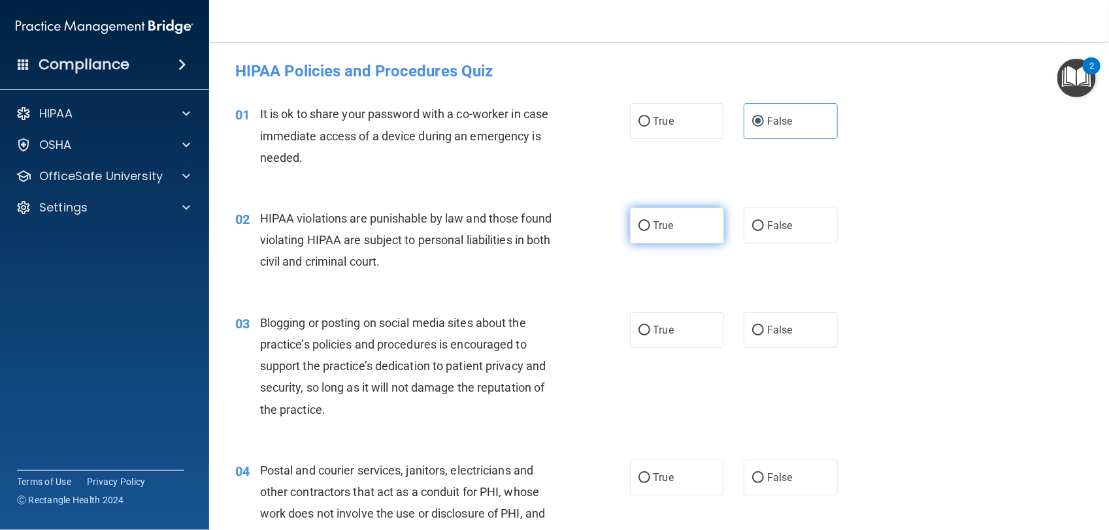
click at [652, 237] on label "True" at bounding box center [677, 226] width 94 height 36
click at [650, 231] on input "True" at bounding box center [644, 226] width 12 height 10
radio input "true"
click at [648, 232] on label "True" at bounding box center [677, 226] width 94 height 36
click at [648, 231] on input "True" at bounding box center [644, 226] width 12 height 10
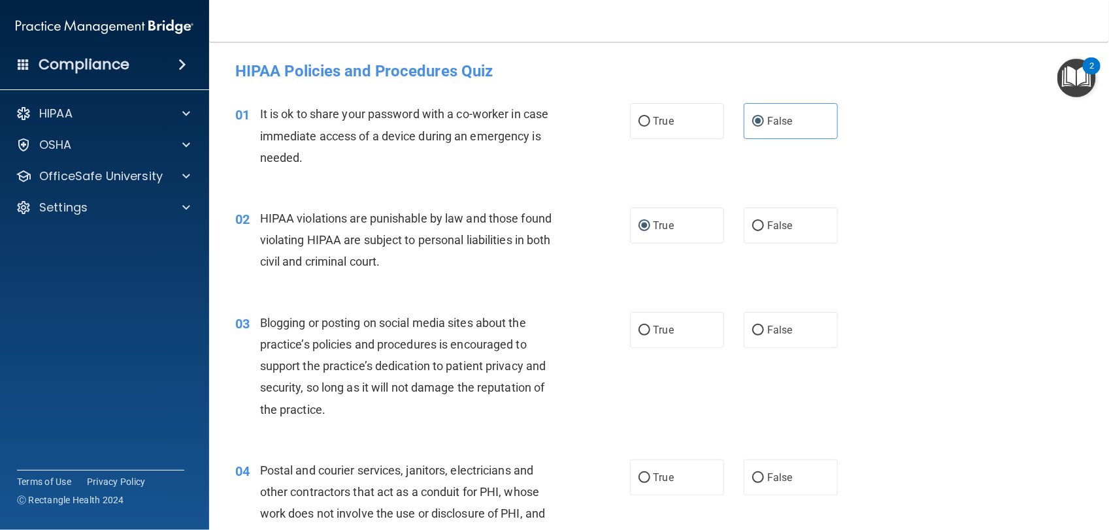
click at [649, 235] on label "True" at bounding box center [677, 226] width 94 height 36
click at [649, 231] on input "True" at bounding box center [644, 226] width 12 height 10
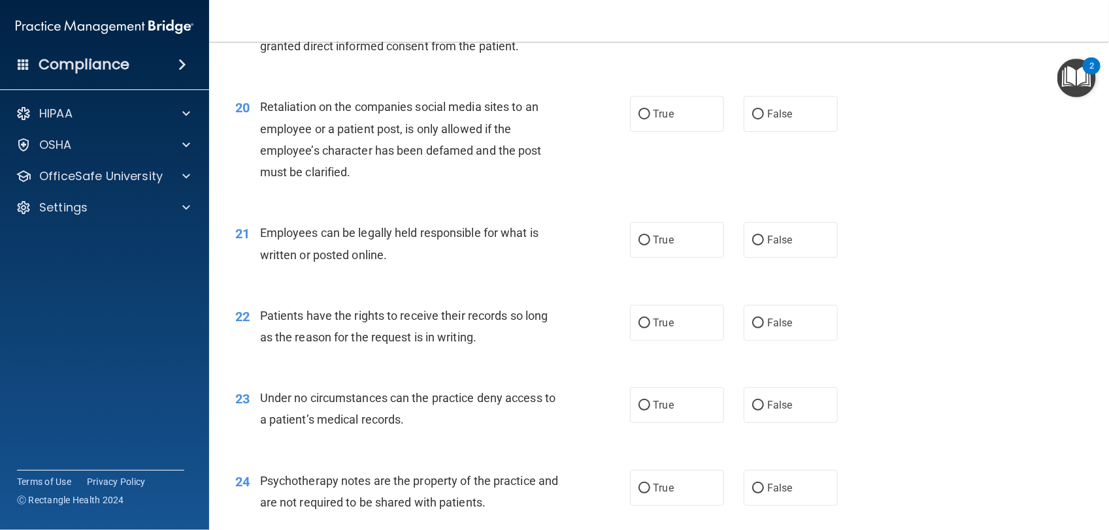
scroll to position [2252, 0]
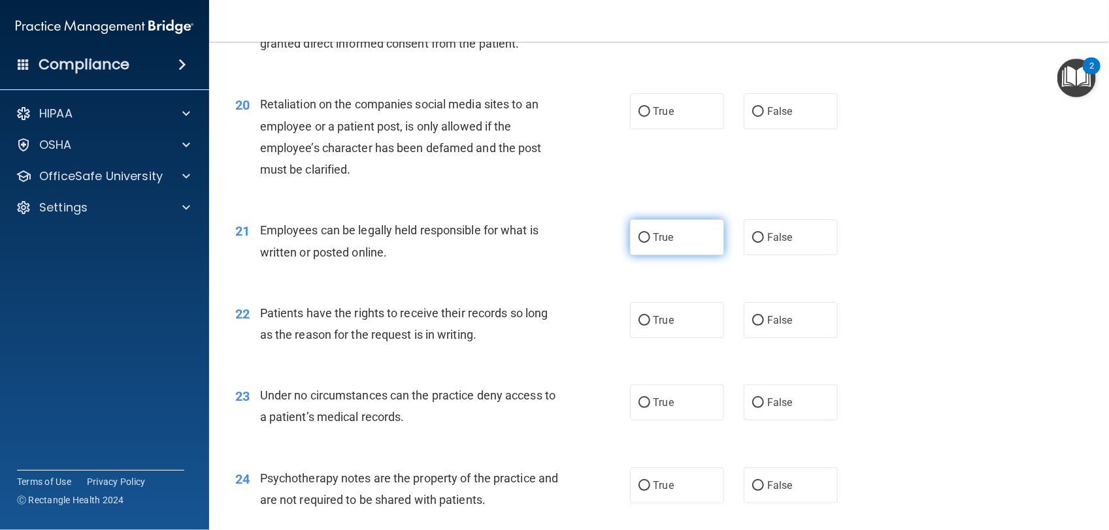
click at [637, 231] on label "True" at bounding box center [677, 237] width 94 height 36
click at [638, 233] on input "True" at bounding box center [644, 238] width 12 height 10
radio input "true"
click at [359, 210] on div "21 Employees can be legally held responsible for what is written or posted onli…" at bounding box center [658, 244] width 867 height 82
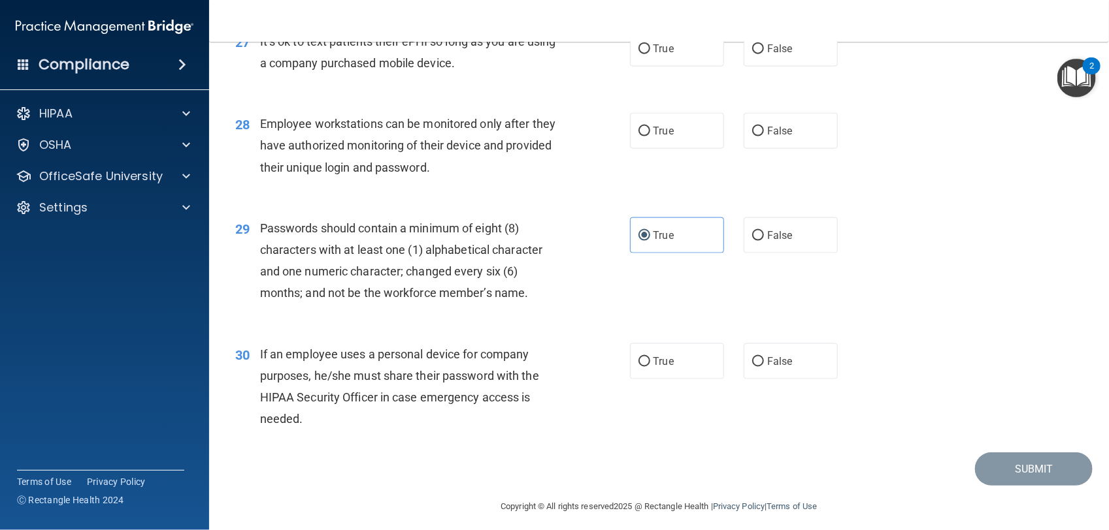
scroll to position [3010, 0]
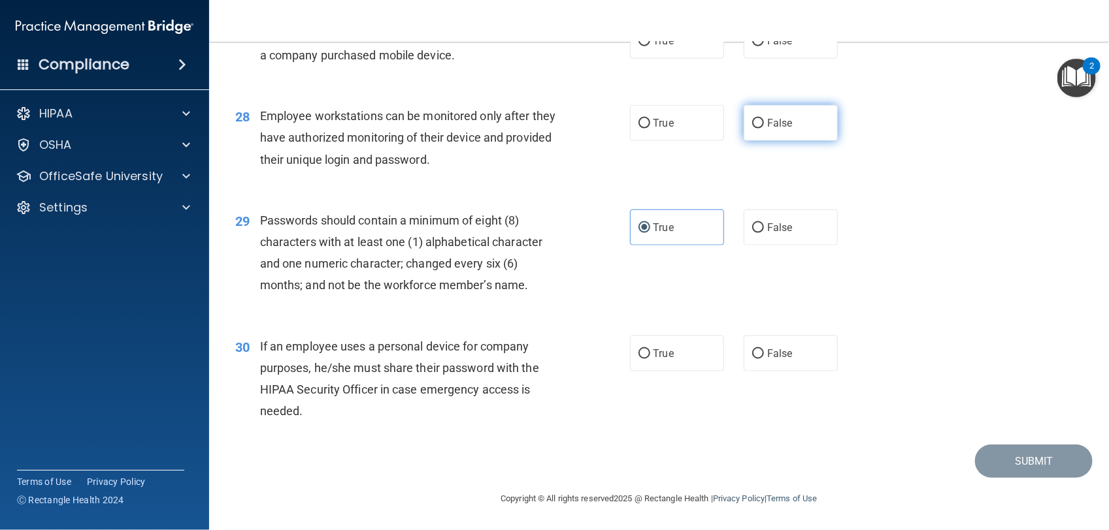
click at [782, 111] on label "False" at bounding box center [790, 123] width 94 height 36
click at [764, 119] on input "False" at bounding box center [758, 124] width 12 height 10
radio input "true"
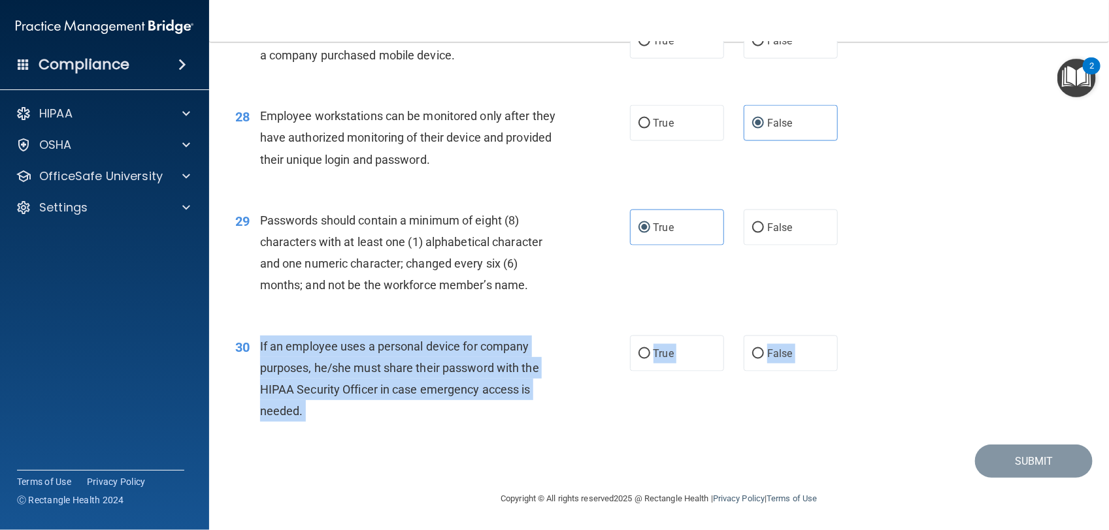
drag, startPoint x: 259, startPoint y: 345, endPoint x: 311, endPoint y: 436, distance: 104.4
click at [311, 436] on div "30 If an employee uses a personal device for company purposes, he/she must shar…" at bounding box center [658, 382] width 867 height 126
drag, startPoint x: 311, startPoint y: 436, endPoint x: 338, endPoint y: 439, distance: 27.6
click at [338, 439] on div "30 If an employee uses a personal device for company purposes, he/she must shar…" at bounding box center [658, 382] width 867 height 126
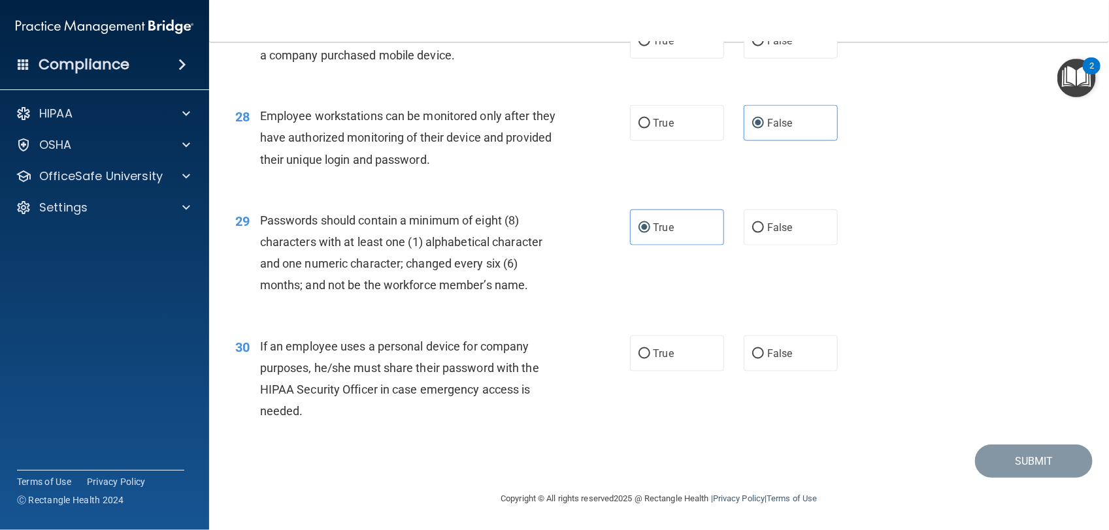
drag, startPoint x: 262, startPoint y: 347, endPoint x: 296, endPoint y: 392, distance: 56.4
click at [296, 392] on span "If an employee uses a personal device for company purposes, he/she must share t…" at bounding box center [399, 379] width 279 height 79
drag, startPoint x: 296, startPoint y: 392, endPoint x: 262, endPoint y: 346, distance: 57.0
click at [262, 346] on span "If an employee uses a personal device for company purposes, he/she must share t…" at bounding box center [399, 379] width 279 height 79
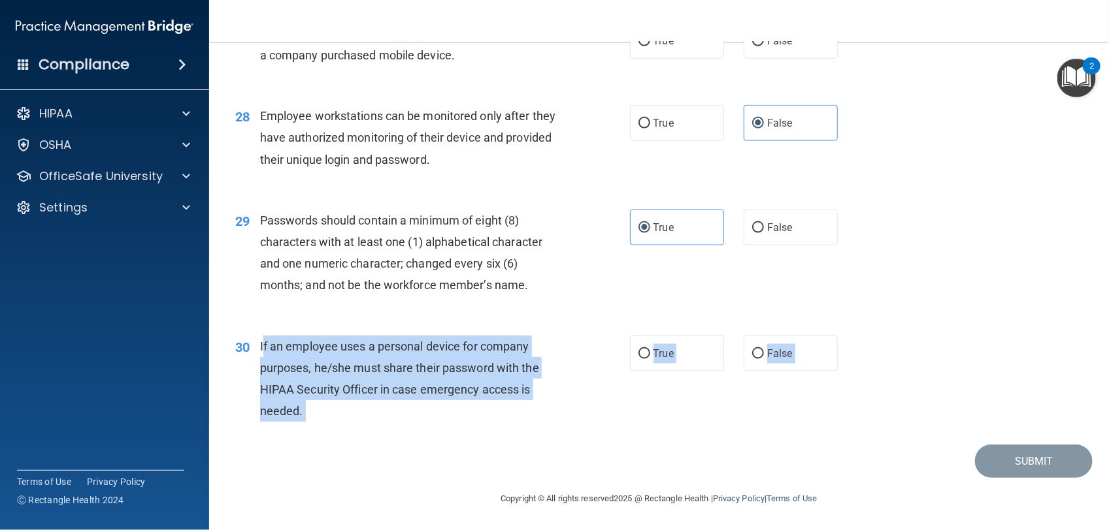
drag, startPoint x: 261, startPoint y: 343, endPoint x: 285, endPoint y: 432, distance: 92.5
click at [285, 432] on div "30 If an employee uses a personal device for company purposes, he/she must shar…" at bounding box center [658, 382] width 867 height 126
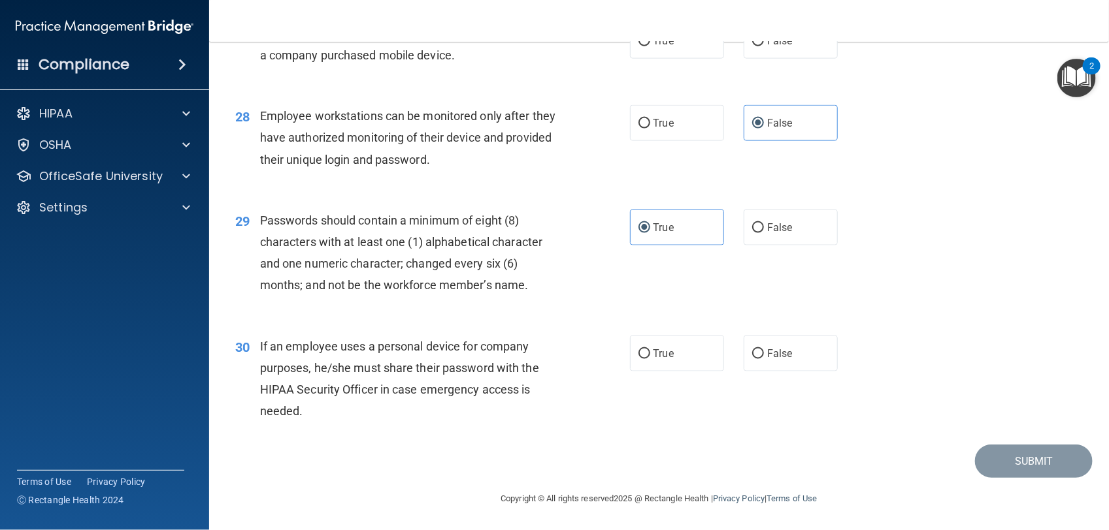
drag, startPoint x: 285, startPoint y: 432, endPoint x: 229, endPoint y: 389, distance: 70.7
click at [229, 389] on div "30 If an employee uses a personal device for company purposes, he/she must shar…" at bounding box center [433, 382] width 434 height 93
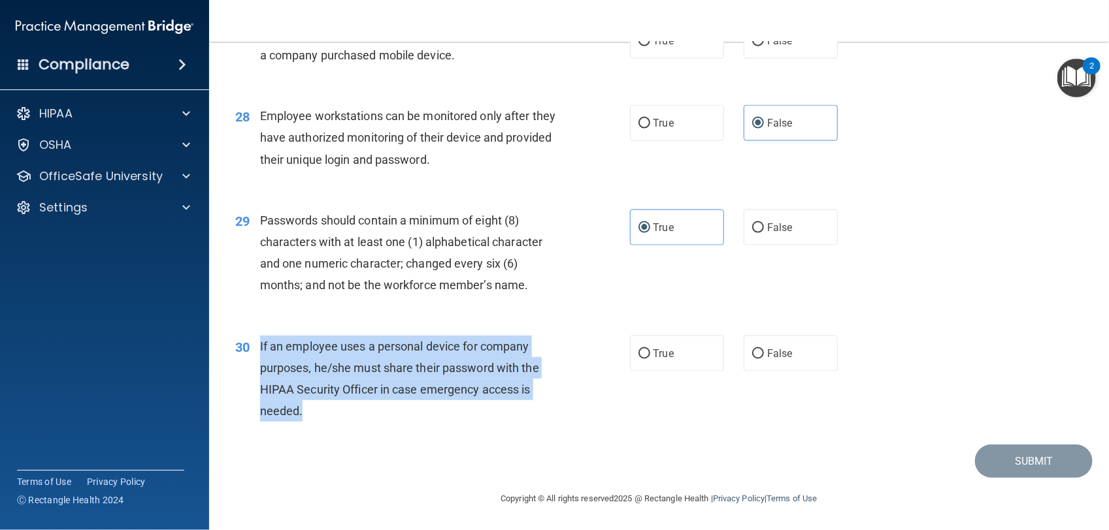
drag, startPoint x: 301, startPoint y: 413, endPoint x: 259, endPoint y: 346, distance: 78.7
click at [260, 346] on span "If an employee uses a personal device for company purposes, he/she must share t…" at bounding box center [399, 379] width 279 height 79
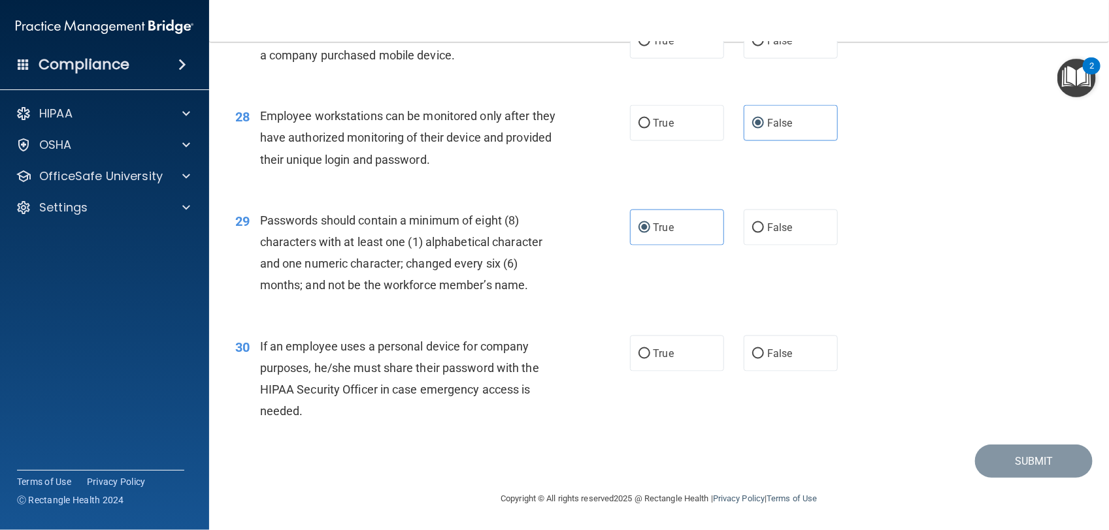
click at [566, 311] on div "29 Passwords should contain a minimum of eight (8) characters with at least one…" at bounding box center [658, 256] width 867 height 126
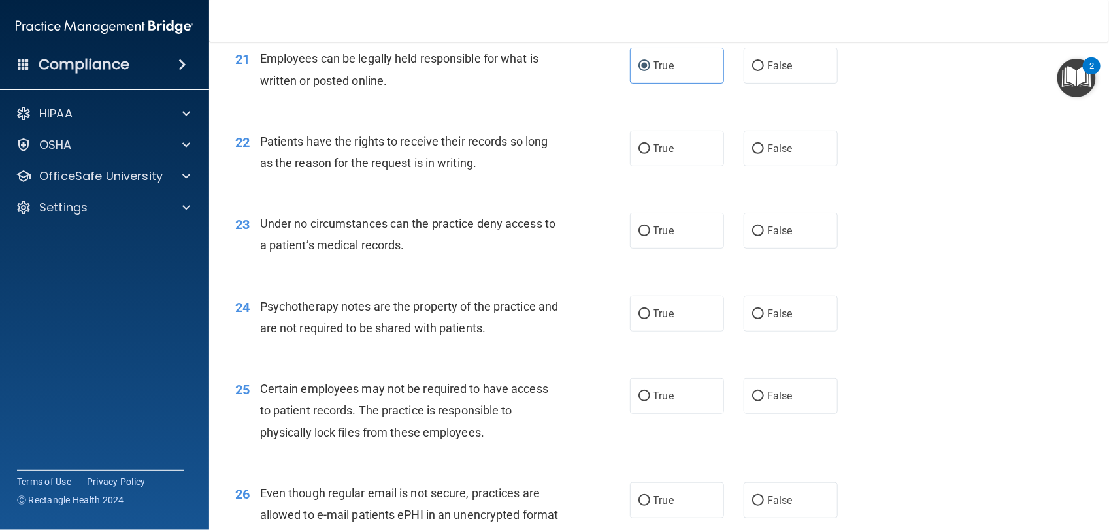
scroll to position [2428, 0]
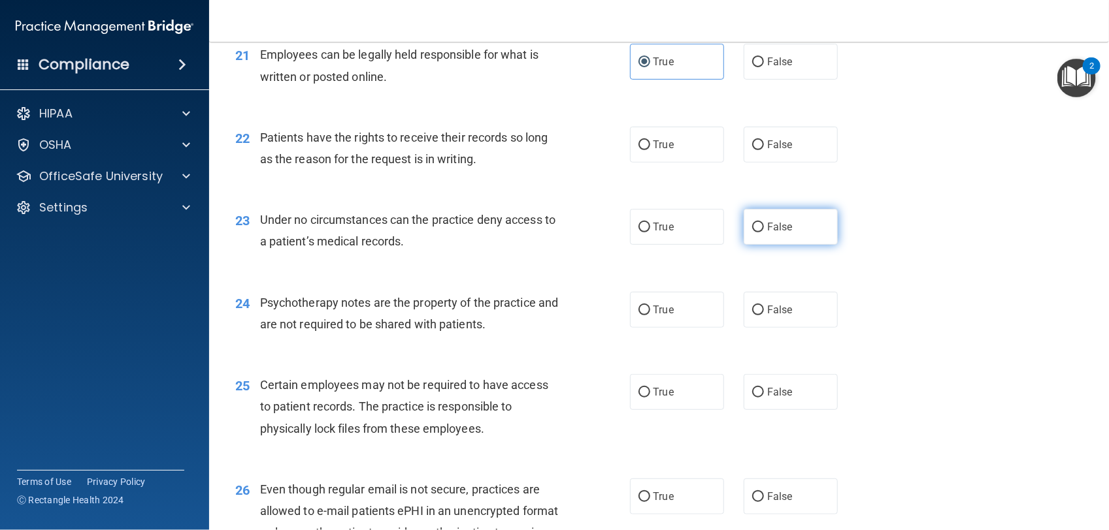
click at [775, 237] on label "False" at bounding box center [790, 227] width 94 height 36
click at [764, 233] on input "False" at bounding box center [758, 228] width 12 height 10
radio input "true"
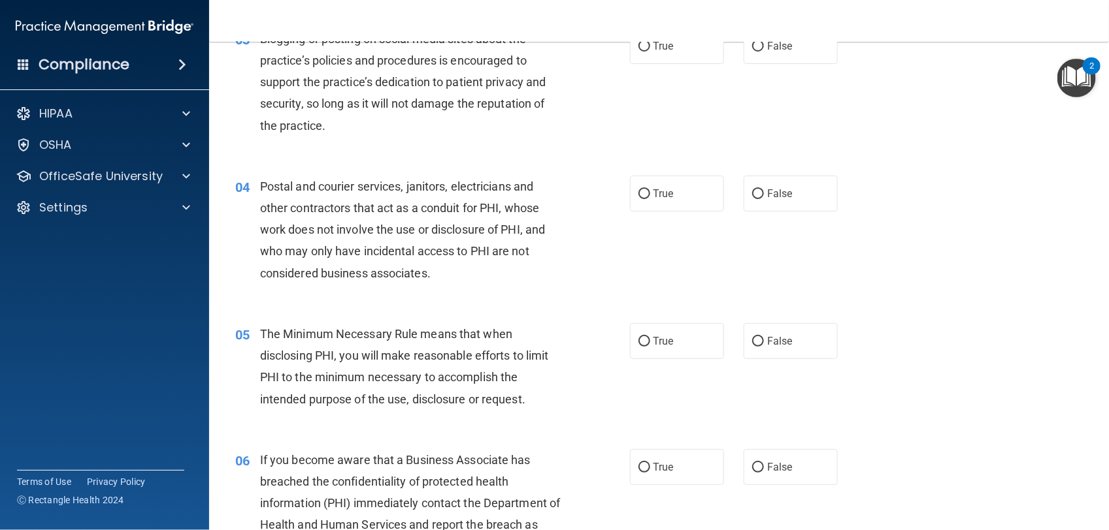
scroll to position [292, 0]
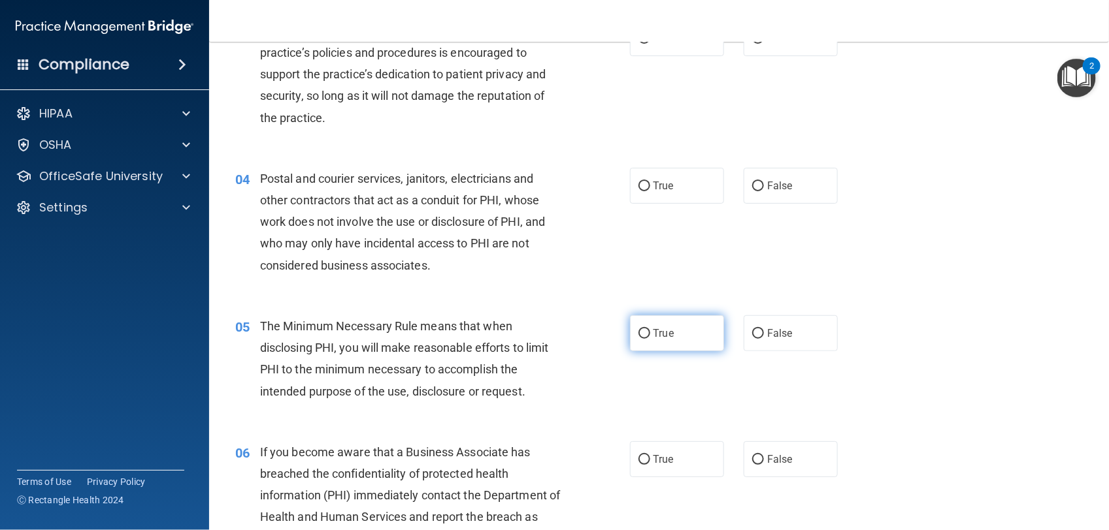
click at [653, 327] on span "True" at bounding box center [663, 333] width 20 height 12
click at [647, 329] on input "True" at bounding box center [644, 334] width 12 height 10
radio input "true"
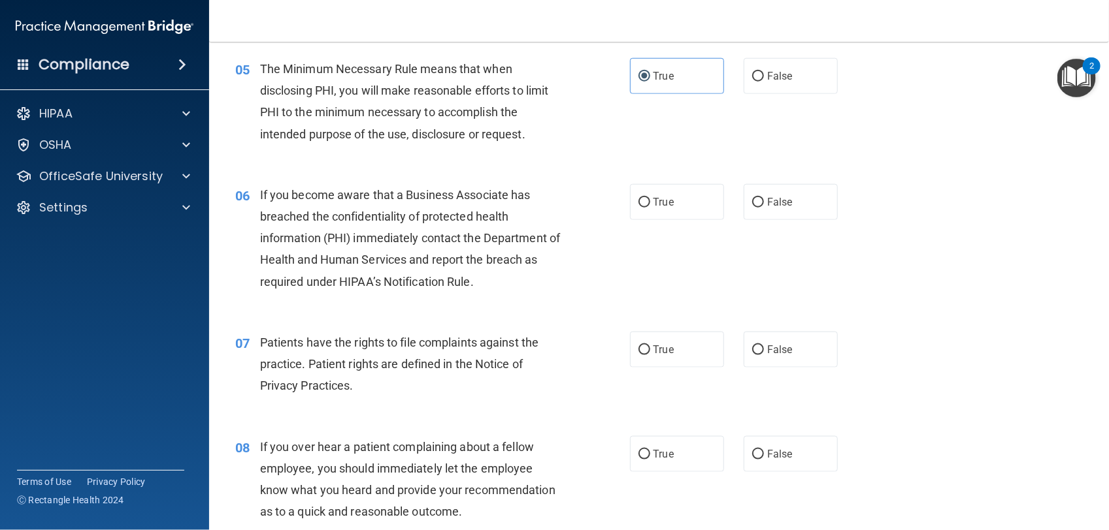
scroll to position [551, 0]
click at [670, 348] on label "True" at bounding box center [677, 349] width 94 height 36
click at [650, 348] on input "True" at bounding box center [644, 349] width 12 height 10
radio input "true"
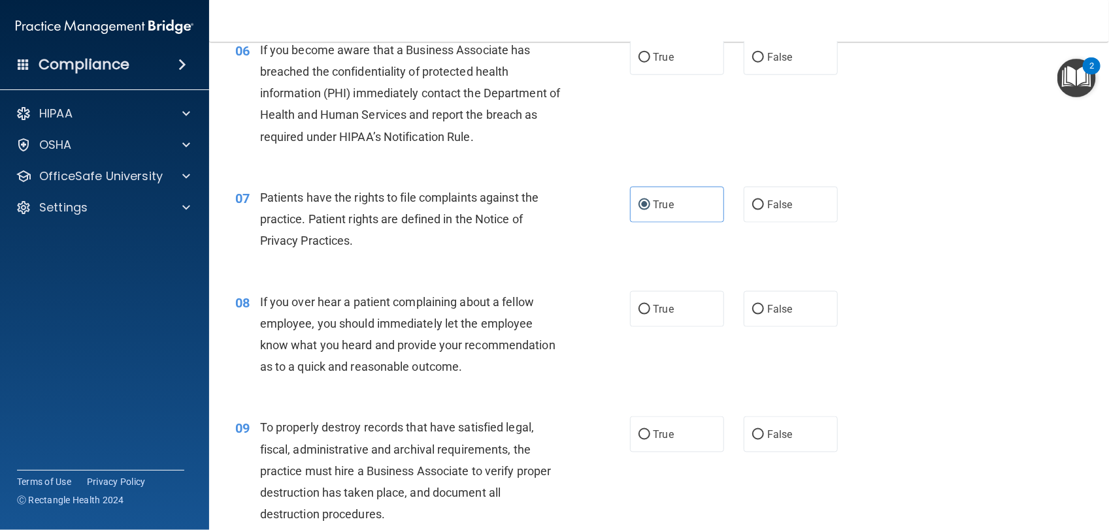
scroll to position [699, 0]
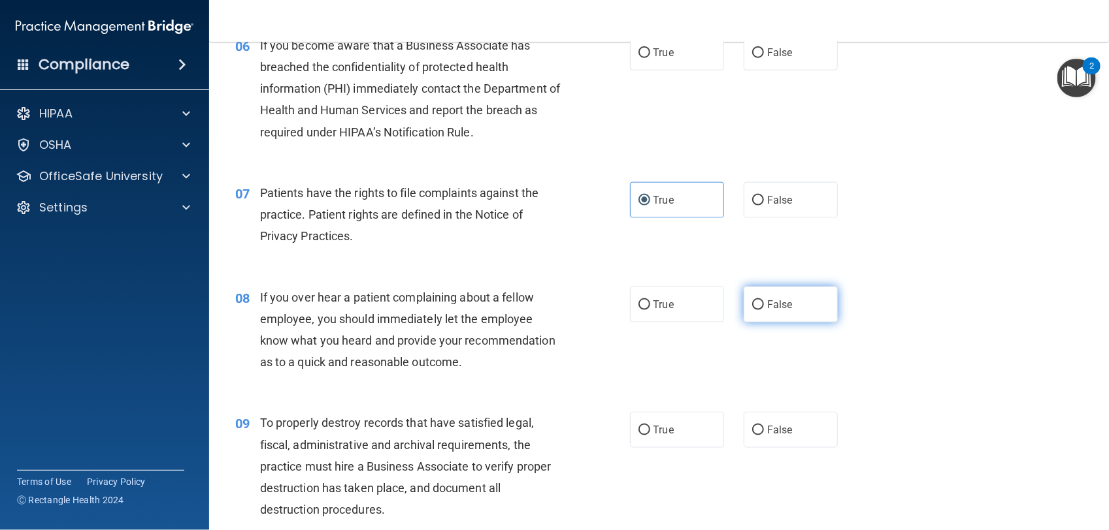
click at [759, 314] on label "False" at bounding box center [790, 305] width 94 height 36
click at [759, 310] on input "False" at bounding box center [758, 306] width 12 height 10
radio input "true"
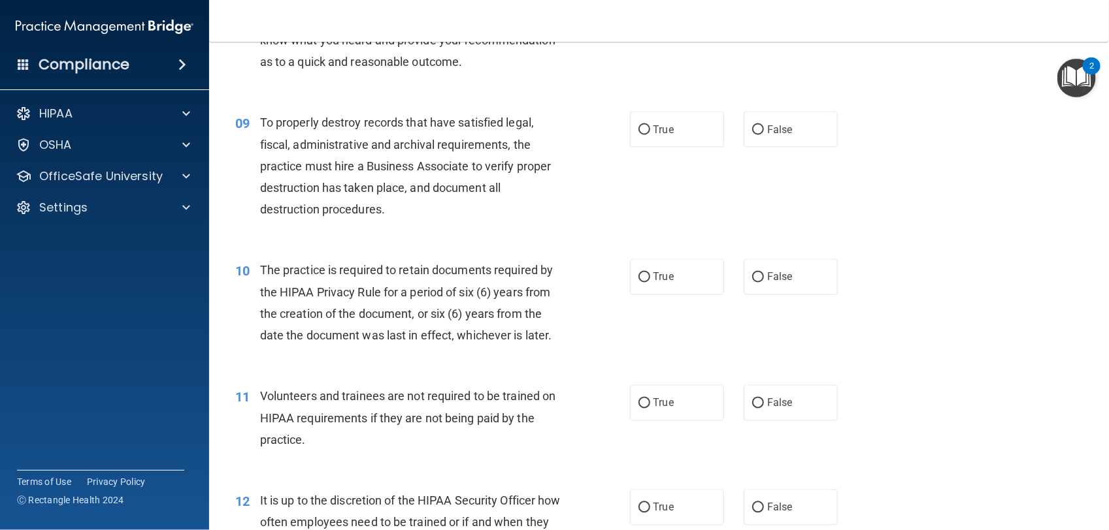
scroll to position [1000, 0]
click at [684, 291] on label "True" at bounding box center [677, 277] width 94 height 36
click at [650, 282] on input "True" at bounding box center [644, 277] width 12 height 10
radio input "true"
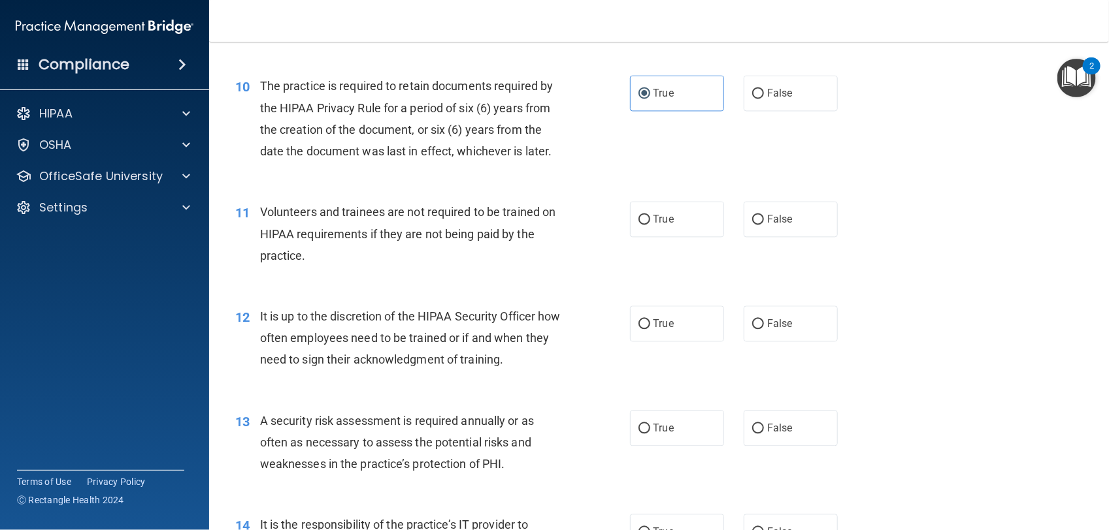
scroll to position [1192, 0]
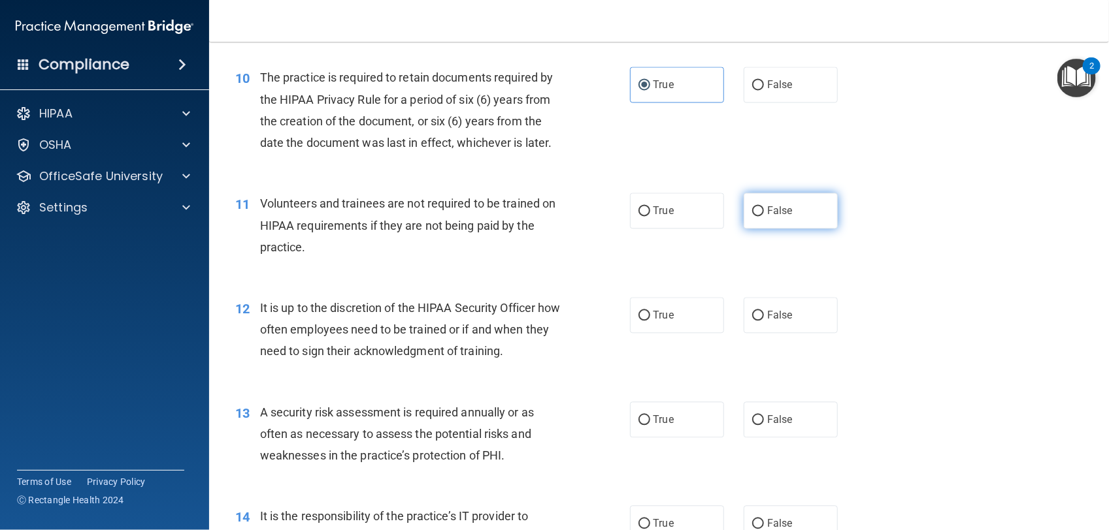
click at [781, 204] on label "False" at bounding box center [790, 211] width 94 height 36
click at [764, 206] on input "False" at bounding box center [758, 211] width 12 height 10
radio input "true"
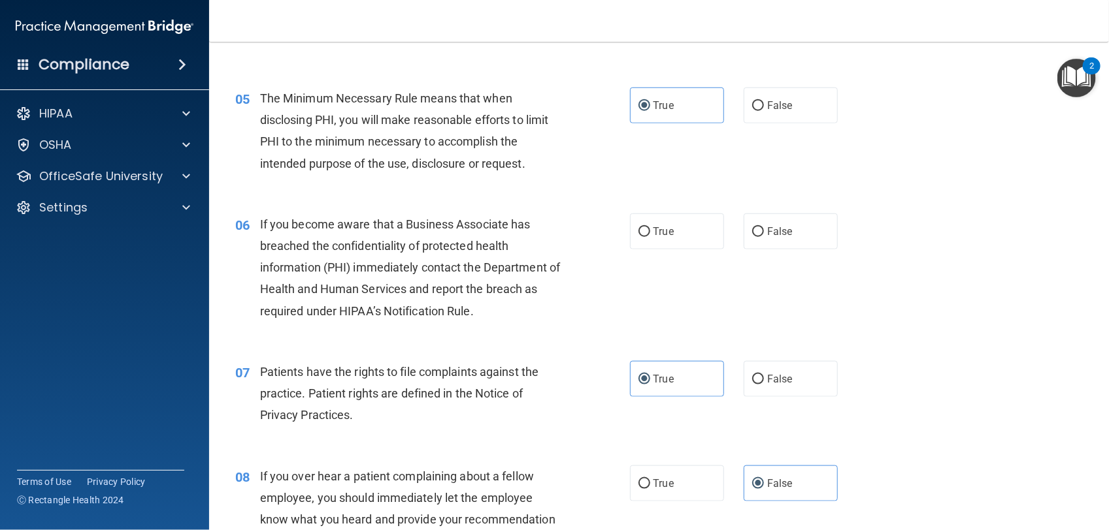
scroll to position [525, 0]
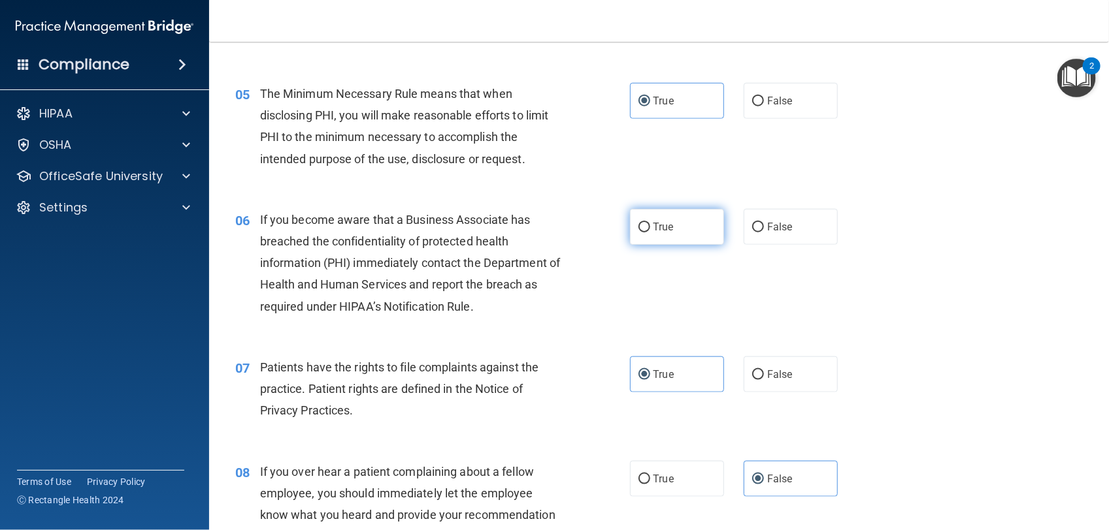
click at [670, 227] on label "True" at bounding box center [677, 227] width 94 height 36
click at [650, 227] on input "True" at bounding box center [644, 228] width 12 height 10
radio input "true"
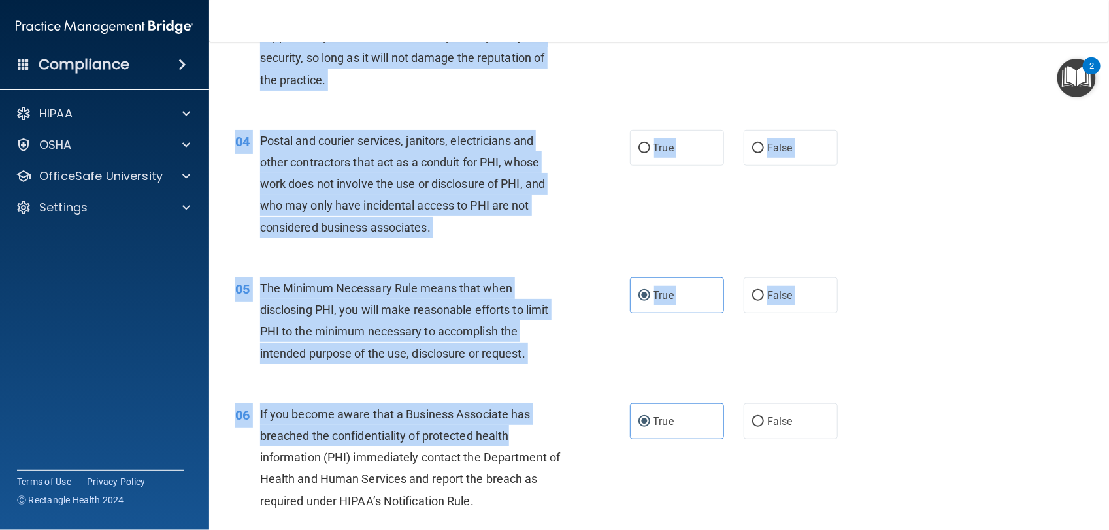
scroll to position [225, 0]
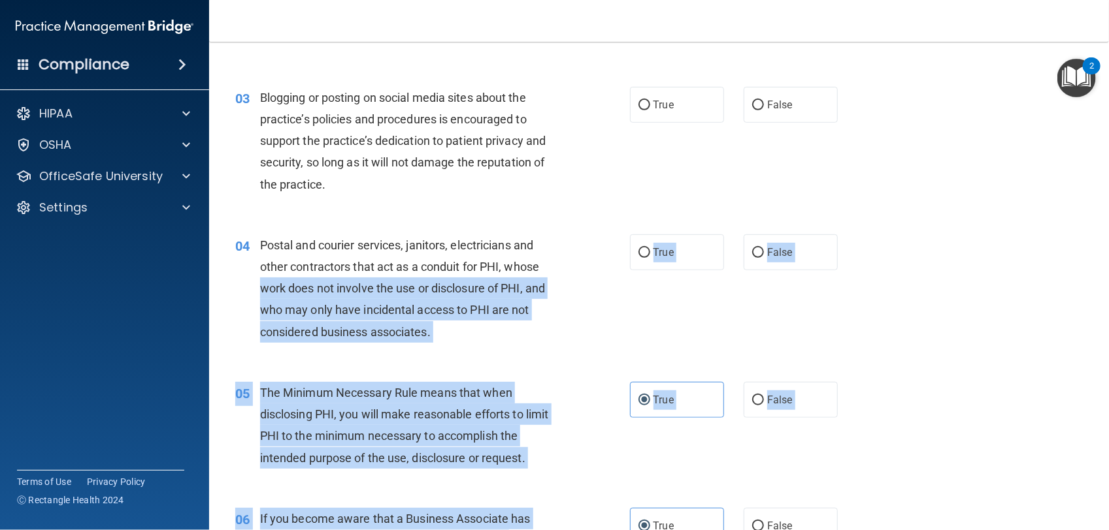
drag, startPoint x: 585, startPoint y: 246, endPoint x: 619, endPoint y: 280, distance: 47.6
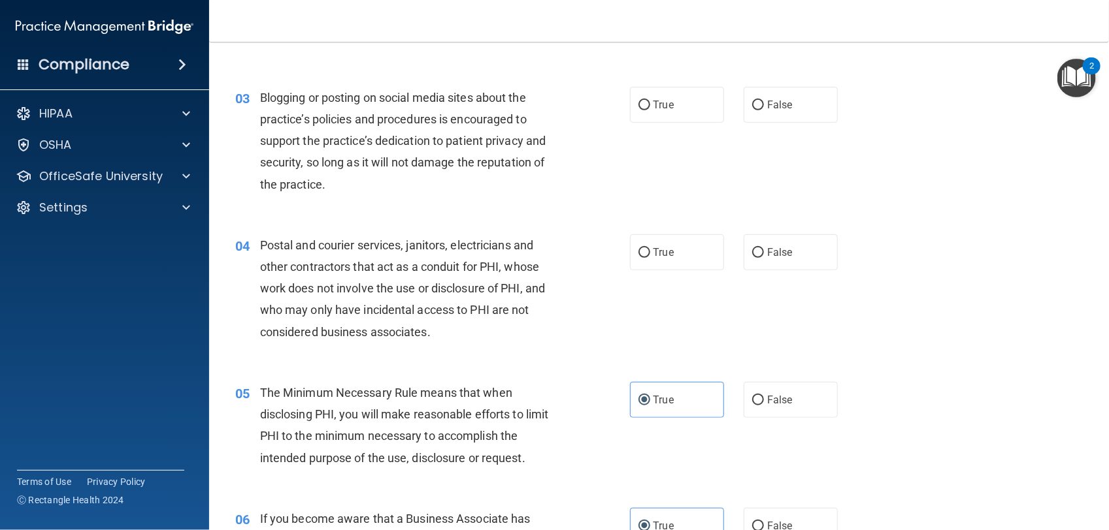
click at [933, 327] on div "04 Postal and courier services, janitors, electricians and other contractors th…" at bounding box center [658, 292] width 867 height 148
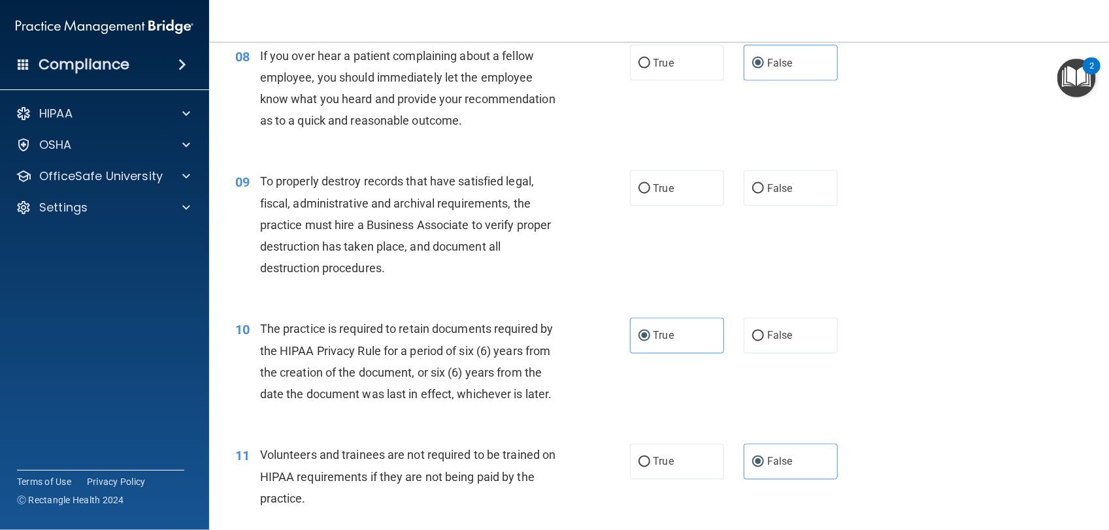
scroll to position [942, 0]
click at [686, 182] on label "True" at bounding box center [677, 187] width 94 height 36
click at [650, 183] on input "True" at bounding box center [644, 188] width 12 height 10
radio input "true"
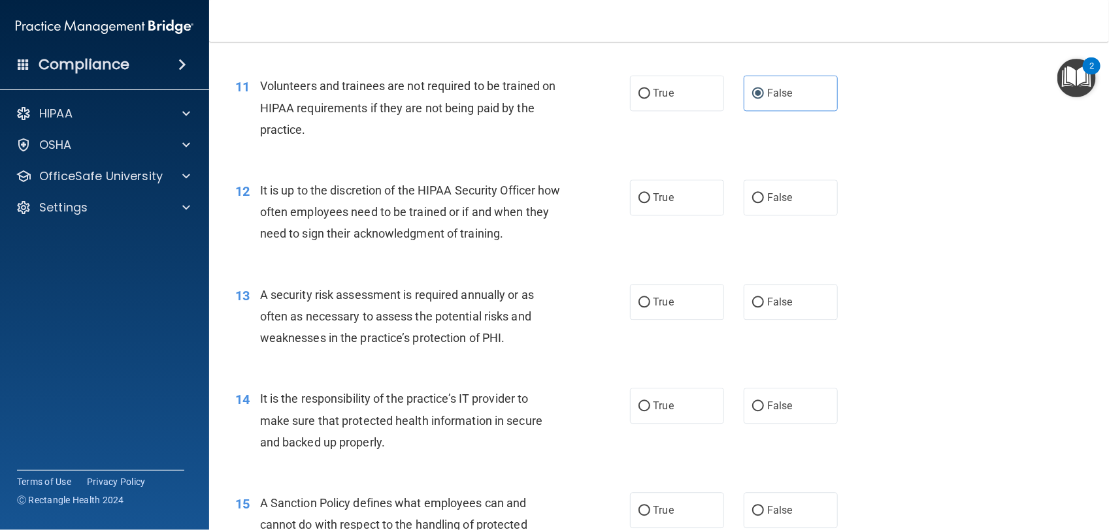
scroll to position [1310, 0]
click at [686, 181] on label "True" at bounding box center [677, 197] width 94 height 36
click at [650, 193] on input "True" at bounding box center [644, 198] width 12 height 10
radio input "true"
click at [670, 296] on label "True" at bounding box center [677, 302] width 94 height 36
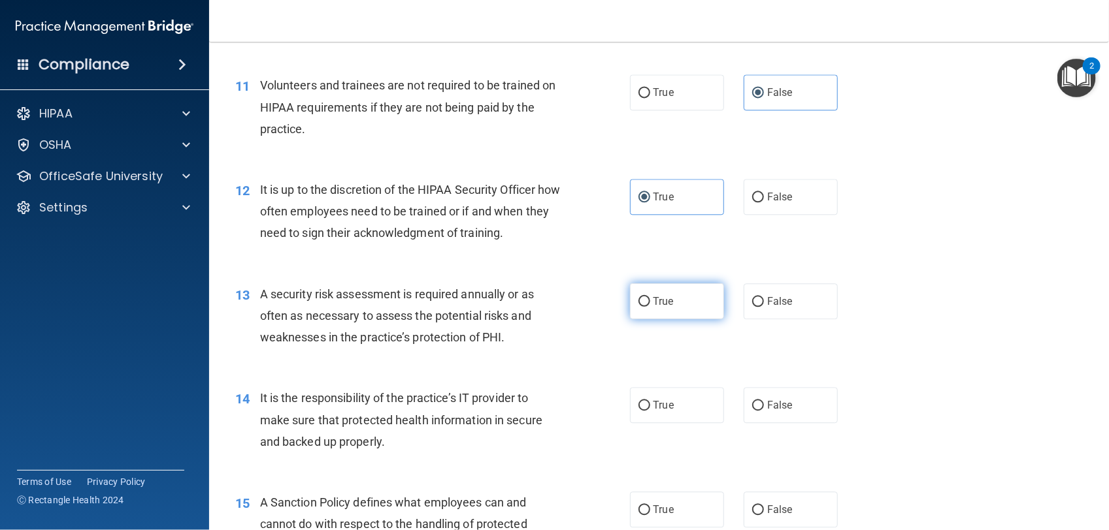
click at [650, 297] on input "True" at bounding box center [644, 302] width 12 height 10
radio input "true"
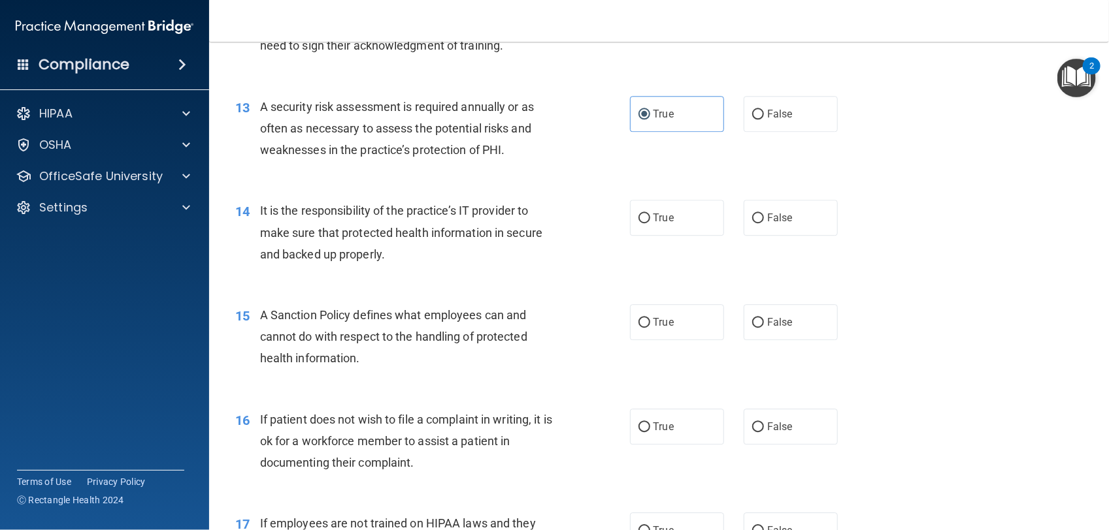
scroll to position [1499, 0]
click at [653, 222] on span "True" at bounding box center [663, 216] width 20 height 12
click at [650, 222] on input "True" at bounding box center [644, 217] width 12 height 10
radio input "true"
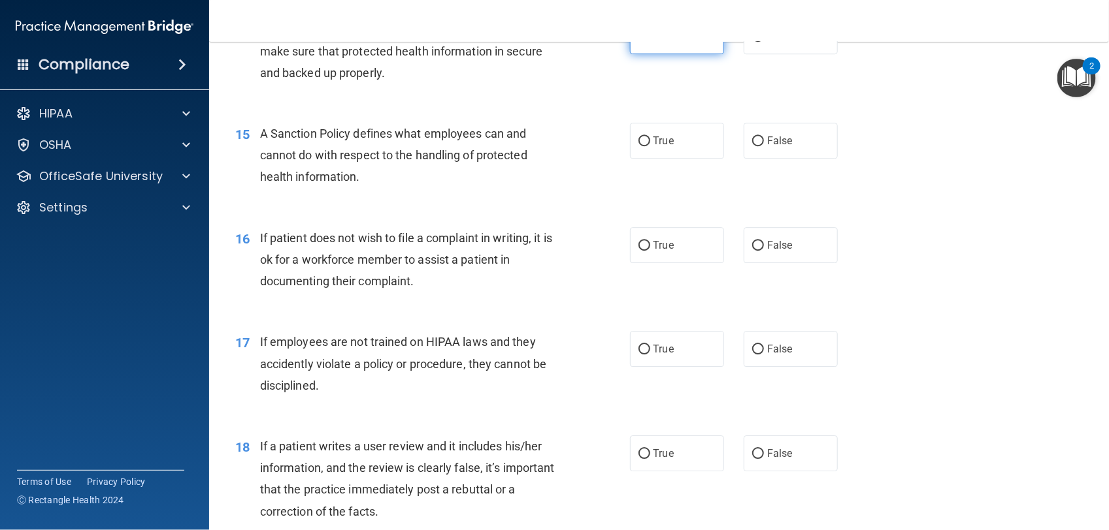
scroll to position [1709, 0]
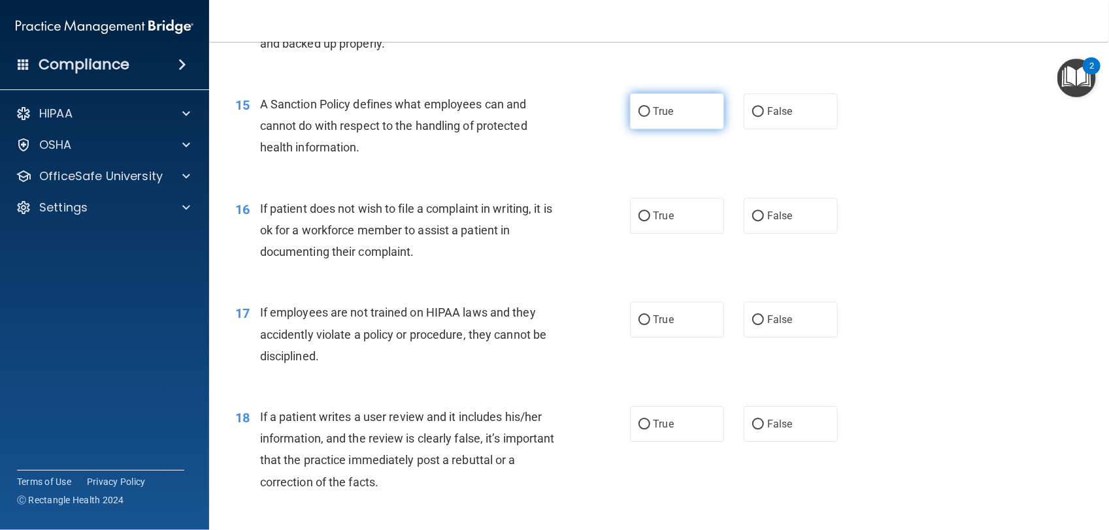
click at [657, 127] on label "True" at bounding box center [677, 111] width 94 height 36
click at [650, 117] on input "True" at bounding box center [644, 112] width 12 height 10
radio input "true"
click at [657, 216] on span "True" at bounding box center [663, 216] width 20 height 12
click at [650, 216] on input "True" at bounding box center [644, 217] width 12 height 10
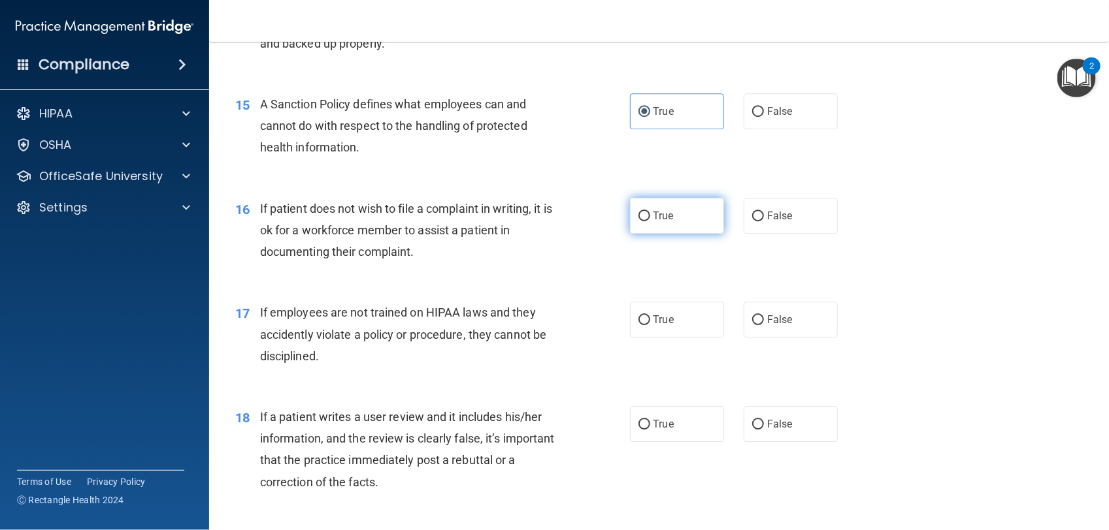
radio input "true"
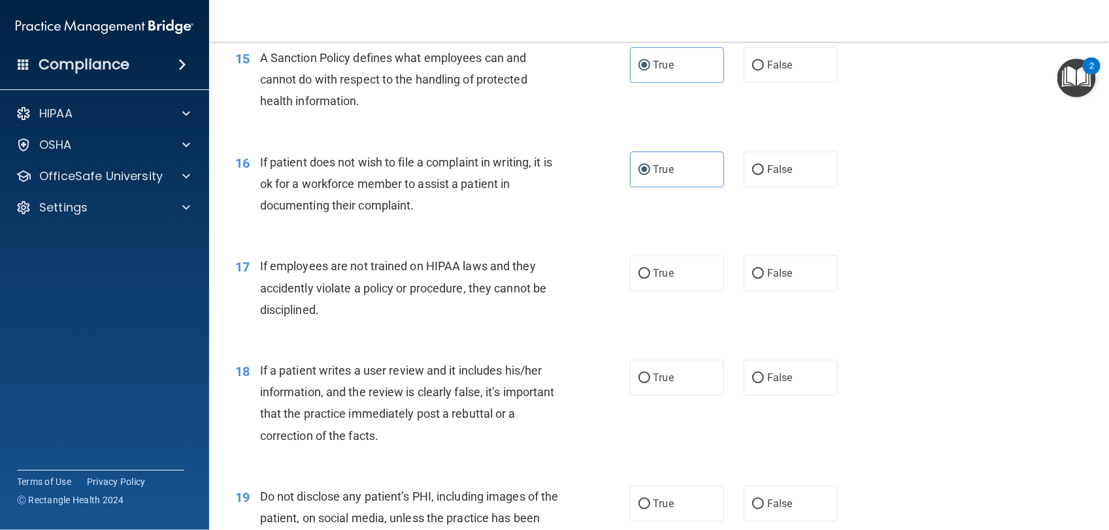
scroll to position [1759, 0]
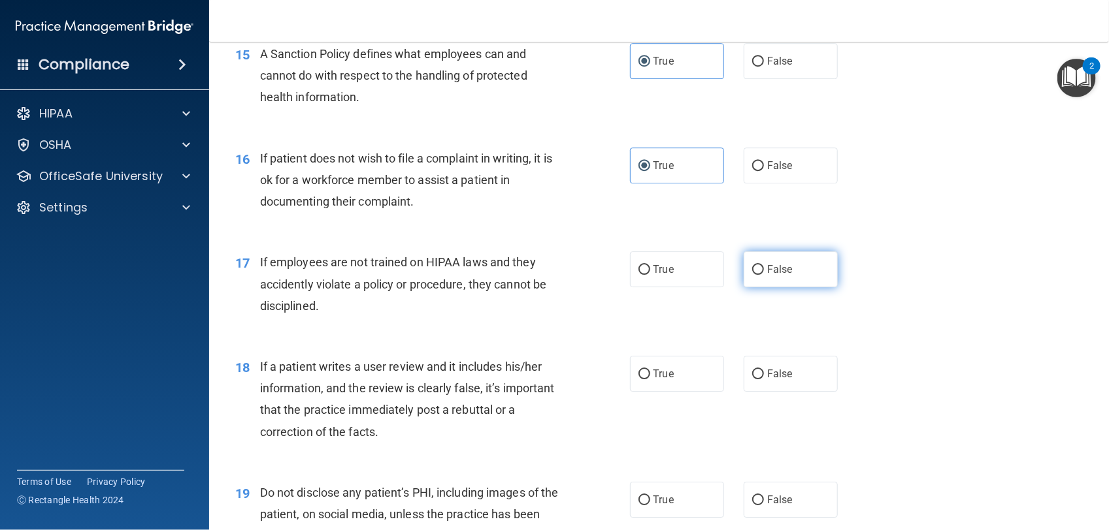
click at [743, 272] on label "False" at bounding box center [790, 270] width 94 height 36
click at [752, 272] on input "False" at bounding box center [758, 270] width 12 height 10
radio input "true"
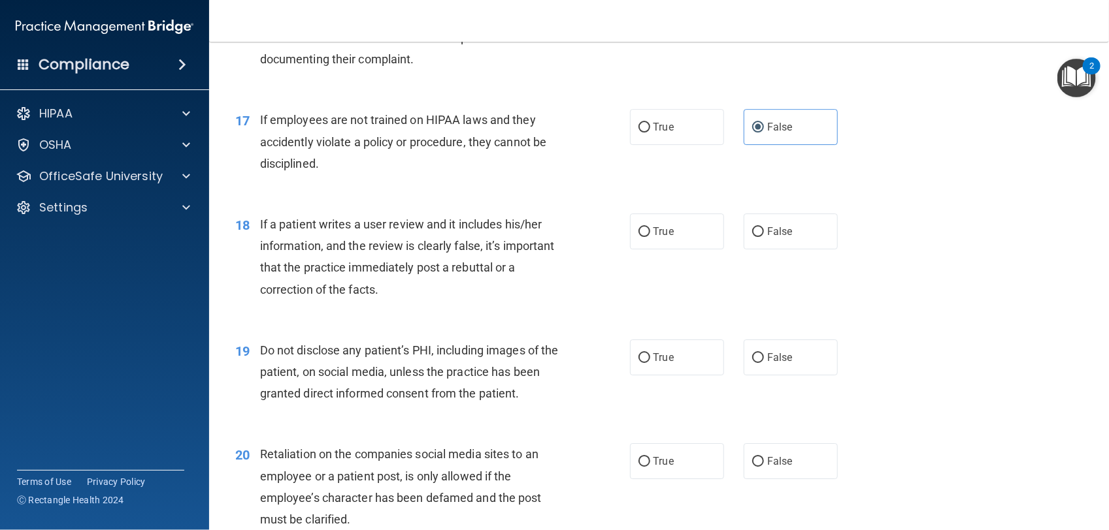
scroll to position [1905, 0]
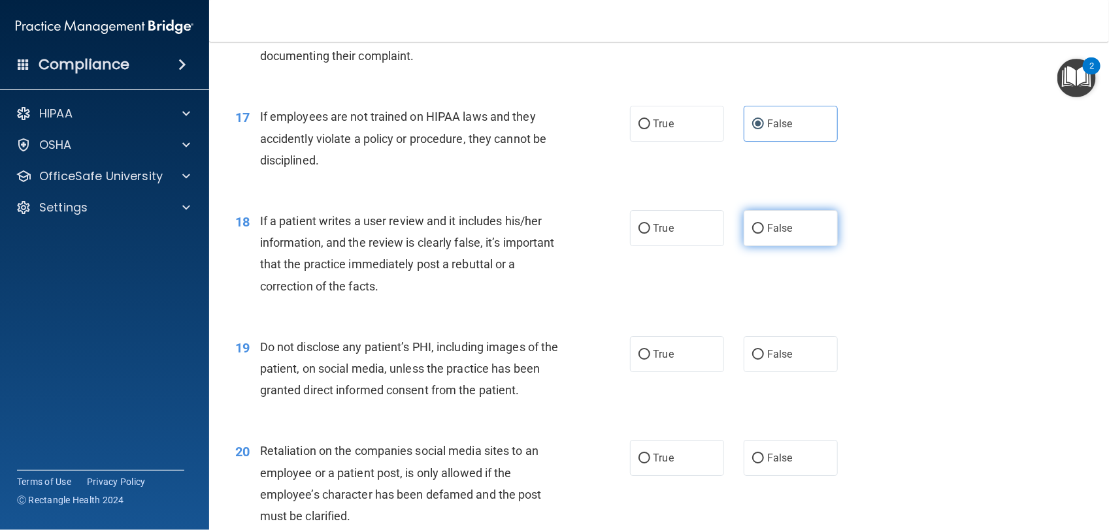
click at [758, 229] on label "False" at bounding box center [790, 228] width 94 height 36
click at [758, 229] on input "False" at bounding box center [758, 229] width 12 height 10
radio input "true"
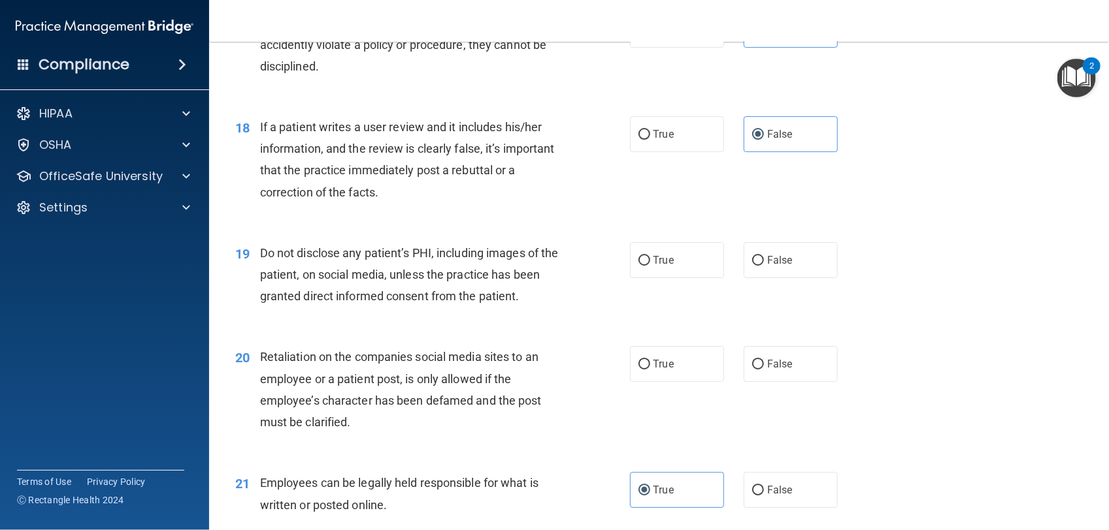
scroll to position [2000, 0]
click at [630, 270] on label "True" at bounding box center [677, 260] width 94 height 36
click at [638, 265] on input "True" at bounding box center [644, 260] width 12 height 10
radio input "true"
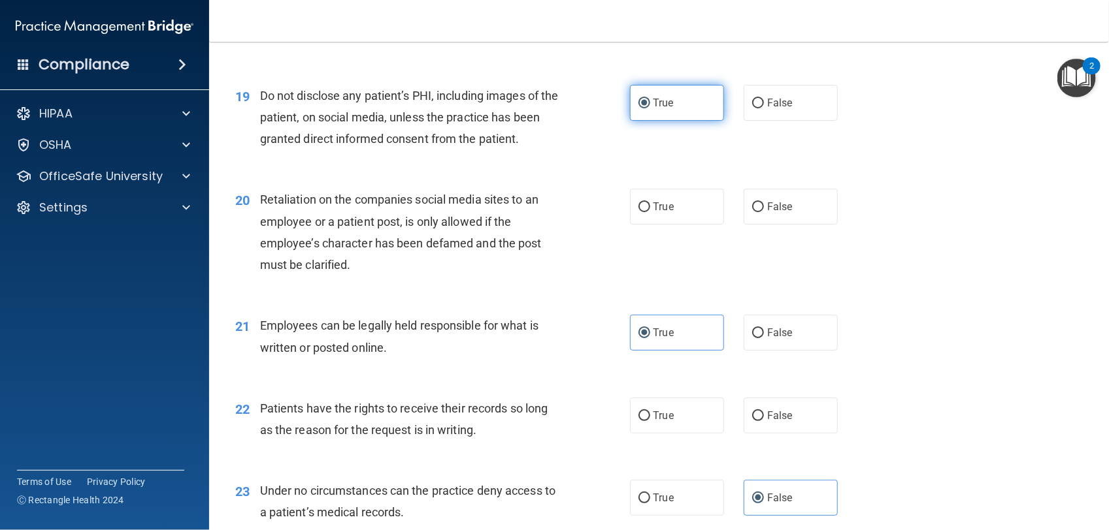
scroll to position [2156, 0]
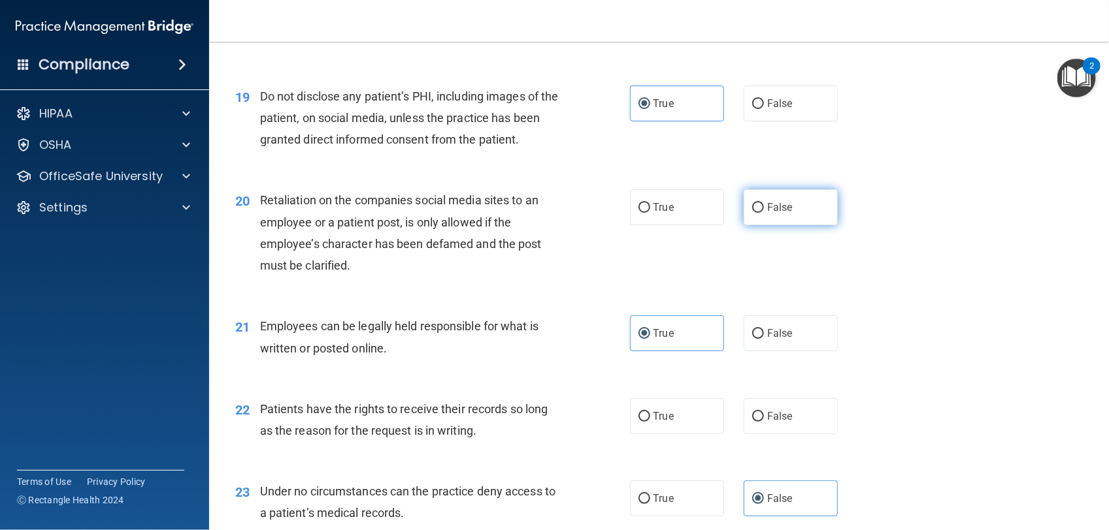
click at [805, 200] on label "False" at bounding box center [790, 207] width 94 height 36
click at [764, 203] on input "False" at bounding box center [758, 208] width 12 height 10
radio input "true"
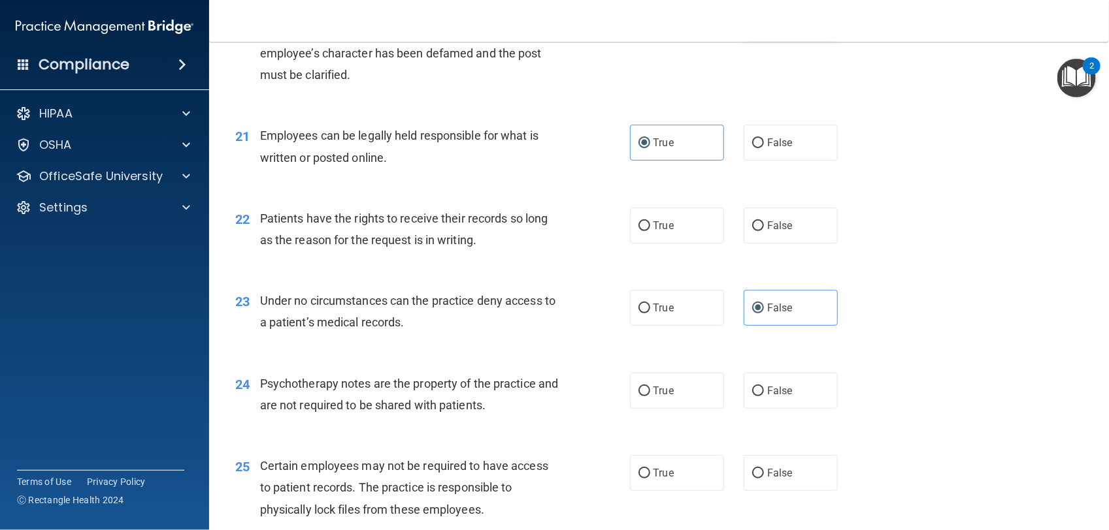
scroll to position [2352, 0]
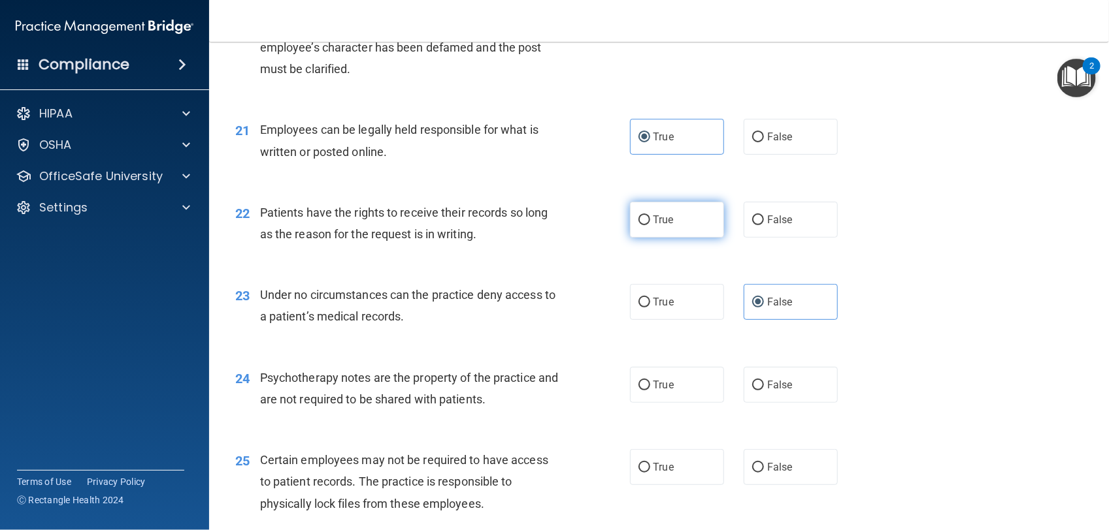
click at [690, 208] on label "True" at bounding box center [677, 220] width 94 height 36
click at [650, 216] on input "True" at bounding box center [644, 221] width 12 height 10
radio input "true"
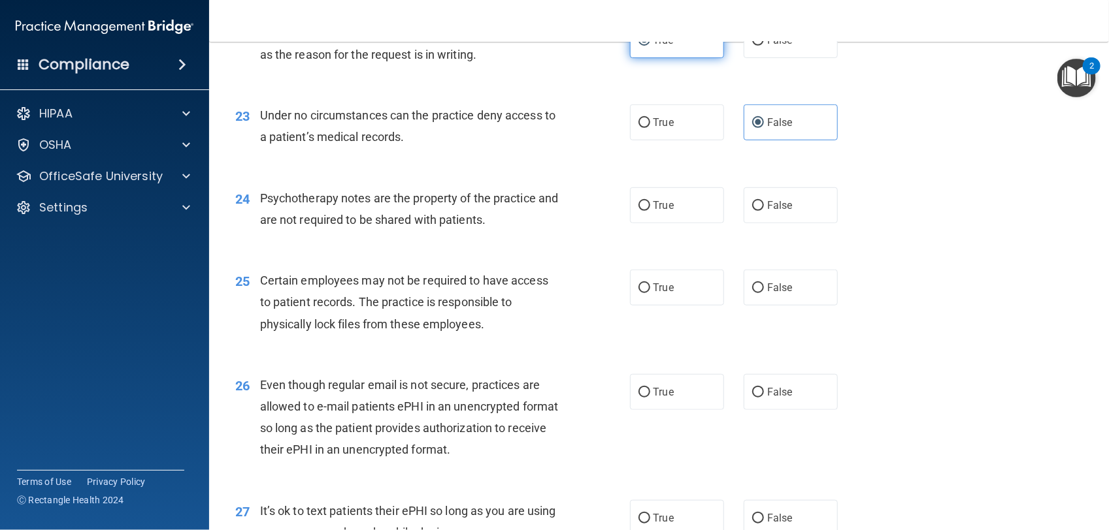
scroll to position [2543, 0]
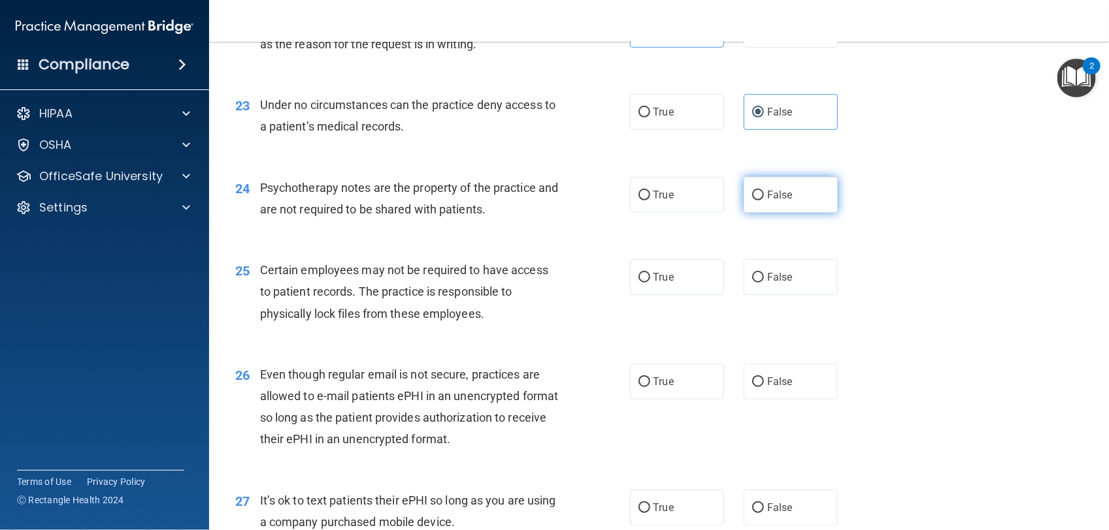
click at [752, 201] on input "False" at bounding box center [758, 196] width 12 height 10
radio input "true"
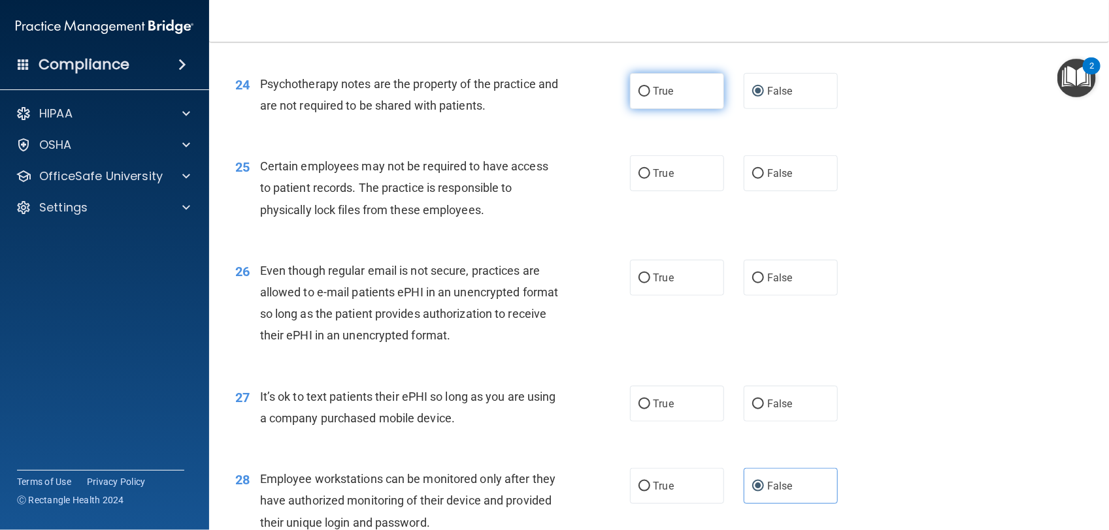
scroll to position [2653, 0]
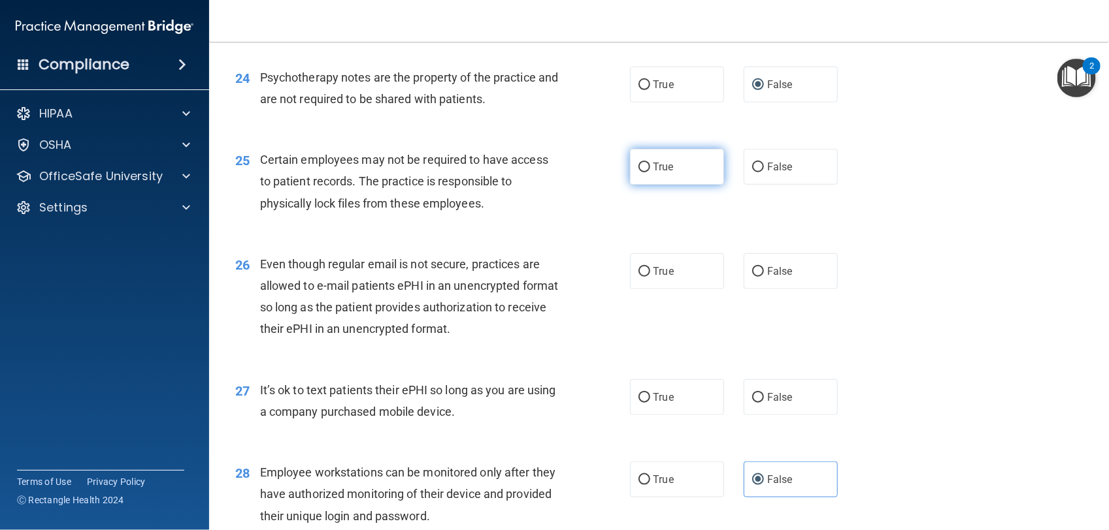
click at [681, 181] on label "True" at bounding box center [677, 167] width 94 height 36
click at [650, 172] on input "True" at bounding box center [644, 168] width 12 height 10
radio input "true"
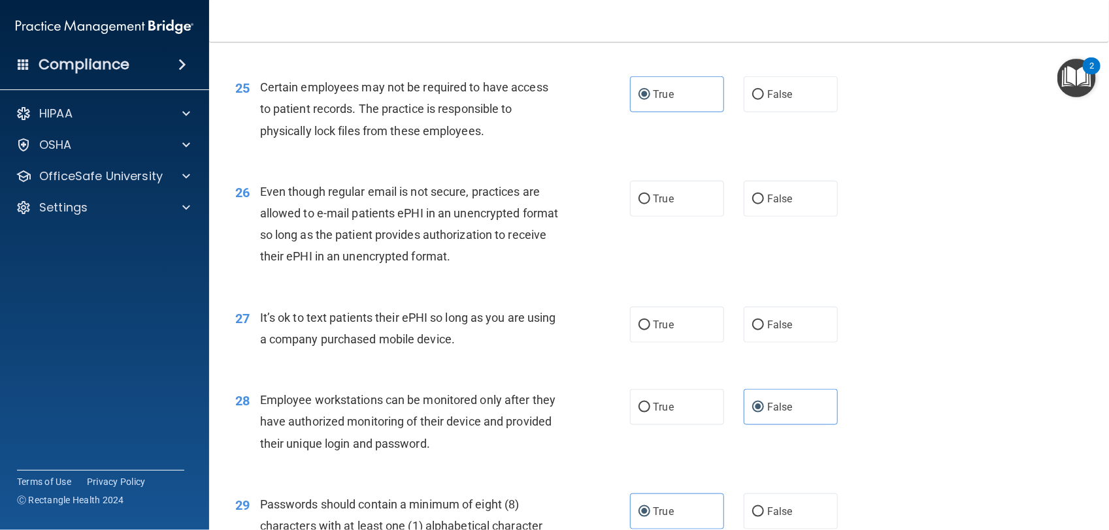
scroll to position [2726, 0]
click at [755, 197] on input "False" at bounding box center [758, 199] width 12 height 10
radio input "true"
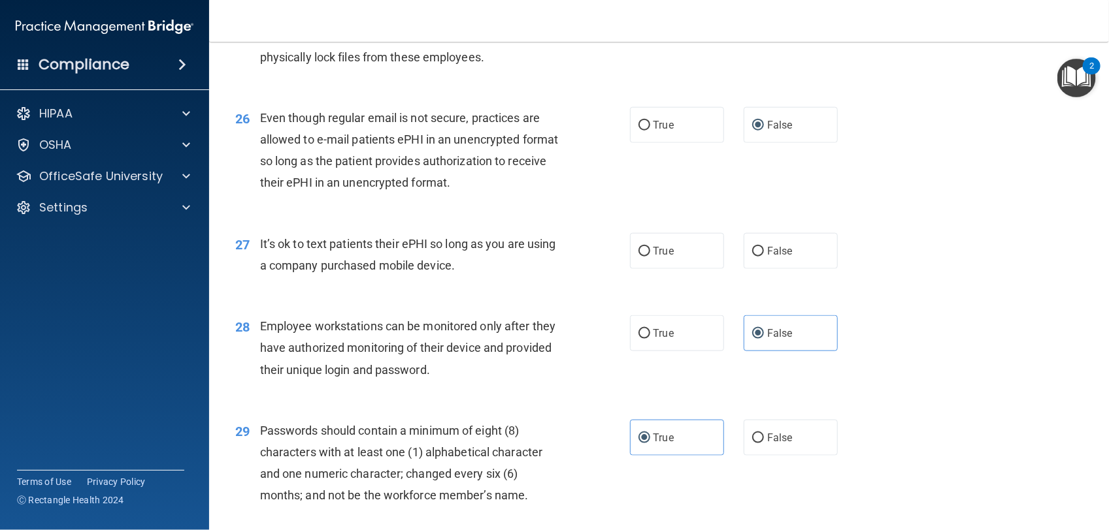
scroll to position [2840, 0]
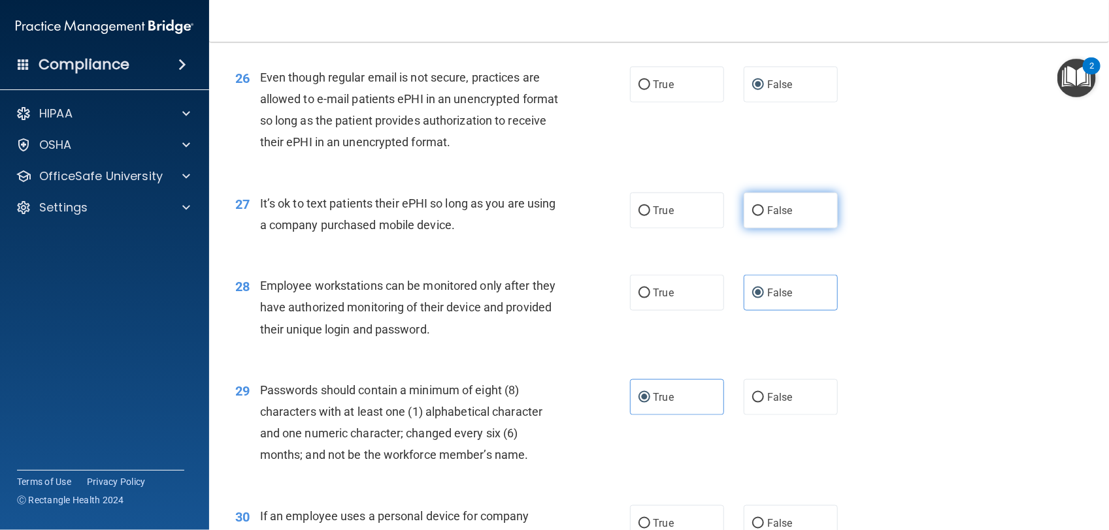
click at [768, 212] on span "False" at bounding box center [779, 210] width 25 height 12
click at [764, 212] on input "False" at bounding box center [758, 211] width 12 height 10
radio input "true"
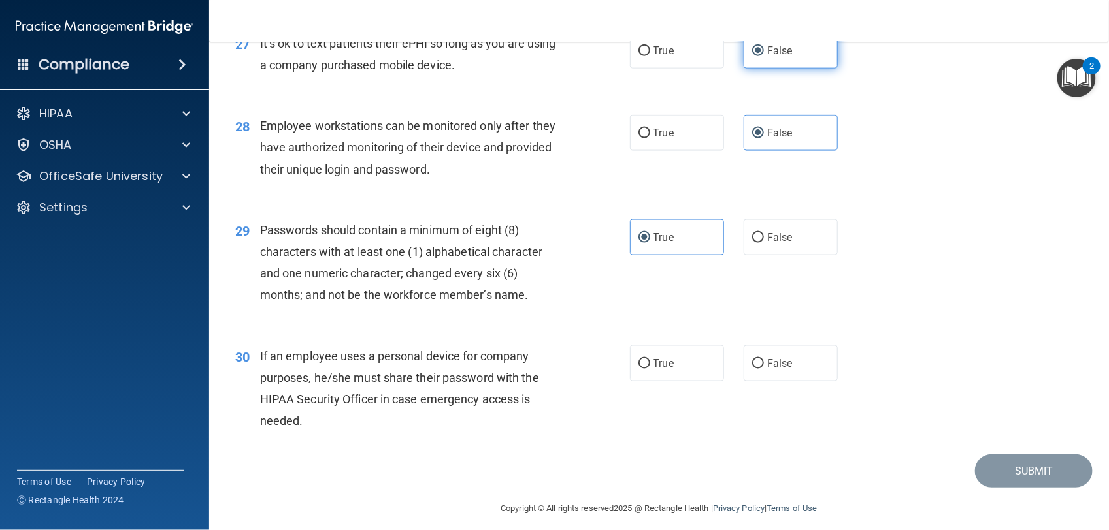
scroll to position [3010, 0]
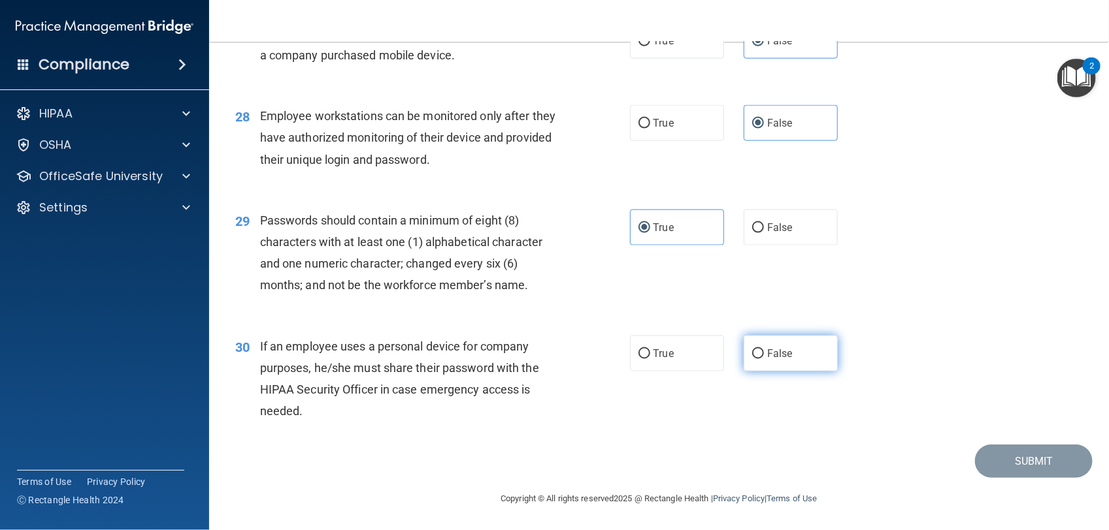
click at [743, 358] on label "False" at bounding box center [790, 354] width 94 height 36
click at [752, 358] on input "False" at bounding box center [758, 355] width 12 height 10
radio input "true"
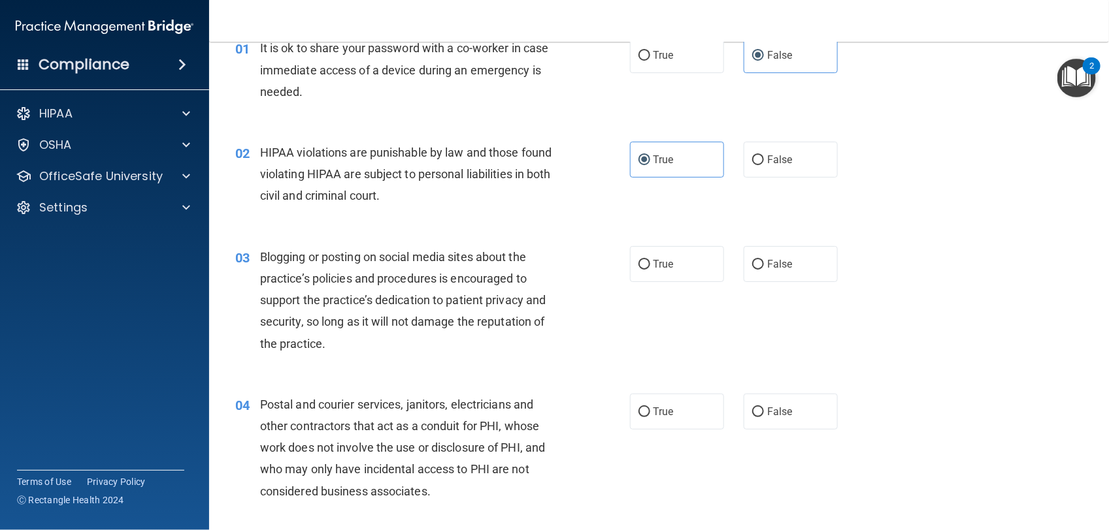
scroll to position [60, 0]
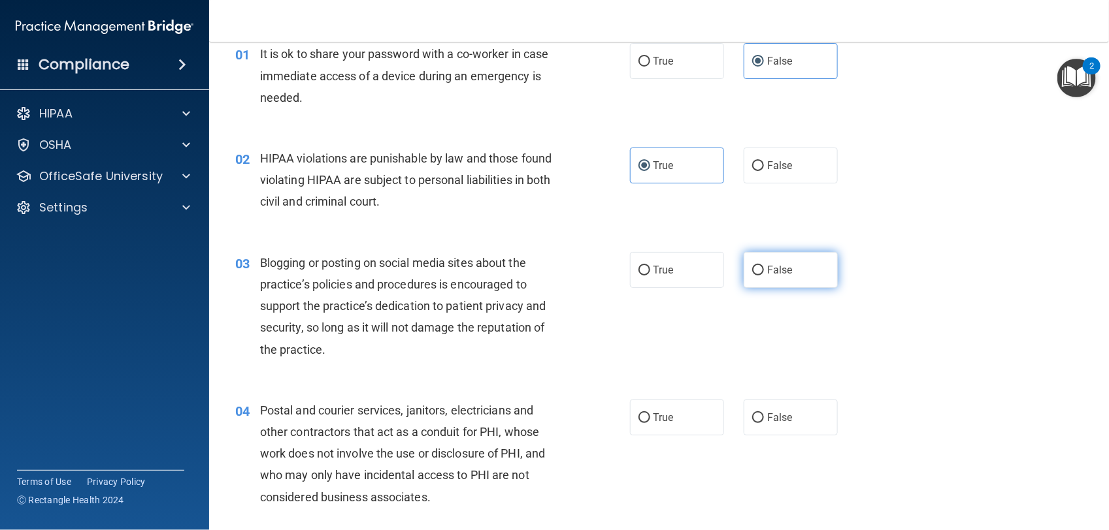
click at [767, 267] on span "False" at bounding box center [779, 270] width 25 height 12
click at [760, 267] on input "False" at bounding box center [758, 271] width 12 height 10
radio input "true"
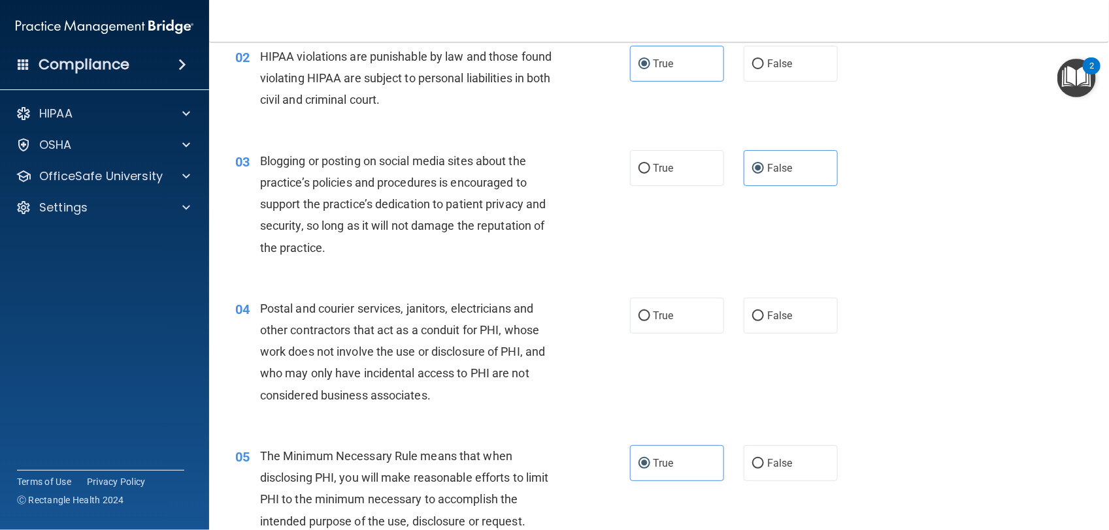
scroll to position [162, 0]
click at [698, 322] on label "True" at bounding box center [677, 316] width 94 height 36
click at [650, 321] on input "True" at bounding box center [644, 317] width 12 height 10
radio input "true"
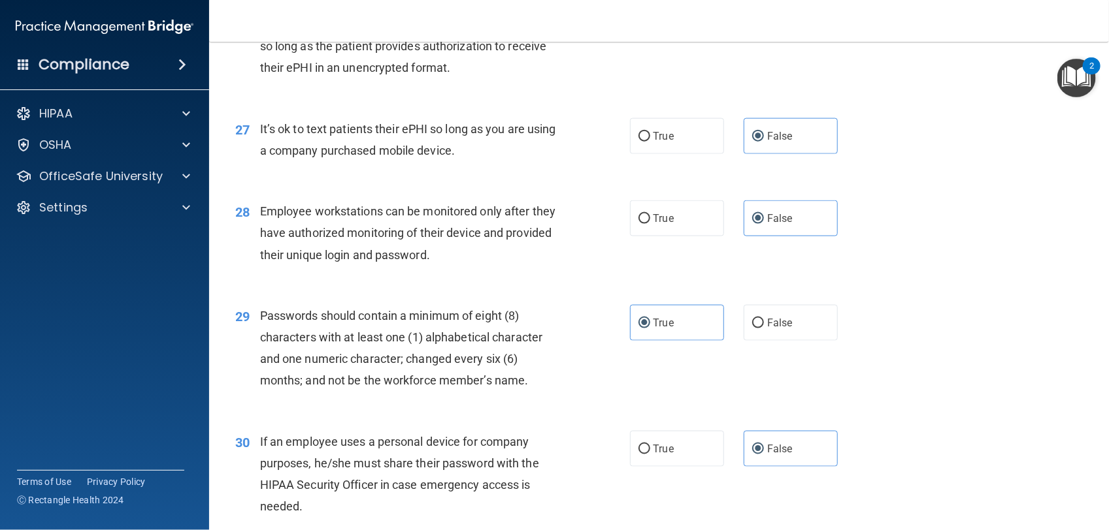
scroll to position [3010, 0]
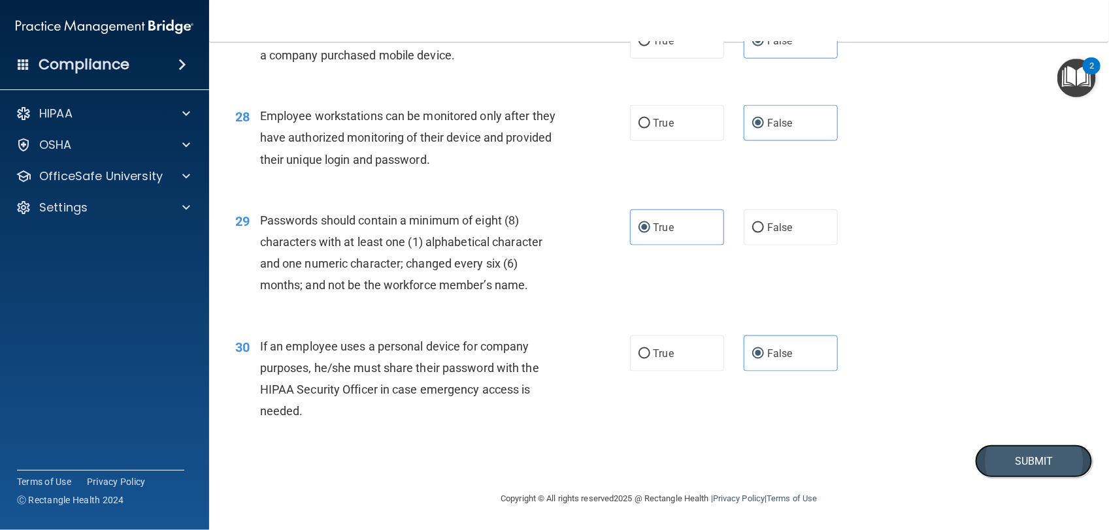
click at [988, 464] on button "Submit" at bounding box center [1034, 461] width 118 height 33
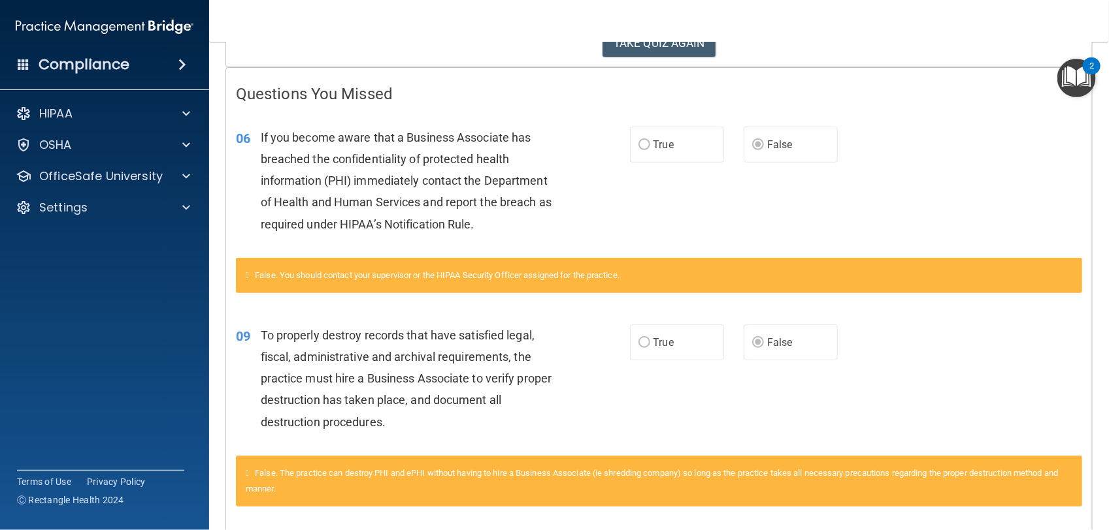
scroll to position [236, 0]
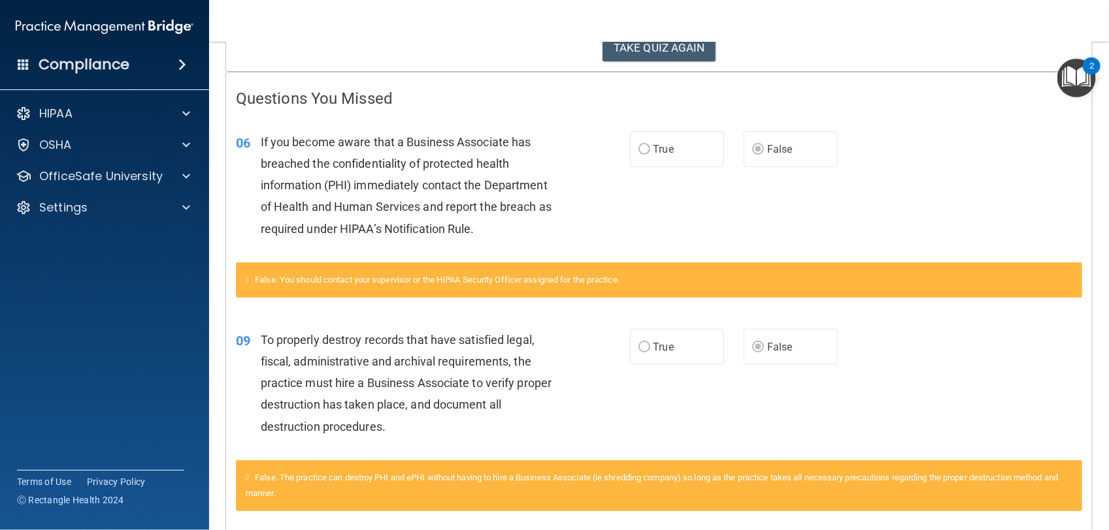
click at [378, 285] on div "False. You should contact your supervisor or the HIPAA Security Officer assigne…" at bounding box center [659, 280] width 846 height 35
click at [644, 53] on button "TAKE QUIZ AGAIN" at bounding box center [658, 47] width 113 height 29
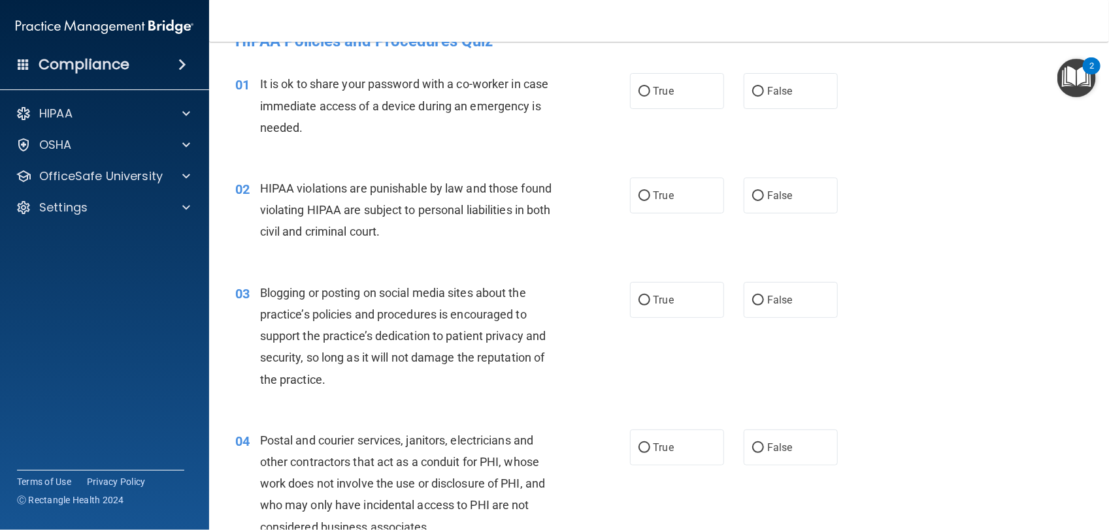
scroll to position [28, 0]
click at [759, 309] on label "False" at bounding box center [790, 302] width 94 height 36
click at [759, 308] on input "False" at bounding box center [758, 303] width 12 height 10
radio input "true"
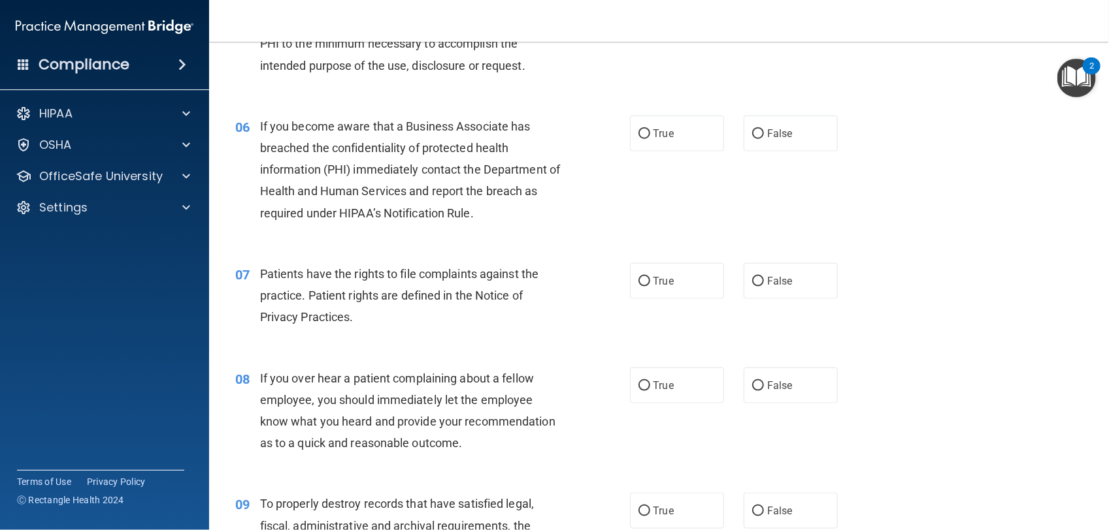
scroll to position [618, 0]
click at [683, 144] on label "True" at bounding box center [677, 134] width 94 height 36
click at [650, 139] on input "True" at bounding box center [644, 134] width 12 height 10
radio input "true"
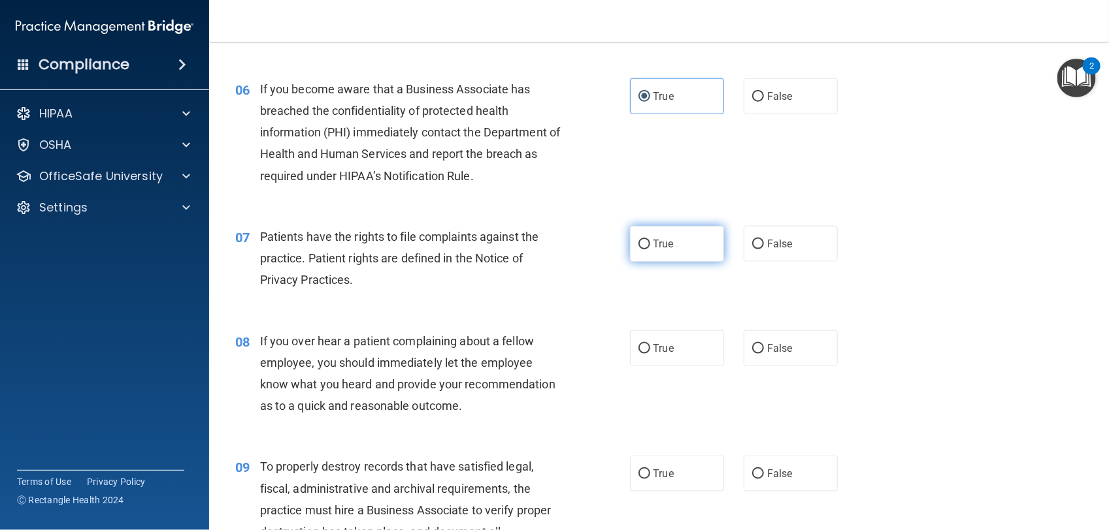
scroll to position [696, 0]
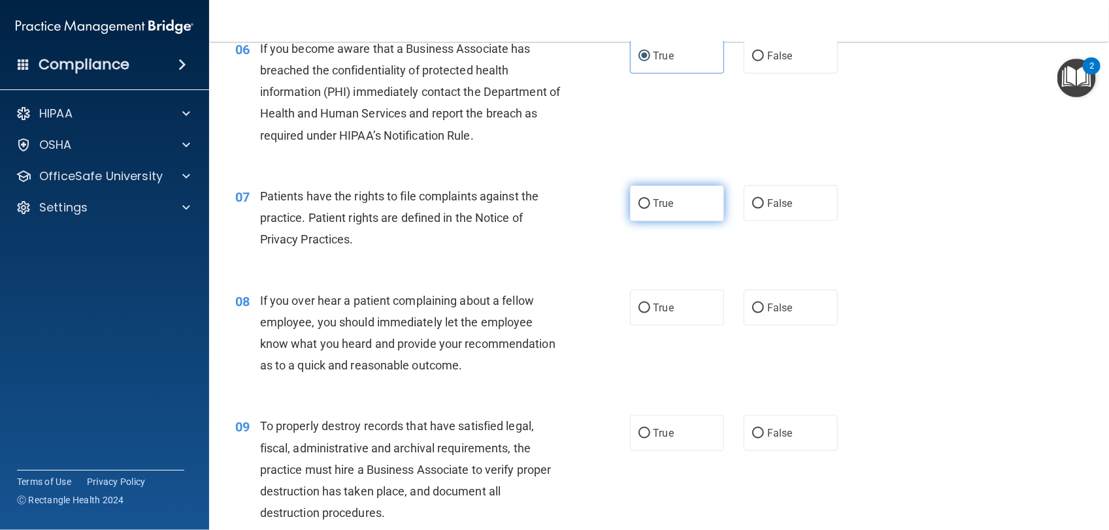
click at [670, 207] on label "True" at bounding box center [677, 204] width 94 height 36
click at [650, 207] on input "True" at bounding box center [644, 204] width 12 height 10
radio input "true"
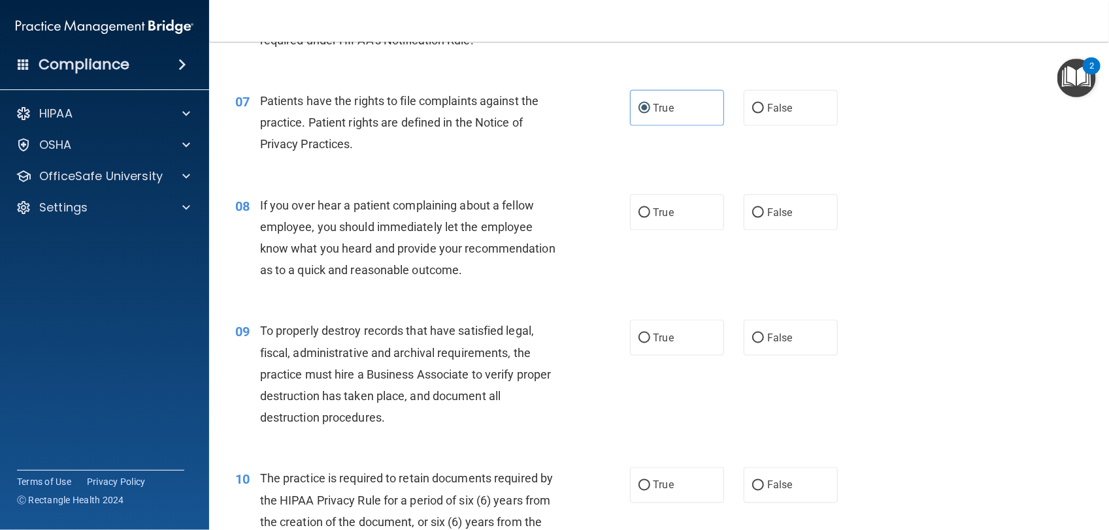
scroll to position [792, 0]
click at [762, 219] on label "False" at bounding box center [790, 212] width 94 height 36
click at [762, 218] on input "False" at bounding box center [758, 213] width 12 height 10
radio input "true"
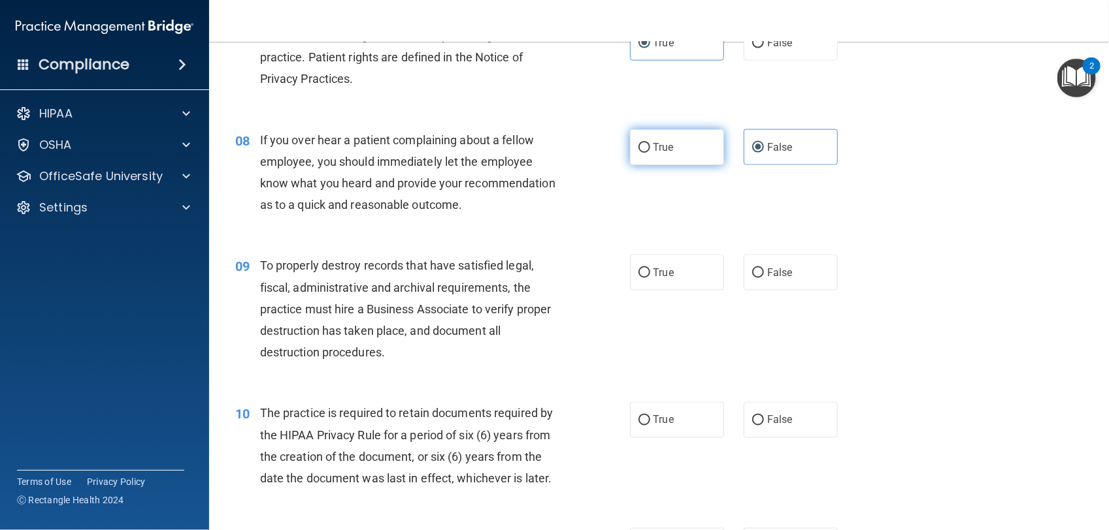
scroll to position [858, 0]
click at [689, 256] on label "True" at bounding box center [677, 271] width 94 height 36
click at [650, 267] on input "True" at bounding box center [644, 272] width 12 height 10
radio input "true"
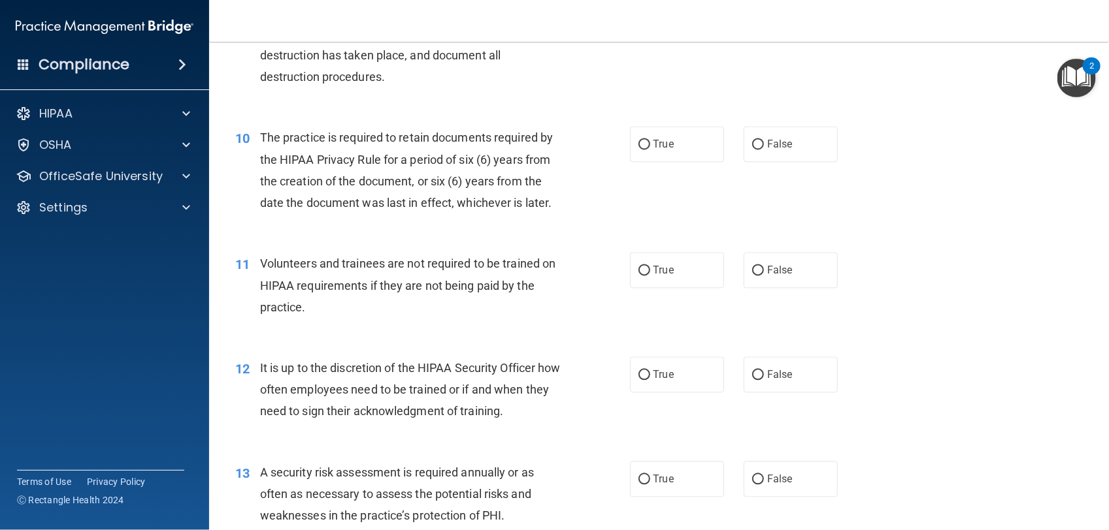
scroll to position [1154, 0]
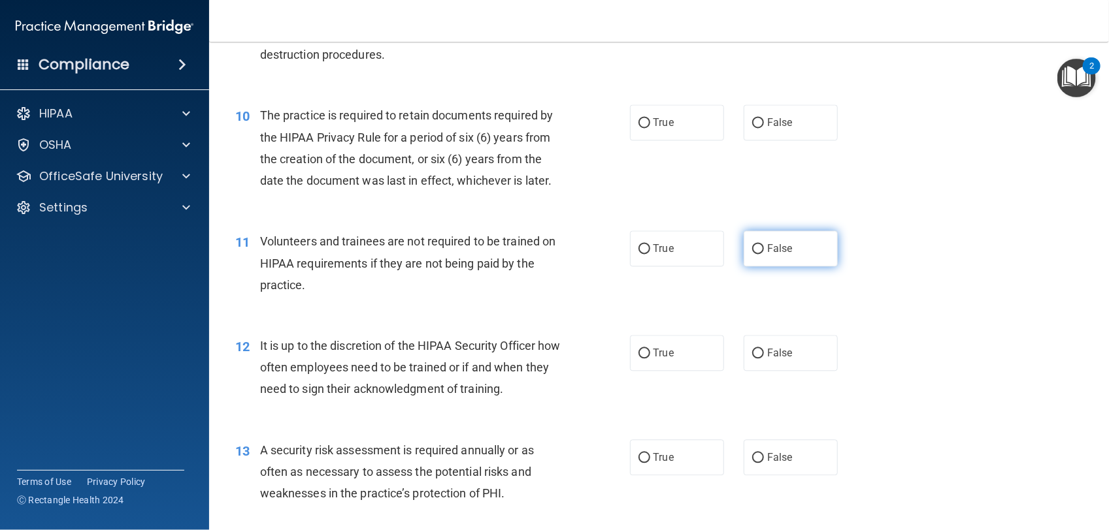
click at [783, 250] on span "False" at bounding box center [779, 248] width 25 height 12
click at [764, 250] on input "False" at bounding box center [758, 249] width 12 height 10
radio input "true"
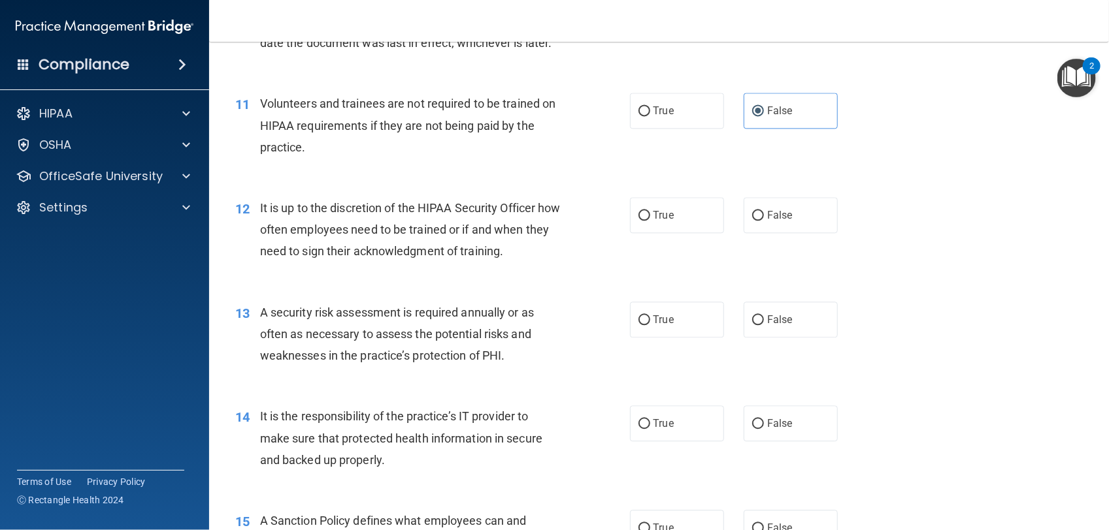
scroll to position [1293, 0]
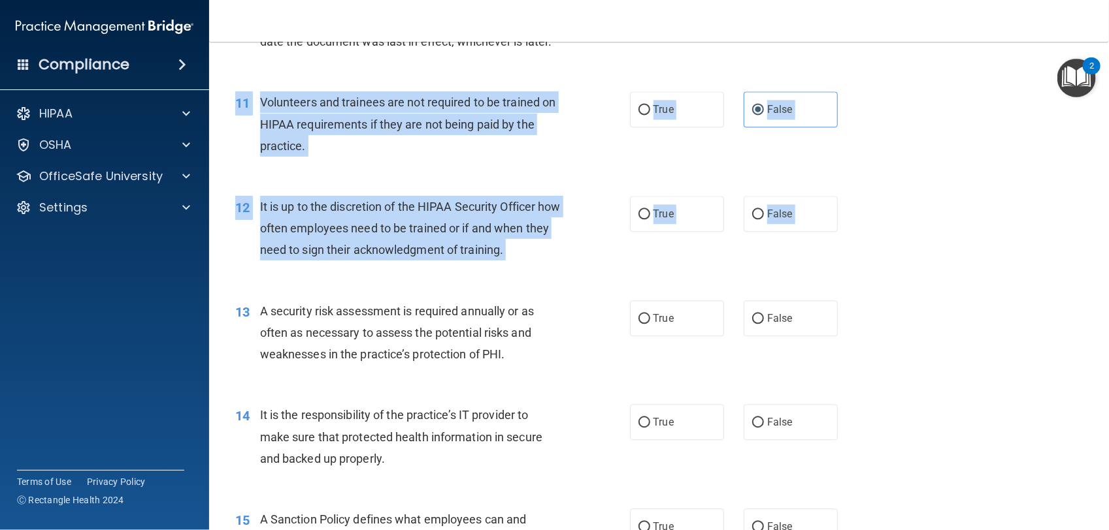
drag, startPoint x: 573, startPoint y: 289, endPoint x: 556, endPoint y: 233, distance: 58.7
click at [556, 233] on div "01 It is ok to share your password with a co-worker in case immediate access of…" at bounding box center [658, 477] width 867 height 3368
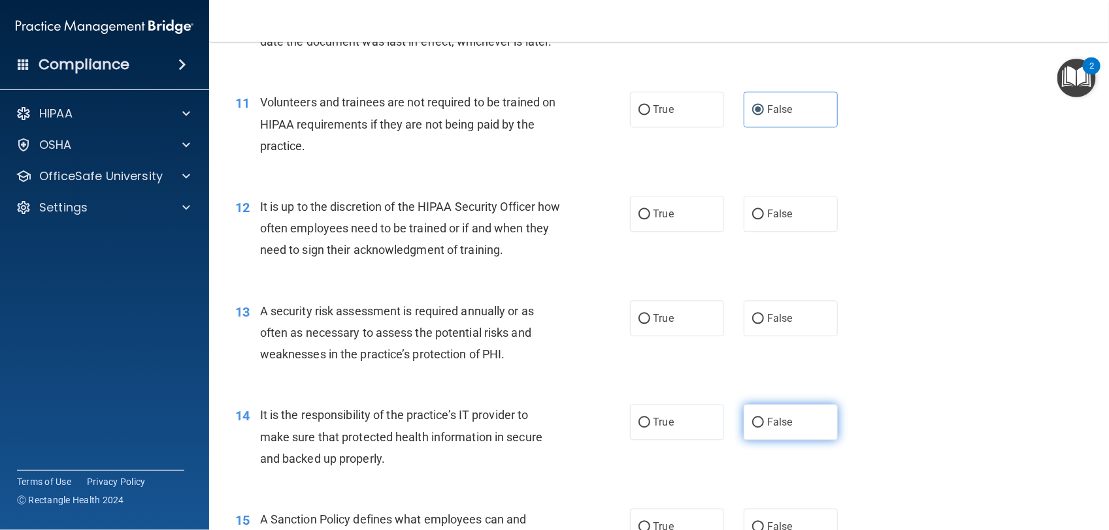
click at [788, 429] on label "False" at bounding box center [790, 422] width 94 height 36
click at [764, 428] on input "False" at bounding box center [758, 423] width 12 height 10
radio input "true"
click at [722, 374] on div "13 A security risk assessment is required annually or as often as necessary to …" at bounding box center [658, 336] width 867 height 105
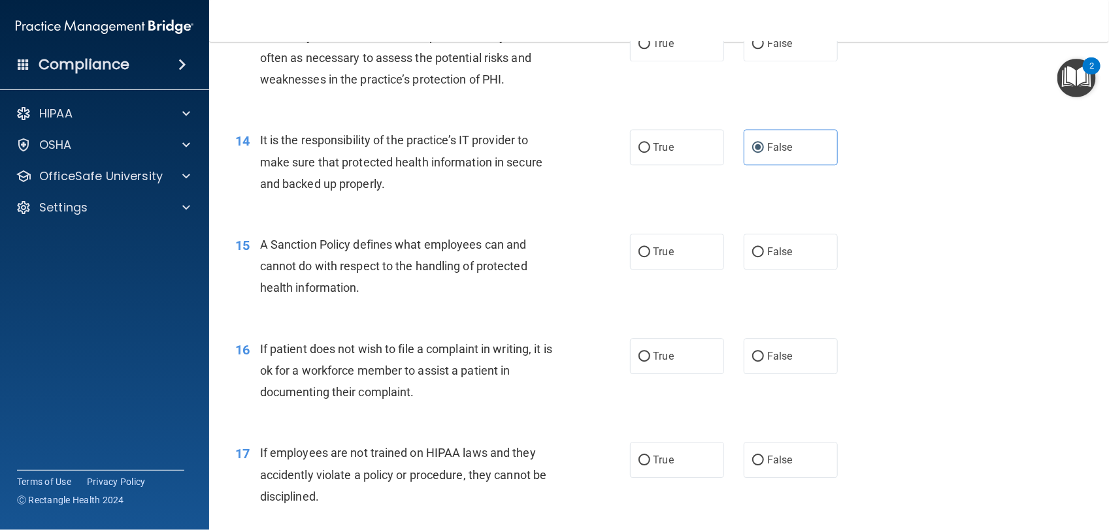
scroll to position [1572, 0]
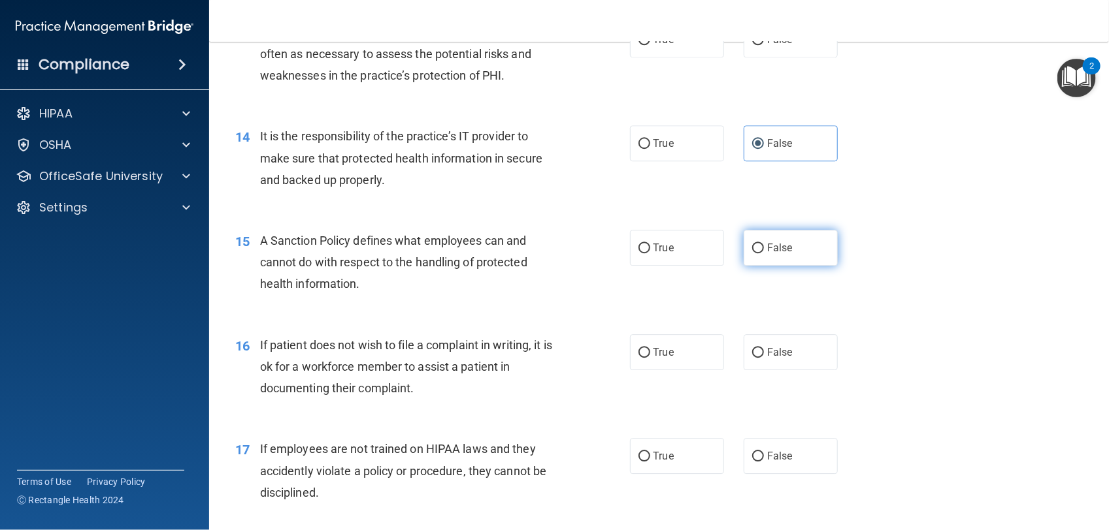
click at [777, 259] on label "False" at bounding box center [790, 248] width 94 height 36
click at [764, 253] on input "False" at bounding box center [758, 249] width 12 height 10
radio input "true"
click at [653, 351] on span "True" at bounding box center [663, 352] width 20 height 12
click at [648, 351] on input "True" at bounding box center [644, 353] width 12 height 10
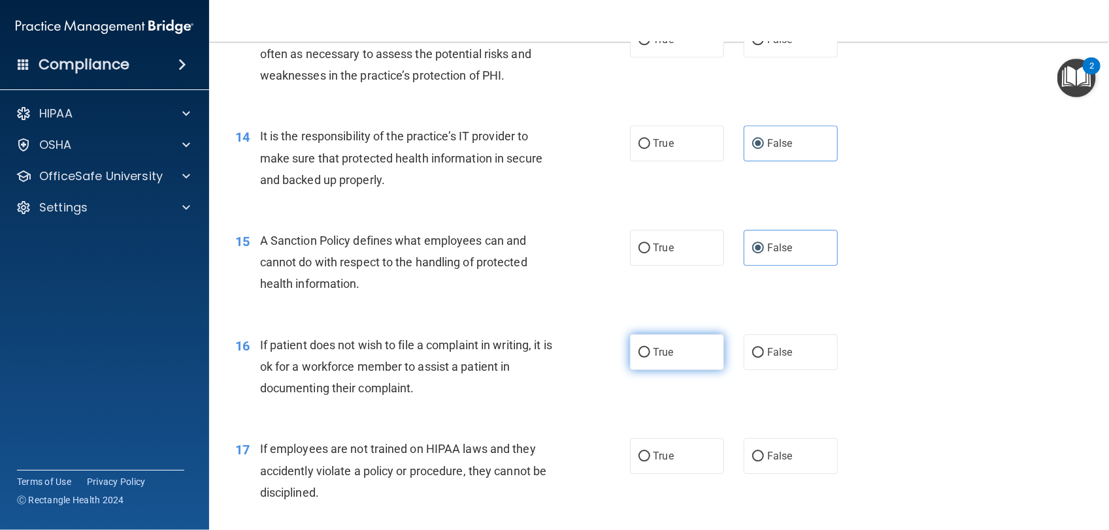
radio input "true"
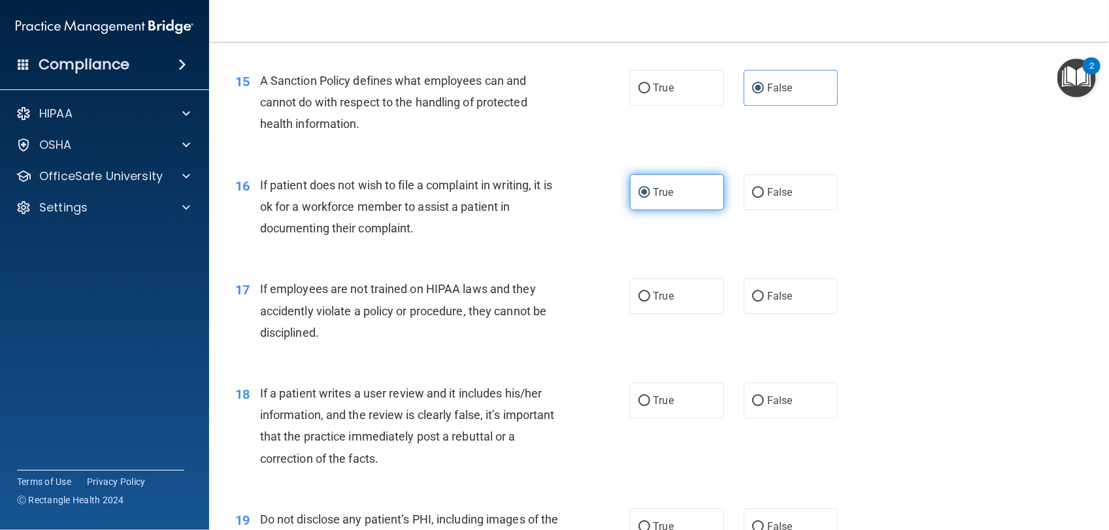
scroll to position [1736, 0]
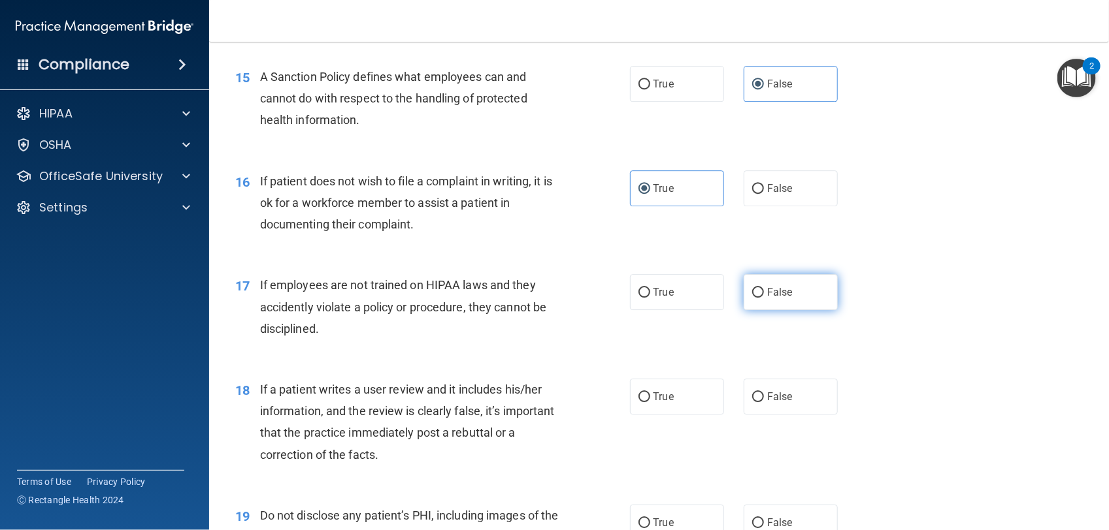
click at [753, 292] on input "False" at bounding box center [758, 293] width 12 height 10
radio input "true"
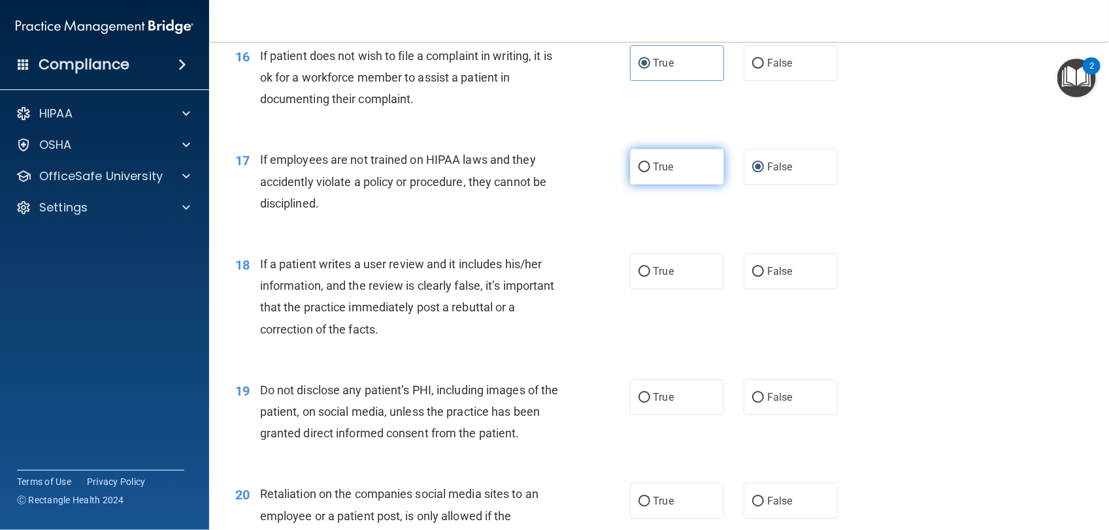
scroll to position [1876, 0]
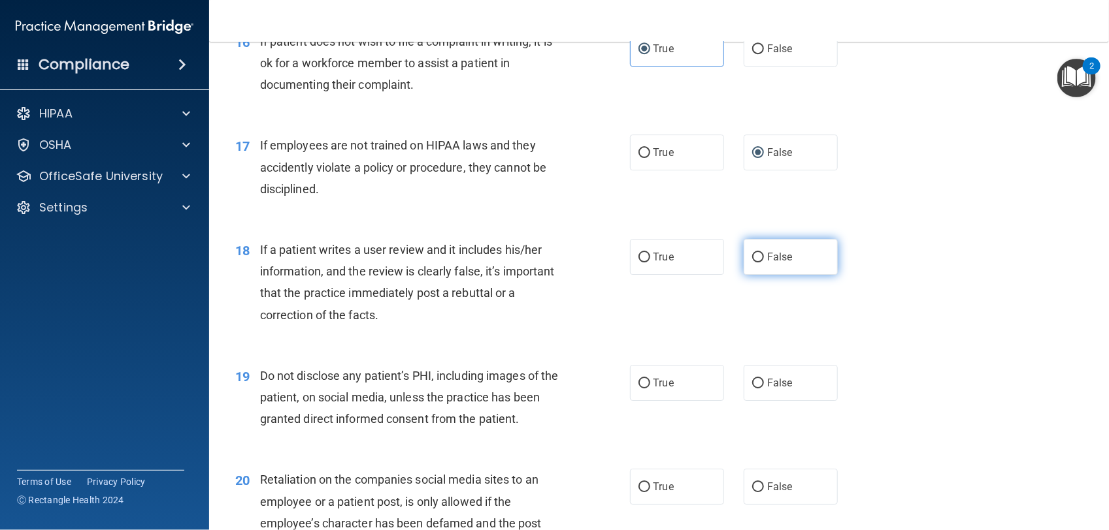
click at [758, 263] on label "False" at bounding box center [790, 257] width 94 height 36
click at [758, 263] on input "False" at bounding box center [758, 258] width 12 height 10
radio input "true"
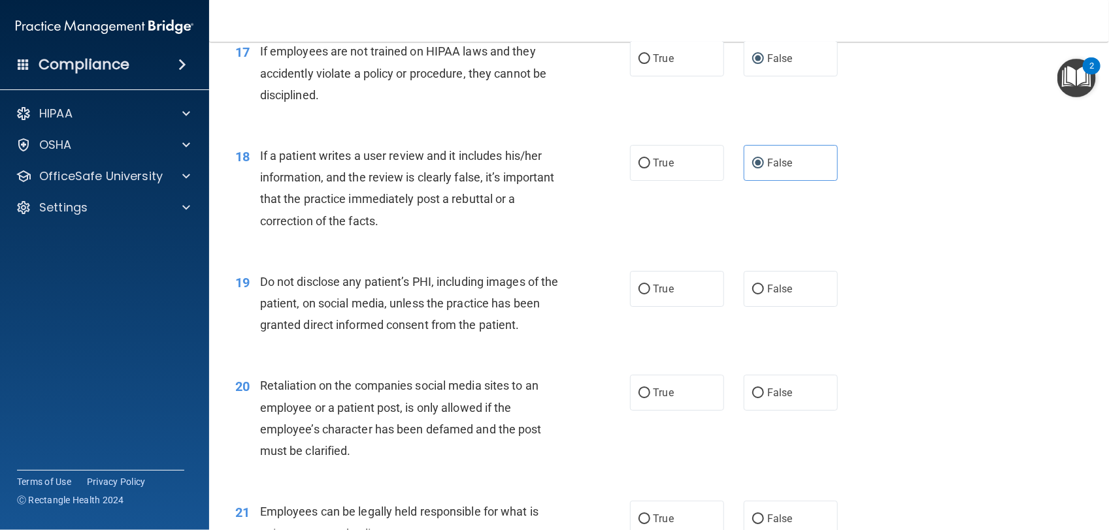
scroll to position [1975, 0]
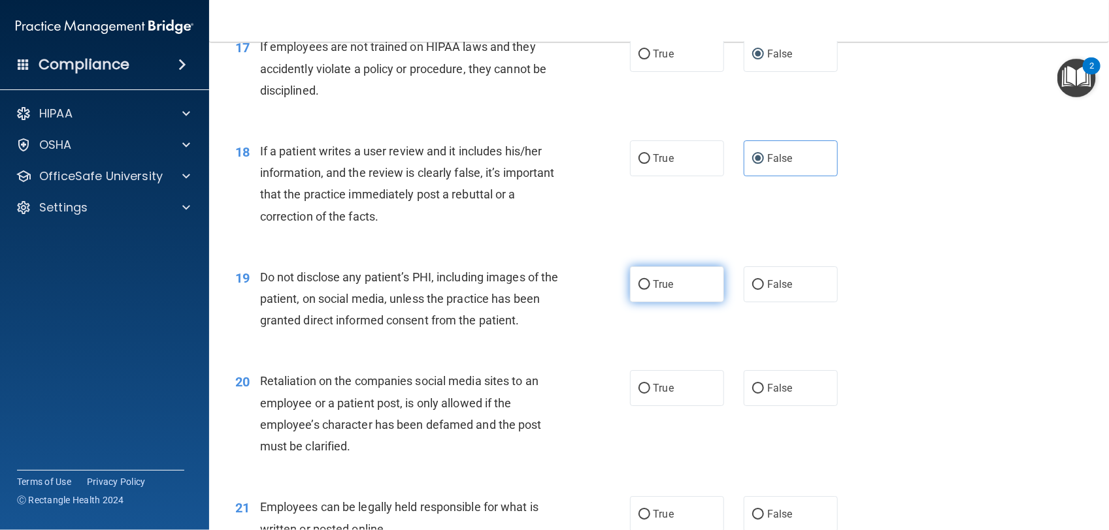
click at [640, 291] on label "True" at bounding box center [677, 285] width 94 height 36
click at [640, 290] on input "True" at bounding box center [644, 285] width 12 height 10
radio input "true"
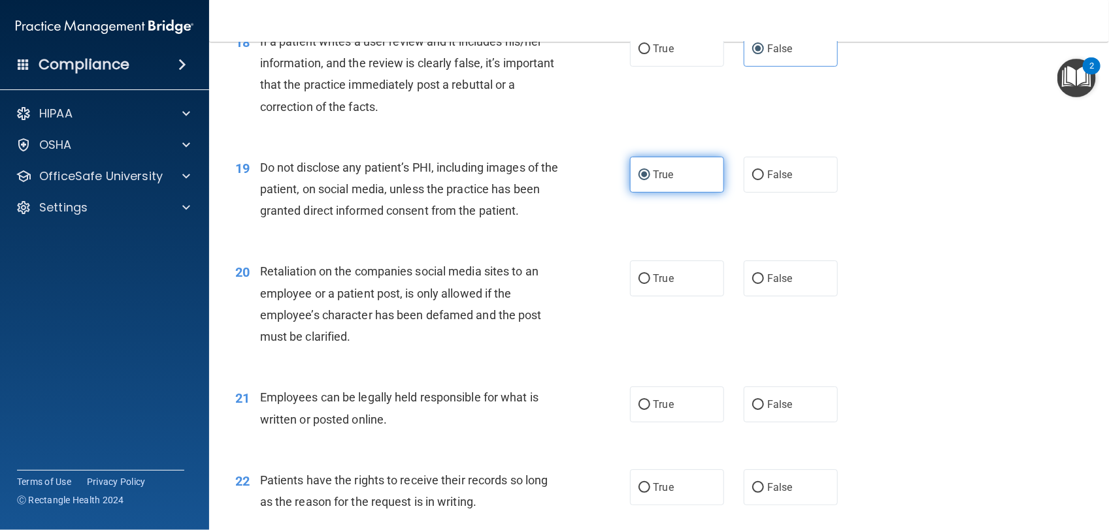
scroll to position [2104, 0]
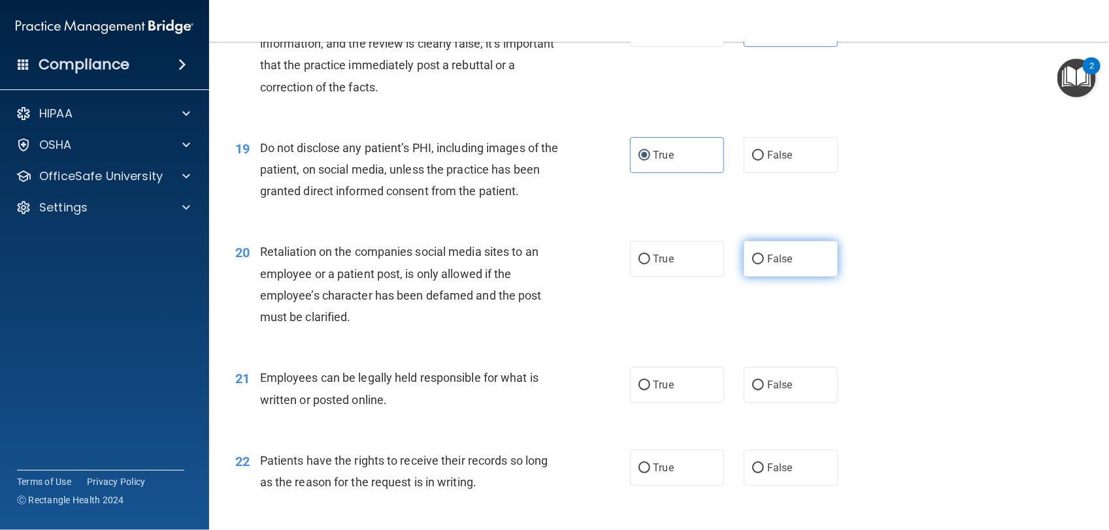
click at [784, 262] on span "False" at bounding box center [779, 259] width 25 height 12
click at [764, 262] on input "False" at bounding box center [758, 260] width 12 height 10
radio input "true"
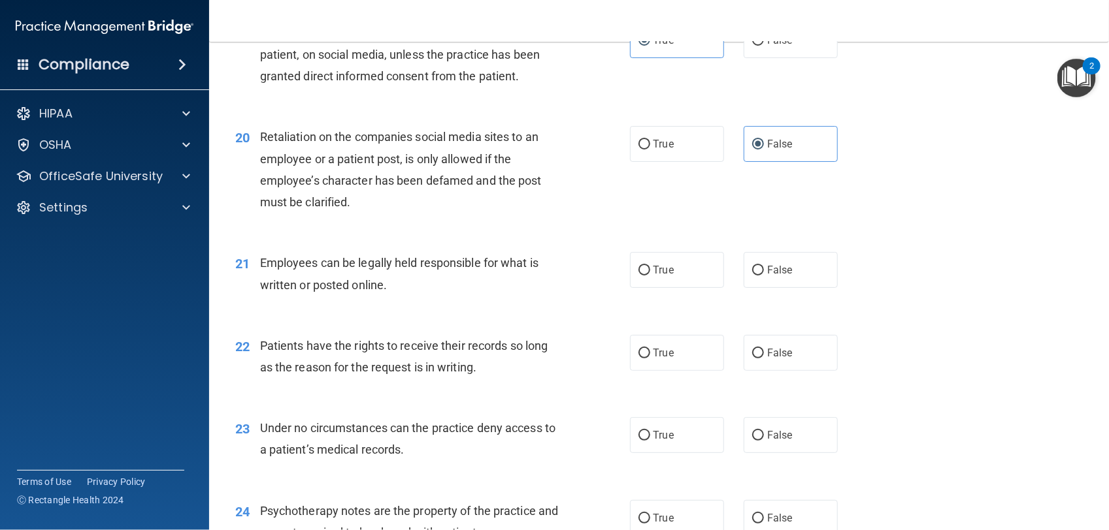
scroll to position [2239, 0]
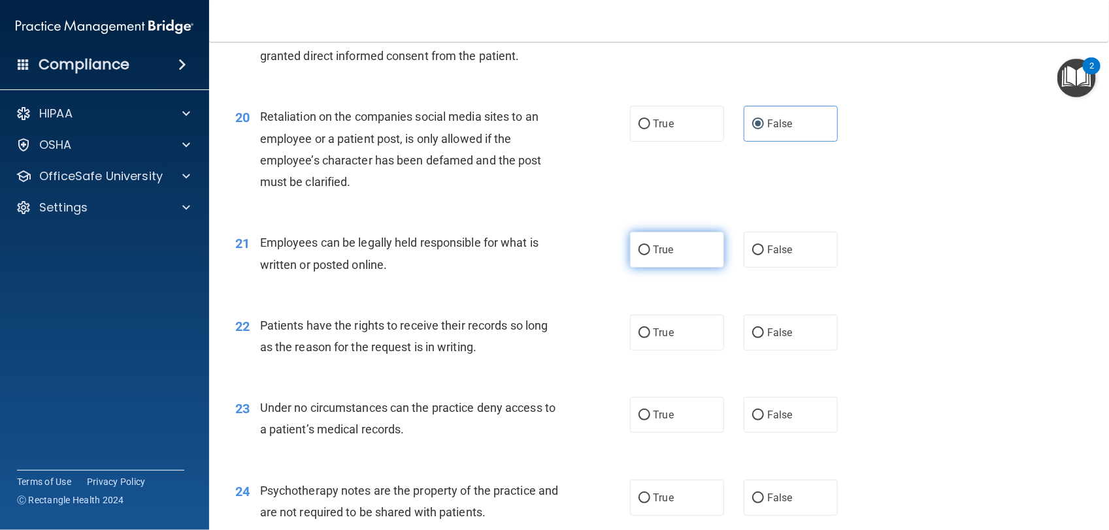
click at [706, 261] on label "True" at bounding box center [677, 250] width 94 height 36
click at [650, 255] on input "True" at bounding box center [644, 251] width 12 height 10
radio input "true"
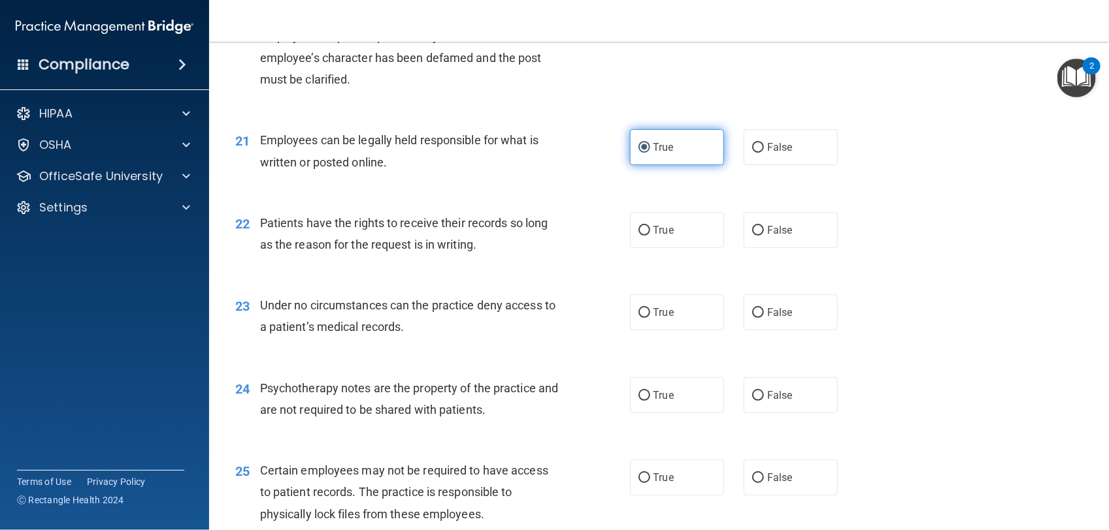
scroll to position [2343, 0]
click at [657, 236] on span "True" at bounding box center [663, 229] width 20 height 12
click at [650, 235] on input "True" at bounding box center [644, 230] width 12 height 10
radio input "true"
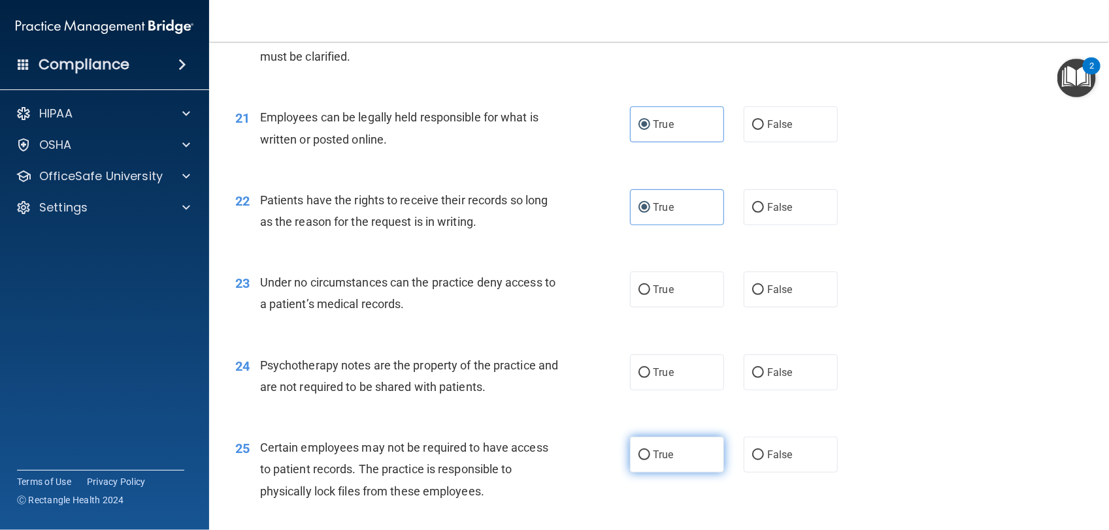
scroll to position [2364, 0]
click at [785, 203] on label "False" at bounding box center [790, 209] width 94 height 36
click at [764, 204] on input "False" at bounding box center [758, 209] width 12 height 10
radio input "true"
radio input "false"
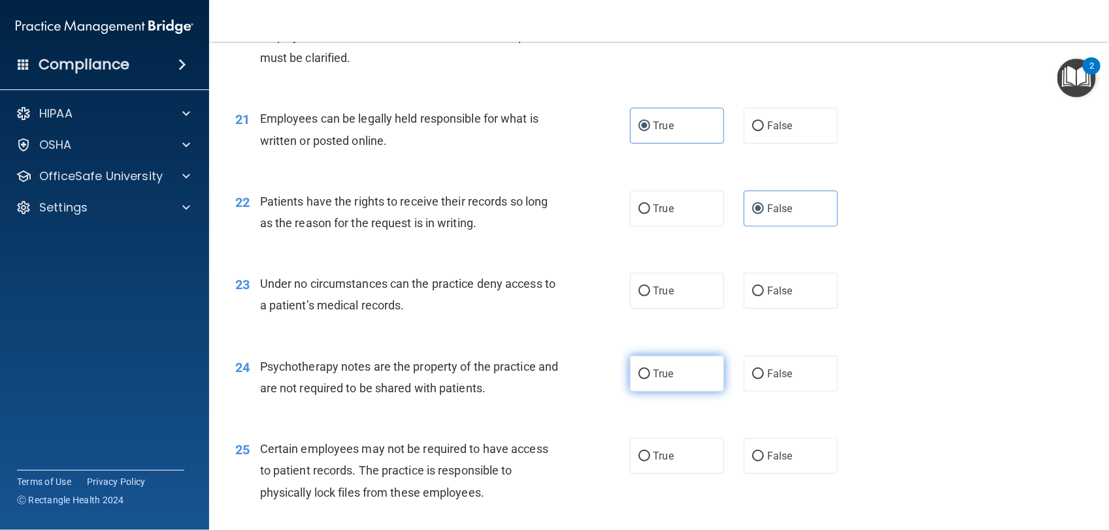
click at [644, 366] on label "True" at bounding box center [677, 374] width 94 height 36
click at [644, 370] on input "True" at bounding box center [644, 375] width 12 height 10
radio input "true"
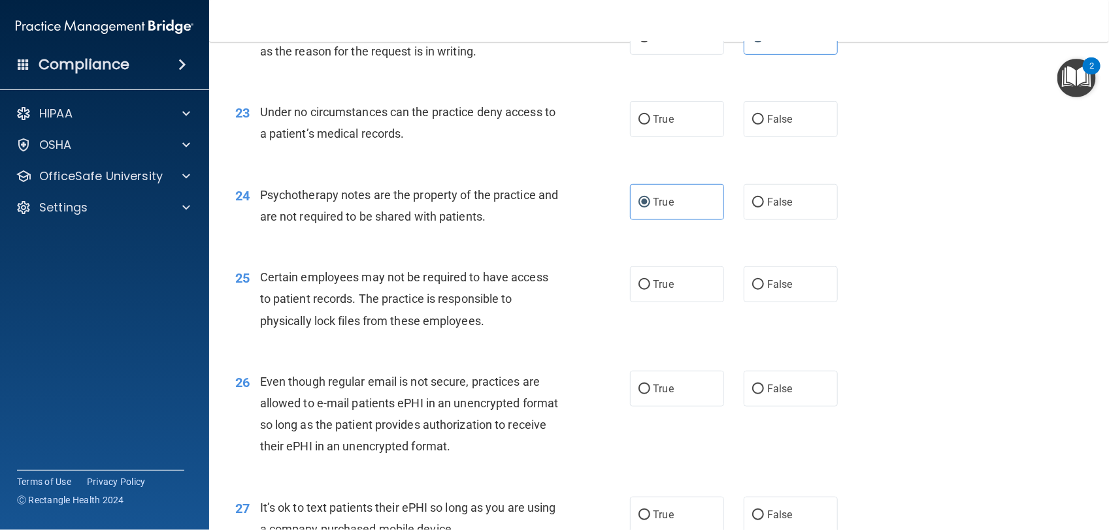
scroll to position [2546, 0]
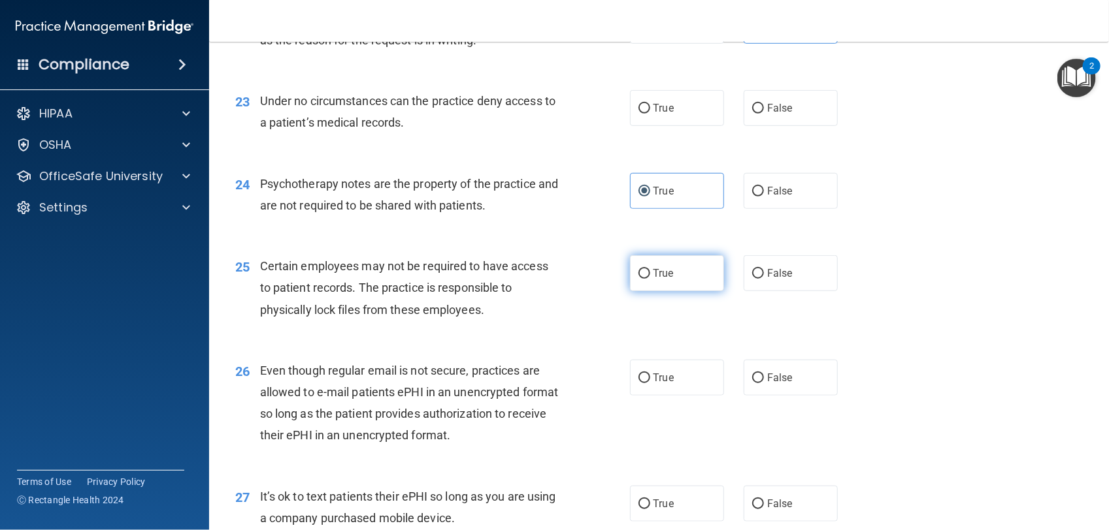
click at [647, 285] on label "True" at bounding box center [677, 273] width 94 height 36
click at [647, 279] on input "True" at bounding box center [644, 274] width 12 height 10
radio input "true"
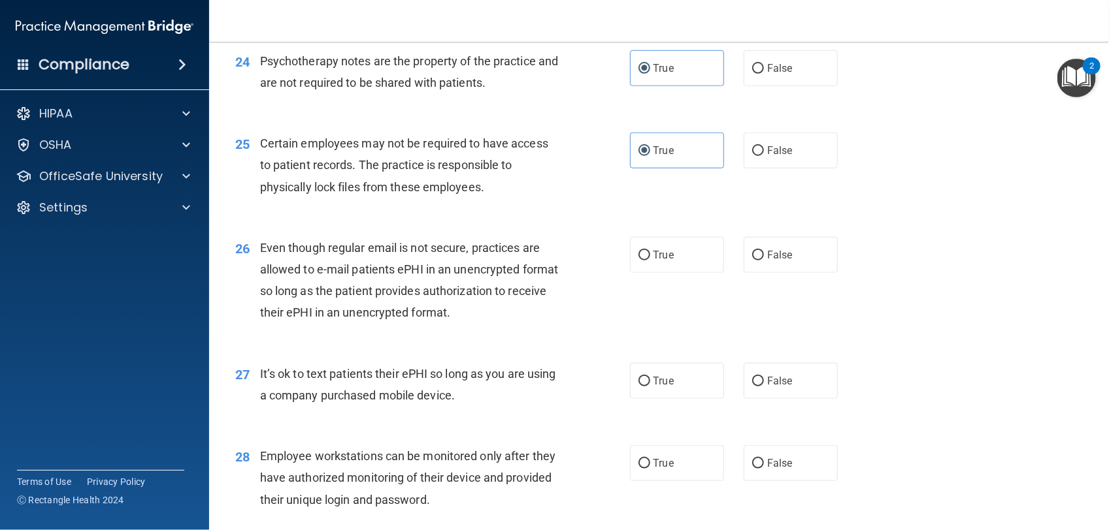
scroll to position [2671, 0]
click at [665, 248] on span "True" at bounding box center [663, 254] width 20 height 12
click at [650, 250] on input "True" at bounding box center [644, 255] width 12 height 10
radio input "true"
click at [813, 381] on label "False" at bounding box center [790, 380] width 94 height 36
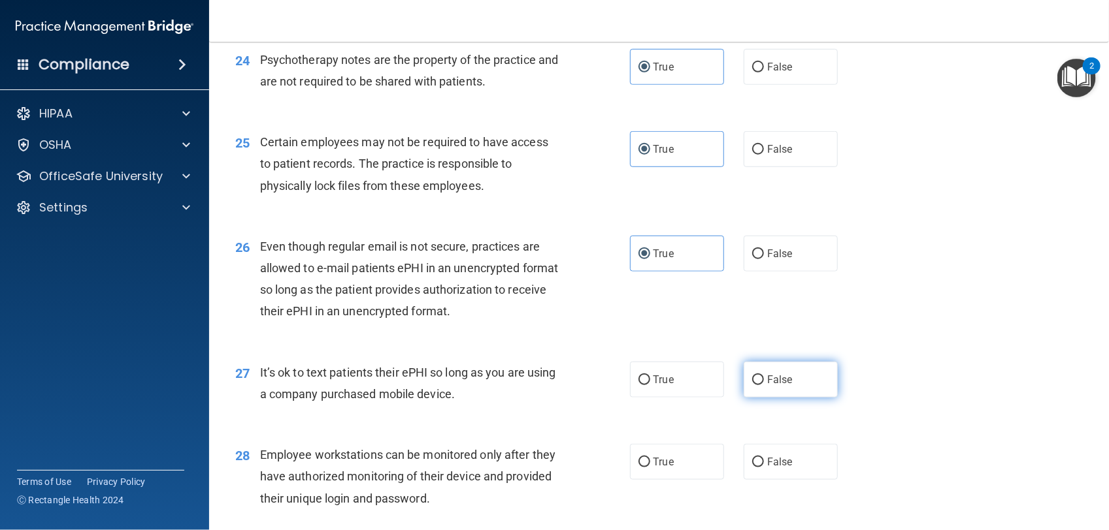
click at [764, 381] on input "False" at bounding box center [758, 381] width 12 height 10
radio input "true"
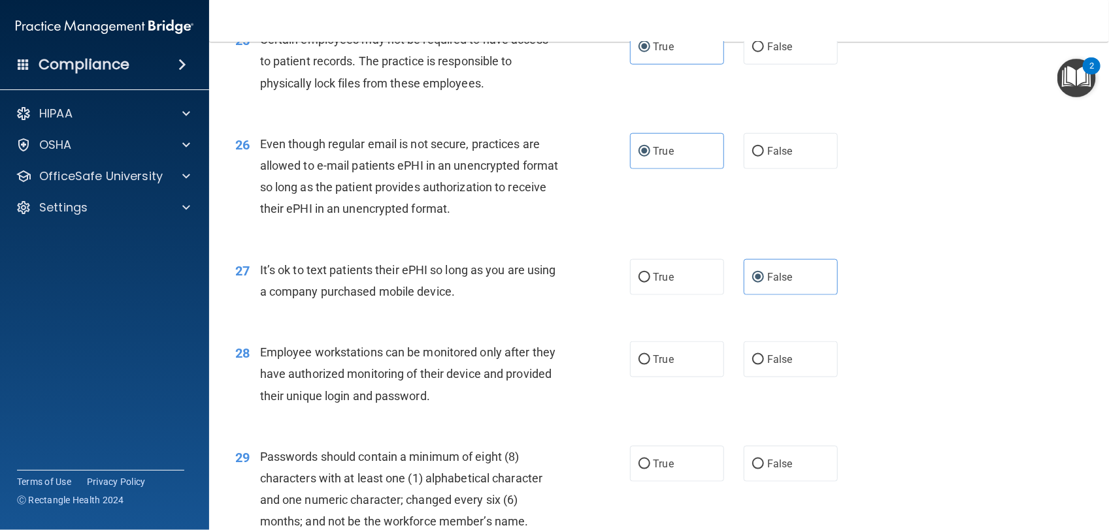
scroll to position [2798, 0]
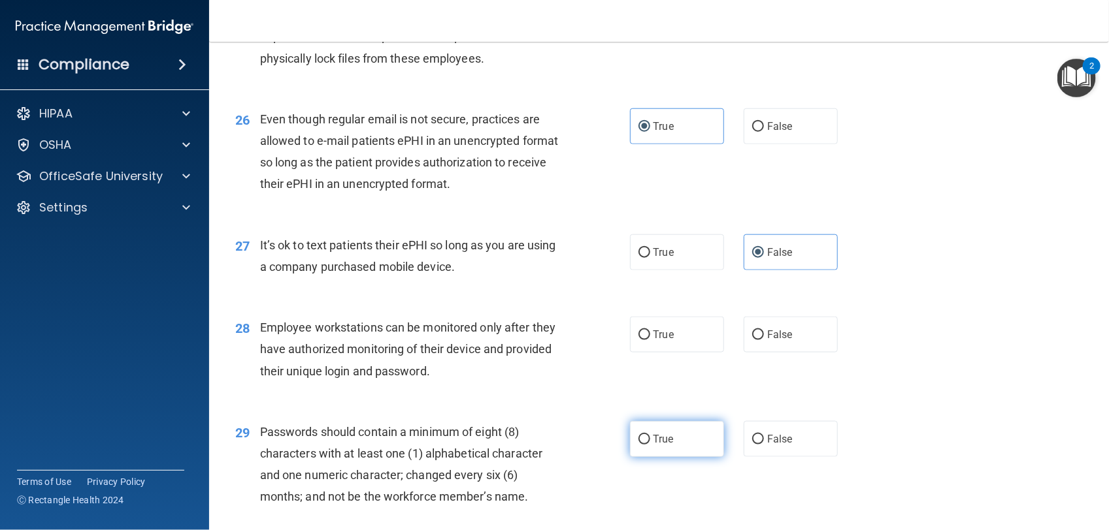
click at [668, 439] on label "True" at bounding box center [677, 439] width 94 height 36
click at [650, 439] on input "True" at bounding box center [644, 440] width 12 height 10
radio input "true"
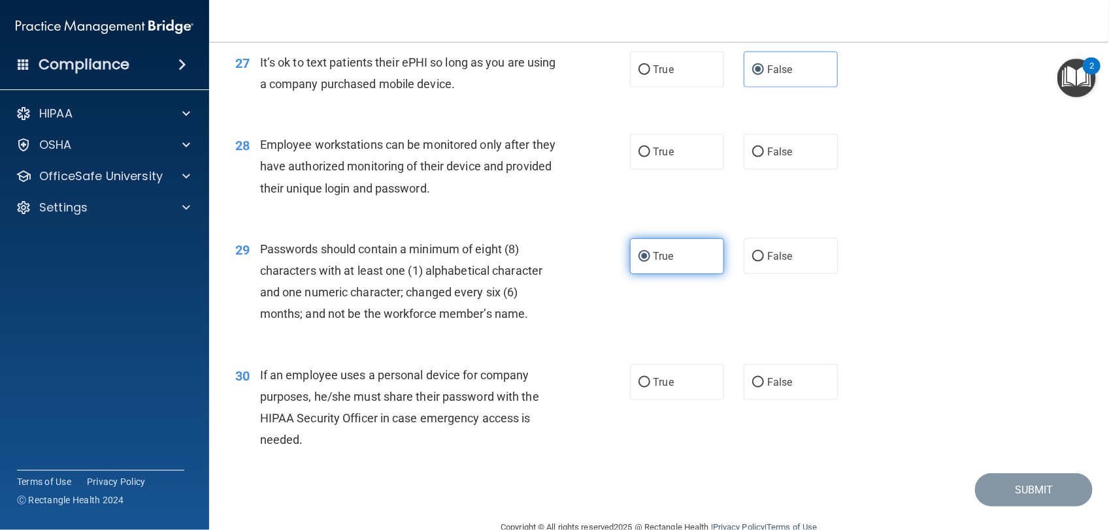
scroll to position [2986, 0]
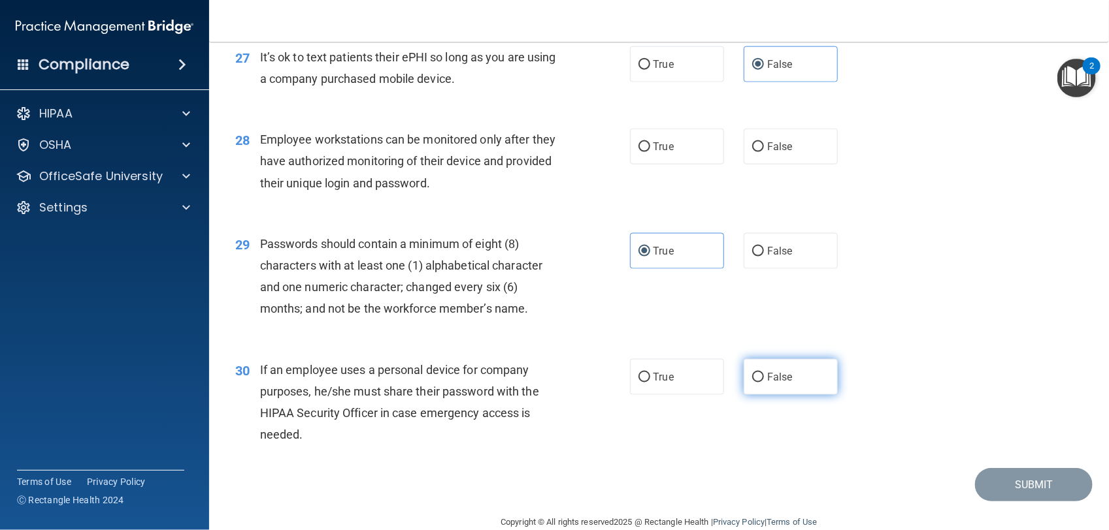
click at [771, 391] on label "False" at bounding box center [790, 377] width 94 height 36
click at [764, 383] on input "False" at bounding box center [758, 378] width 12 height 10
radio input "true"
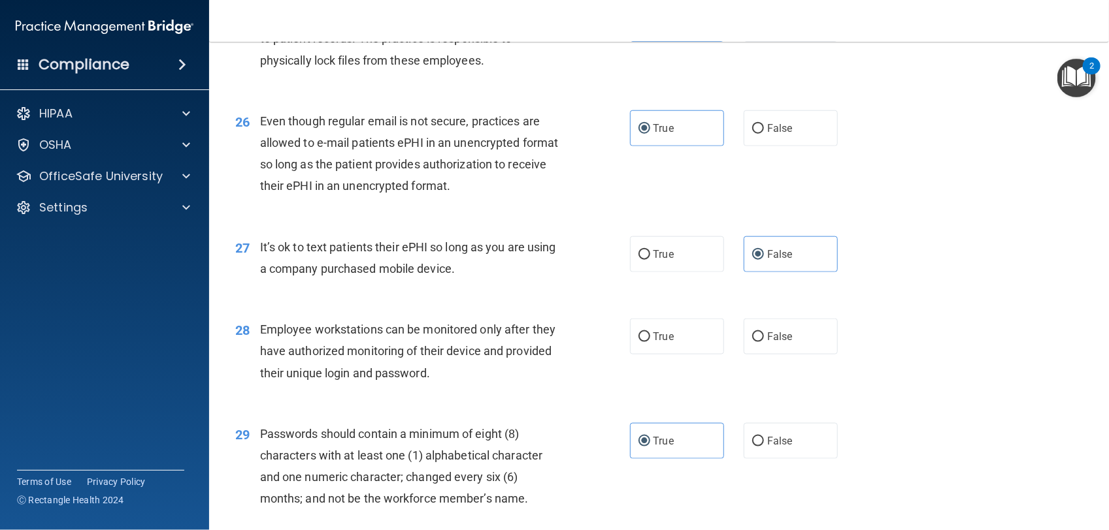
scroll to position [2793, 0]
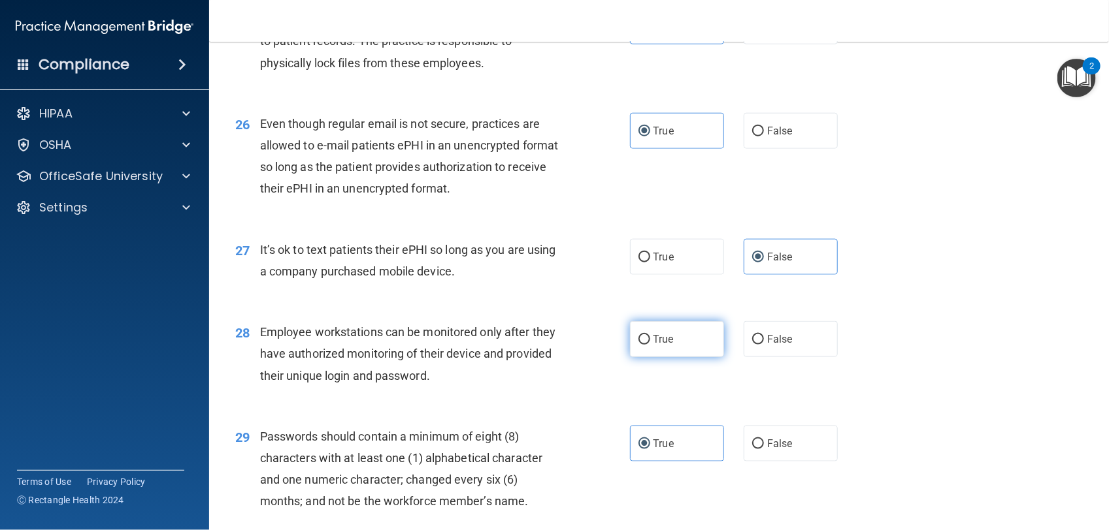
click at [662, 347] on label "True" at bounding box center [677, 339] width 94 height 36
click at [650, 345] on input "True" at bounding box center [644, 340] width 12 height 10
radio input "true"
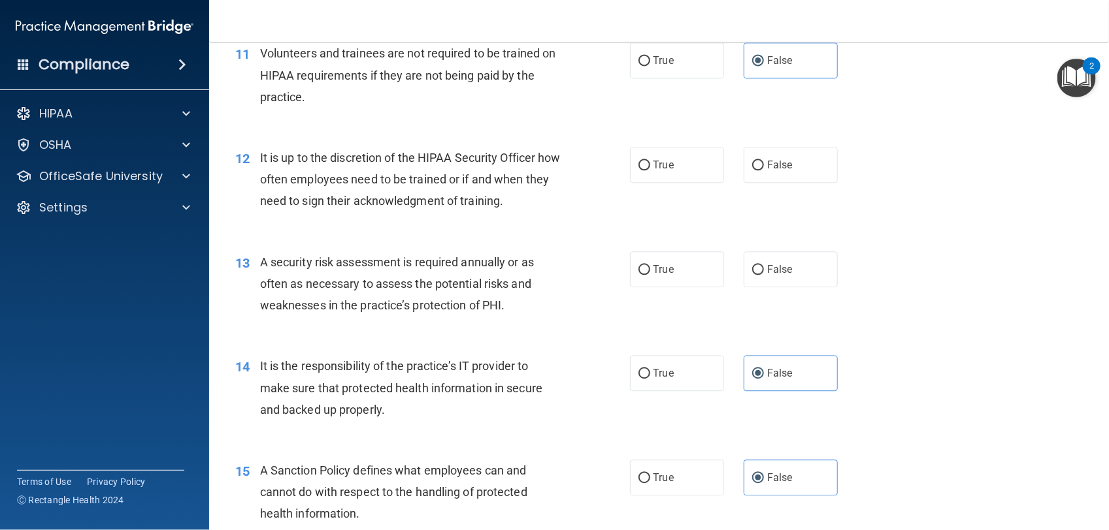
scroll to position [1341, 0]
click at [784, 168] on span "False" at bounding box center [779, 166] width 25 height 12
click at [764, 168] on input "False" at bounding box center [758, 167] width 12 height 10
radio input "true"
click at [630, 276] on label "True" at bounding box center [677, 271] width 94 height 36
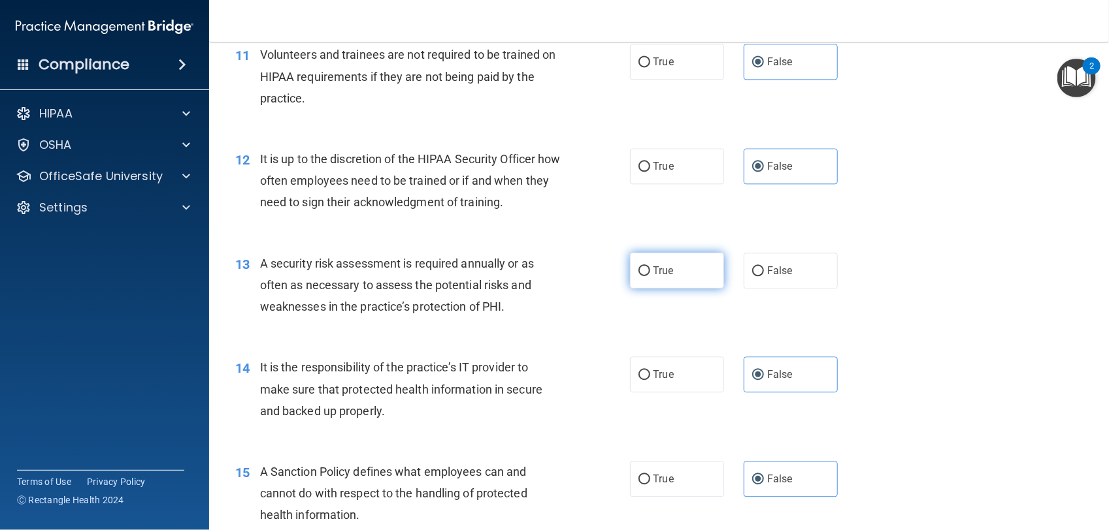
click at [638, 276] on input "True" at bounding box center [644, 272] width 12 height 10
radio input "true"
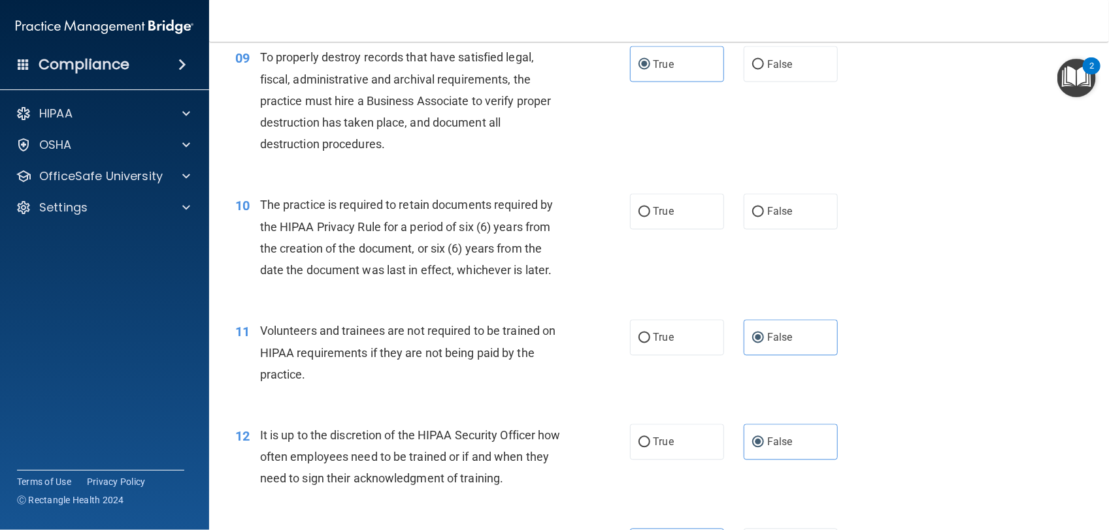
scroll to position [1050, 0]
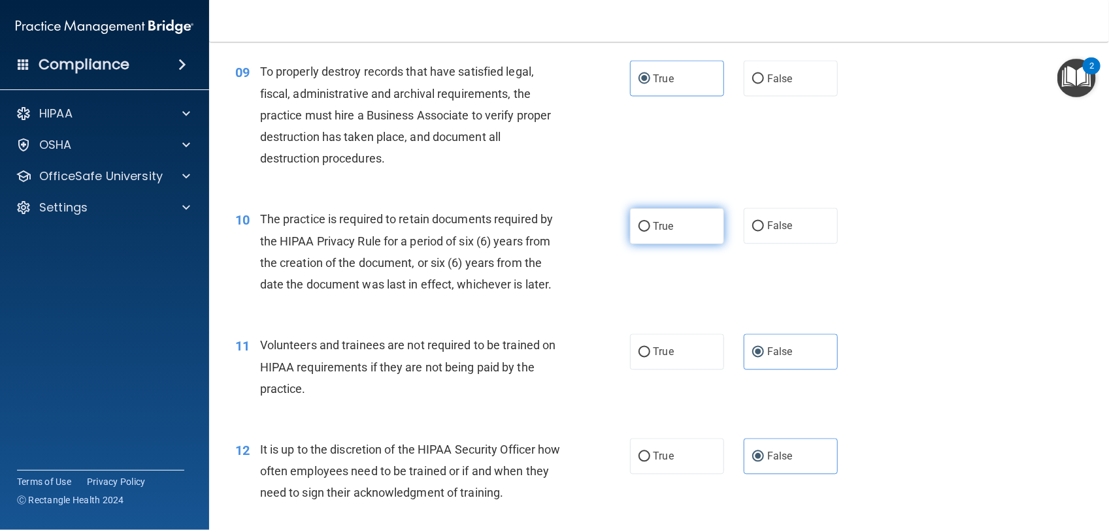
click at [638, 216] on label "True" at bounding box center [677, 226] width 94 height 36
click at [638, 222] on input "True" at bounding box center [644, 227] width 12 height 10
radio input "true"
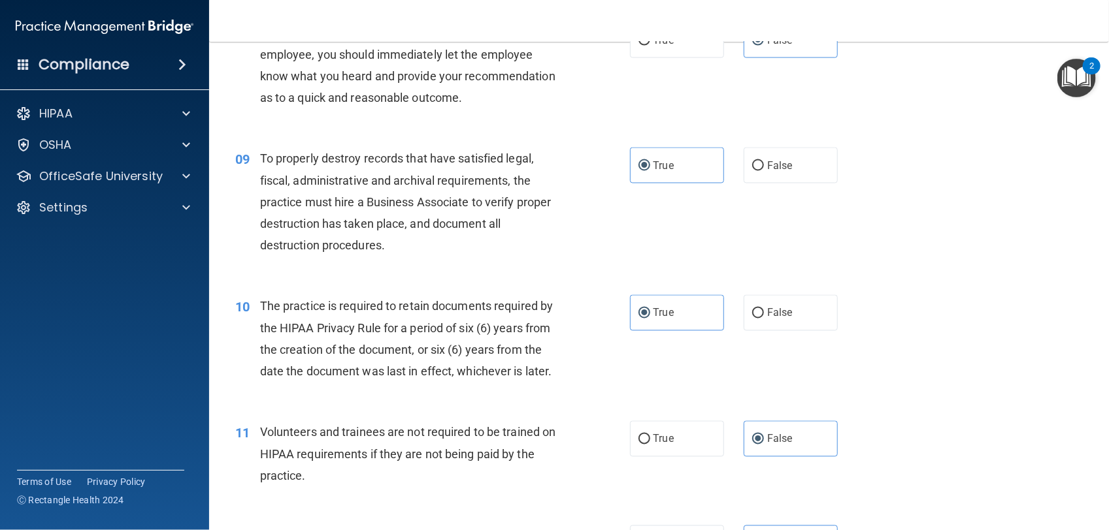
scroll to position [960, 0]
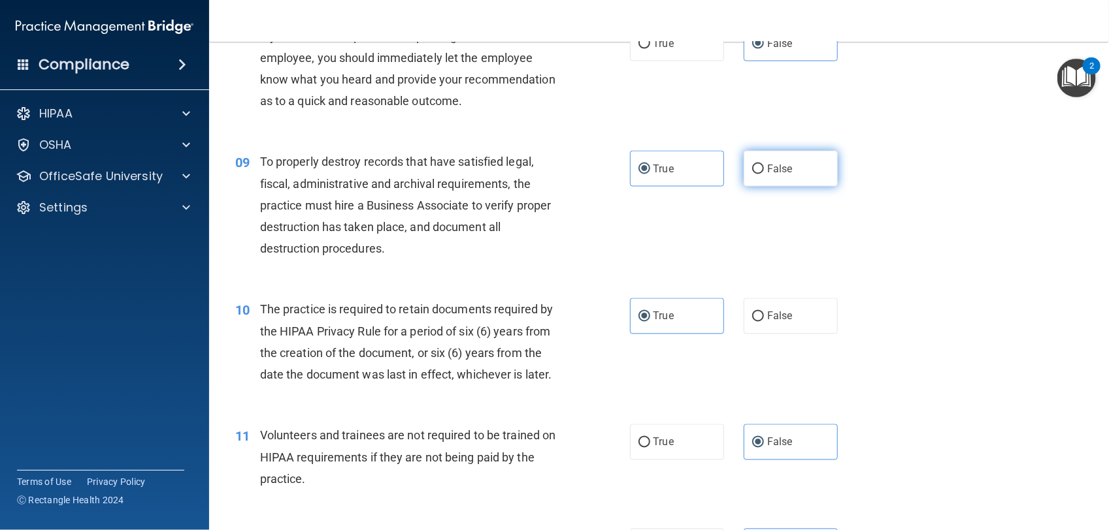
click at [775, 176] on label "False" at bounding box center [790, 169] width 94 height 36
click at [764, 174] on input "False" at bounding box center [758, 170] width 12 height 10
radio input "true"
radio input "false"
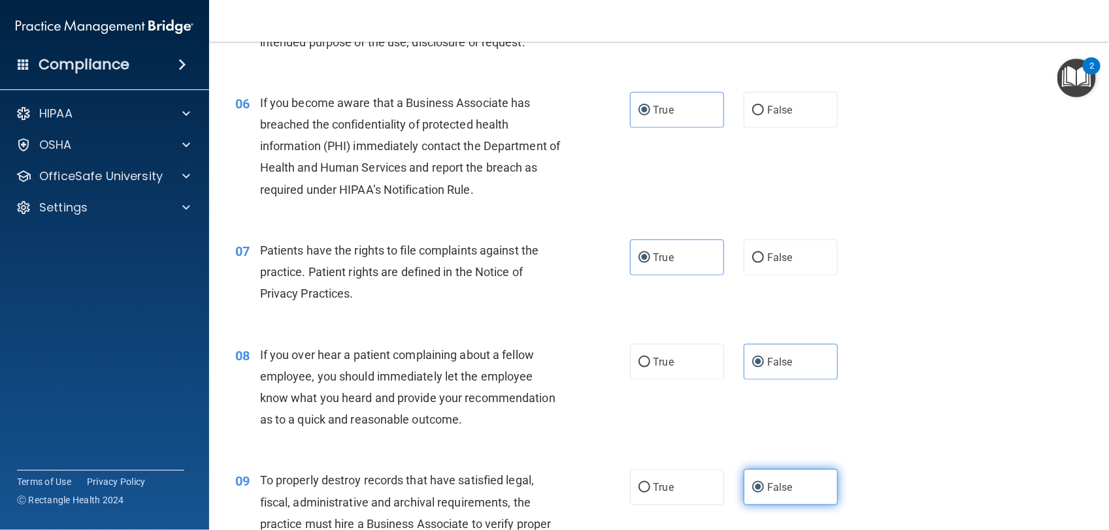
scroll to position [615, 0]
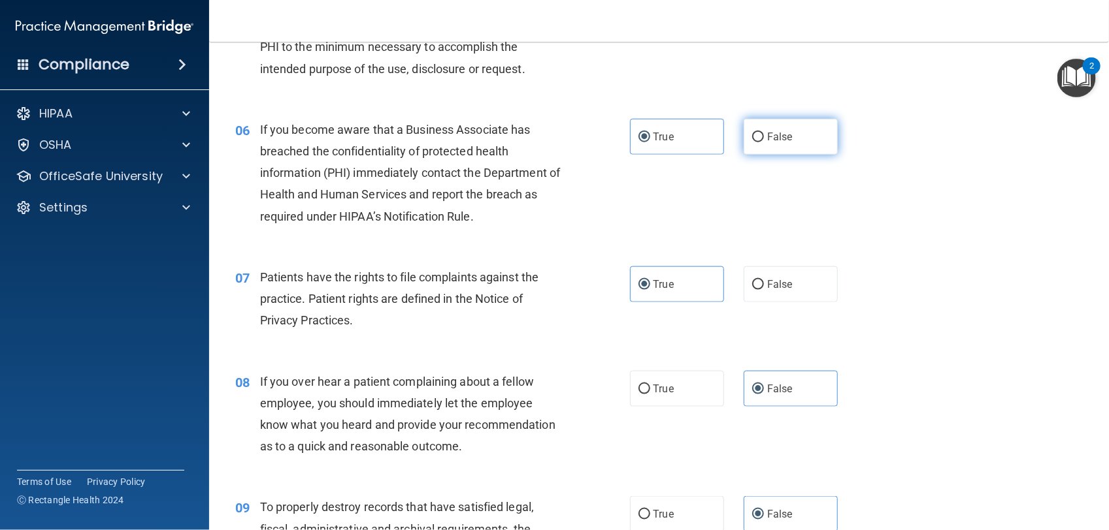
click at [743, 134] on label "False" at bounding box center [790, 137] width 94 height 36
click at [752, 134] on input "False" at bounding box center [758, 138] width 12 height 10
radio input "true"
radio input "false"
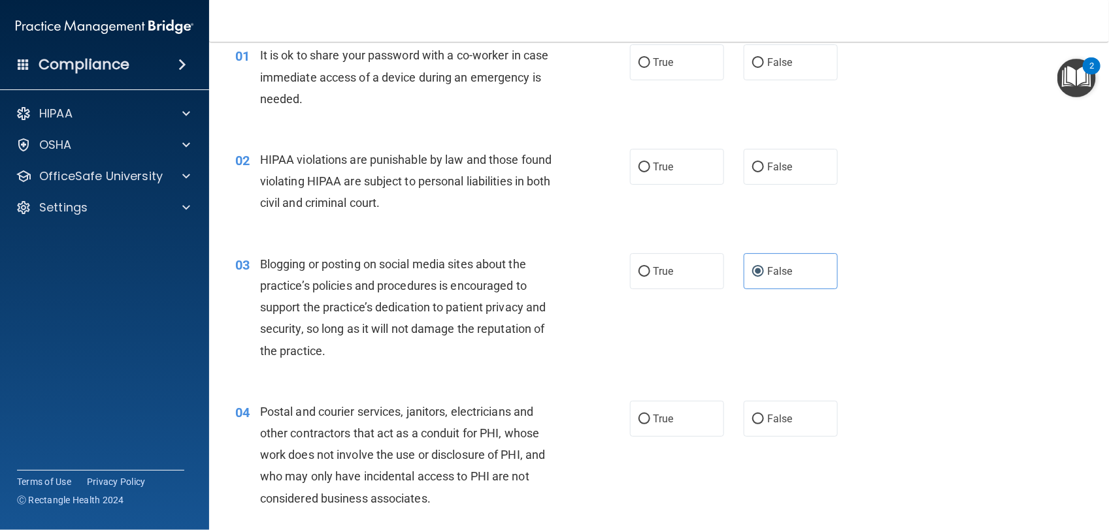
scroll to position [50, 0]
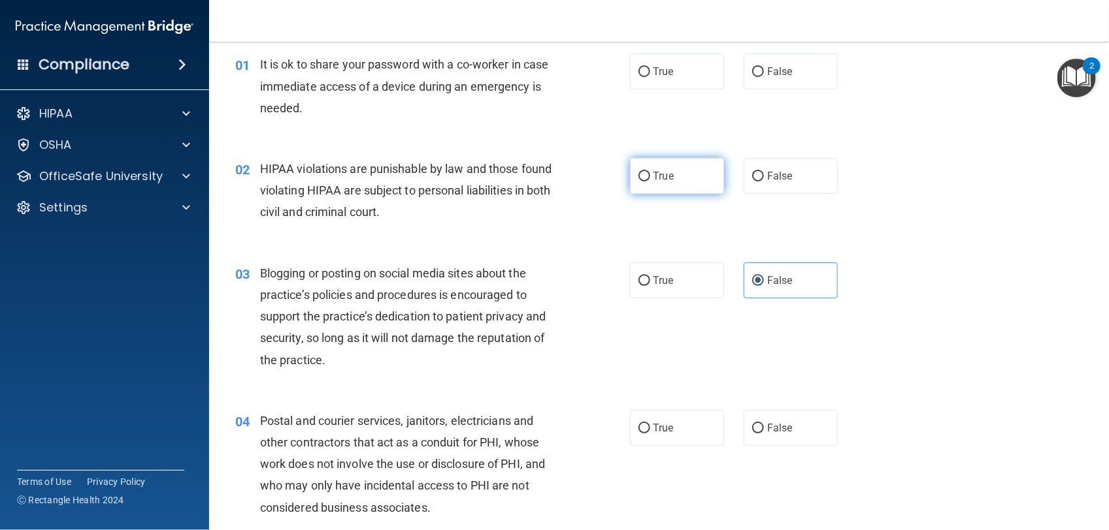
click at [634, 168] on label "True" at bounding box center [677, 176] width 94 height 36
click at [638, 172] on input "True" at bounding box center [644, 177] width 12 height 10
radio input "true"
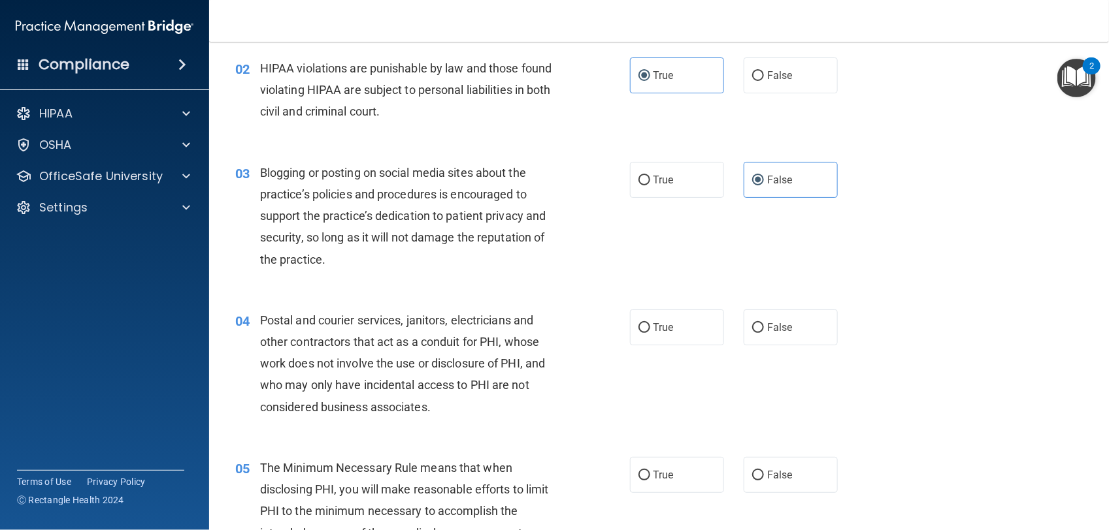
scroll to position [170, 0]
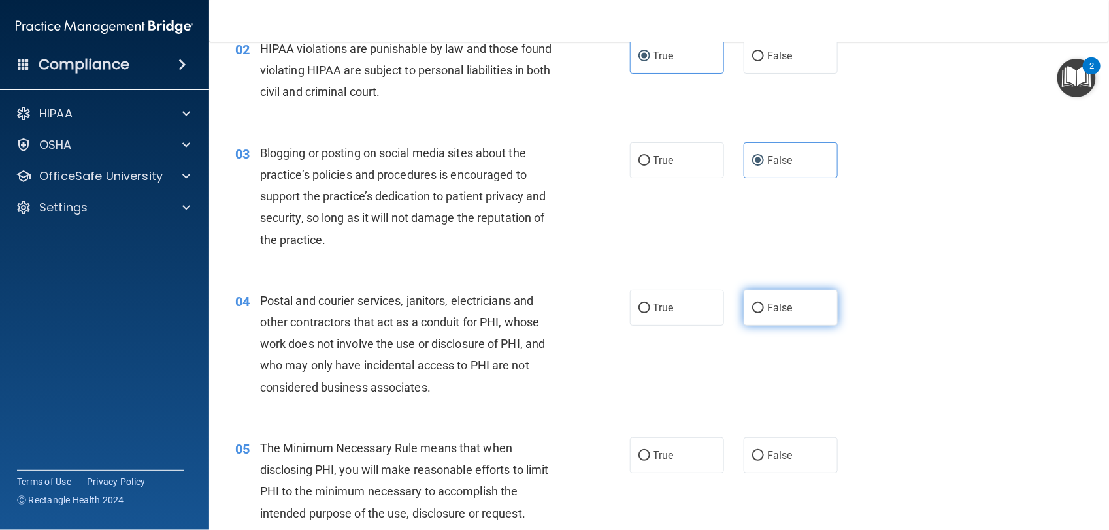
click at [774, 307] on span "False" at bounding box center [779, 308] width 25 height 12
click at [764, 307] on input "False" at bounding box center [758, 309] width 12 height 10
radio input "true"
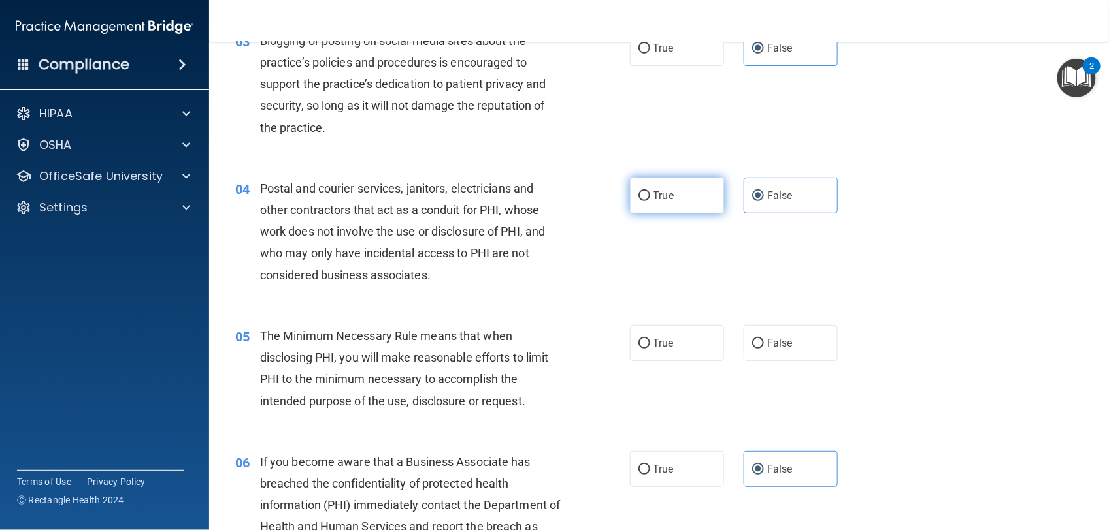
scroll to position [308, 0]
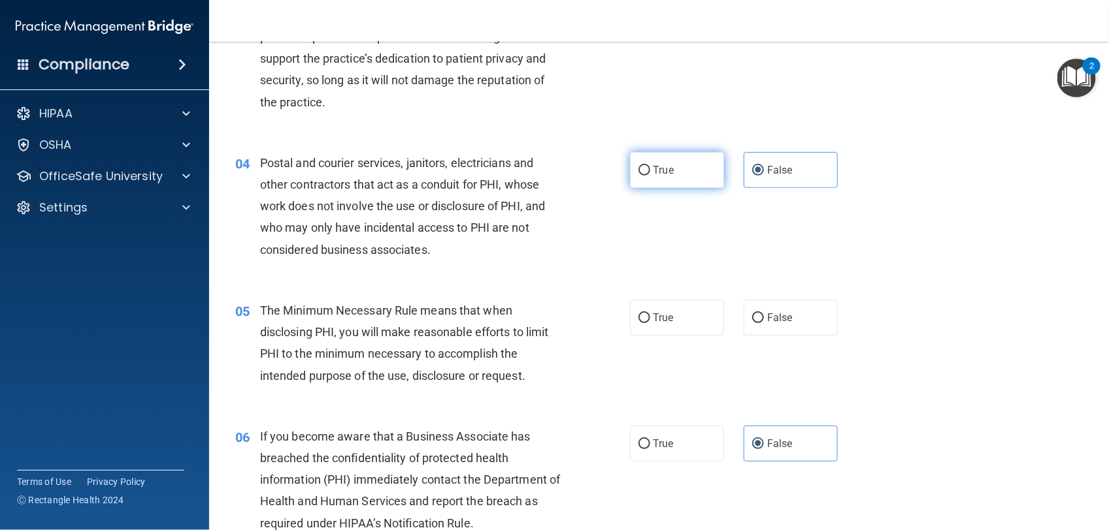
click at [676, 314] on label "True" at bounding box center [677, 318] width 94 height 36
click at [650, 314] on input "True" at bounding box center [644, 319] width 12 height 10
radio input "true"
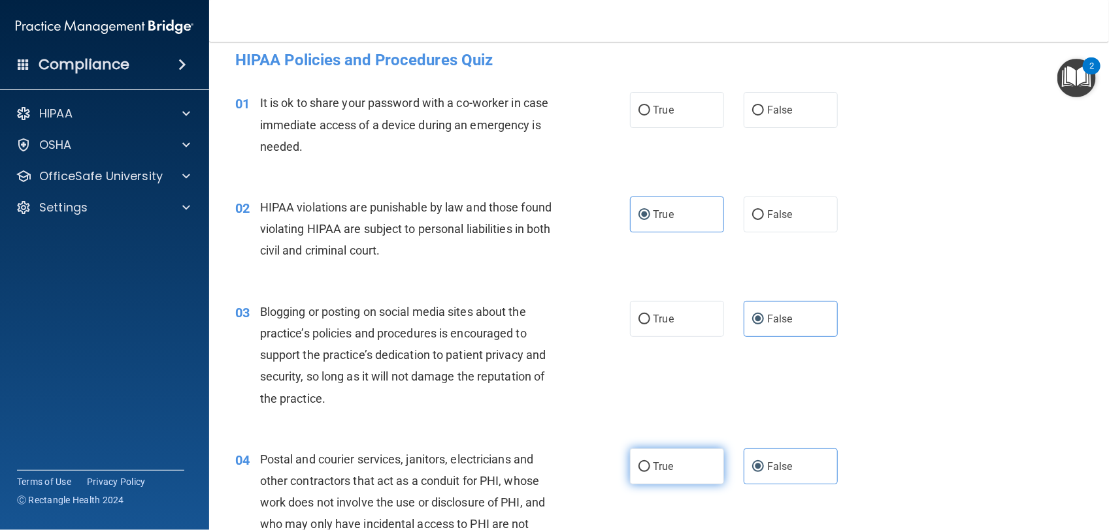
scroll to position [0, 0]
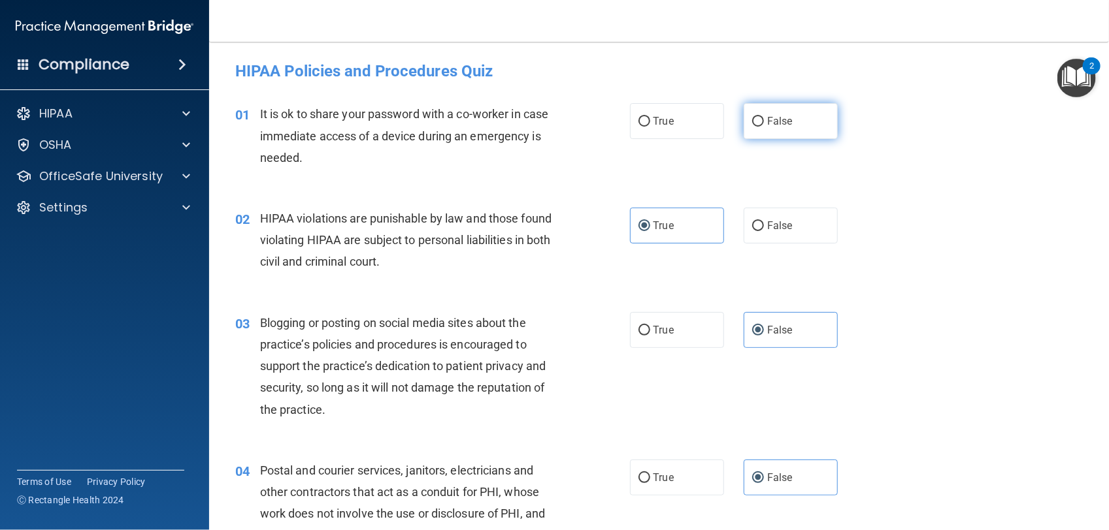
click at [772, 128] on label "False" at bounding box center [790, 121] width 94 height 36
click at [764, 127] on input "False" at bounding box center [758, 122] width 12 height 10
radio input "true"
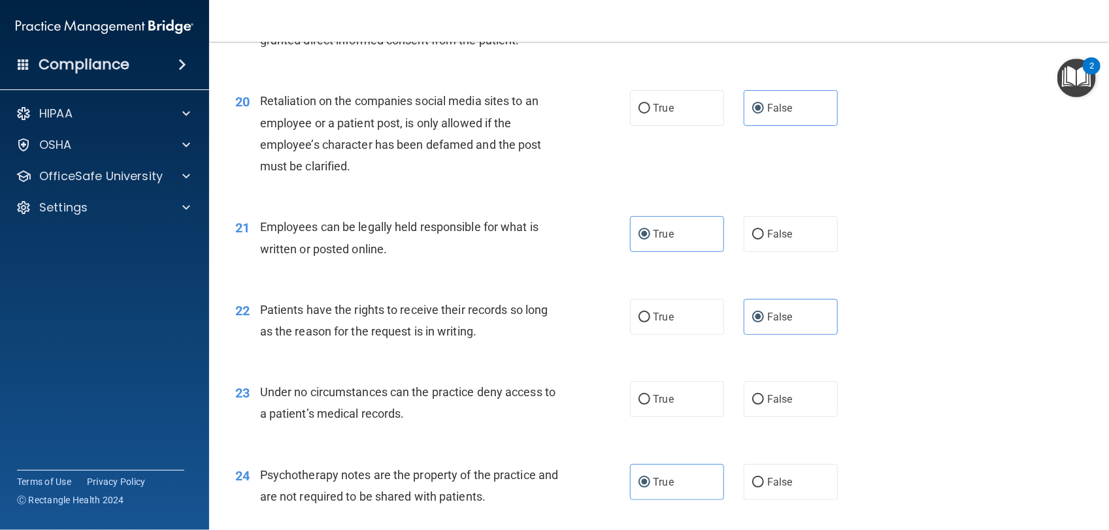
scroll to position [2249, 0]
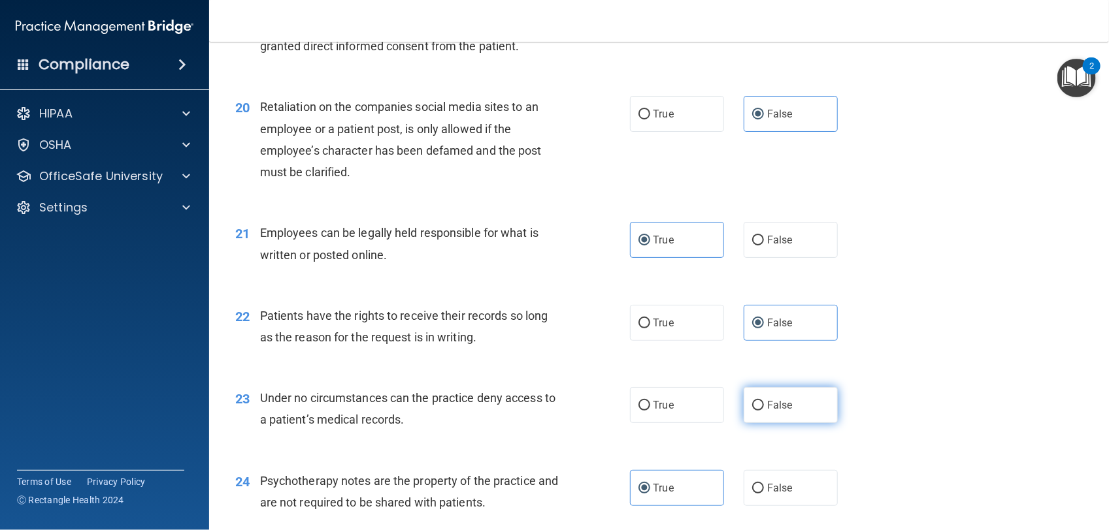
click at [761, 398] on label "False" at bounding box center [790, 405] width 94 height 36
click at [761, 401] on input "False" at bounding box center [758, 406] width 12 height 10
radio input "true"
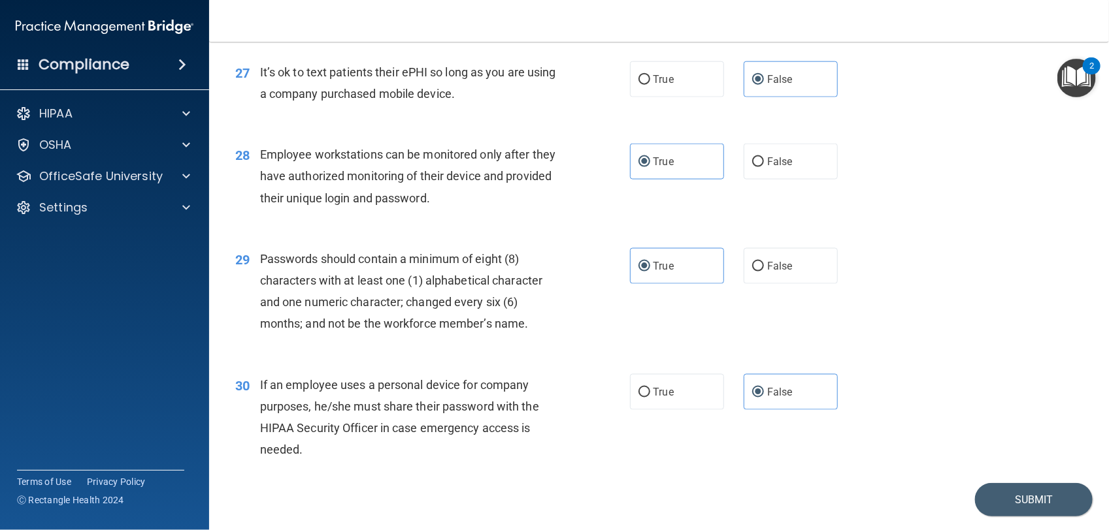
scroll to position [3010, 0]
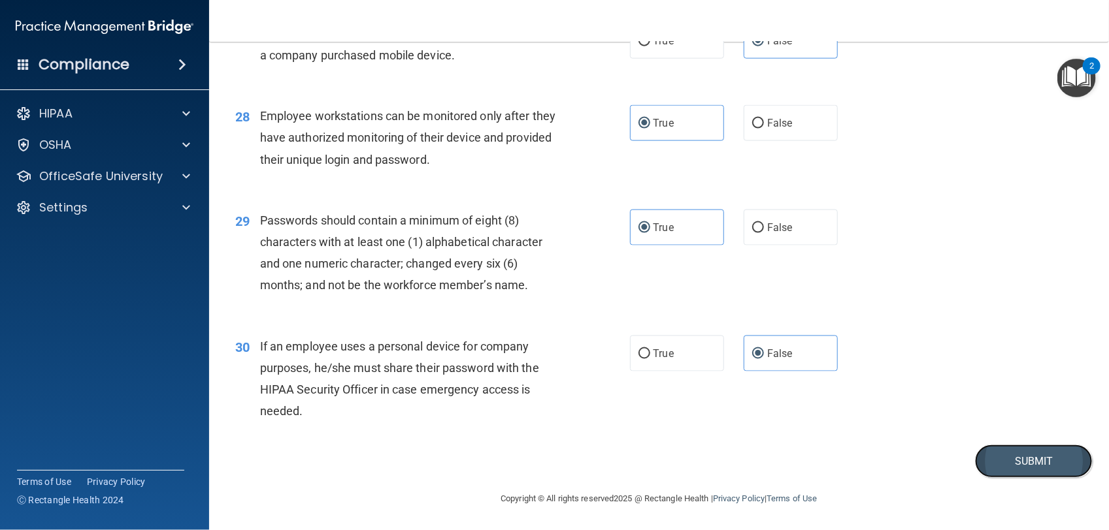
click at [1008, 464] on button "Submit" at bounding box center [1034, 461] width 118 height 33
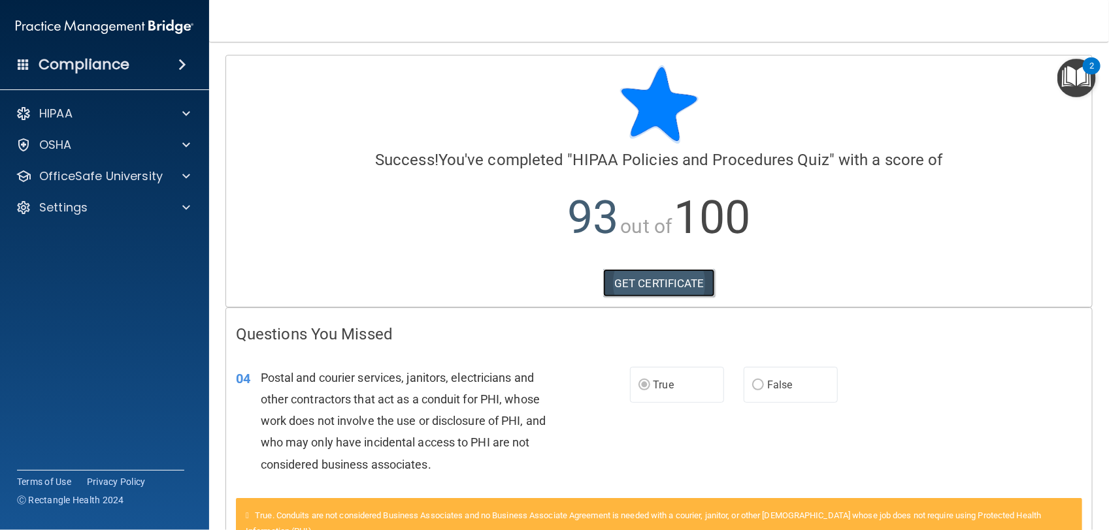
click at [664, 270] on link "GET CERTIFICATE" at bounding box center [659, 283] width 112 height 29
click at [106, 175] on p "OfficeSafe University" at bounding box center [100, 177] width 123 height 16
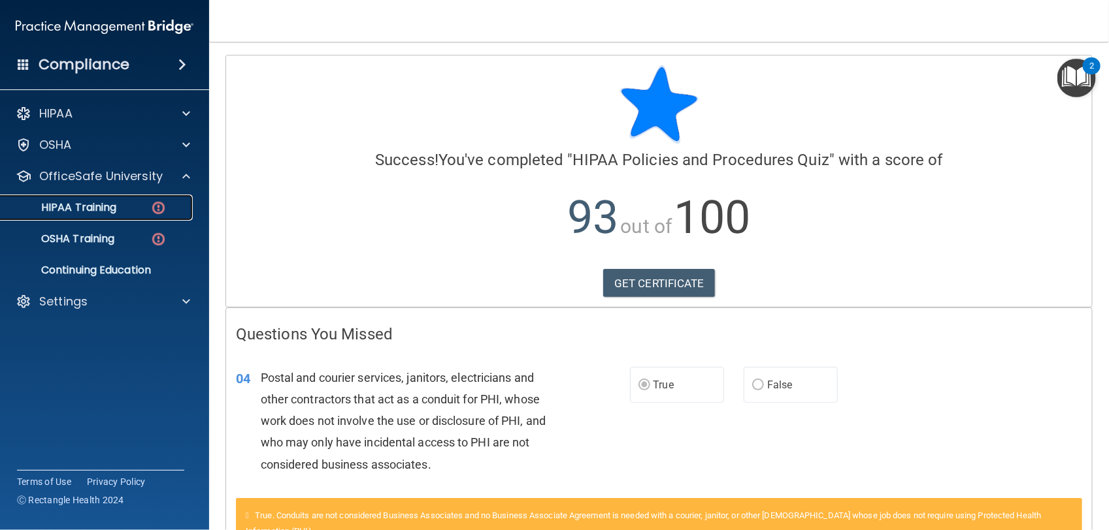
click at [115, 204] on p "HIPAA Training" at bounding box center [62, 207] width 108 height 13
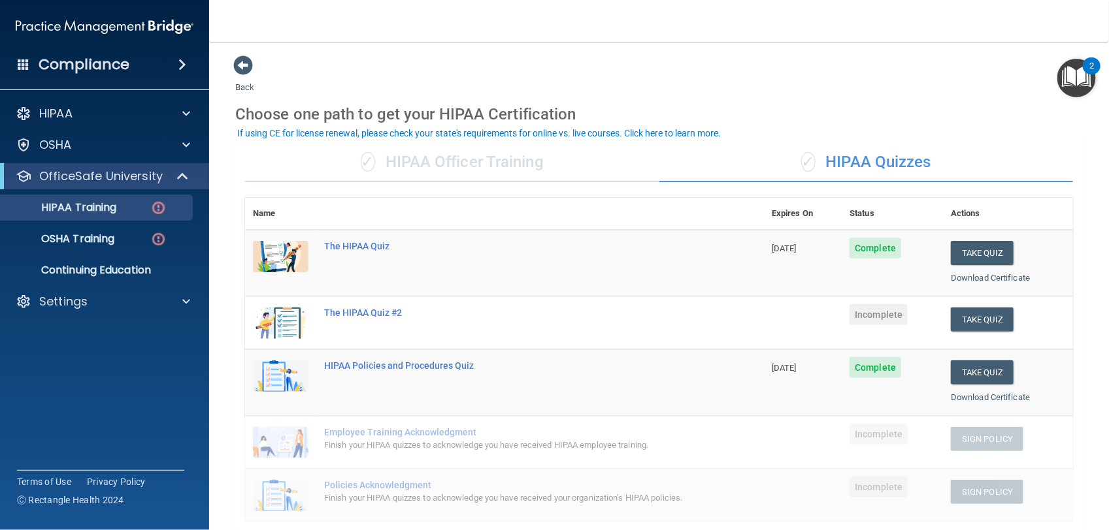
click at [544, 152] on div "✓ HIPAA Officer Training" at bounding box center [452, 162] width 414 height 39
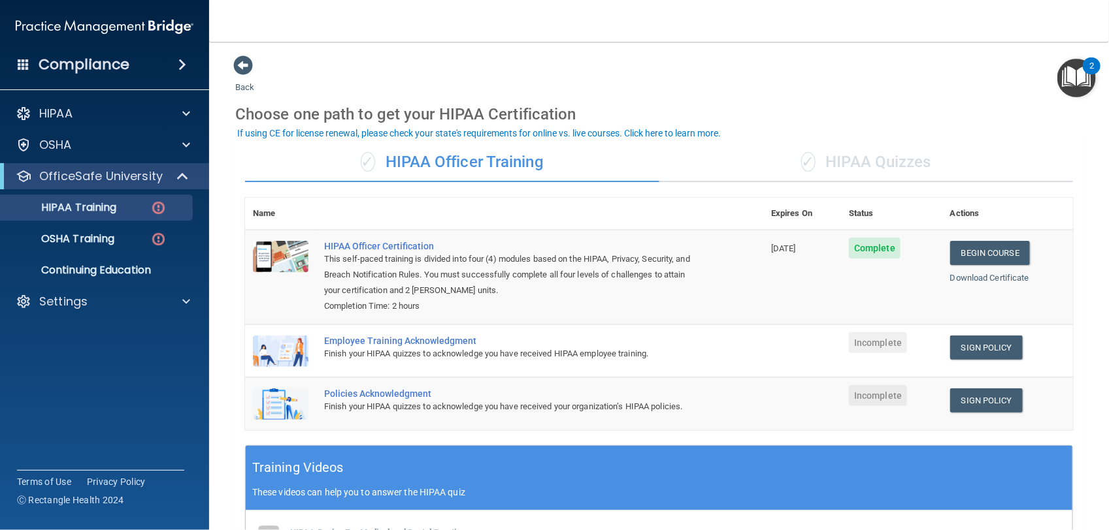
click at [826, 167] on div "✓ HIPAA Quizzes" at bounding box center [866, 162] width 414 height 39
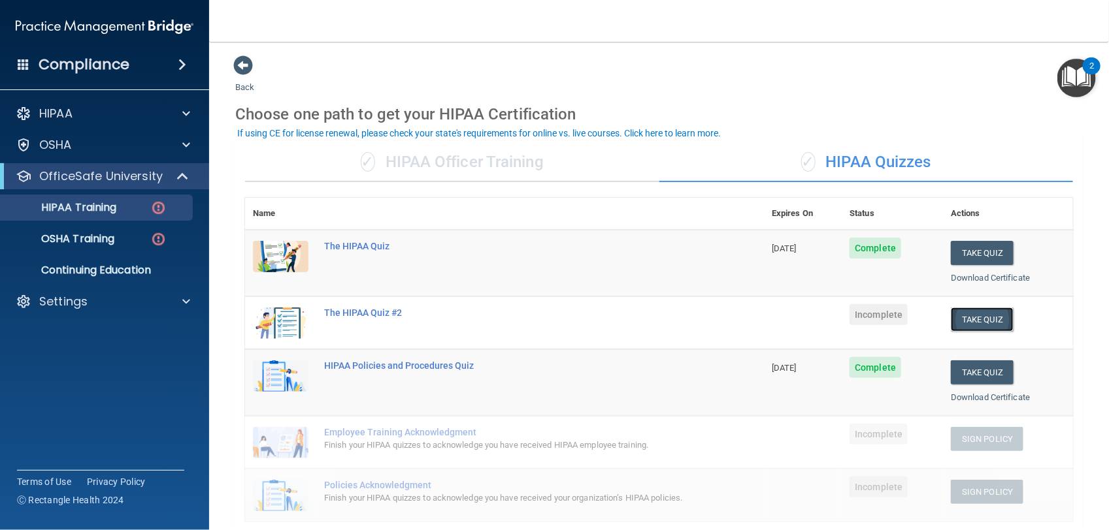
click at [959, 329] on button "Take Quiz" at bounding box center [982, 320] width 63 height 24
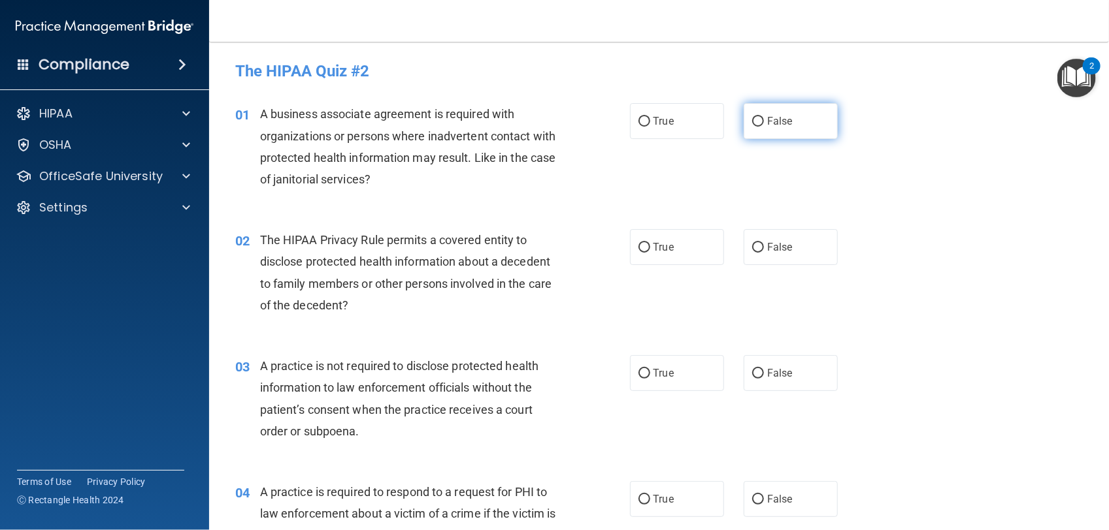
click at [767, 122] on span "False" at bounding box center [779, 121] width 25 height 12
click at [764, 122] on input "False" at bounding box center [758, 122] width 12 height 10
radio input "true"
click at [641, 238] on label "True" at bounding box center [677, 247] width 94 height 36
click at [641, 243] on input "True" at bounding box center [644, 248] width 12 height 10
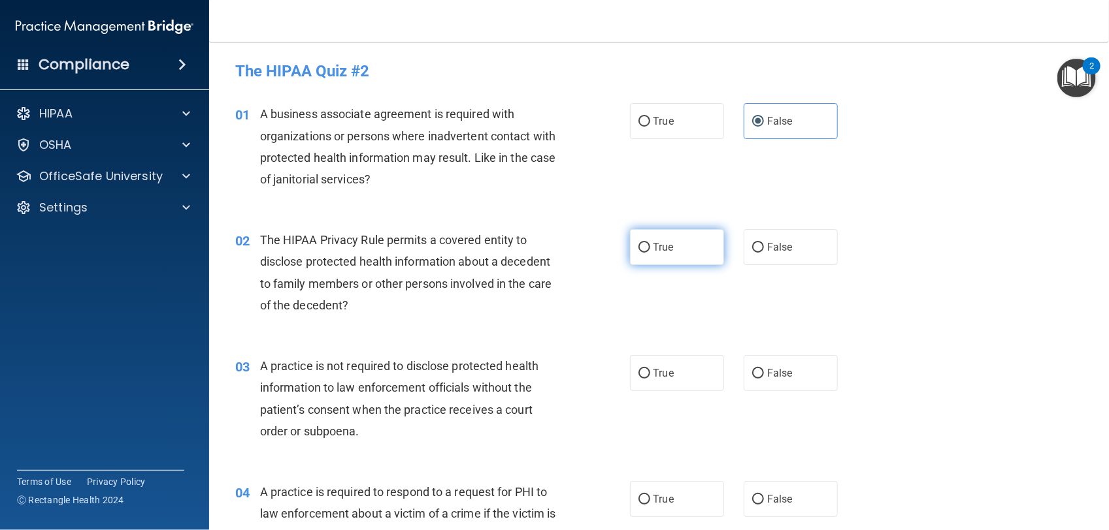
radio input "true"
click at [684, 377] on label "True" at bounding box center [677, 373] width 94 height 36
click at [650, 377] on input "True" at bounding box center [644, 374] width 12 height 10
radio input "true"
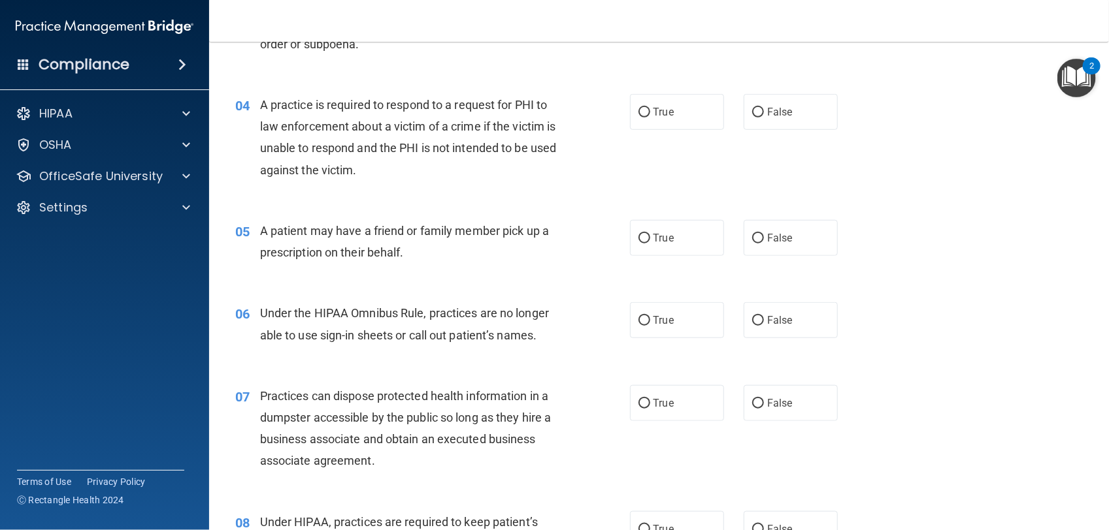
scroll to position [390, 0]
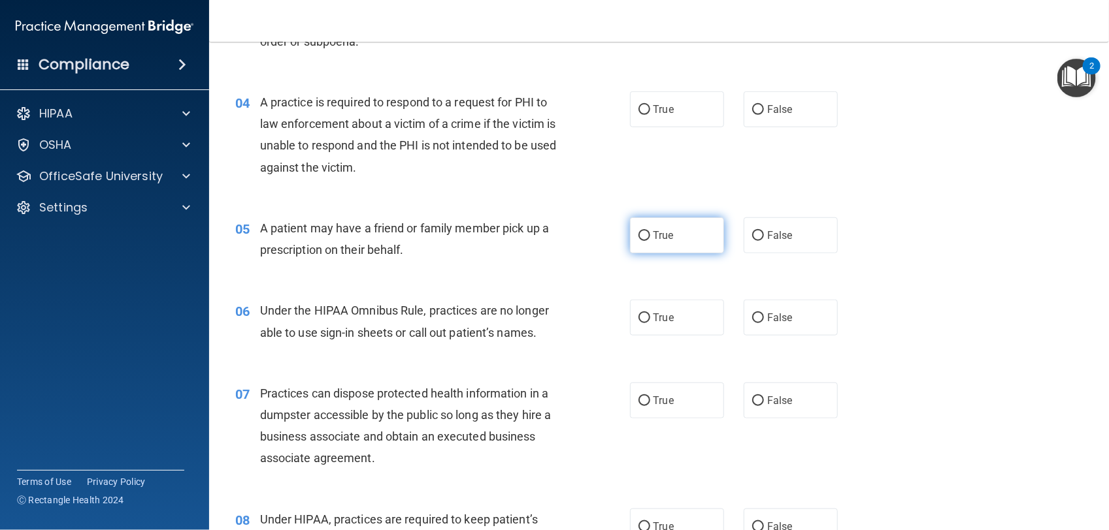
click at [700, 234] on label "True" at bounding box center [677, 236] width 94 height 36
click at [650, 234] on input "True" at bounding box center [644, 236] width 12 height 10
radio input "true"
click at [755, 306] on label "False" at bounding box center [790, 318] width 94 height 36
click at [755, 314] on input "False" at bounding box center [758, 319] width 12 height 10
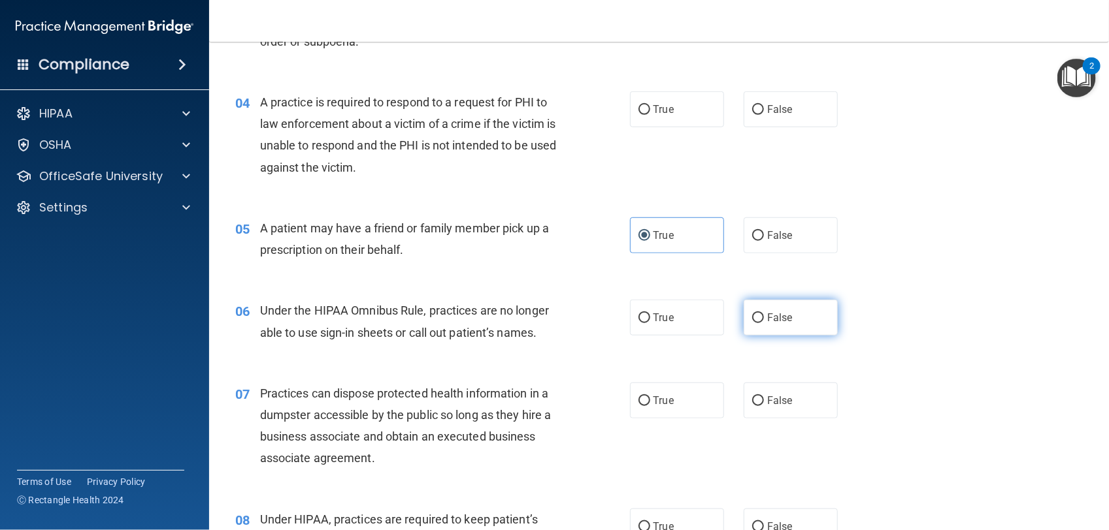
radio input "true"
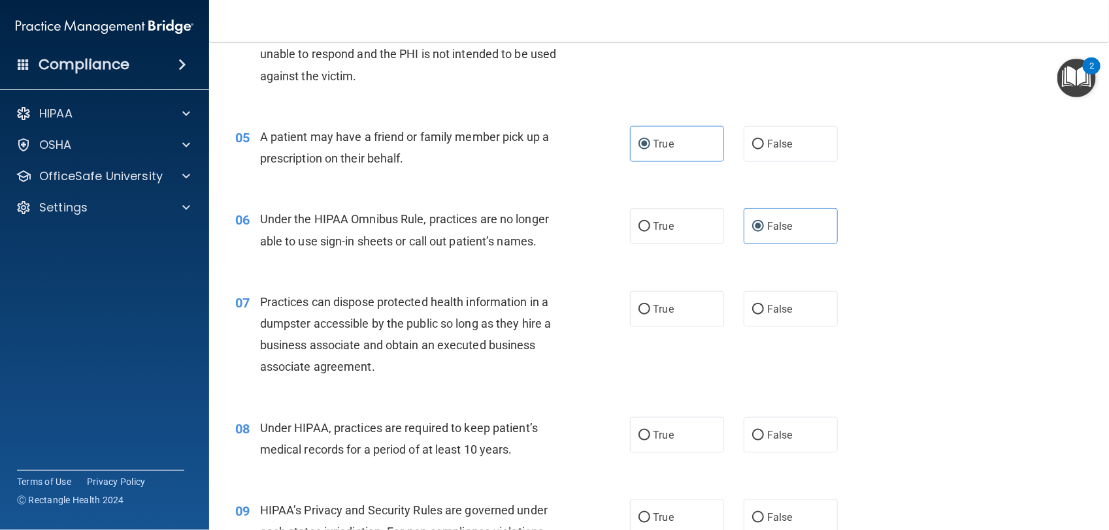
scroll to position [491, 0]
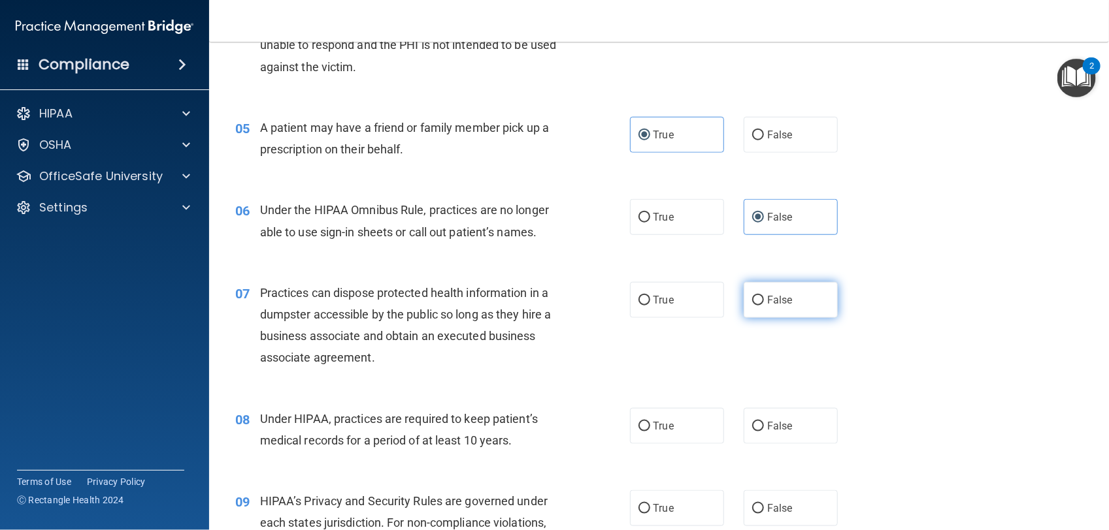
click at [771, 296] on span "False" at bounding box center [779, 300] width 25 height 12
click at [764, 296] on input "False" at bounding box center [758, 301] width 12 height 10
radio input "true"
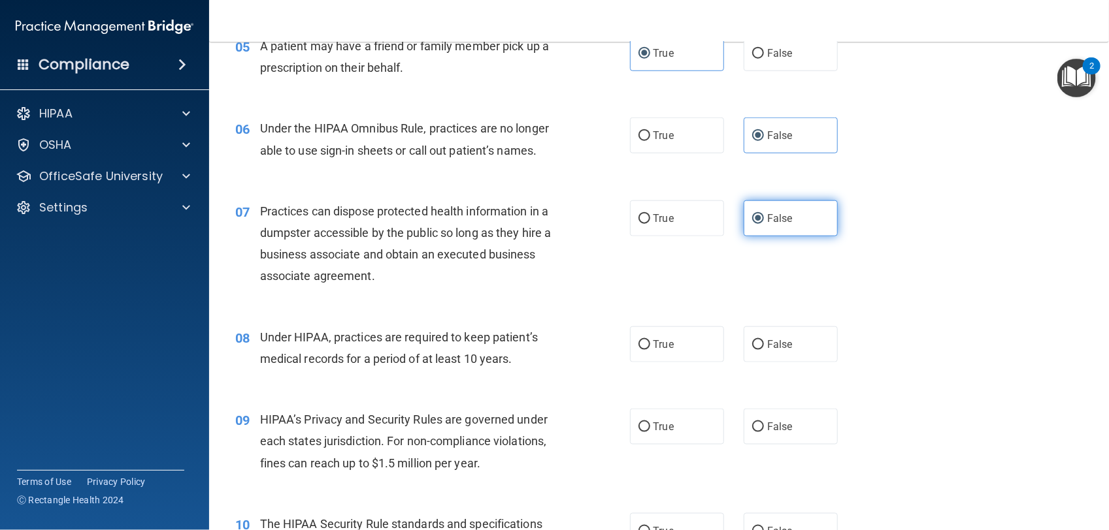
scroll to position [573, 0]
click at [762, 331] on label "False" at bounding box center [790, 344] width 94 height 36
click at [762, 340] on input "False" at bounding box center [758, 345] width 12 height 10
radio input "true"
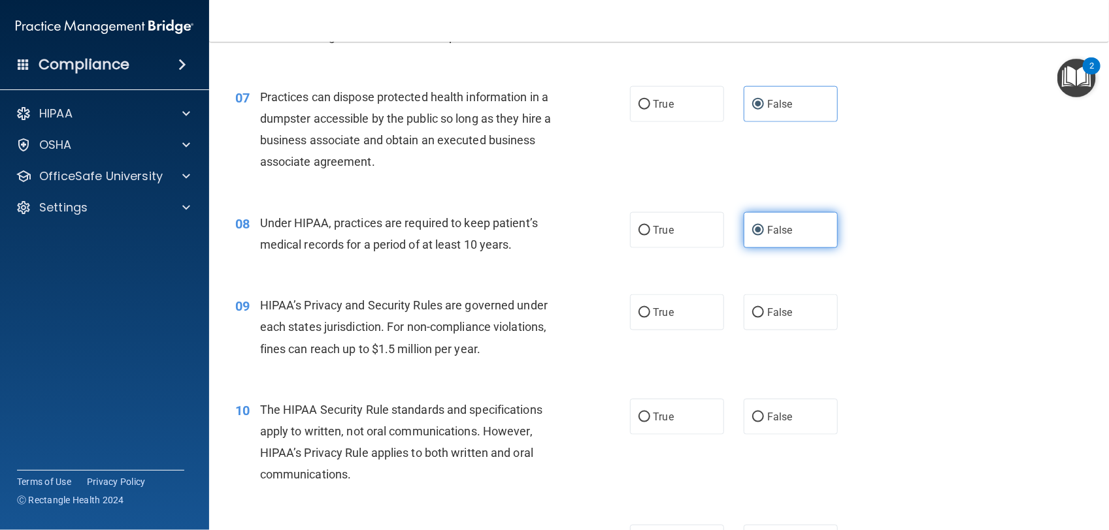
scroll to position [691, 0]
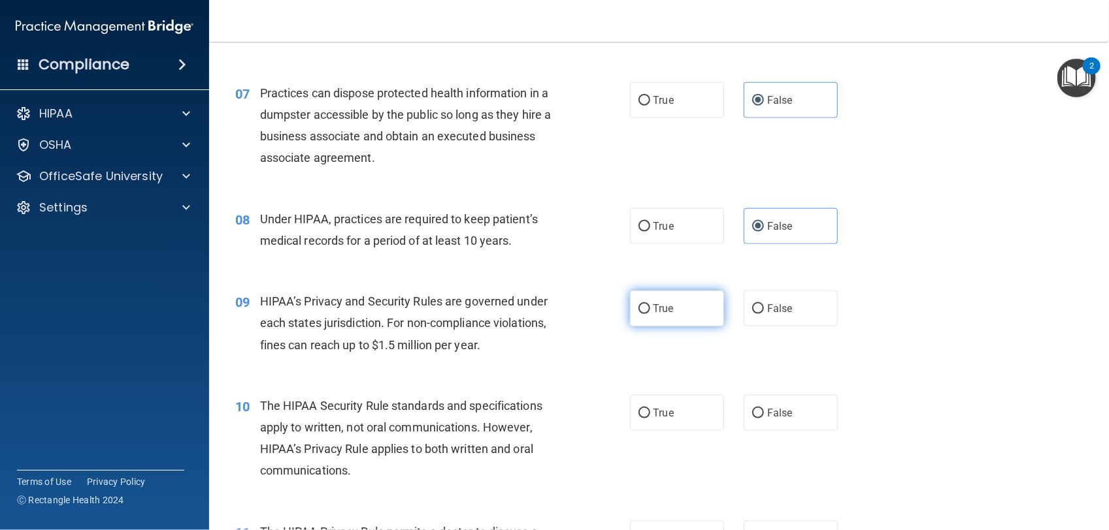
click at [681, 307] on label "True" at bounding box center [677, 309] width 94 height 36
click at [650, 307] on input "True" at bounding box center [644, 309] width 12 height 10
radio input "true"
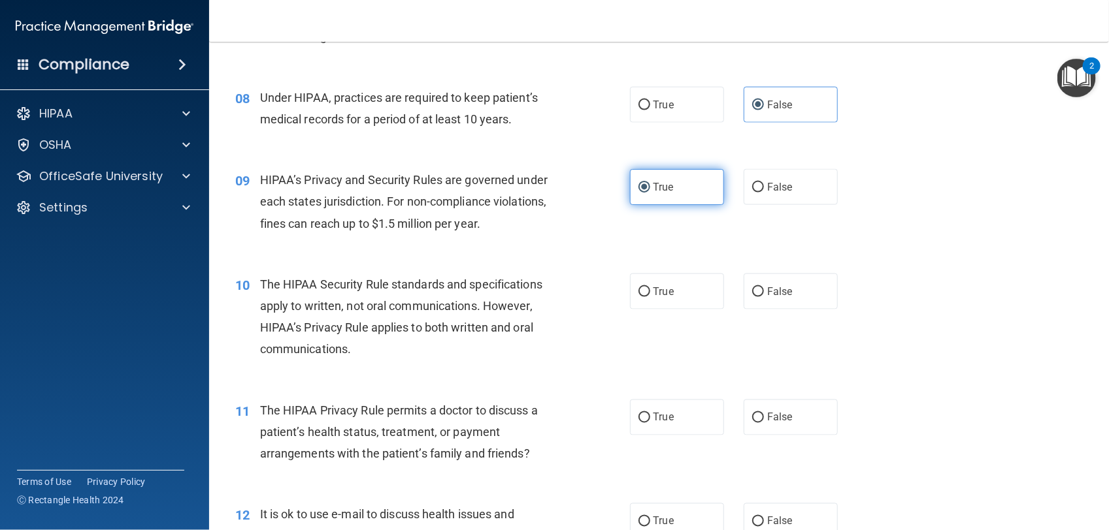
scroll to position [814, 0]
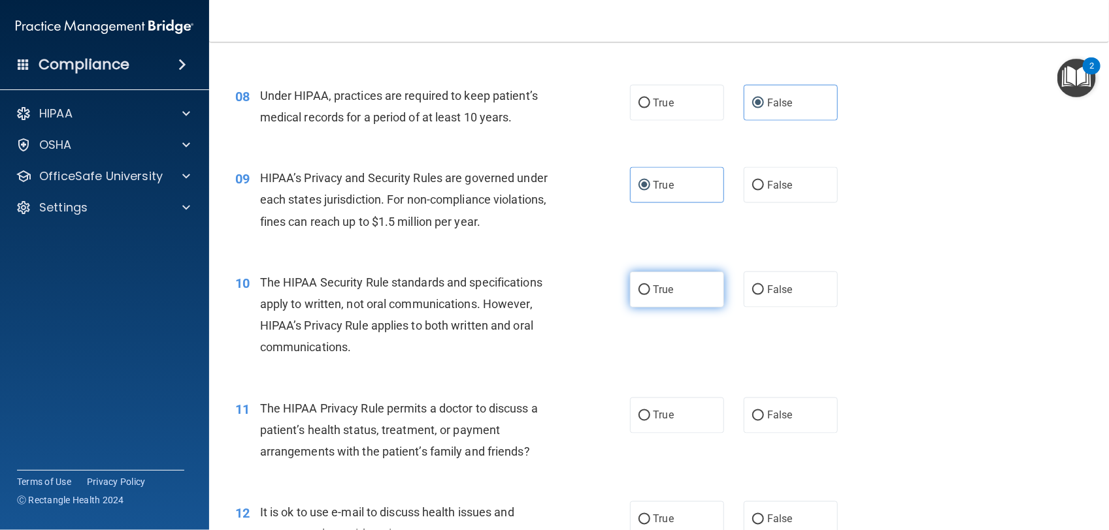
click at [680, 295] on label "True" at bounding box center [677, 290] width 94 height 36
click at [650, 295] on input "True" at bounding box center [644, 290] width 12 height 10
radio input "true"
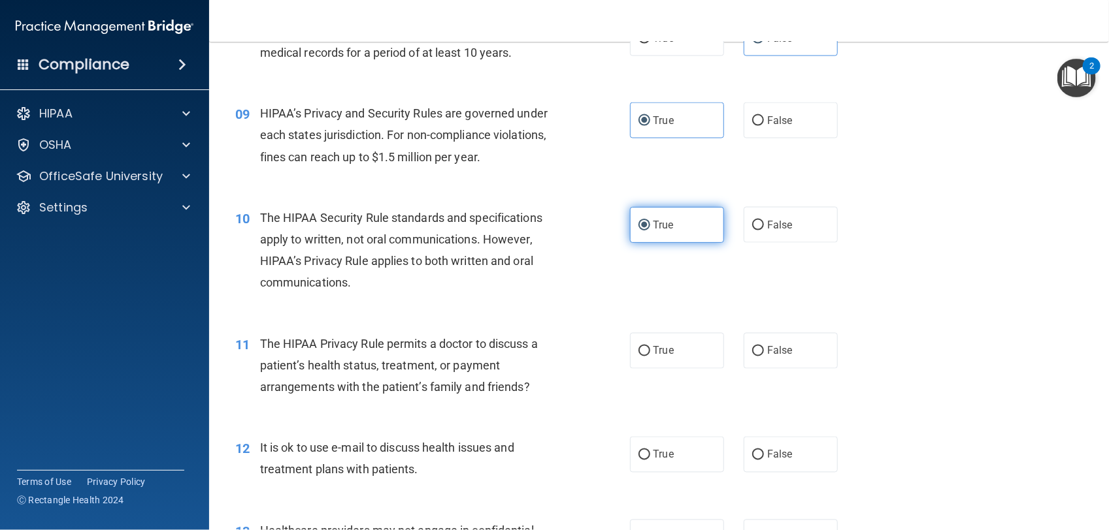
scroll to position [924, 0]
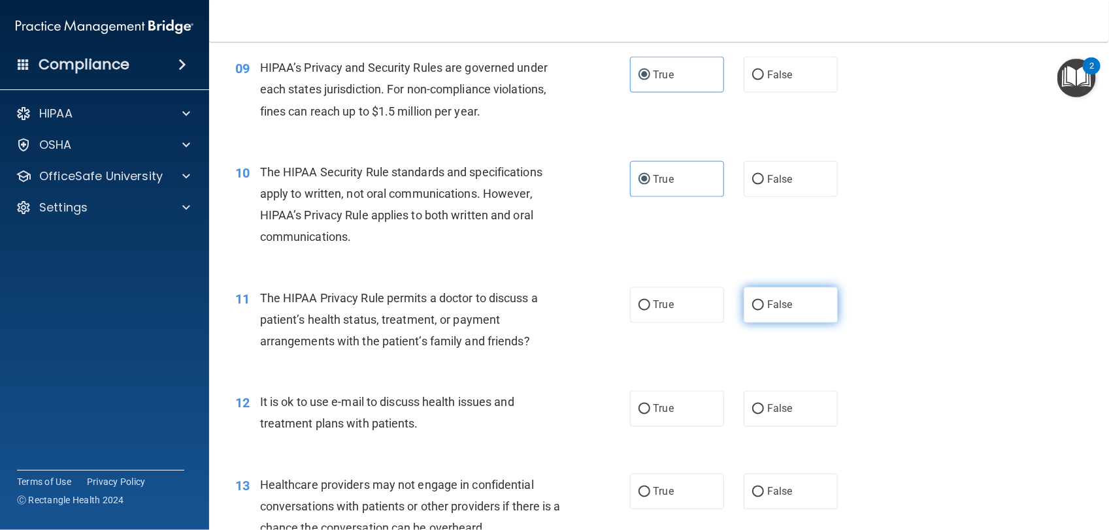
click at [752, 308] on input "False" at bounding box center [758, 306] width 12 height 10
radio input "true"
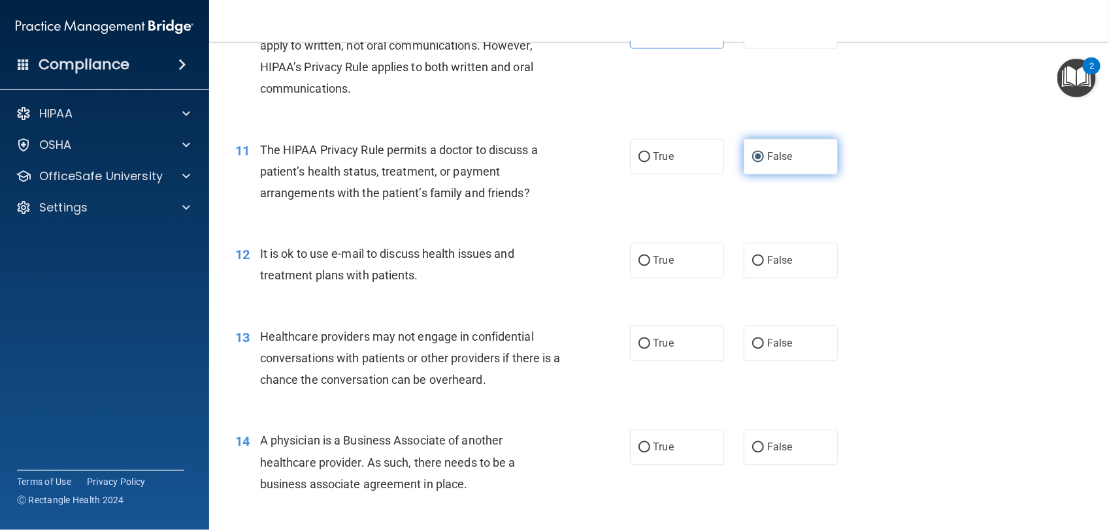
scroll to position [1073, 0]
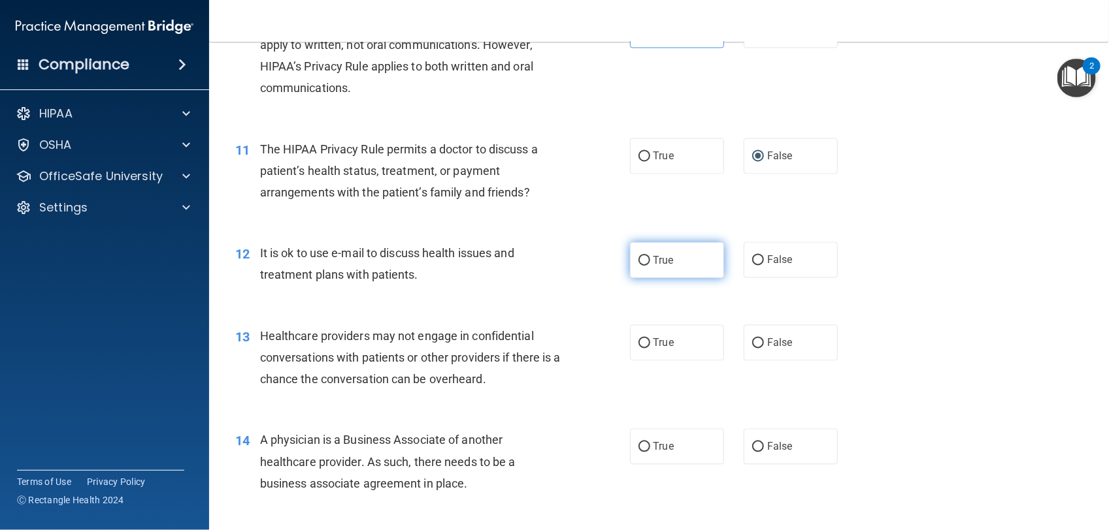
click at [664, 265] on span "True" at bounding box center [663, 260] width 20 height 12
click at [650, 265] on input "True" at bounding box center [644, 261] width 12 height 10
radio input "true"
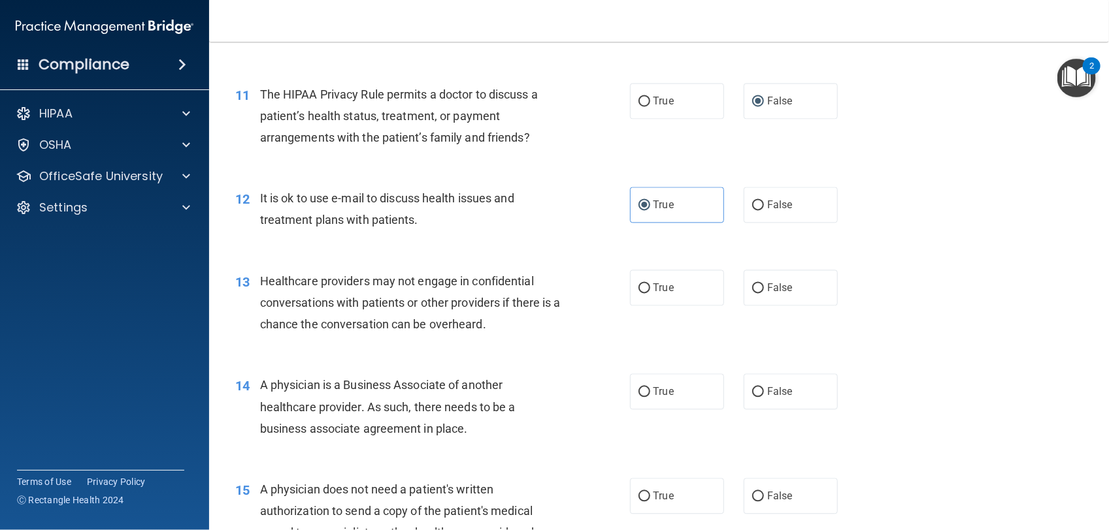
scroll to position [1135, 0]
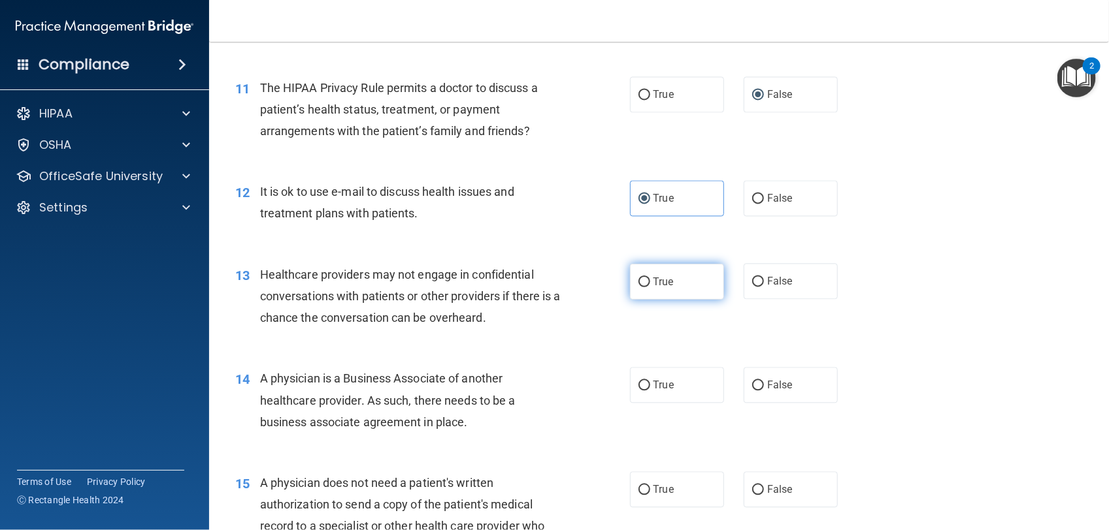
click at [665, 294] on label "True" at bounding box center [677, 282] width 94 height 36
click at [650, 287] on input "True" at bounding box center [644, 283] width 12 height 10
radio input "true"
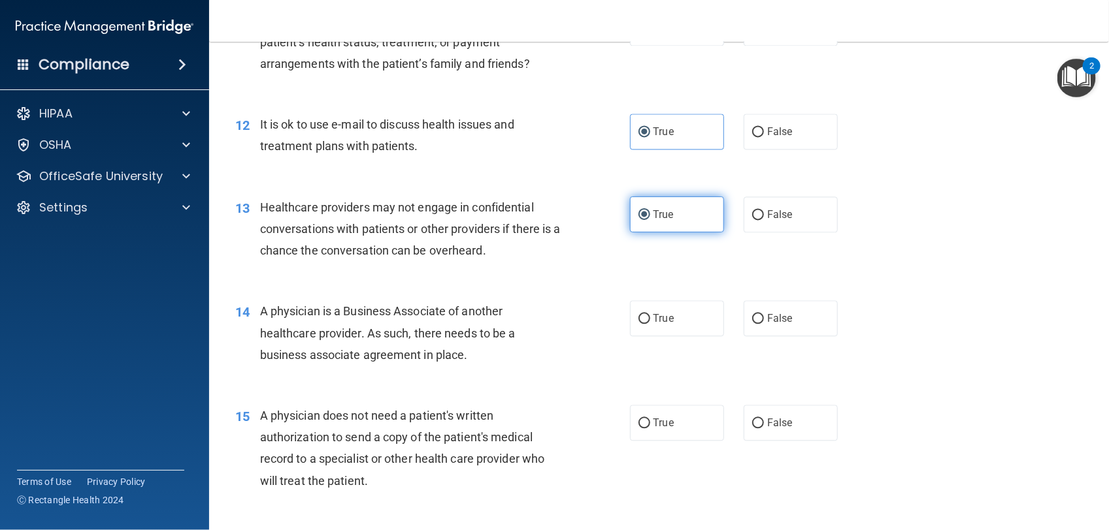
scroll to position [1207, 0]
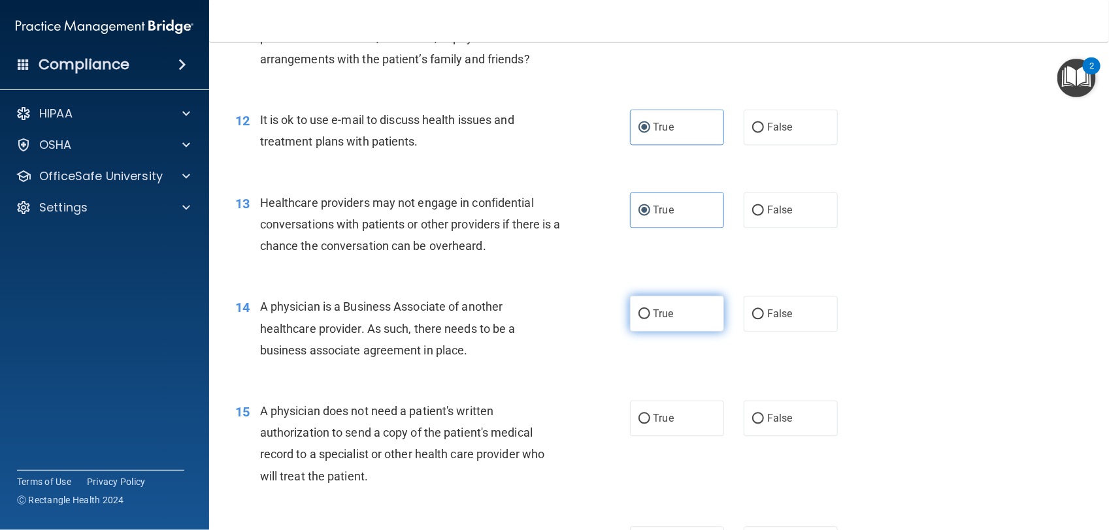
click at [684, 312] on label "True" at bounding box center [677, 314] width 94 height 36
click at [650, 312] on input "True" at bounding box center [644, 315] width 12 height 10
radio input "true"
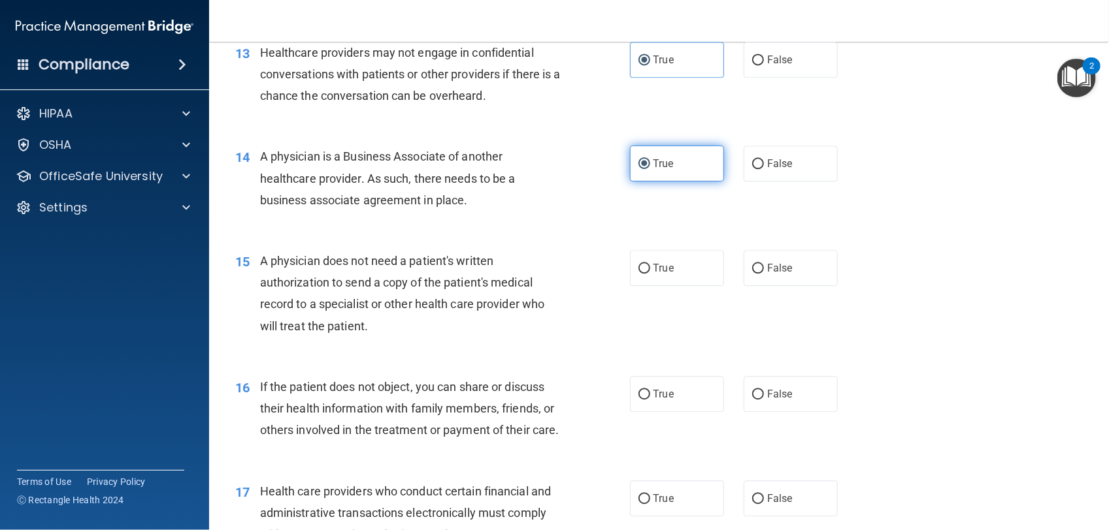
scroll to position [1364, 0]
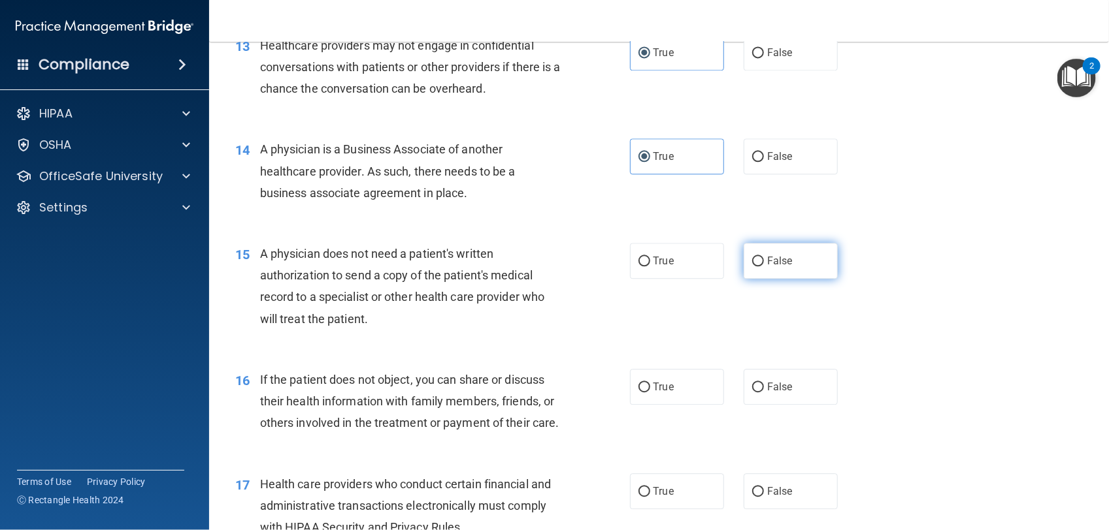
click at [755, 263] on input "False" at bounding box center [758, 262] width 12 height 10
radio input "true"
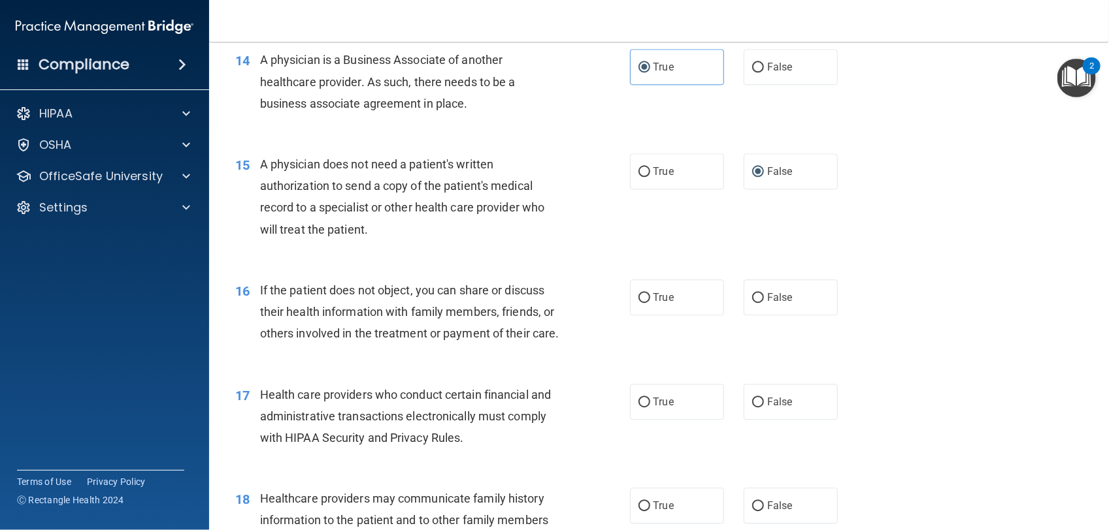
scroll to position [1461, 0]
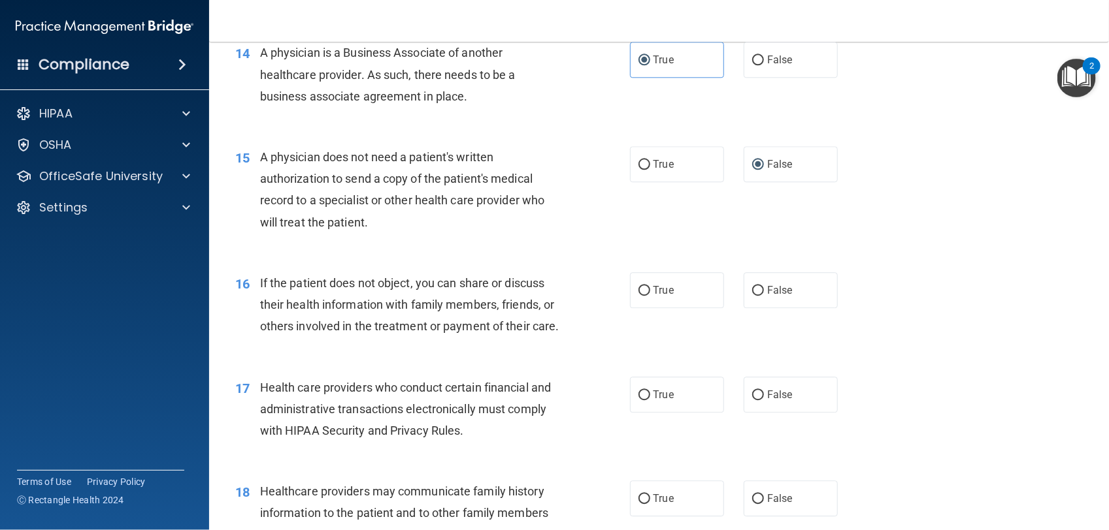
click at [665, 304] on label "True" at bounding box center [677, 290] width 94 height 36
click at [650, 296] on input "True" at bounding box center [644, 291] width 12 height 10
radio input "true"
click at [779, 285] on span "False" at bounding box center [779, 290] width 25 height 12
click at [764, 286] on input "False" at bounding box center [758, 291] width 12 height 10
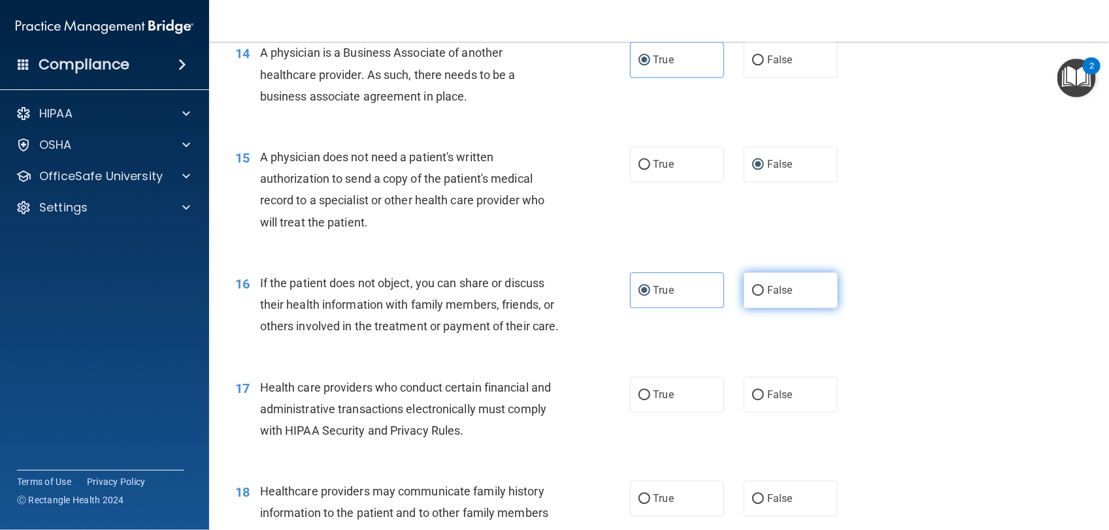
radio input "true"
radio input "false"
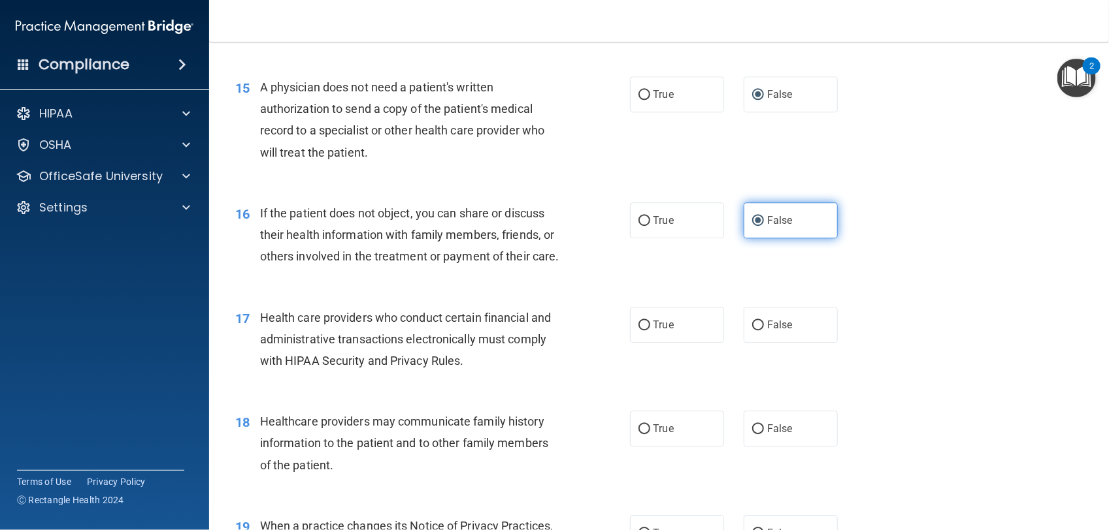
scroll to position [1542, 0]
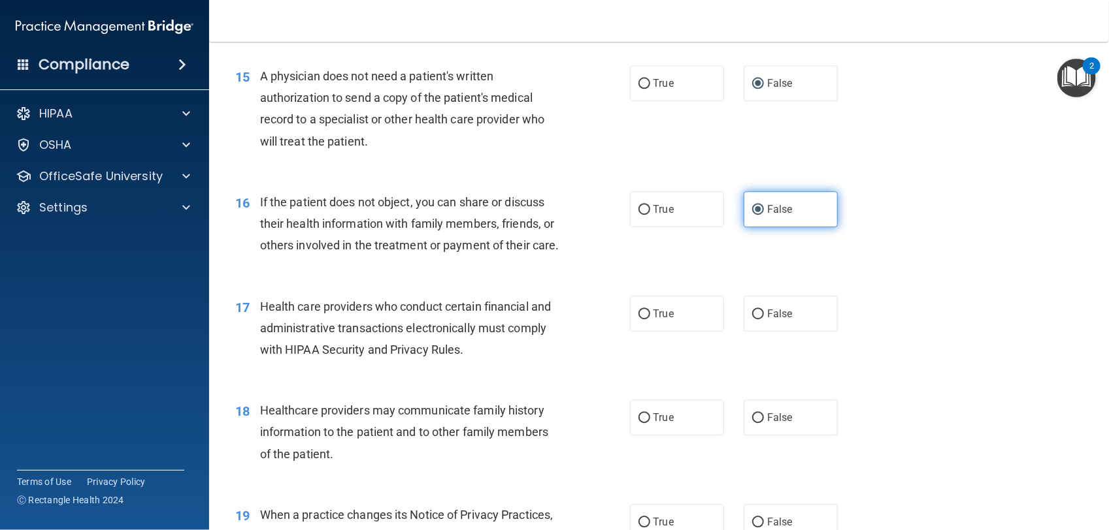
click at [779, 280] on div "16 If the patient does not object, you can share or discuss their health inform…" at bounding box center [658, 227] width 867 height 105
click at [658, 320] on span "True" at bounding box center [663, 314] width 20 height 12
click at [650, 319] on input "True" at bounding box center [644, 315] width 12 height 10
radio input "true"
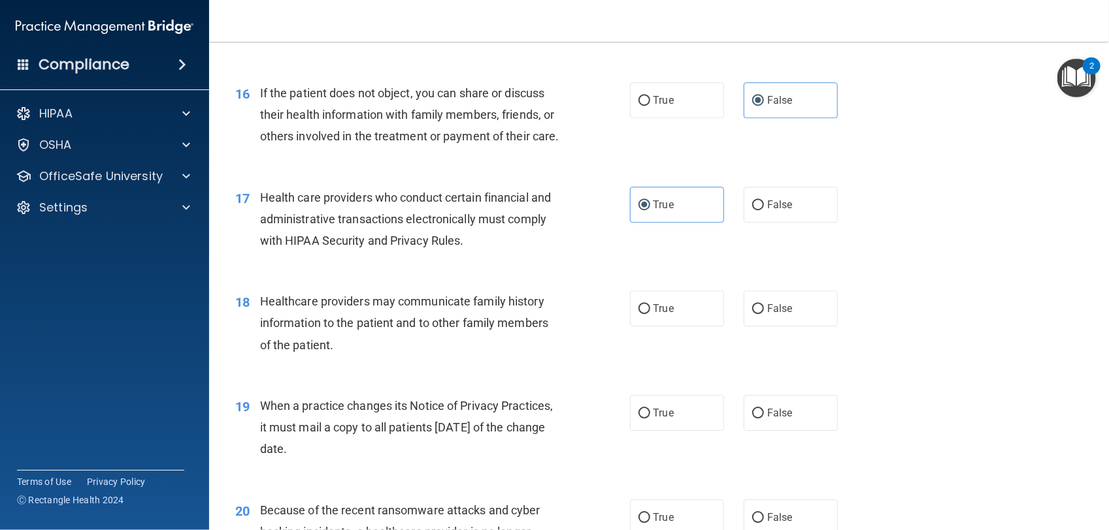
scroll to position [1651, 0]
click at [752, 314] on input "False" at bounding box center [758, 309] width 12 height 10
radio input "true"
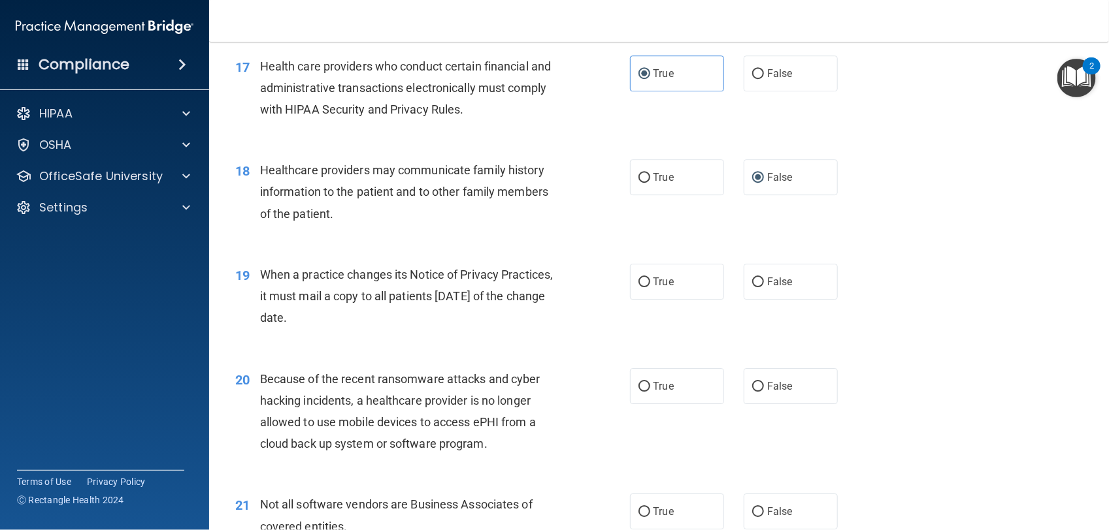
scroll to position [1785, 0]
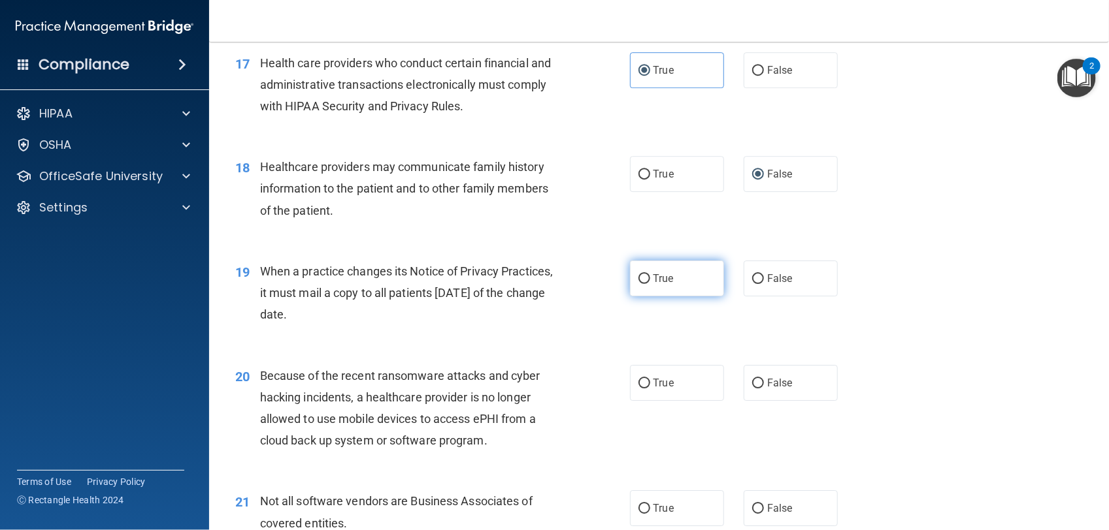
click at [671, 297] on label "True" at bounding box center [677, 279] width 94 height 36
click at [650, 284] on input "True" at bounding box center [644, 279] width 12 height 10
radio input "true"
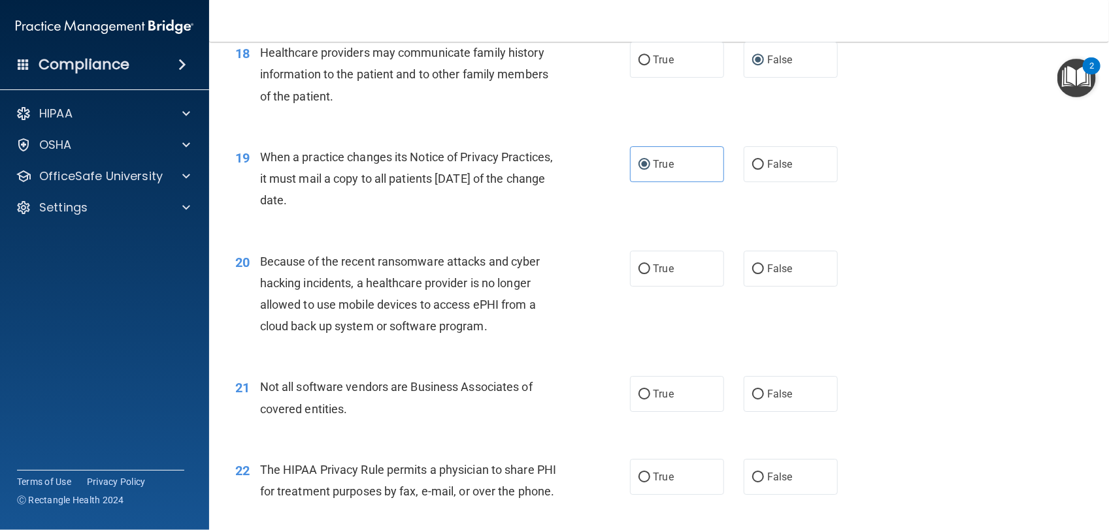
scroll to position [1901, 0]
click at [767, 274] on span "False" at bounding box center [779, 267] width 25 height 12
click at [763, 273] on input "False" at bounding box center [758, 268] width 12 height 10
radio input "true"
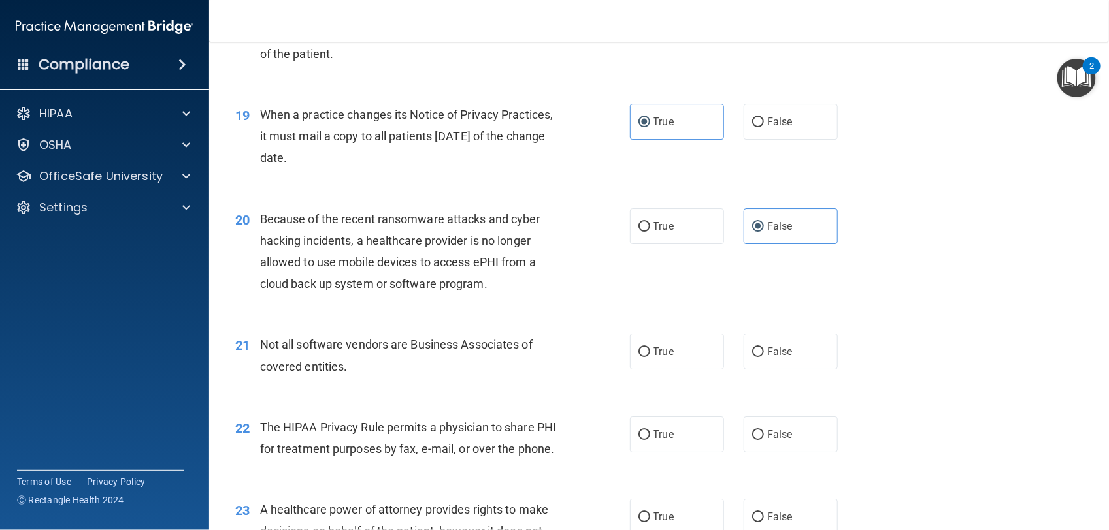
scroll to position [1949, 0]
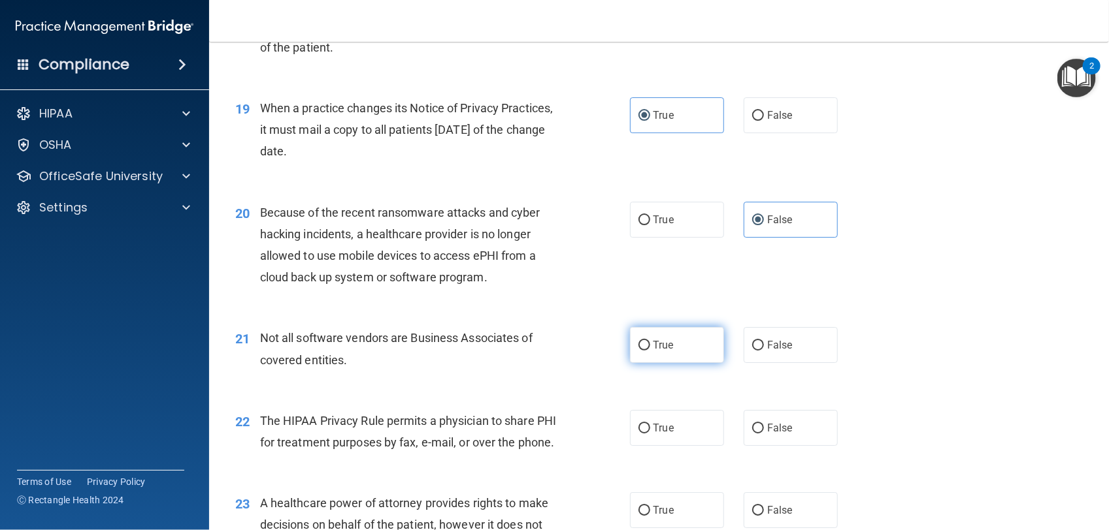
click at [686, 358] on label "True" at bounding box center [677, 345] width 94 height 36
click at [650, 351] on input "True" at bounding box center [644, 346] width 12 height 10
radio input "true"
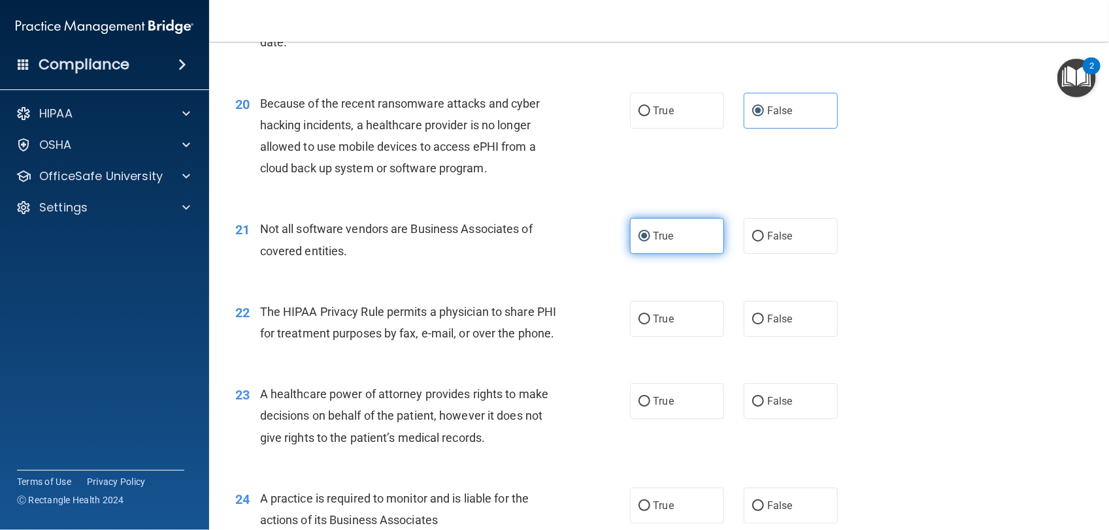
scroll to position [2076, 0]
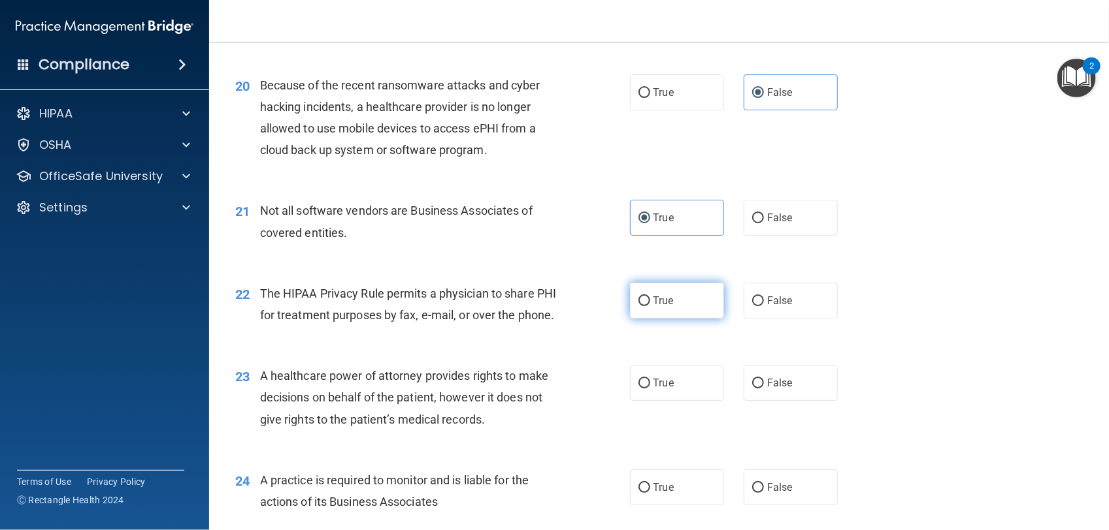
click at [692, 319] on label "True" at bounding box center [677, 301] width 94 height 36
click at [650, 306] on input "True" at bounding box center [644, 302] width 12 height 10
radio input "true"
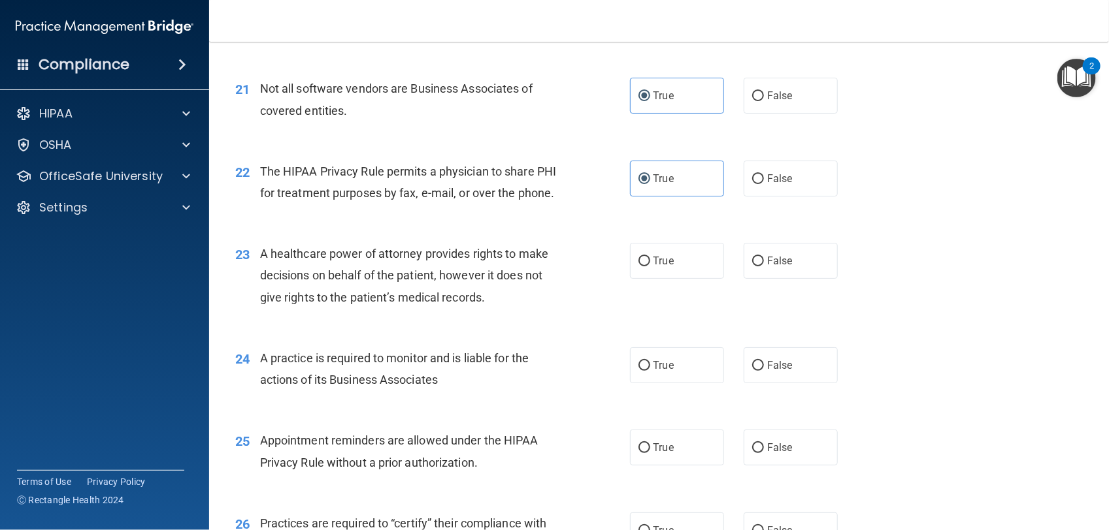
scroll to position [2211, 0]
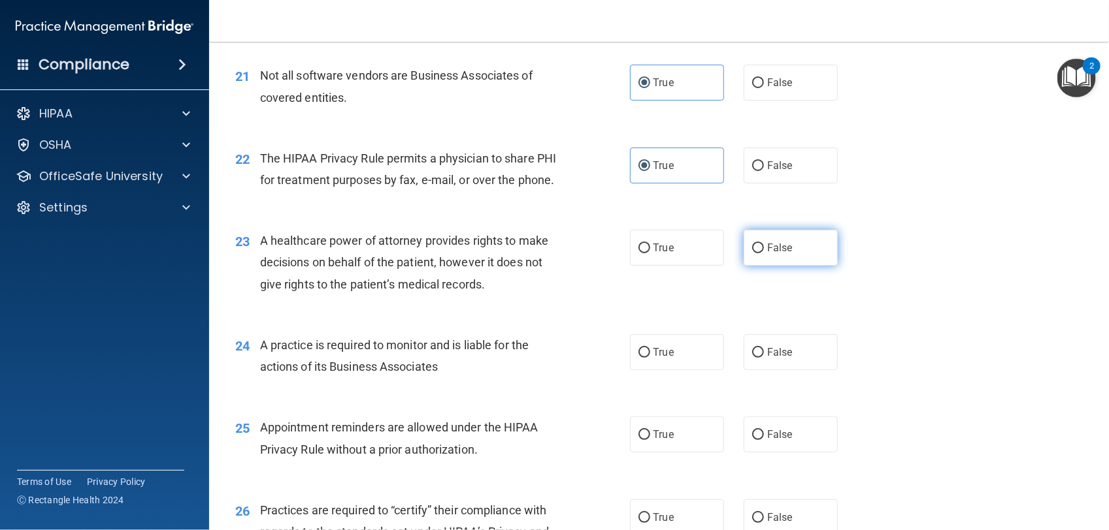
click at [752, 253] on input "False" at bounding box center [758, 249] width 12 height 10
radio input "true"
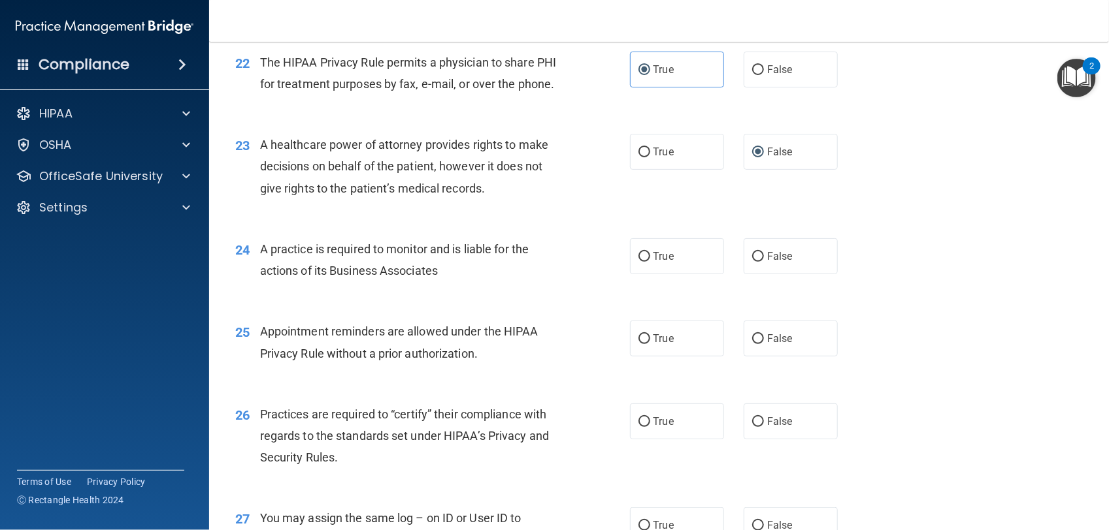
scroll to position [2308, 0]
click at [684, 274] on label "True" at bounding box center [677, 256] width 94 height 36
click at [650, 261] on input "True" at bounding box center [644, 257] width 12 height 10
radio input "true"
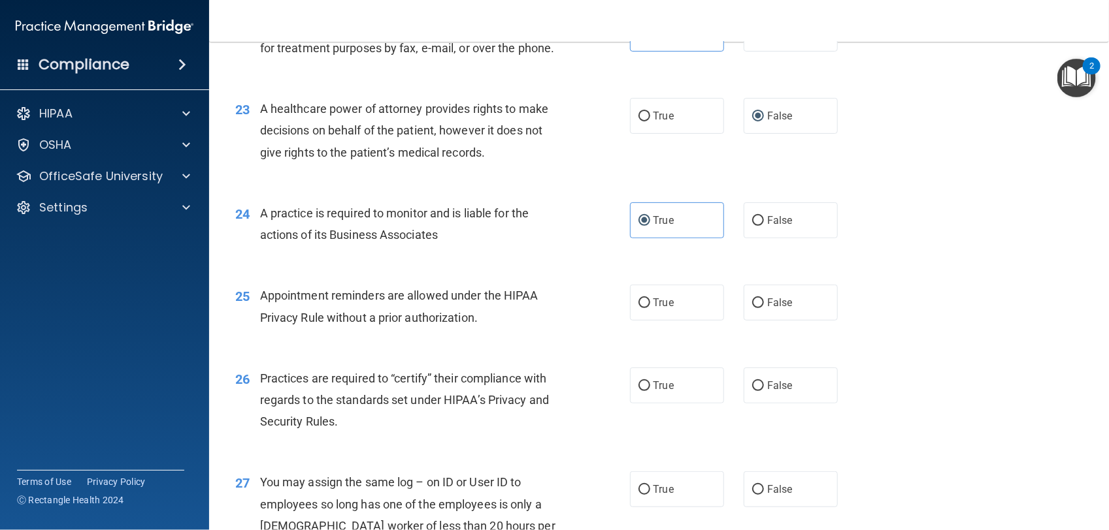
scroll to position [2353, 0]
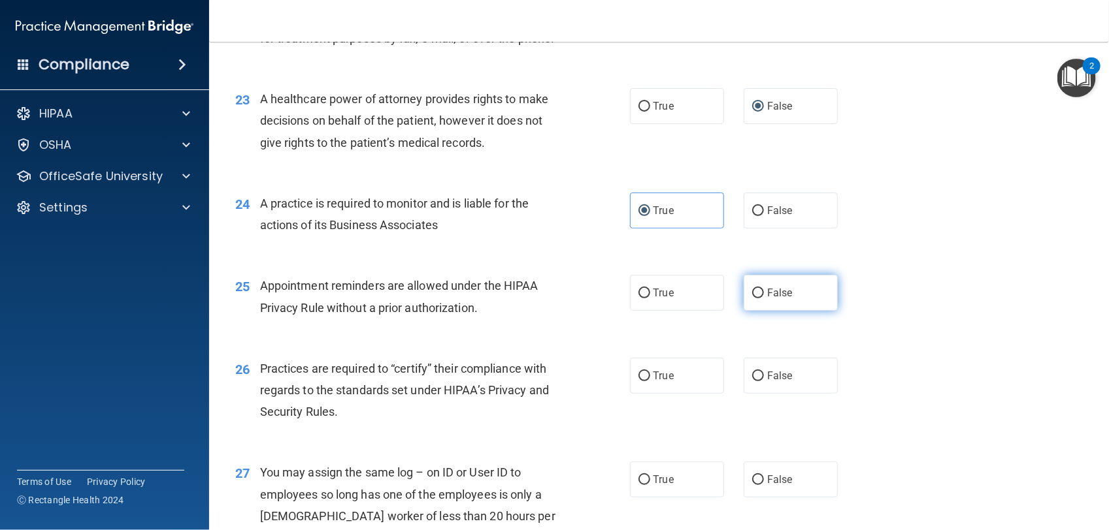
click at [759, 311] on label "False" at bounding box center [790, 293] width 94 height 36
click at [759, 299] on input "False" at bounding box center [758, 294] width 12 height 10
radio input "true"
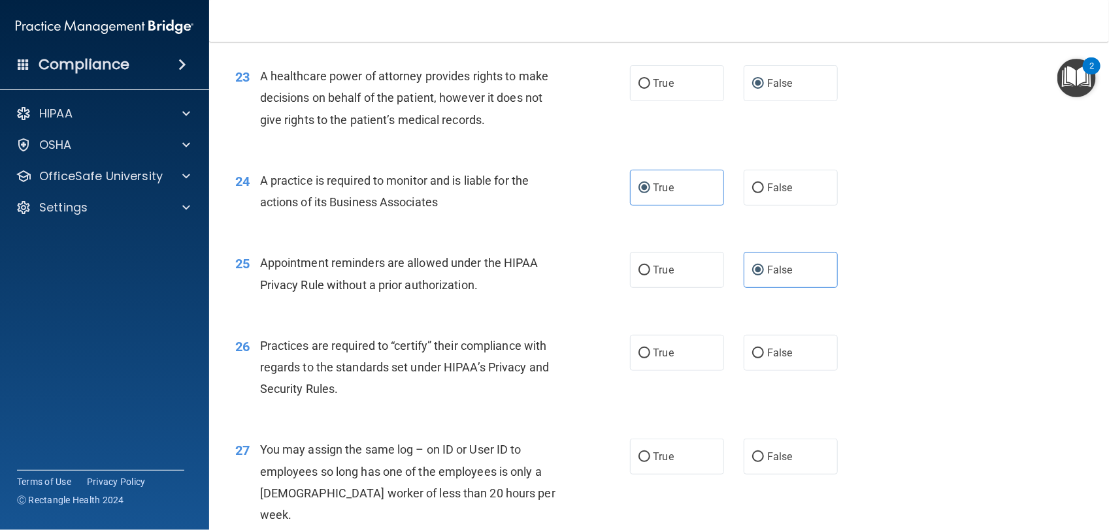
scroll to position [2401, 0]
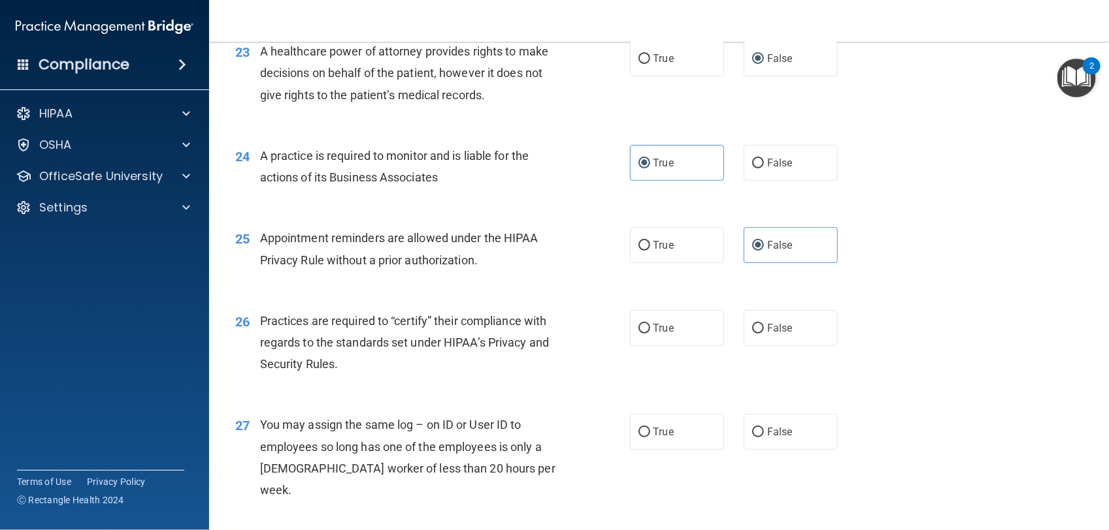
click at [709, 346] on label "True" at bounding box center [677, 328] width 94 height 36
click at [650, 334] on input "True" at bounding box center [644, 329] width 12 height 10
radio input "true"
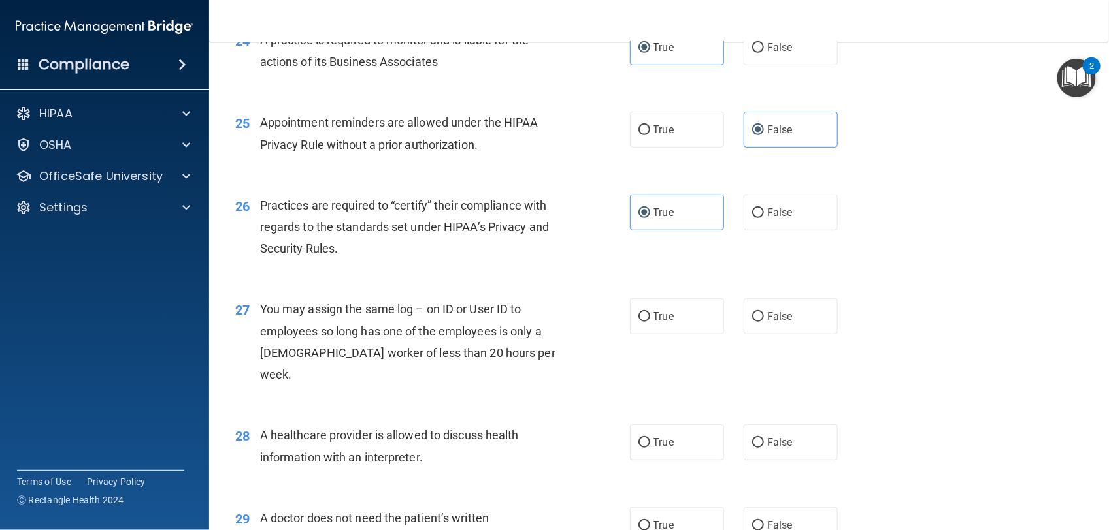
scroll to position [2524, 0]
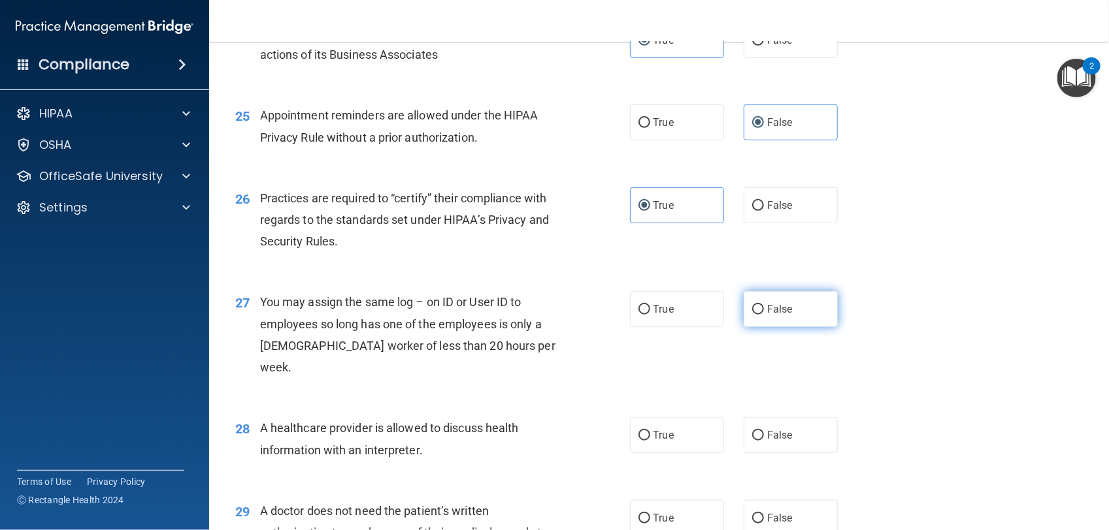
click at [749, 327] on label "False" at bounding box center [790, 309] width 94 height 36
click at [752, 315] on input "False" at bounding box center [758, 310] width 12 height 10
radio input "true"
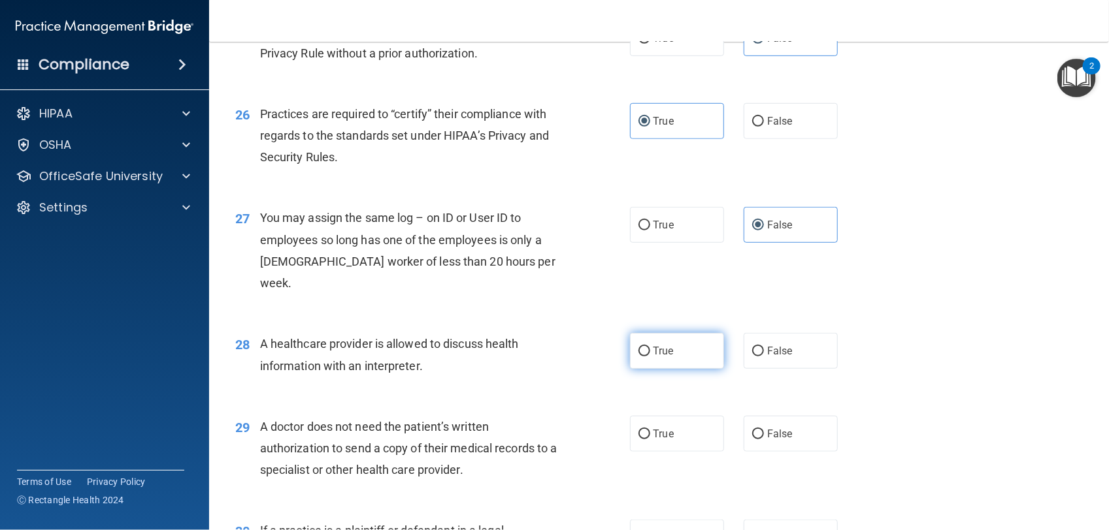
scroll to position [2609, 0]
click at [675, 368] on label "True" at bounding box center [677, 351] width 94 height 36
click at [650, 356] on input "True" at bounding box center [644, 351] width 12 height 10
radio input "true"
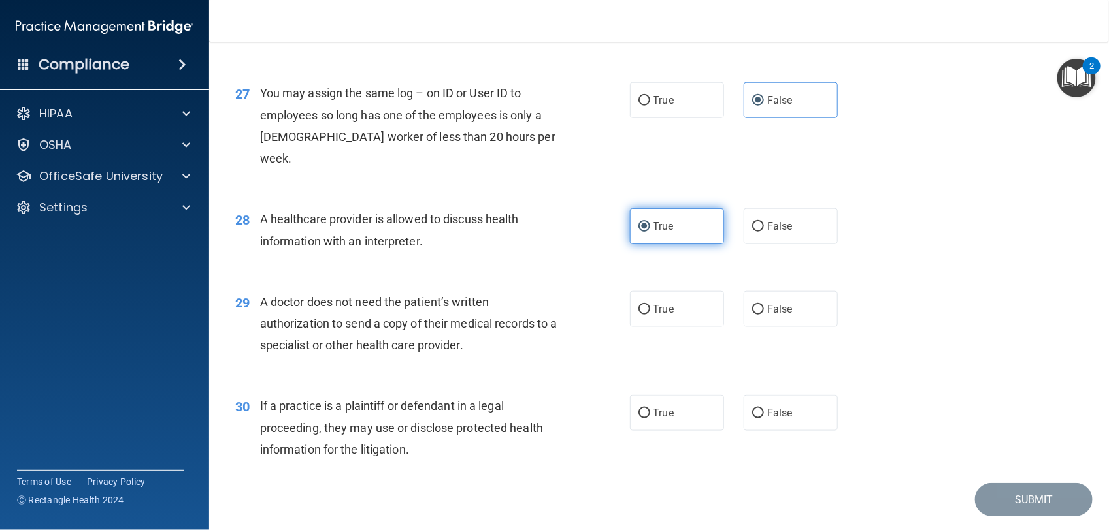
scroll to position [2740, 0]
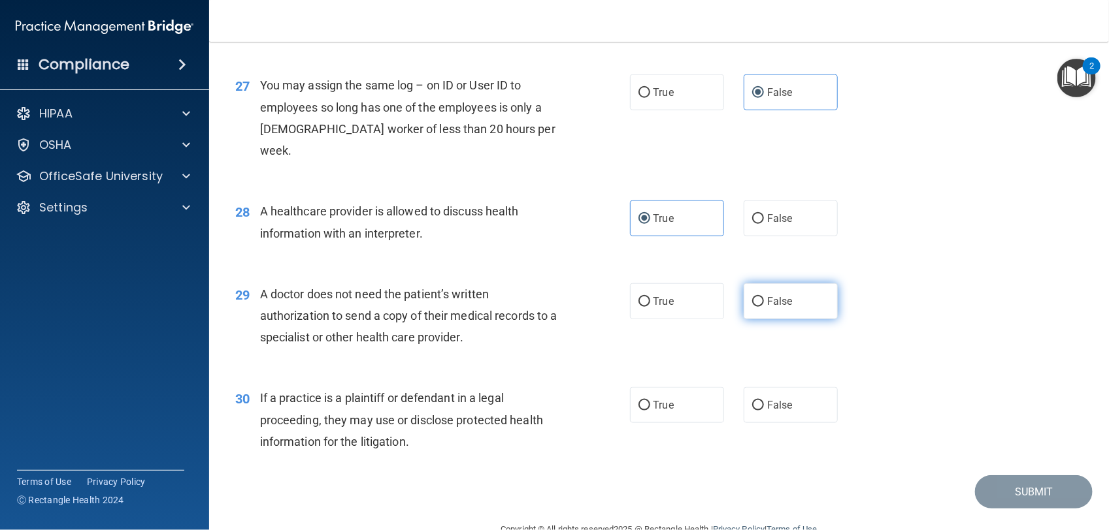
click at [752, 307] on input "False" at bounding box center [758, 302] width 12 height 10
radio input "true"
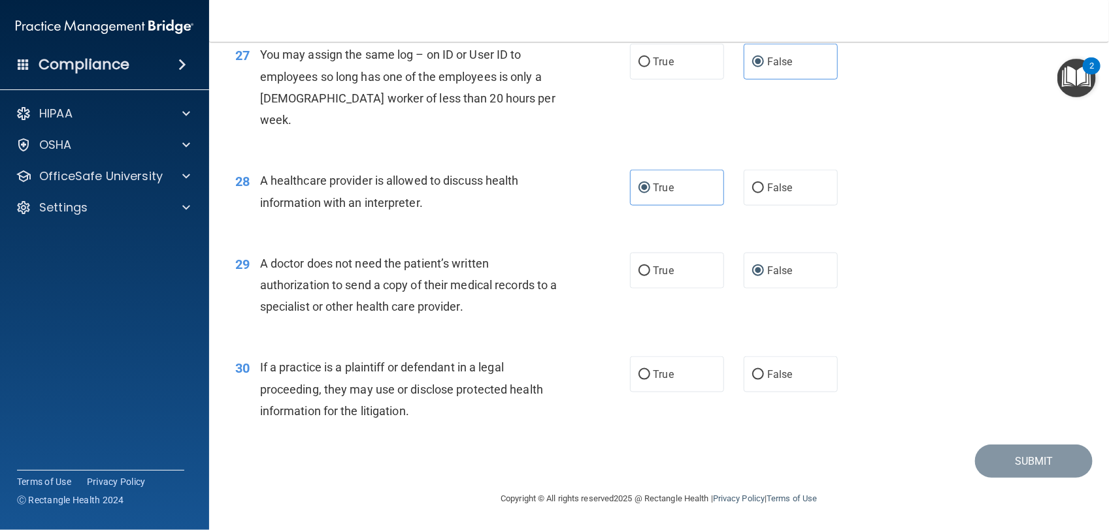
scroll to position [2774, 0]
click at [660, 378] on label "True" at bounding box center [677, 375] width 94 height 36
click at [650, 378] on input "True" at bounding box center [644, 375] width 12 height 10
radio input "true"
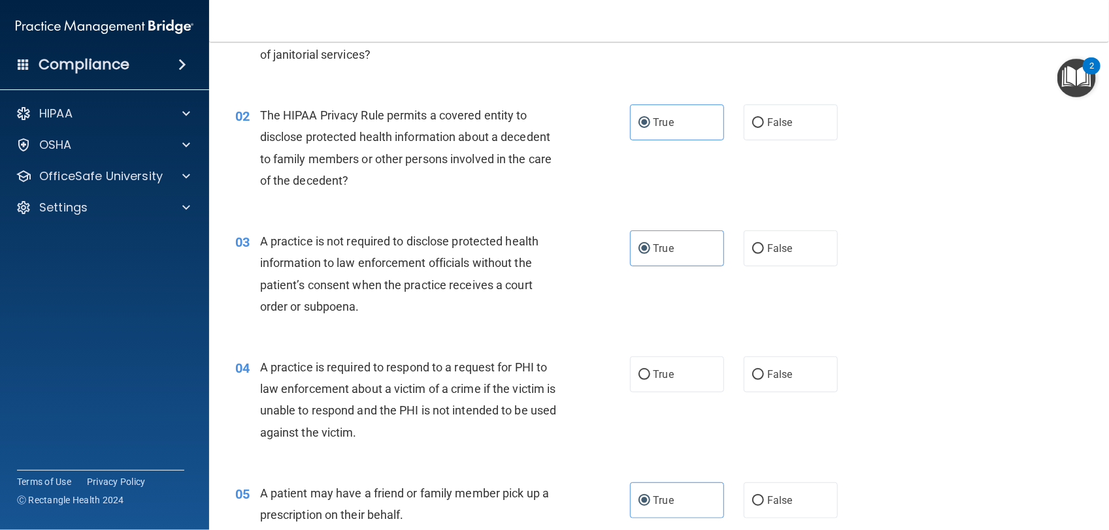
scroll to position [129, 0]
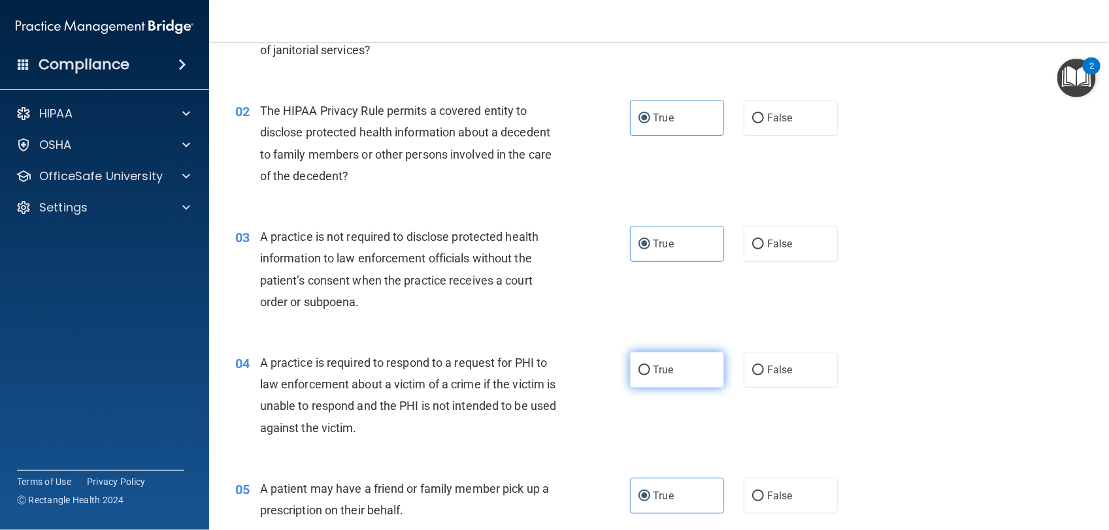
click at [689, 369] on label "True" at bounding box center [677, 370] width 94 height 36
click at [650, 369] on input "True" at bounding box center [644, 371] width 12 height 10
radio input "true"
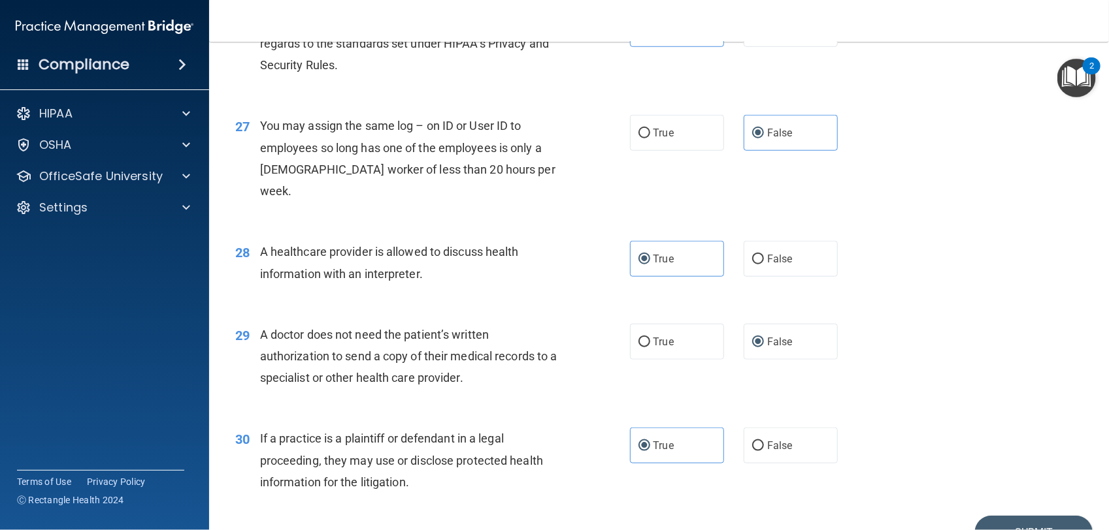
scroll to position [2739, 0]
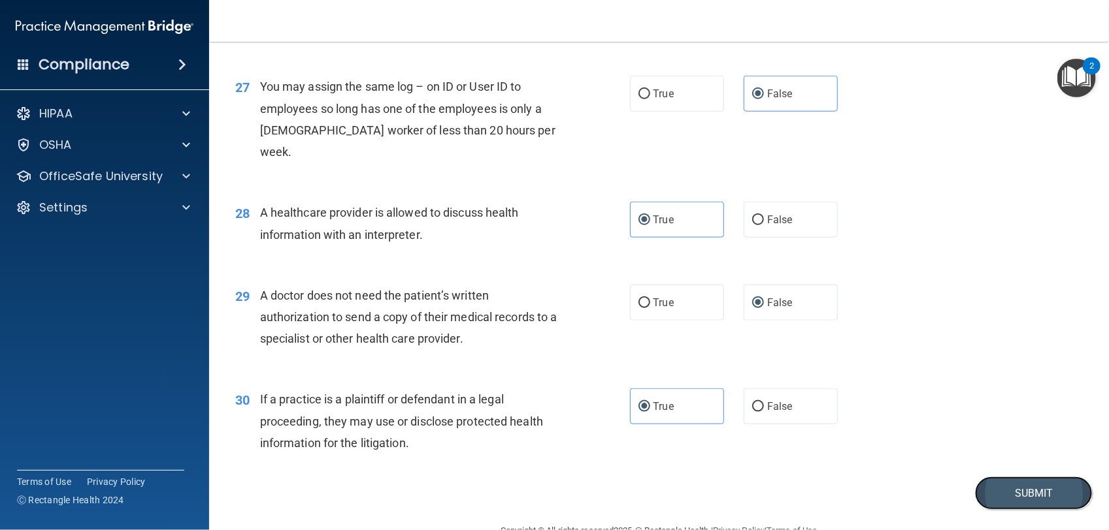
click at [1007, 510] on button "Submit" at bounding box center [1034, 493] width 118 height 33
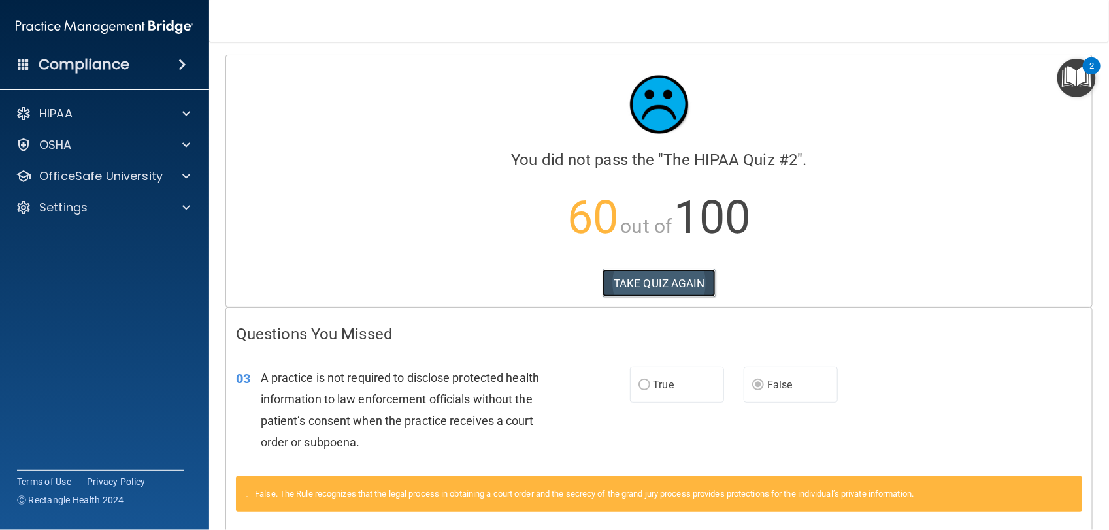
click at [648, 285] on button "TAKE QUIZ AGAIN" at bounding box center [658, 283] width 113 height 29
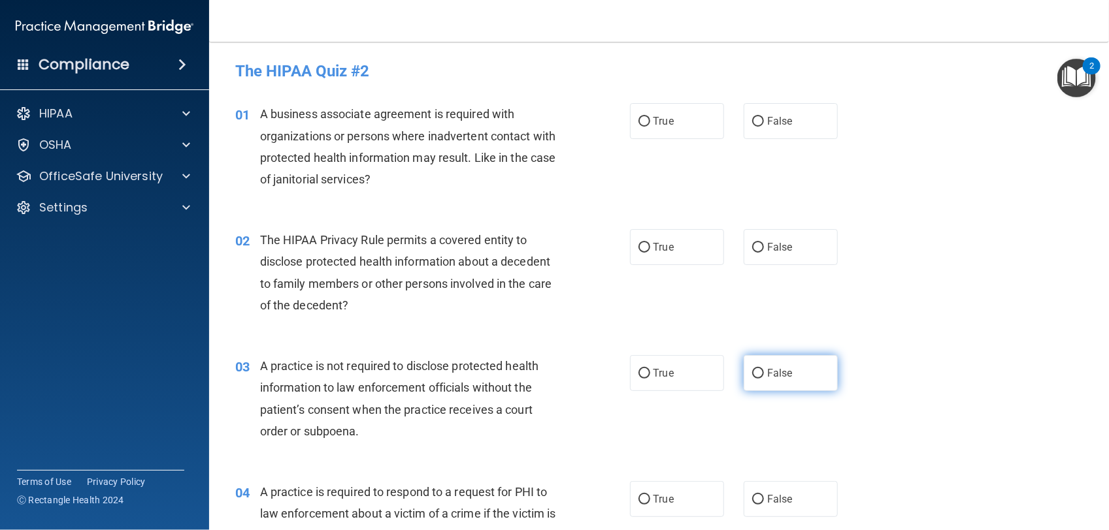
click at [820, 373] on label "False" at bounding box center [790, 373] width 94 height 36
click at [764, 373] on input "False" at bounding box center [758, 374] width 12 height 10
radio input "true"
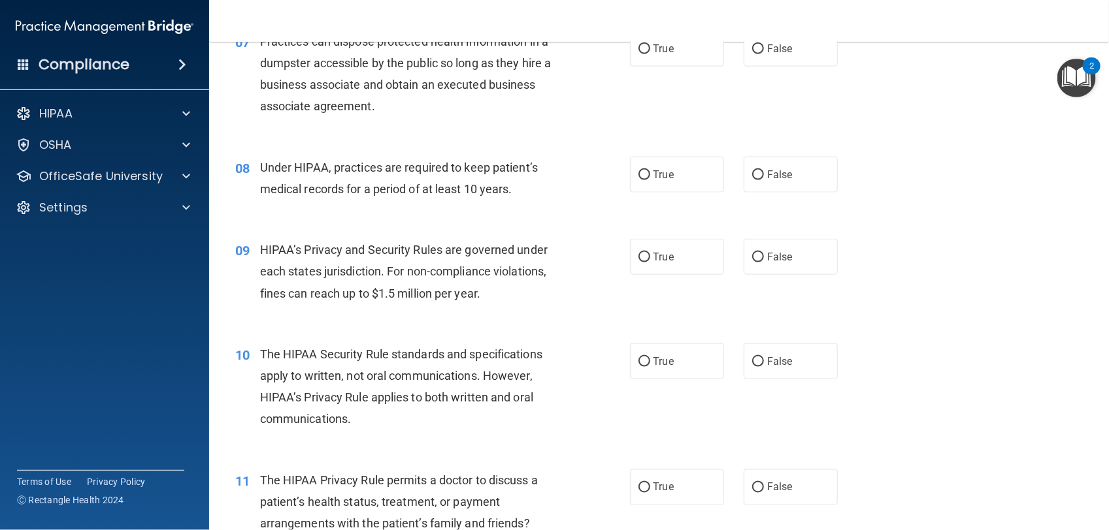
scroll to position [784, 0]
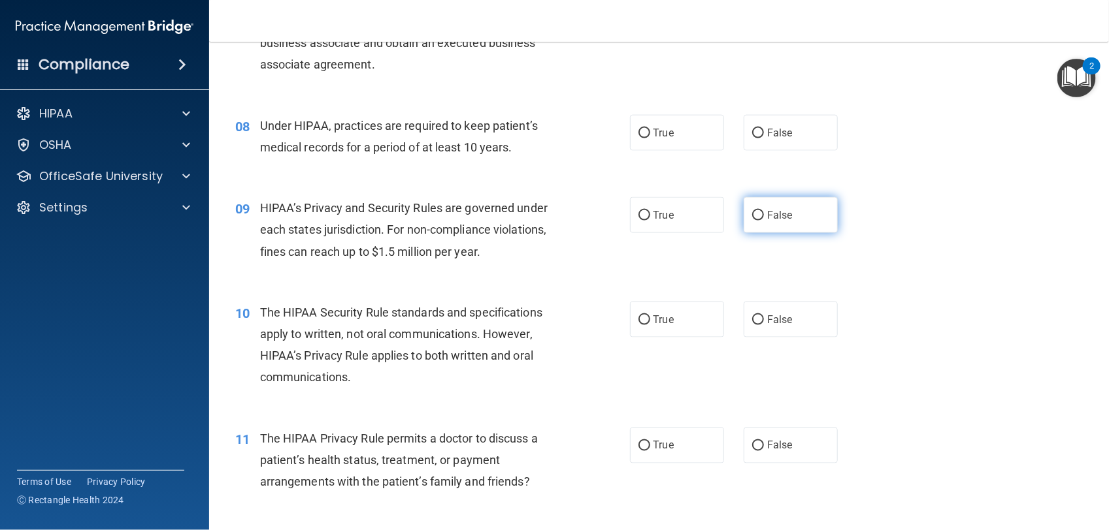
click at [758, 201] on label "False" at bounding box center [790, 215] width 94 height 36
click at [758, 211] on input "False" at bounding box center [758, 216] width 12 height 10
radio input "true"
click at [677, 442] on label "True" at bounding box center [677, 446] width 94 height 36
click at [650, 442] on input "True" at bounding box center [644, 447] width 12 height 10
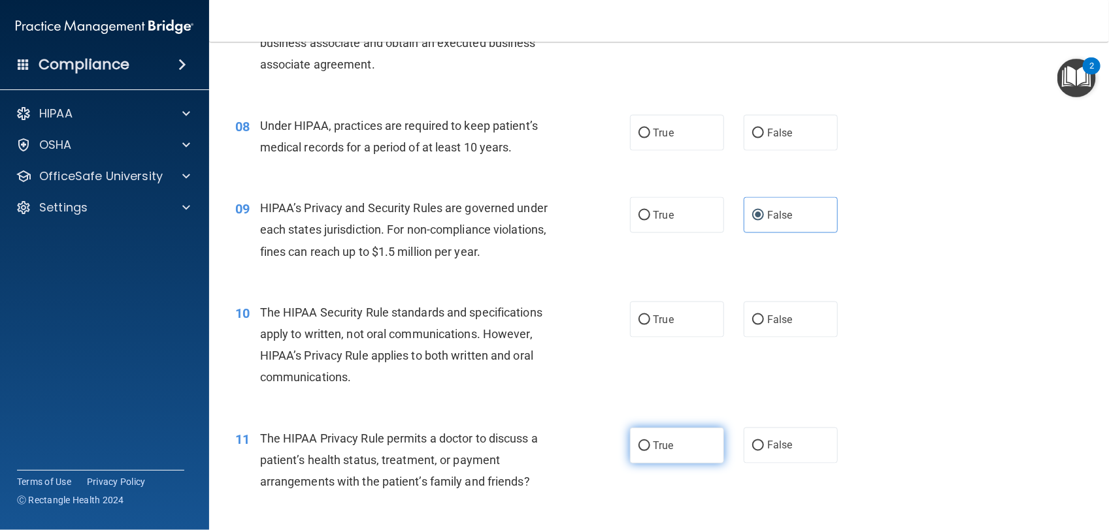
radio input "true"
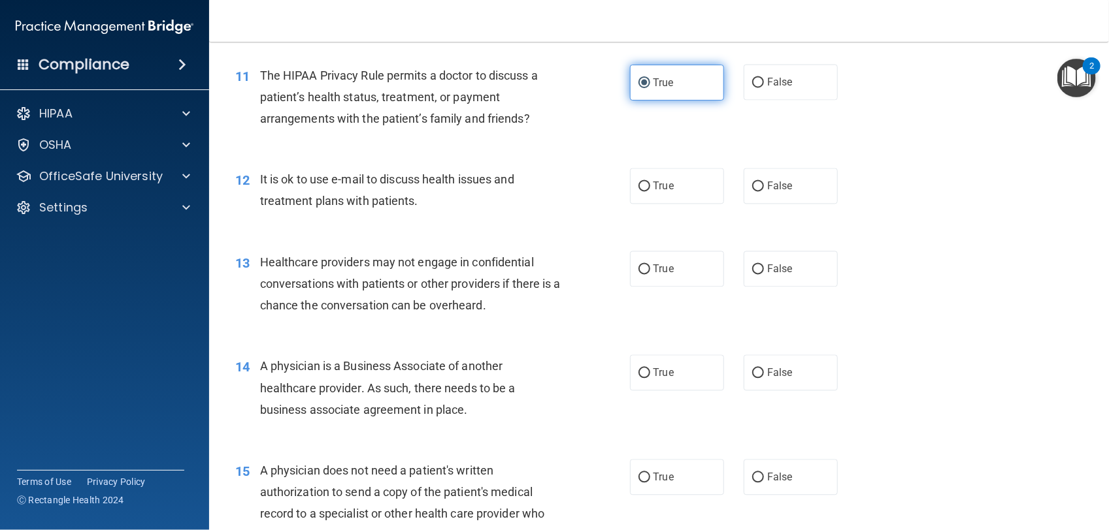
scroll to position [1152, 0]
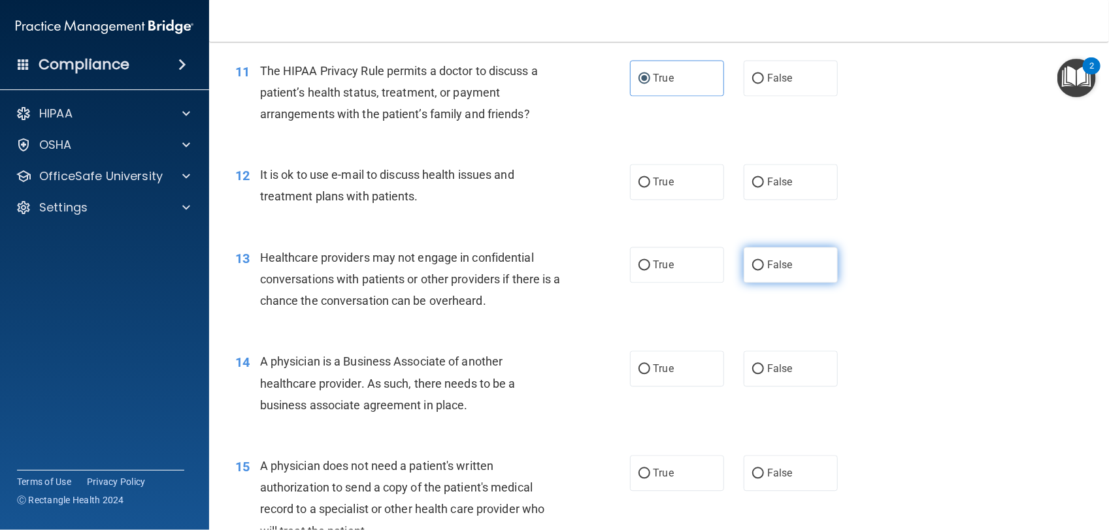
click at [753, 256] on label "False" at bounding box center [790, 265] width 94 height 36
click at [753, 261] on input "False" at bounding box center [758, 266] width 12 height 10
radio input "true"
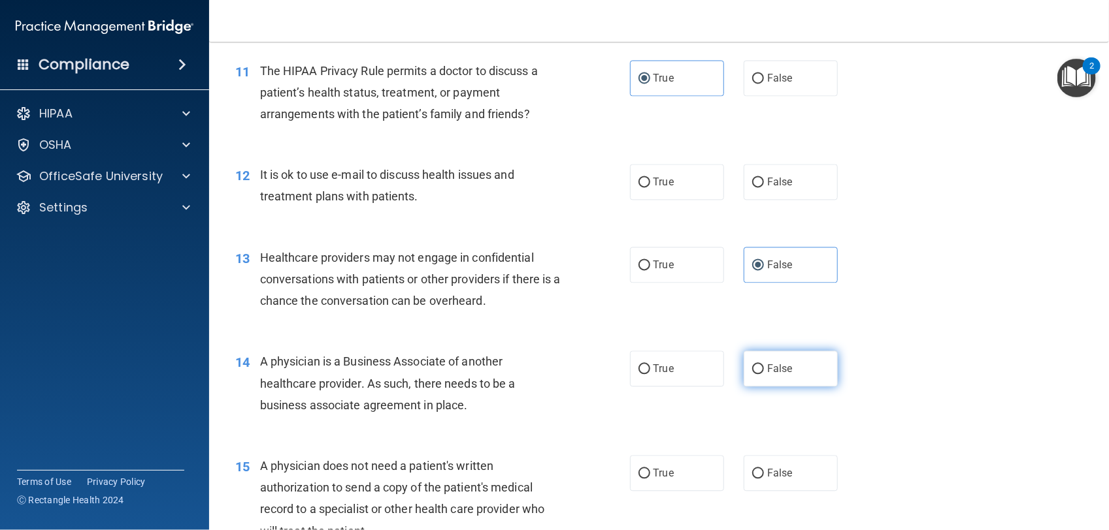
click at [778, 386] on label "False" at bounding box center [790, 369] width 94 height 36
click at [764, 374] on input "False" at bounding box center [758, 370] width 12 height 10
radio input "true"
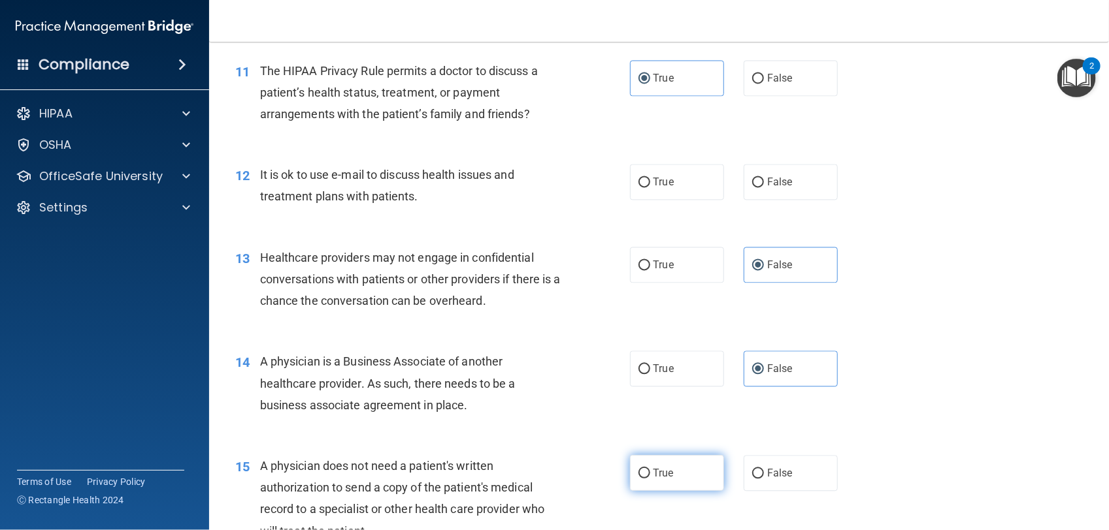
click at [712, 476] on label "True" at bounding box center [677, 473] width 94 height 36
click at [650, 476] on input "True" at bounding box center [644, 474] width 12 height 10
radio input "true"
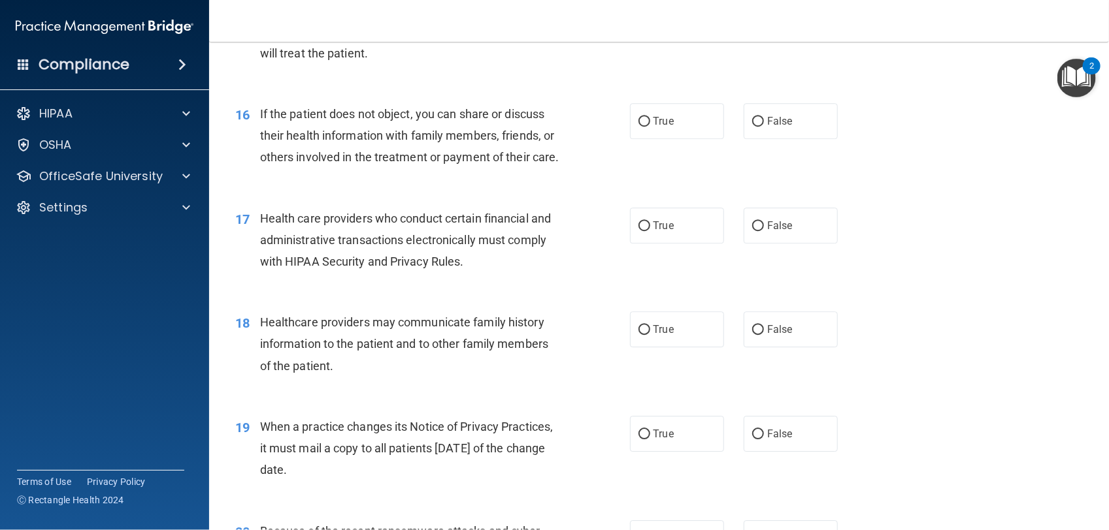
scroll to position [1672, 0]
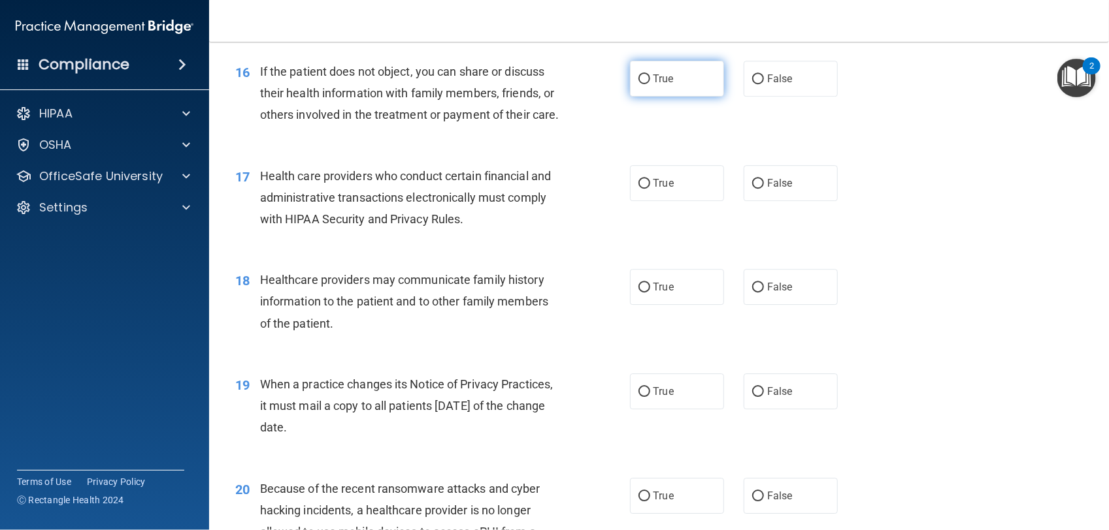
click at [642, 77] on input "True" at bounding box center [644, 79] width 12 height 10
radio input "true"
click at [764, 406] on label "False" at bounding box center [790, 392] width 94 height 36
click at [764, 397] on input "False" at bounding box center [758, 392] width 12 height 10
radio input "true"
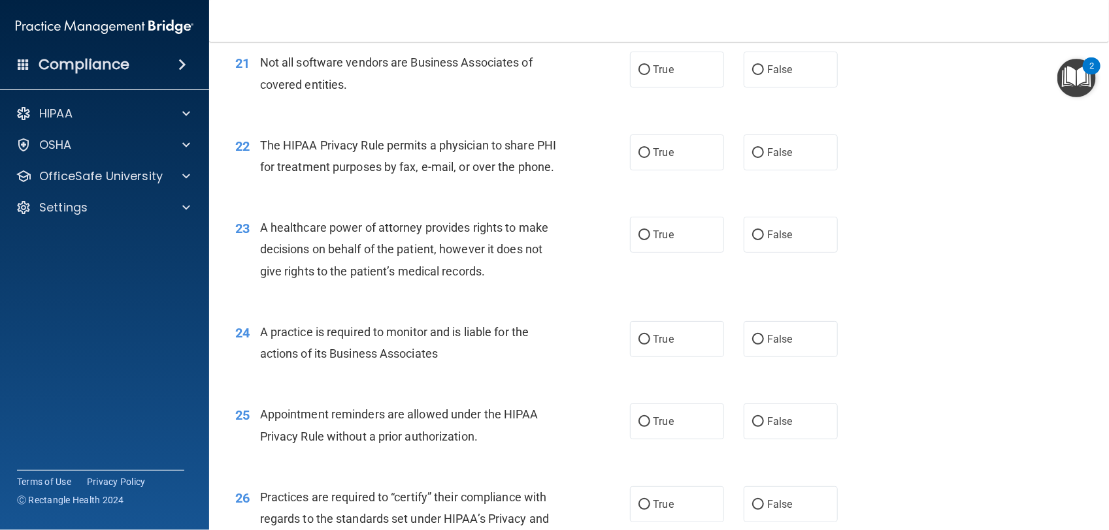
scroll to position [2236, 0]
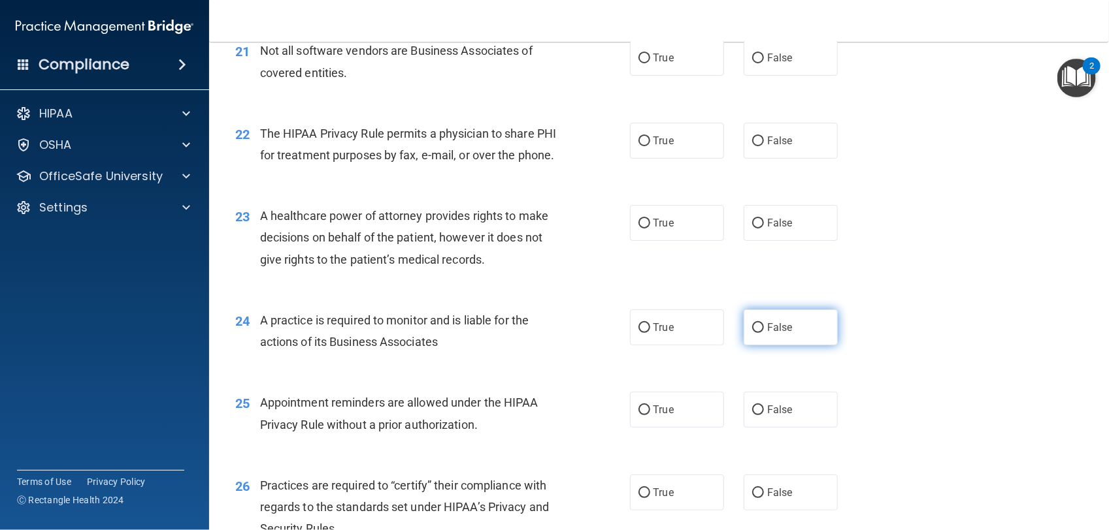
click at [758, 346] on label "False" at bounding box center [790, 328] width 94 height 36
click at [758, 333] on input "False" at bounding box center [758, 328] width 12 height 10
radio input "true"
click at [687, 428] on label "True" at bounding box center [677, 410] width 94 height 36
click at [650, 415] on input "True" at bounding box center [644, 411] width 12 height 10
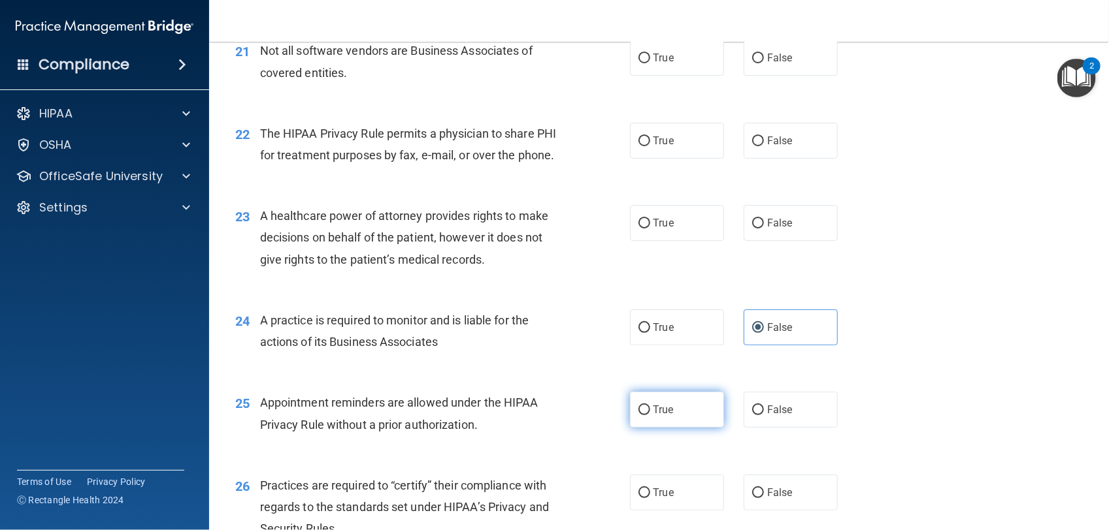
radio input "true"
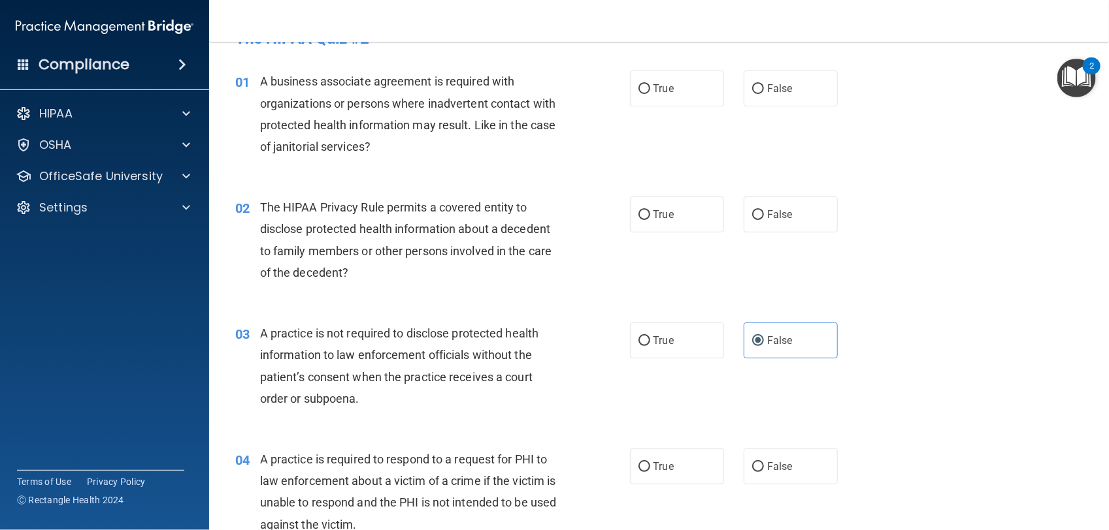
scroll to position [0, 0]
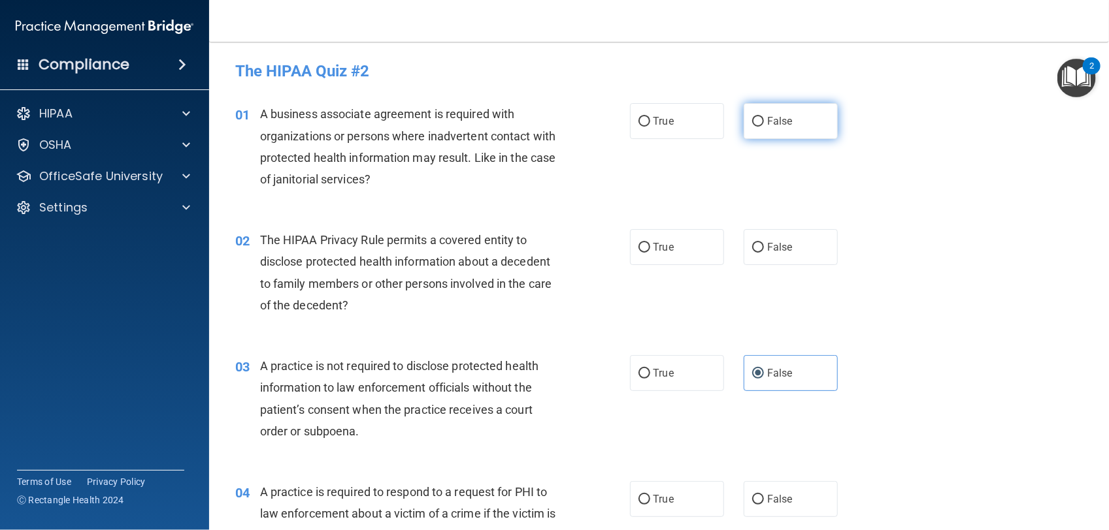
click at [769, 111] on label "False" at bounding box center [790, 121] width 94 height 36
click at [764, 117] on input "False" at bounding box center [758, 122] width 12 height 10
radio input "true"
click at [655, 265] on label "True" at bounding box center [677, 247] width 94 height 36
click at [650, 253] on input "True" at bounding box center [644, 248] width 12 height 10
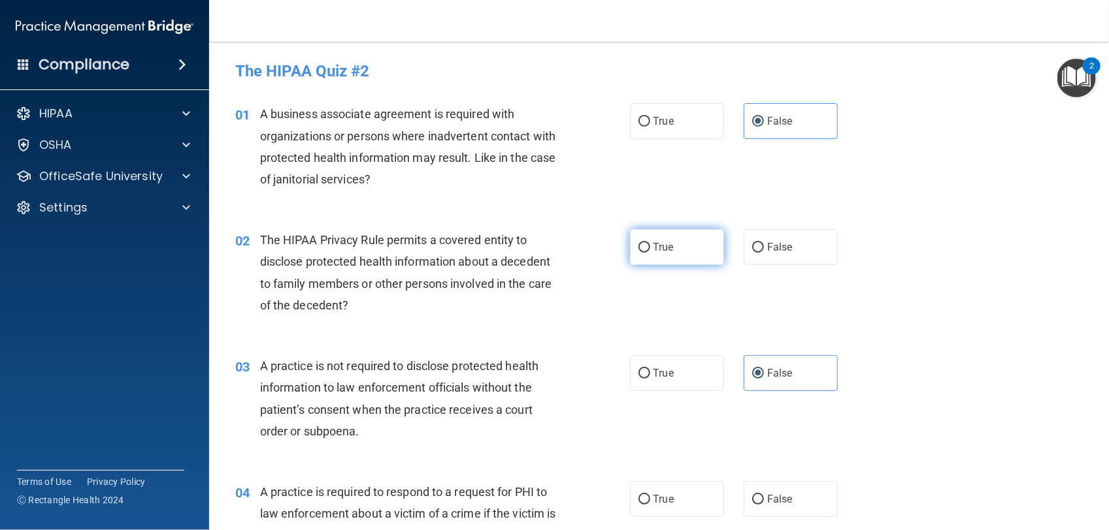
radio input "true"
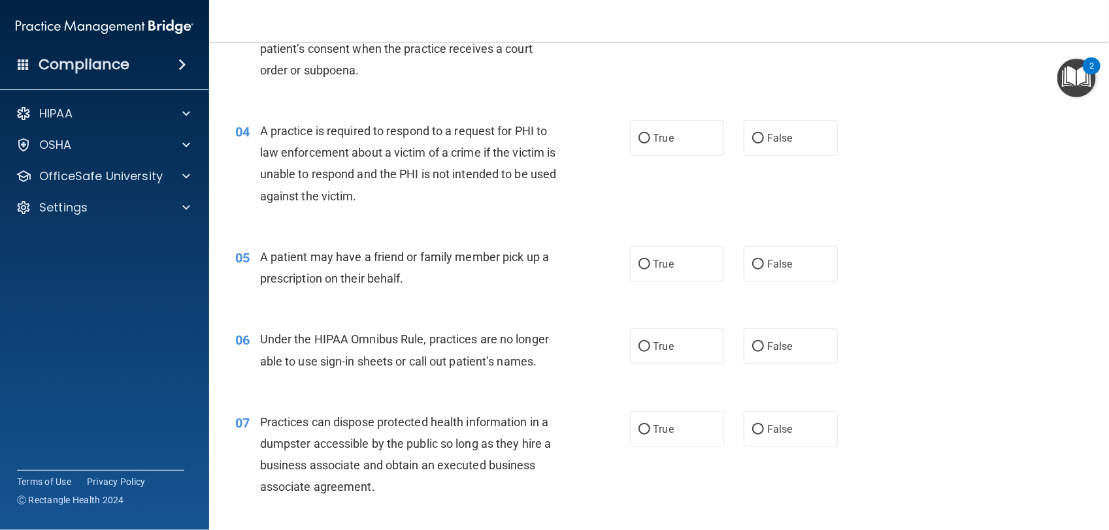
scroll to position [363, 0]
click at [643, 133] on input "True" at bounding box center [644, 138] width 12 height 10
radio input "true"
click at [694, 256] on label "True" at bounding box center [677, 263] width 94 height 36
click at [650, 259] on input "True" at bounding box center [644, 264] width 12 height 10
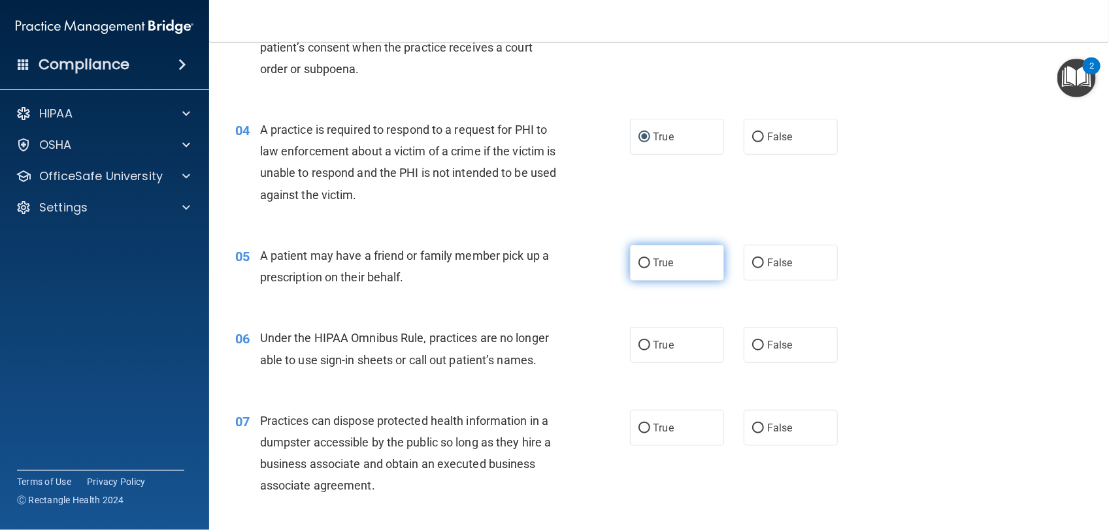
radio input "true"
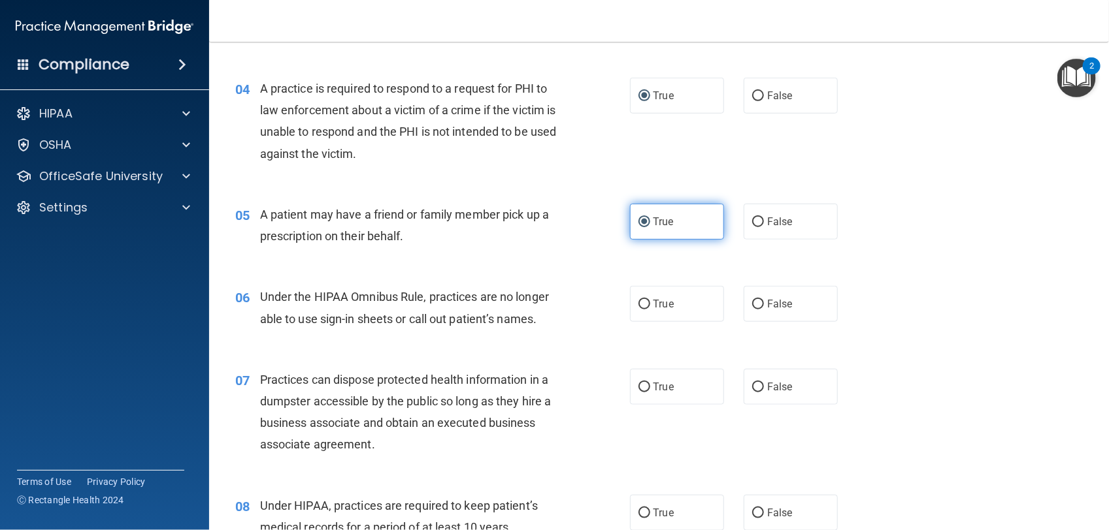
scroll to position [429, 0]
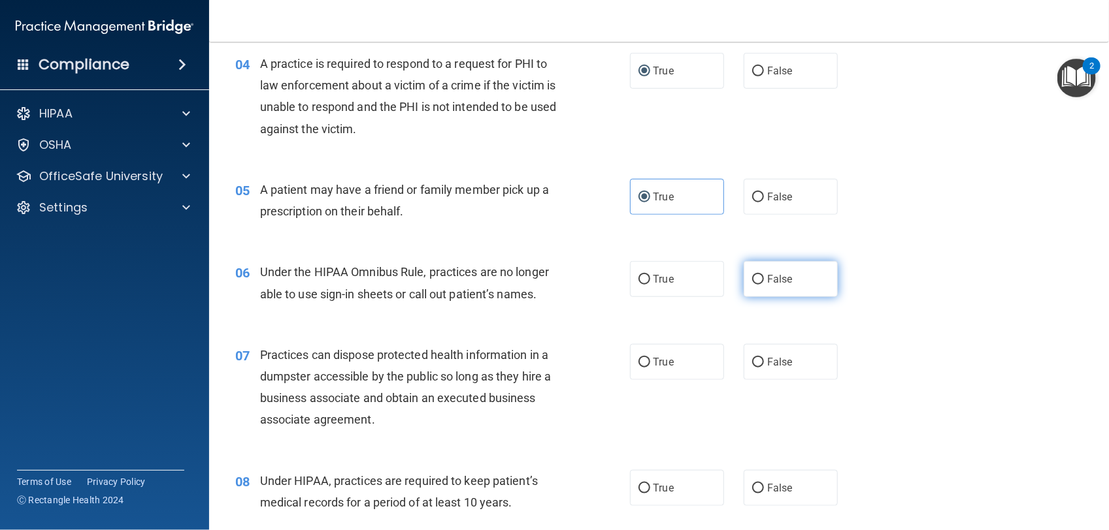
click at [752, 278] on input "False" at bounding box center [758, 280] width 12 height 10
radio input "true"
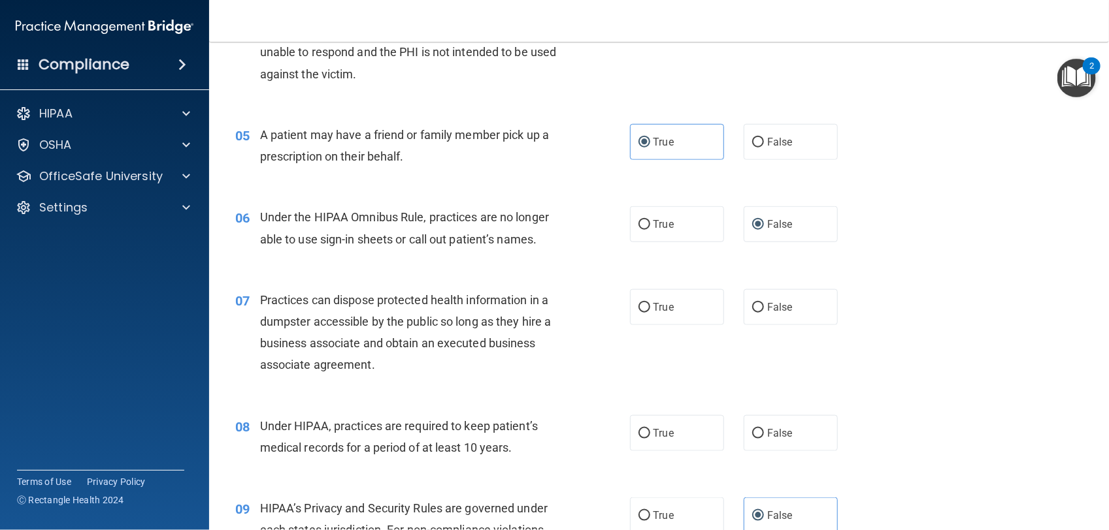
scroll to position [483, 0]
click at [777, 317] on label "False" at bounding box center [790, 307] width 94 height 36
click at [764, 313] on input "False" at bounding box center [758, 308] width 12 height 10
radio input "true"
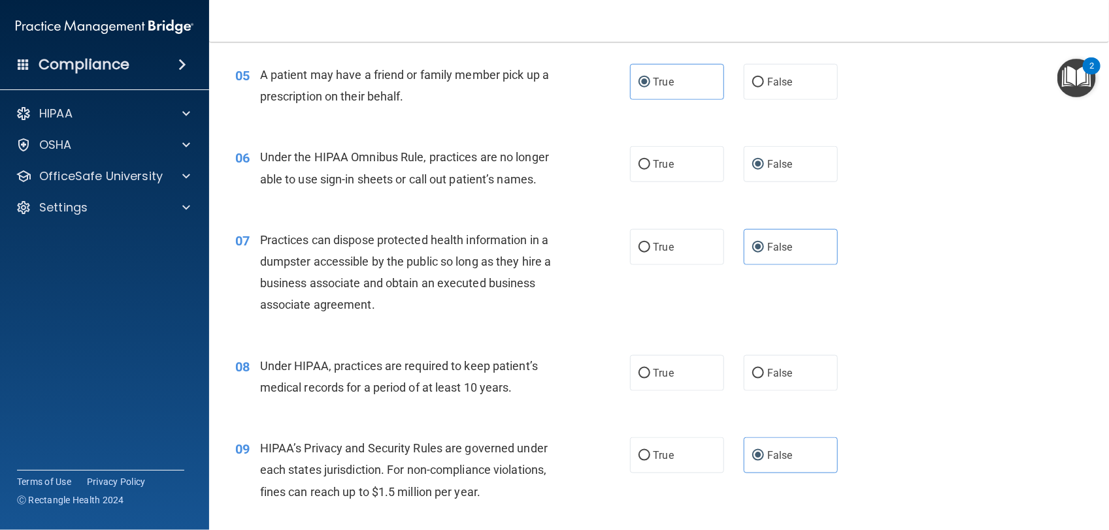
scroll to position [544, 0]
click at [743, 368] on label "False" at bounding box center [790, 373] width 94 height 36
click at [752, 368] on input "False" at bounding box center [758, 373] width 12 height 10
radio input "true"
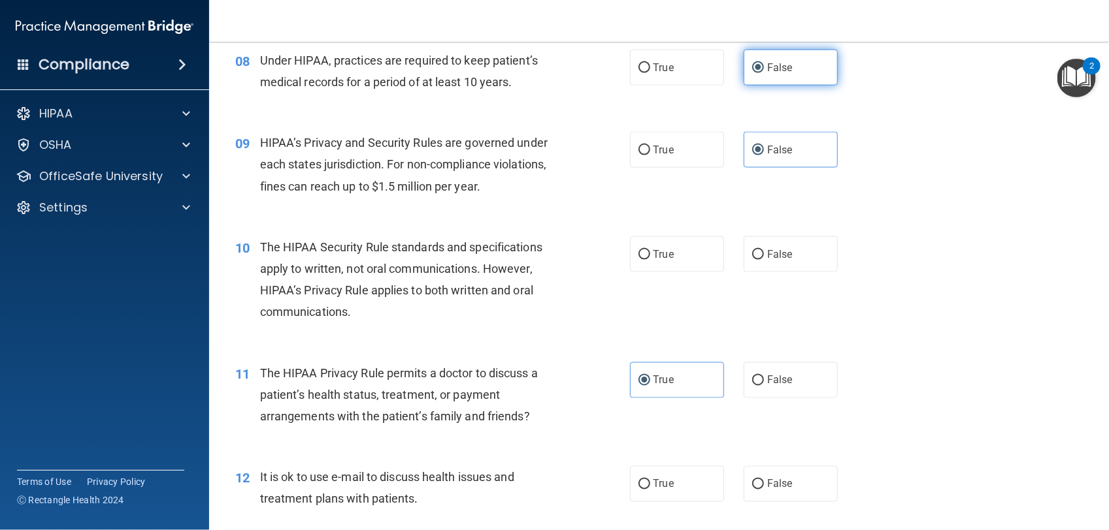
scroll to position [870, 0]
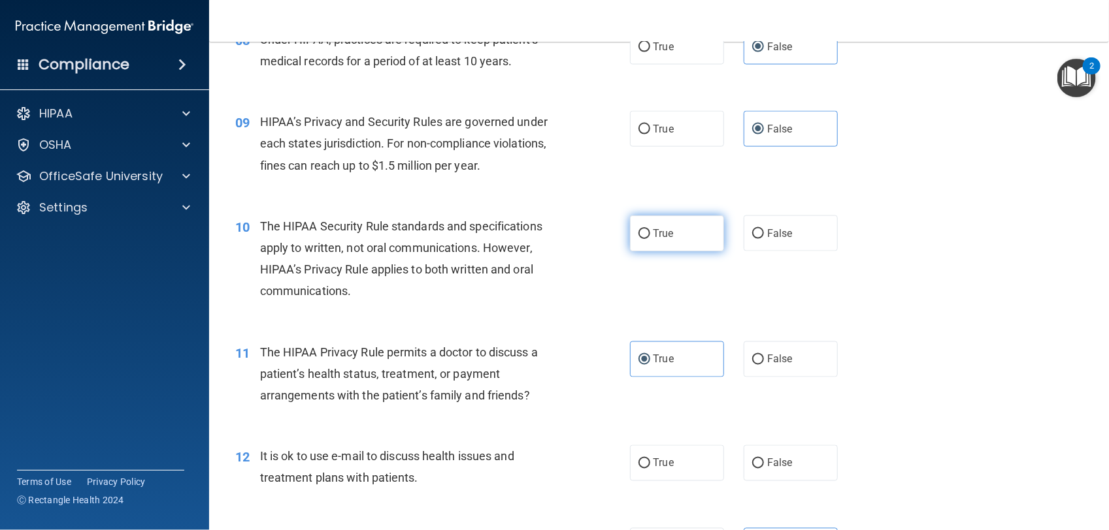
click at [645, 216] on label "True" at bounding box center [677, 234] width 94 height 36
click at [645, 229] on input "True" at bounding box center [644, 234] width 12 height 10
radio input "true"
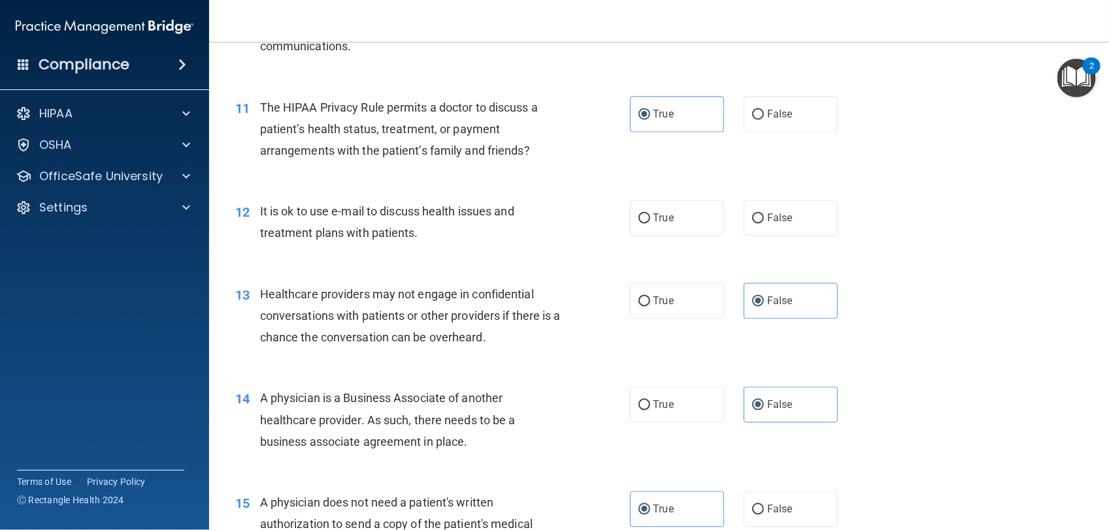
scroll to position [1116, 0]
click at [762, 208] on label "False" at bounding box center [790, 218] width 94 height 36
click at [762, 214] on input "False" at bounding box center [758, 219] width 12 height 10
radio input "true"
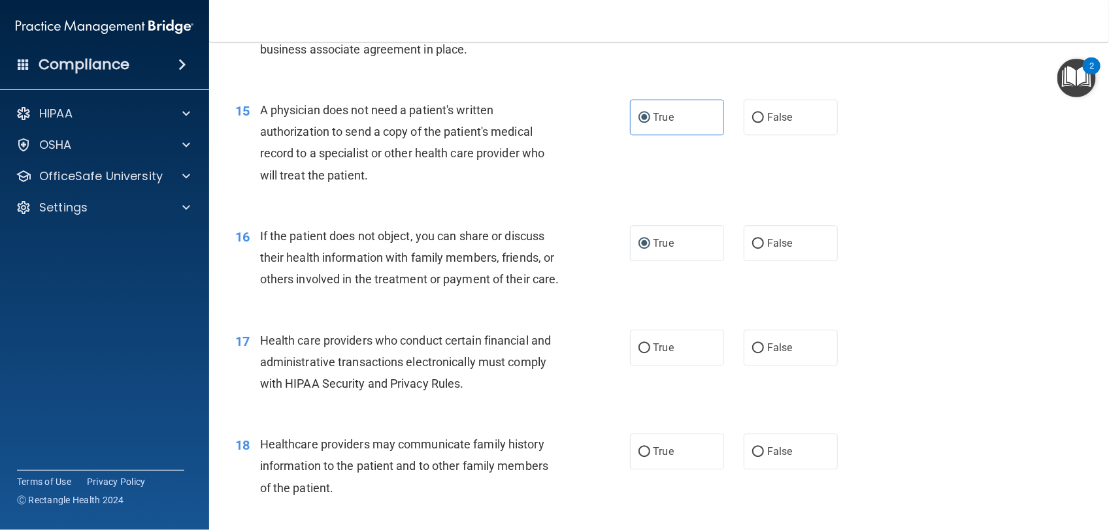
scroll to position [1509, 0]
click at [642, 352] on input "True" at bounding box center [644, 347] width 12 height 10
radio input "true"
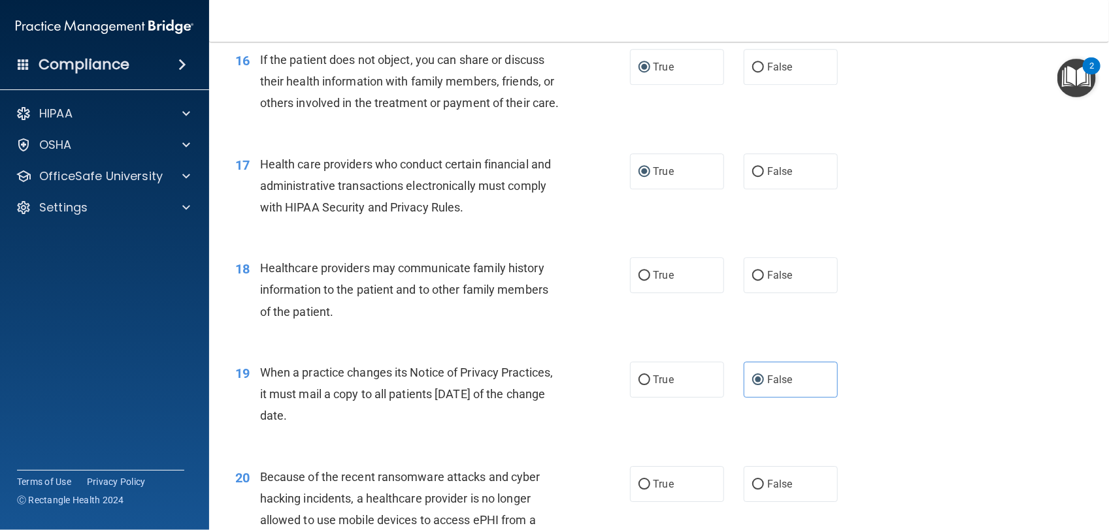
scroll to position [1700, 0]
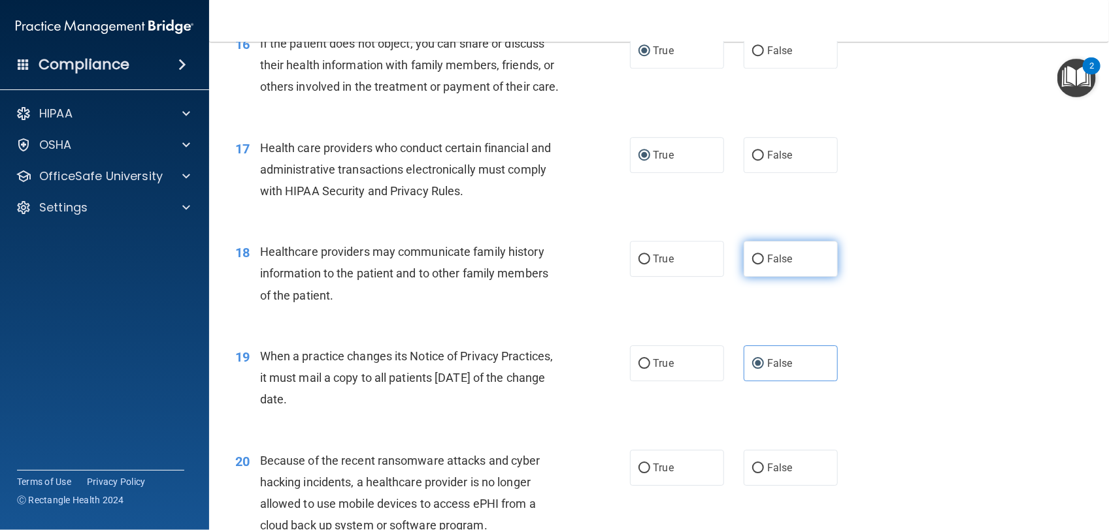
click at [755, 275] on label "False" at bounding box center [790, 259] width 94 height 36
click at [755, 265] on input "False" at bounding box center [758, 260] width 12 height 10
radio input "true"
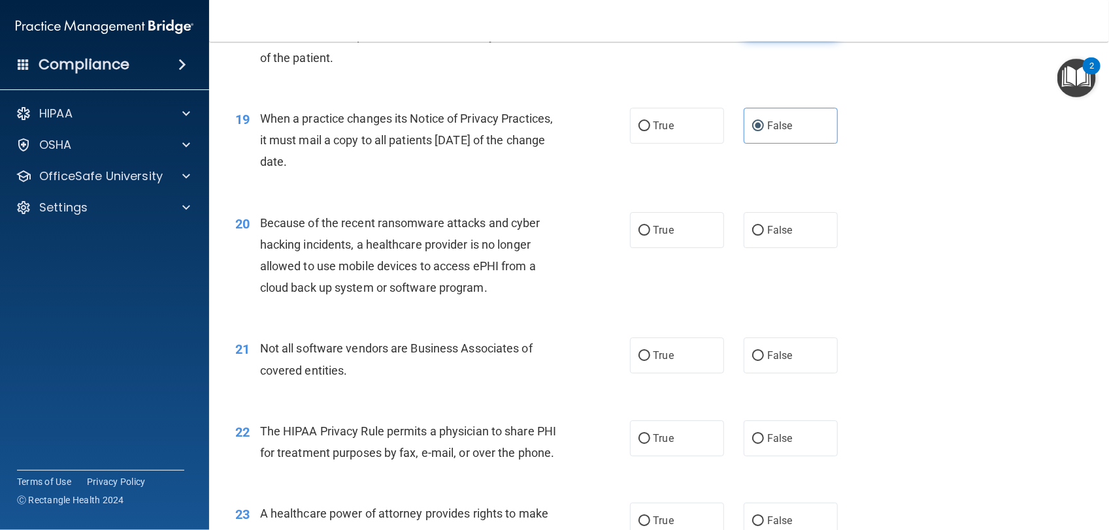
scroll to position [1955, 0]
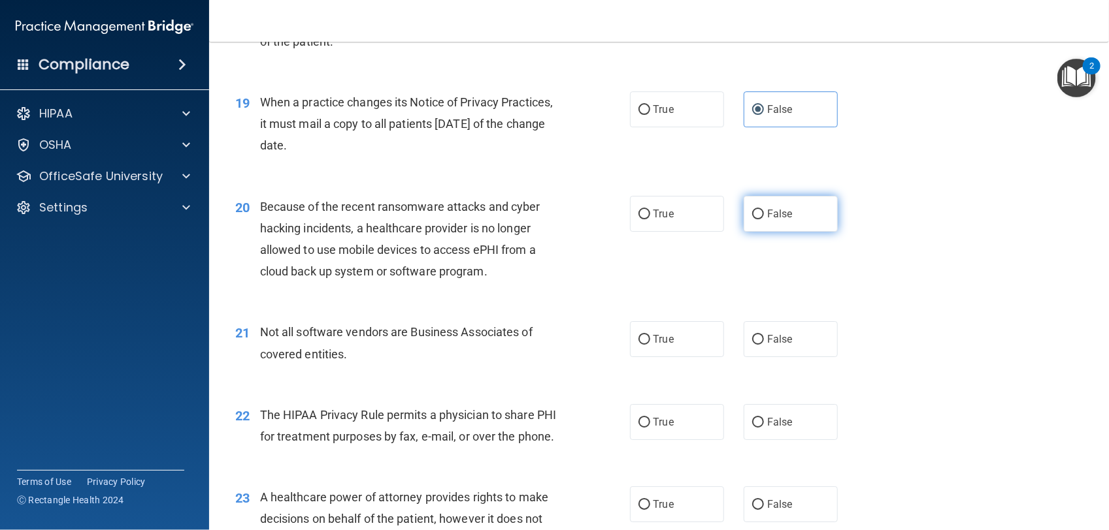
click at [753, 232] on label "False" at bounding box center [790, 214] width 94 height 36
click at [753, 219] on input "False" at bounding box center [758, 215] width 12 height 10
radio input "true"
click at [653, 387] on div "21 Not all software vendors are Business Associates of covered entities. True F…" at bounding box center [658, 346] width 867 height 82
click at [653, 346] on span "True" at bounding box center [663, 339] width 20 height 12
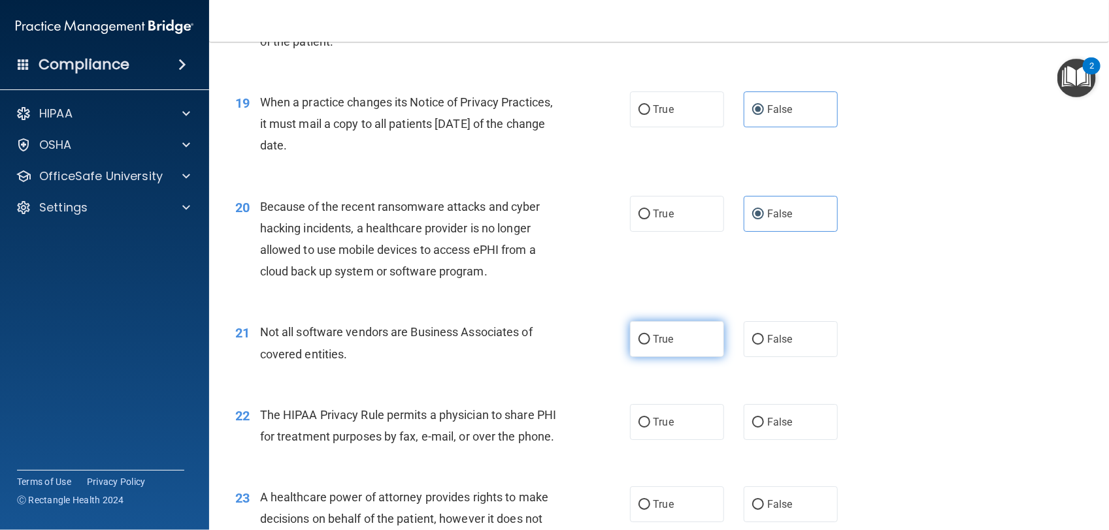
click at [650, 345] on input "True" at bounding box center [644, 340] width 12 height 10
radio input "true"
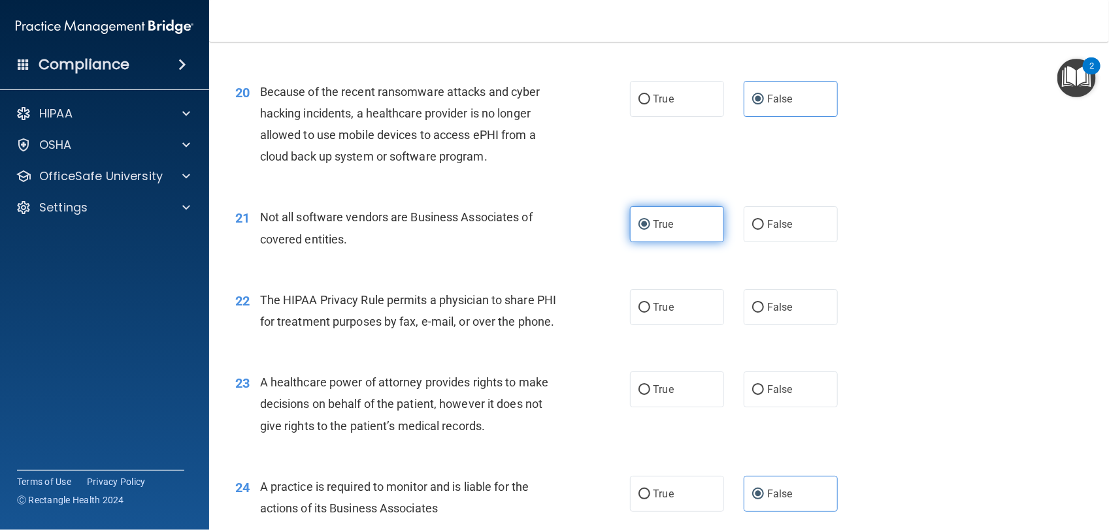
scroll to position [2072, 0]
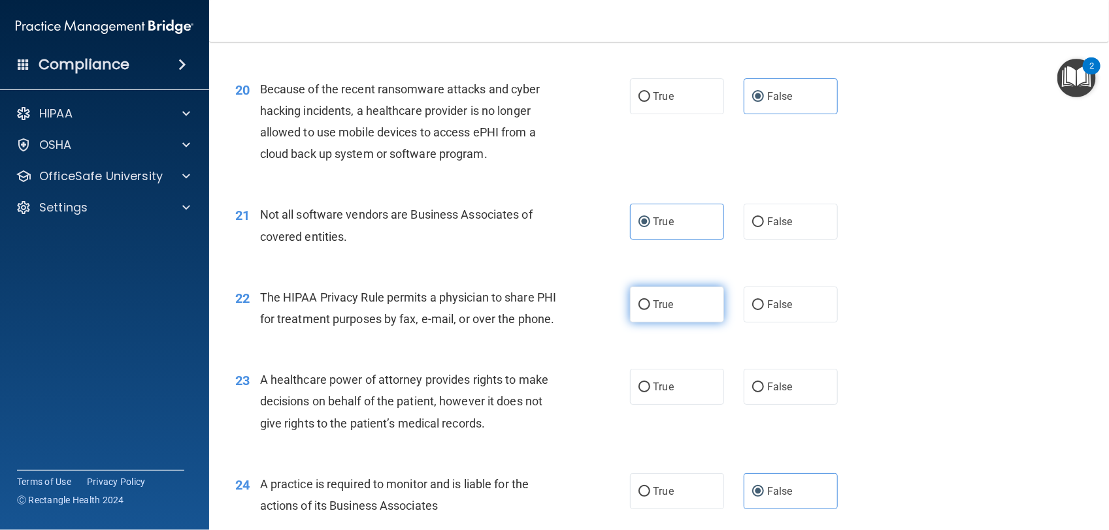
click at [651, 323] on label "True" at bounding box center [677, 305] width 94 height 36
click at [650, 310] on input "True" at bounding box center [644, 306] width 12 height 10
radio input "true"
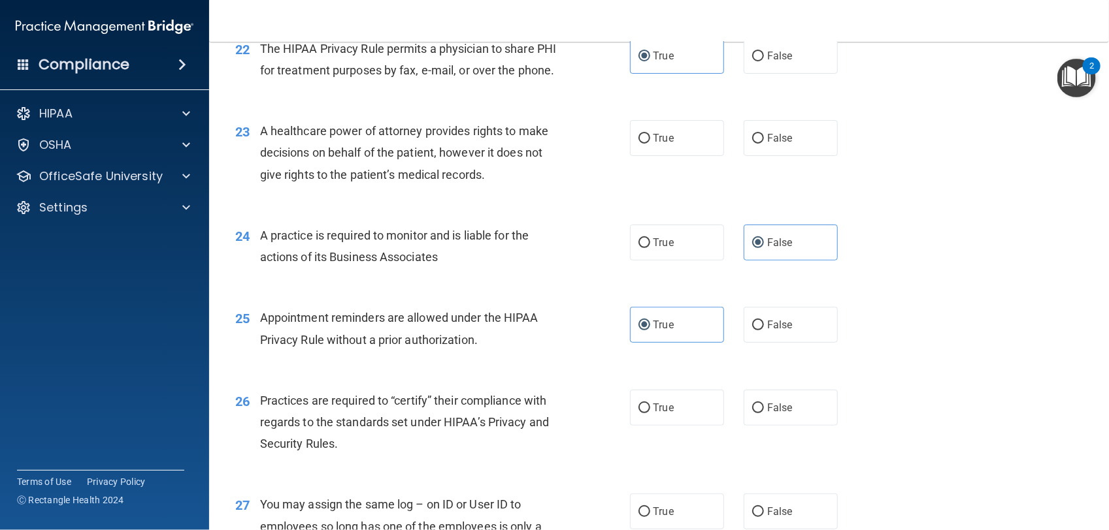
scroll to position [2337, 0]
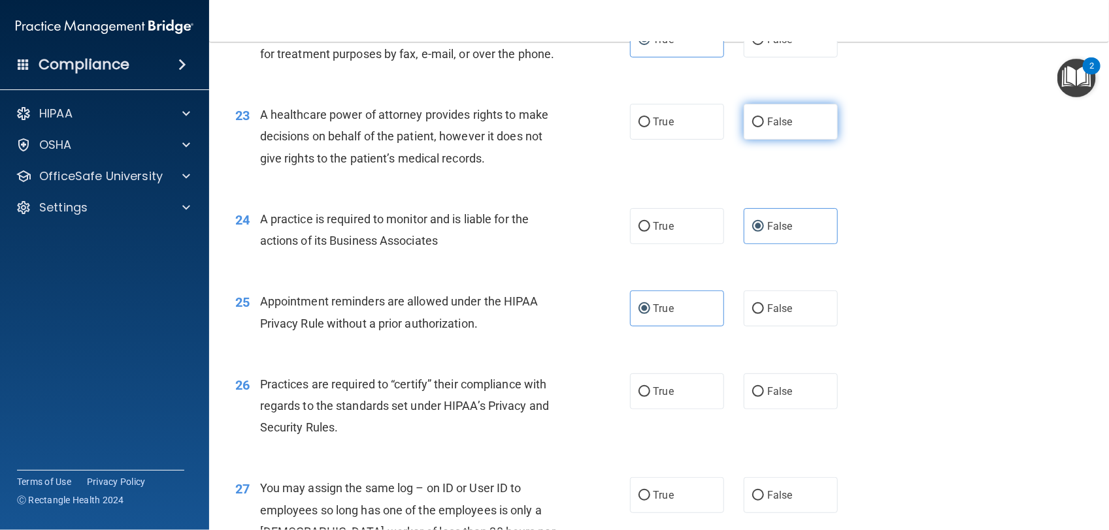
click at [758, 140] on label "False" at bounding box center [790, 122] width 94 height 36
click at [758, 127] on input "False" at bounding box center [758, 123] width 12 height 10
radio input "true"
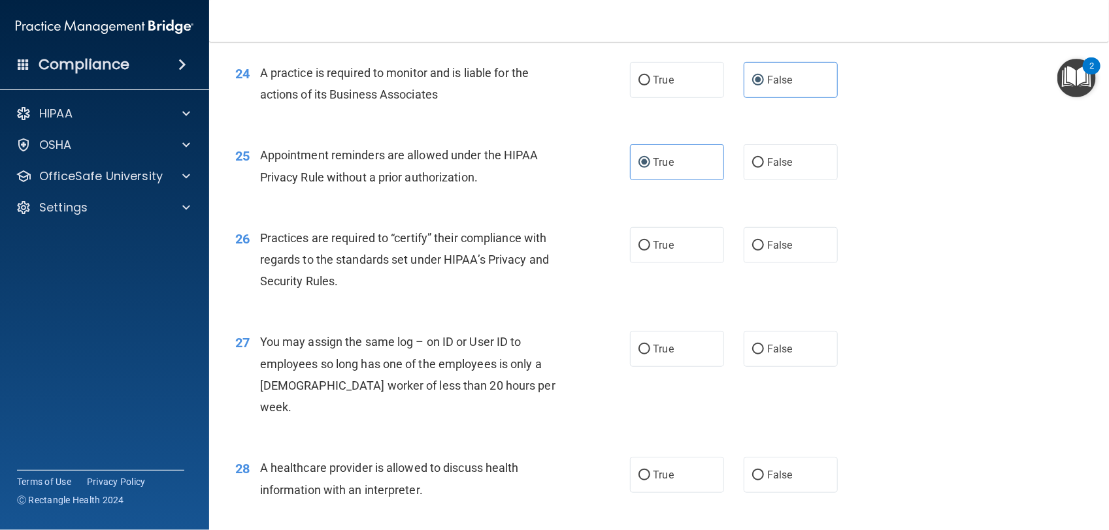
scroll to position [2493, 0]
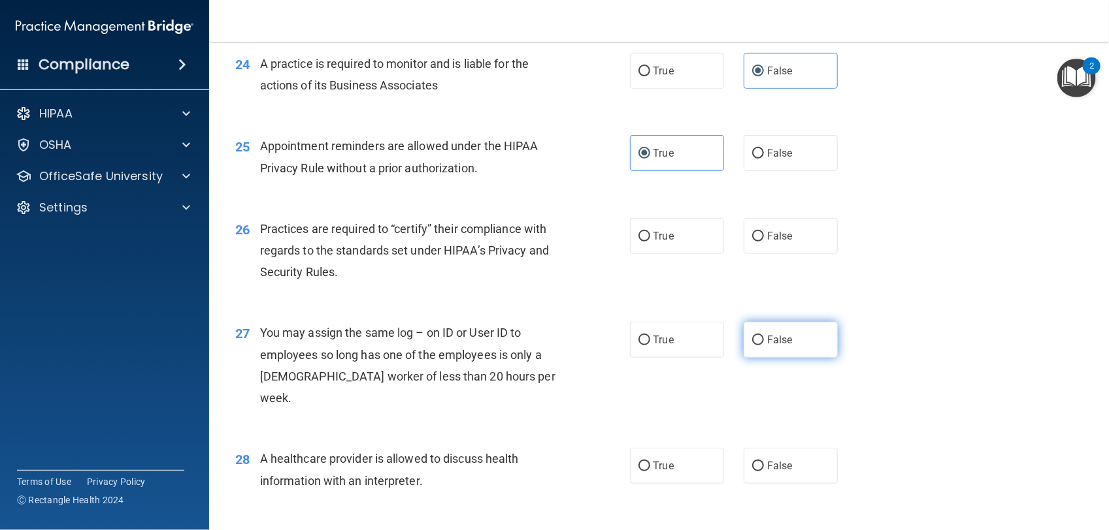
click at [749, 358] on label "False" at bounding box center [790, 340] width 94 height 36
click at [752, 346] on input "False" at bounding box center [758, 341] width 12 height 10
radio input "true"
click at [691, 254] on label "True" at bounding box center [677, 236] width 94 height 36
click at [650, 242] on input "True" at bounding box center [644, 237] width 12 height 10
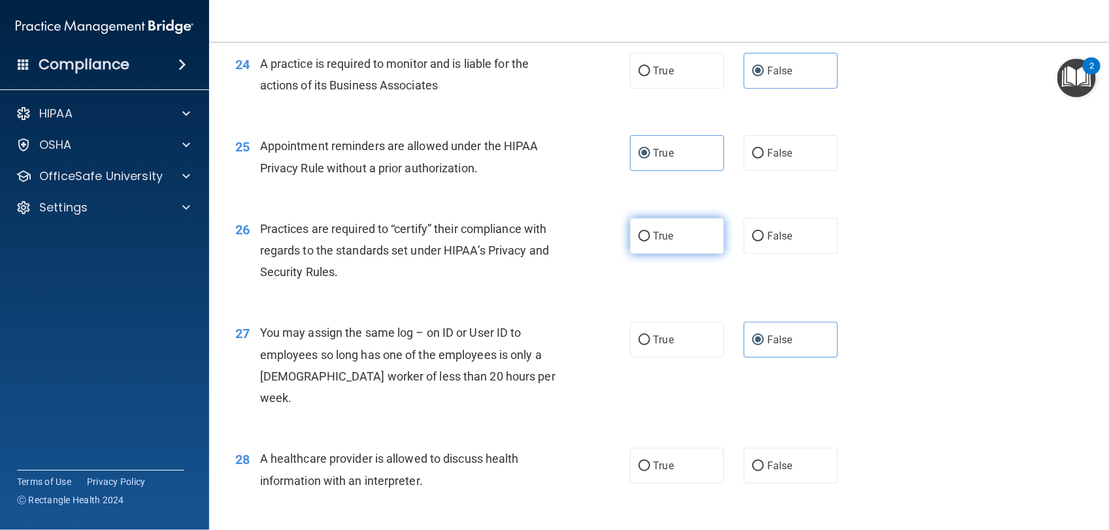
radio input "true"
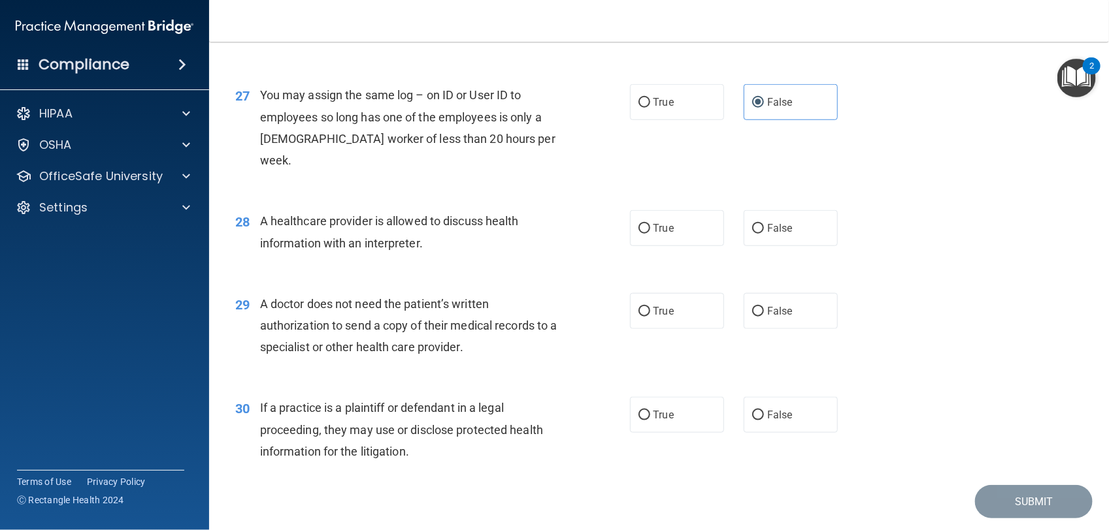
scroll to position [2731, 0]
click at [690, 246] on label "True" at bounding box center [677, 228] width 94 height 36
click at [650, 233] on input "True" at bounding box center [644, 228] width 12 height 10
radio input "true"
click at [789, 322] on label "False" at bounding box center [790, 311] width 94 height 36
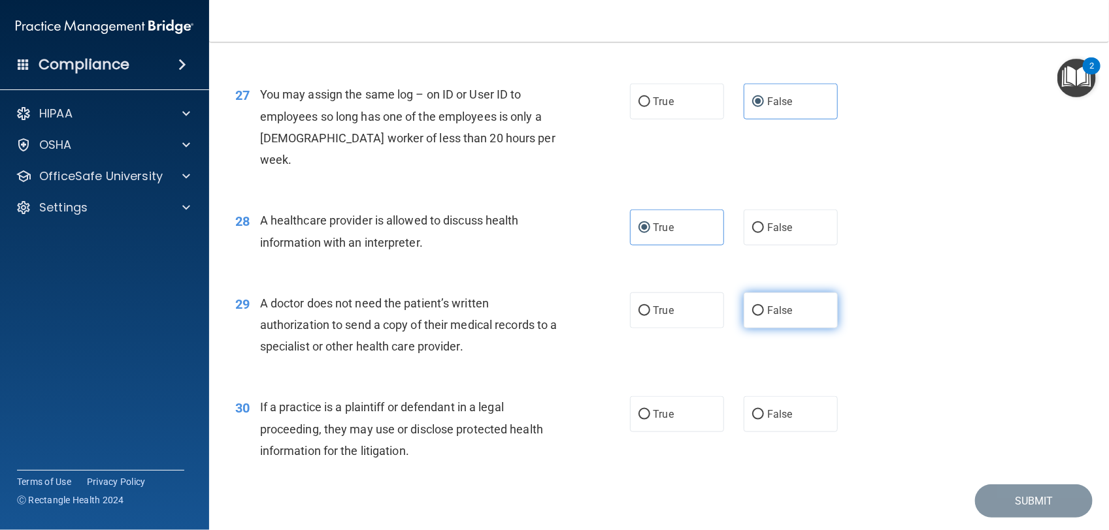
click at [764, 316] on input "False" at bounding box center [758, 311] width 12 height 10
radio input "true"
click at [685, 432] on label "True" at bounding box center [677, 415] width 94 height 36
click at [650, 420] on input "True" at bounding box center [644, 415] width 12 height 10
radio input "true"
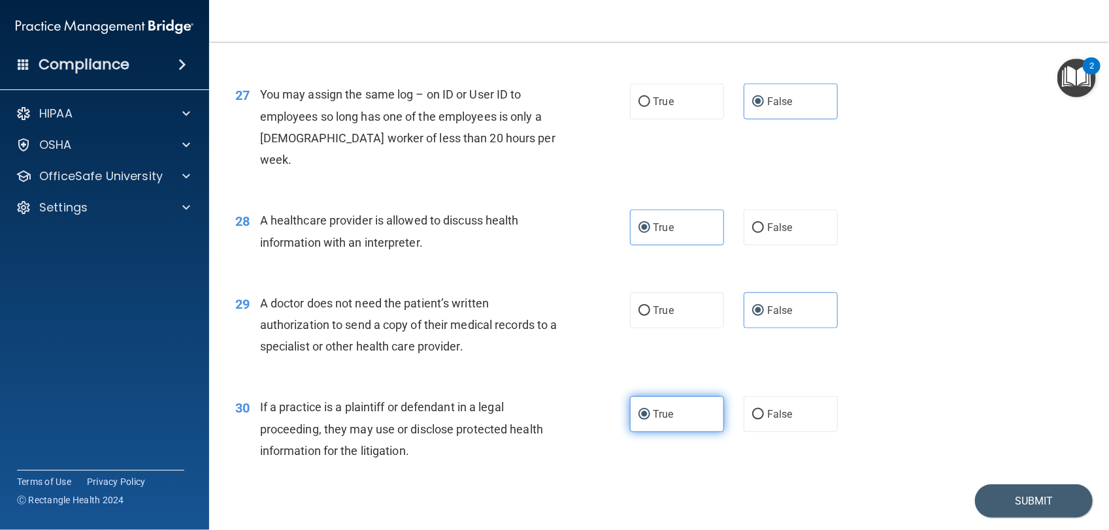
click at [685, 432] on label "True" at bounding box center [677, 415] width 94 height 36
click at [650, 420] on input "True" at bounding box center [644, 415] width 12 height 10
click at [1019, 513] on button "Submit" at bounding box center [1034, 501] width 118 height 33
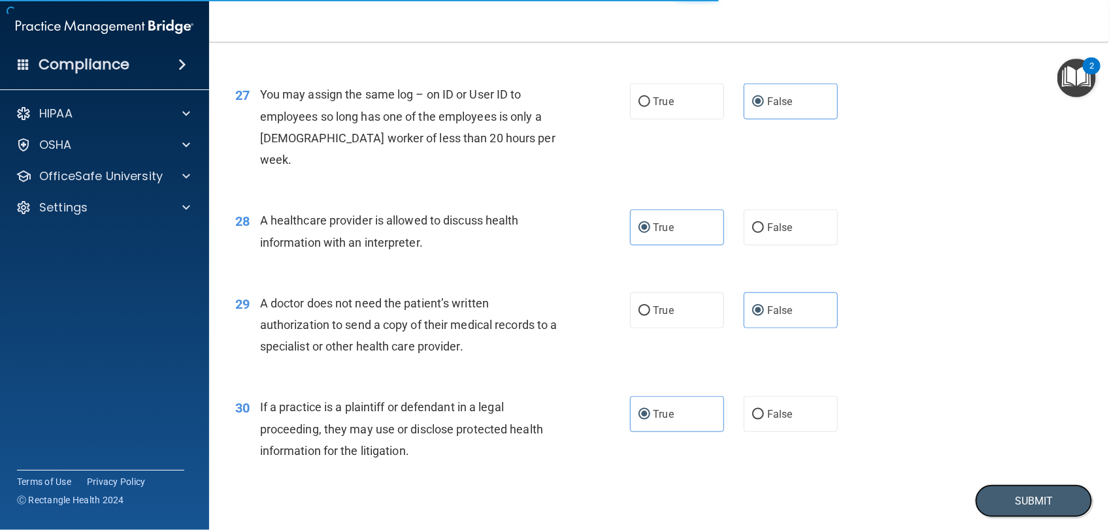
scroll to position [2732, 0]
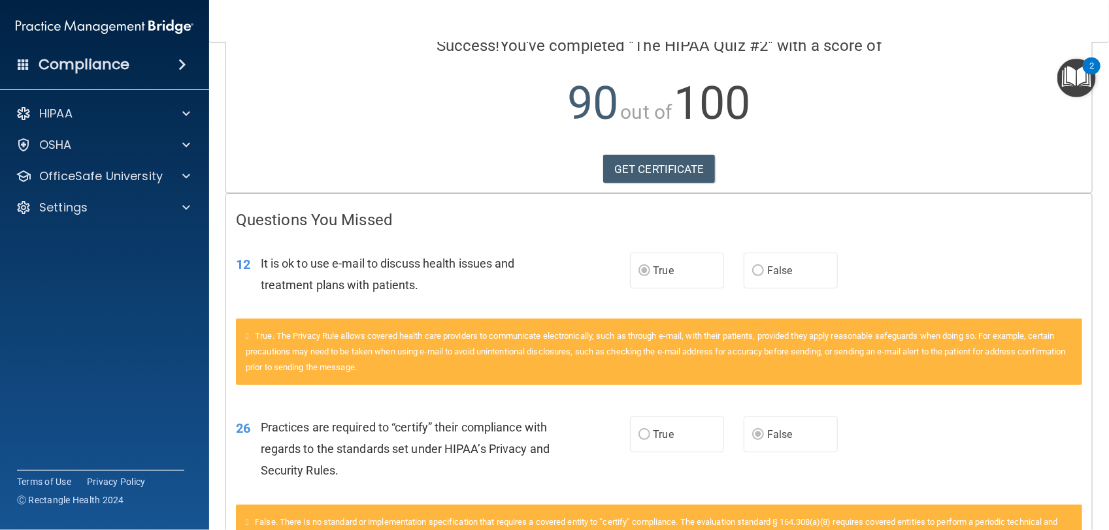
scroll to position [93, 0]
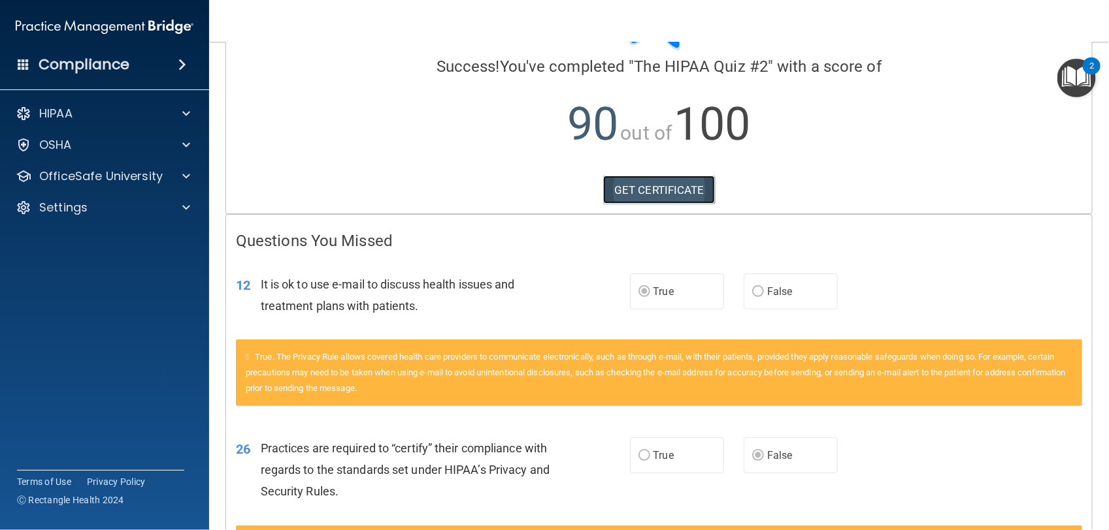
click at [621, 190] on link "GET CERTIFICATE" at bounding box center [659, 190] width 112 height 29
click at [126, 154] on div "OSHA" at bounding box center [105, 145] width 210 height 26
click at [184, 142] on span at bounding box center [186, 145] width 8 height 16
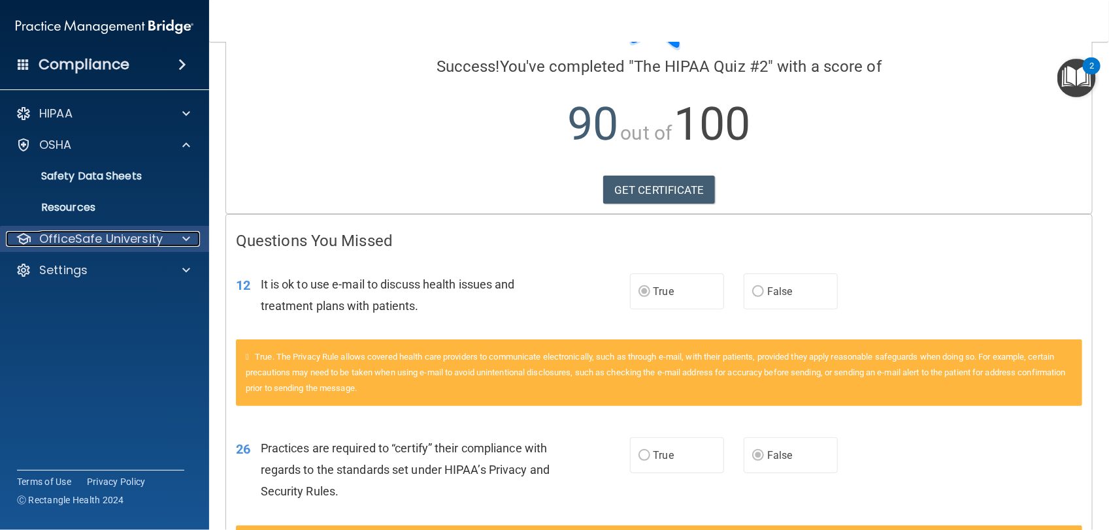
click at [177, 231] on div at bounding box center [184, 239] width 33 height 16
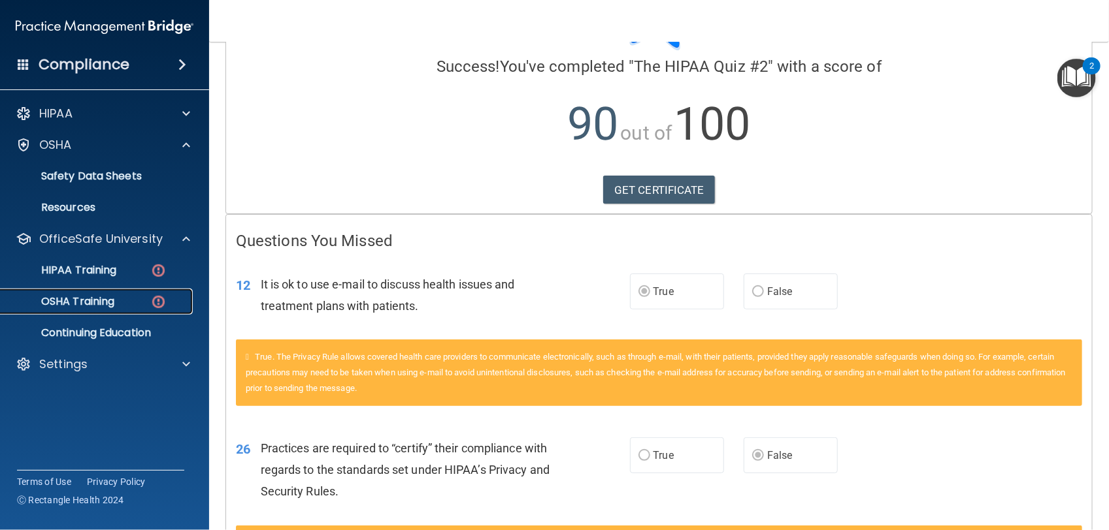
click at [136, 304] on div "OSHA Training" at bounding box center [97, 301] width 178 height 13
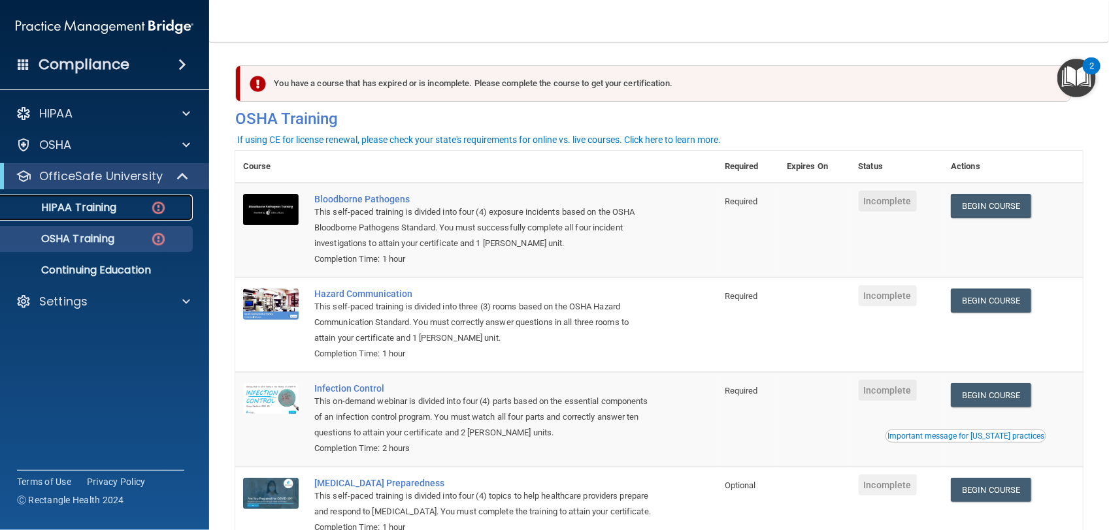
click at [154, 211] on img at bounding box center [158, 208] width 16 height 16
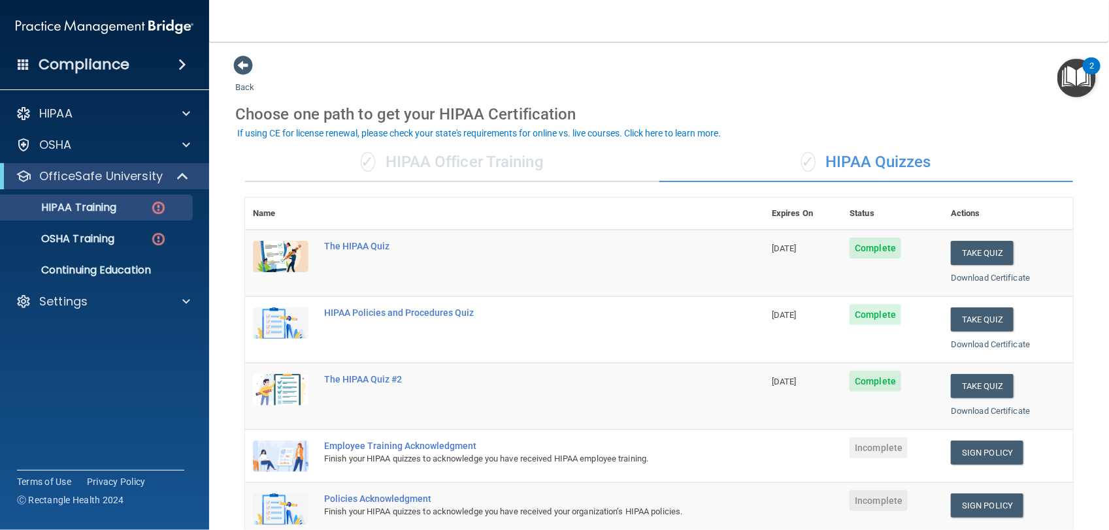
click at [459, 163] on div "✓ HIPAA Officer Training" at bounding box center [452, 162] width 414 height 39
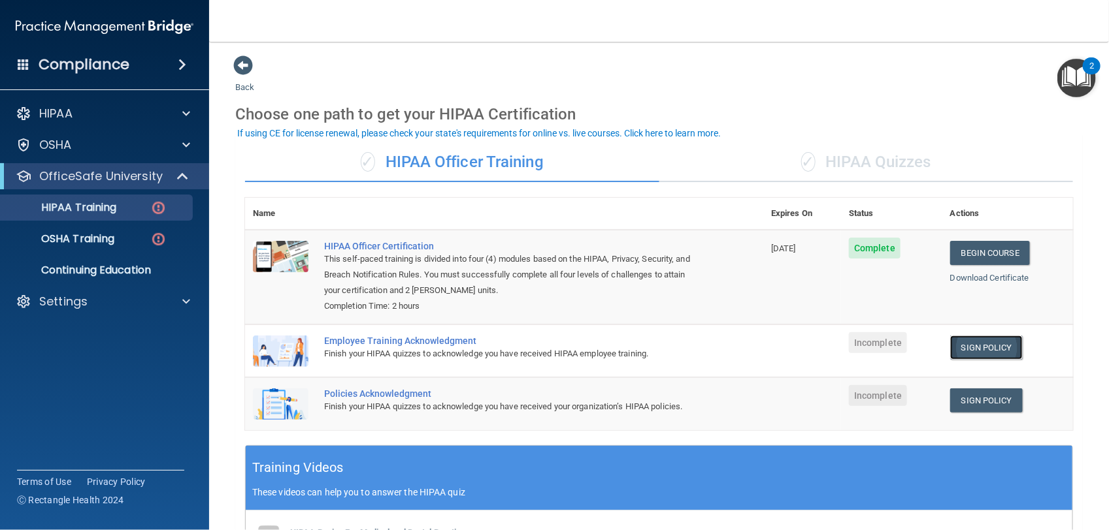
click at [950, 348] on link "Sign Policy" at bounding box center [986, 348] width 73 height 24
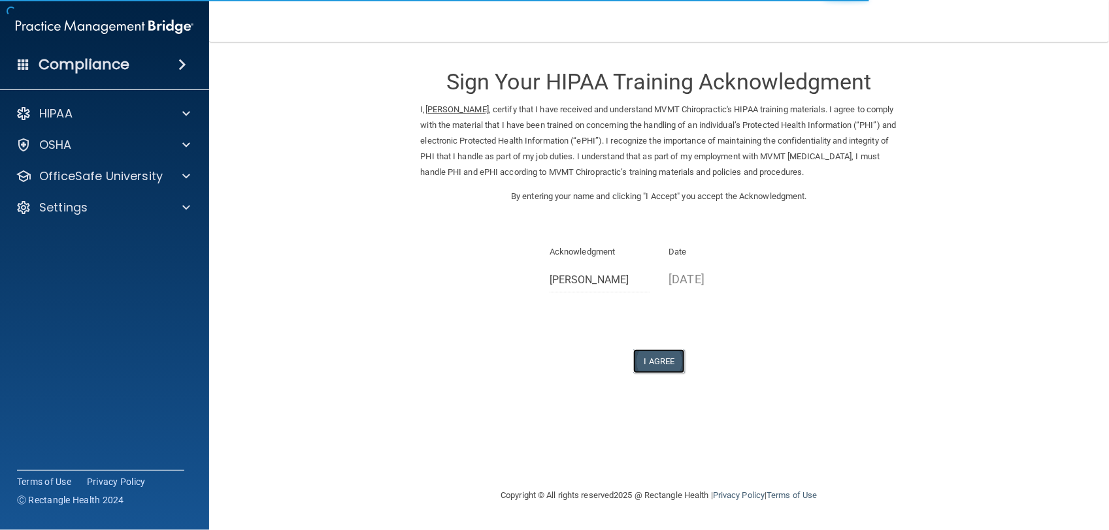
click at [660, 360] on button "I Agree" at bounding box center [659, 362] width 52 height 24
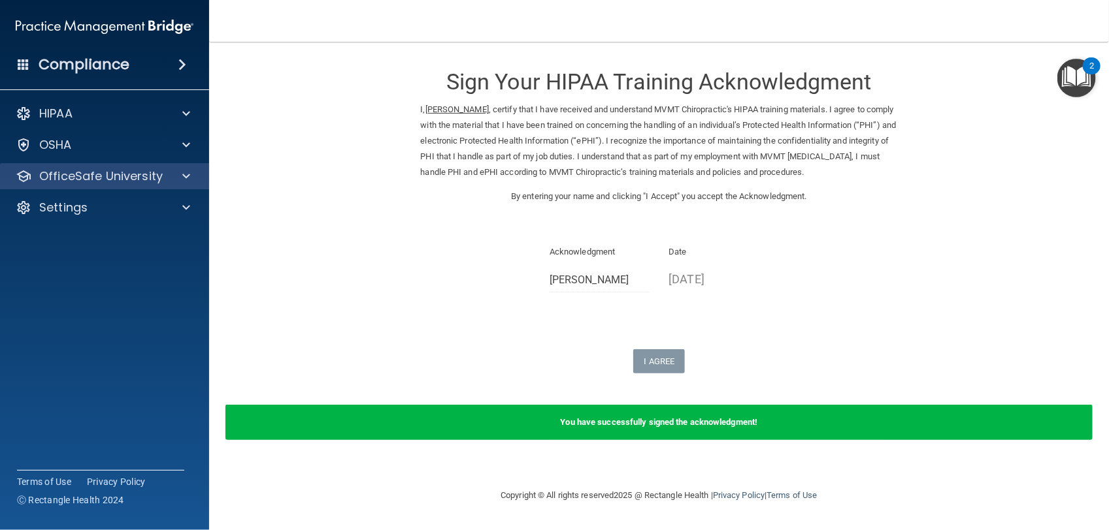
click at [151, 167] on div "OfficeSafe University" at bounding box center [105, 176] width 210 height 26
click at [175, 174] on div at bounding box center [184, 177] width 33 height 16
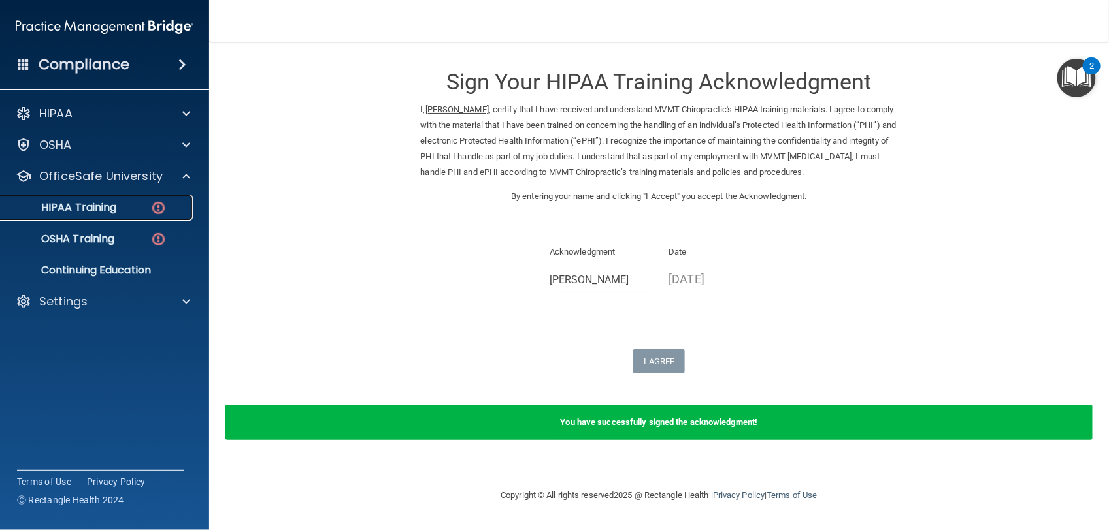
click at [158, 203] on img at bounding box center [158, 208] width 16 height 16
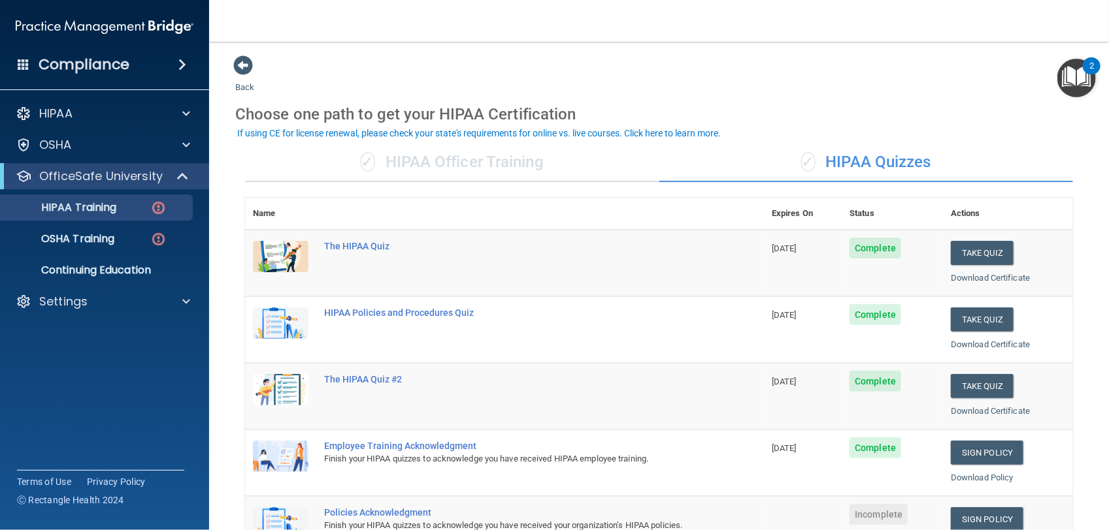
click at [433, 161] on div "✓ HIPAA Officer Training" at bounding box center [452, 162] width 414 height 39
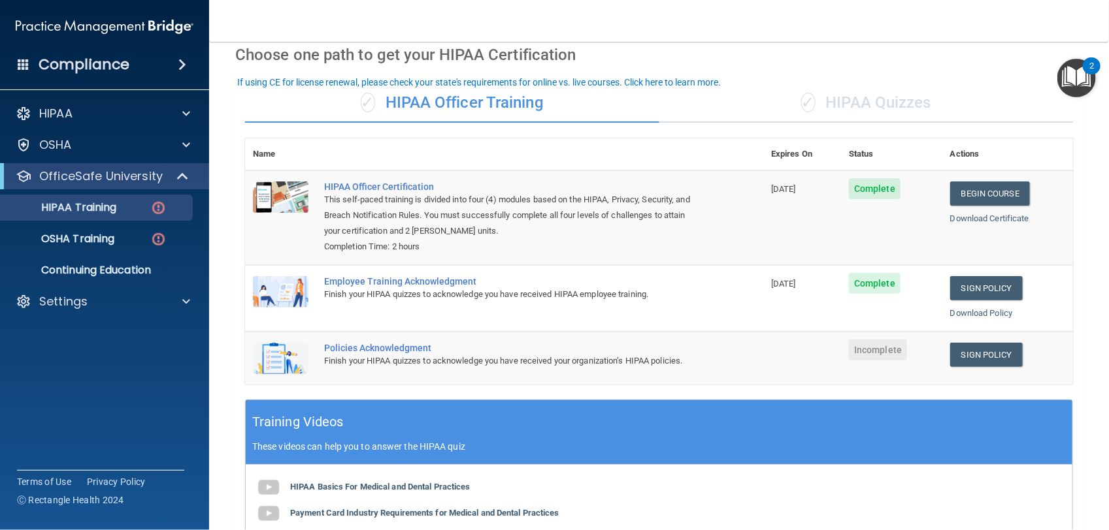
scroll to position [73, 0]
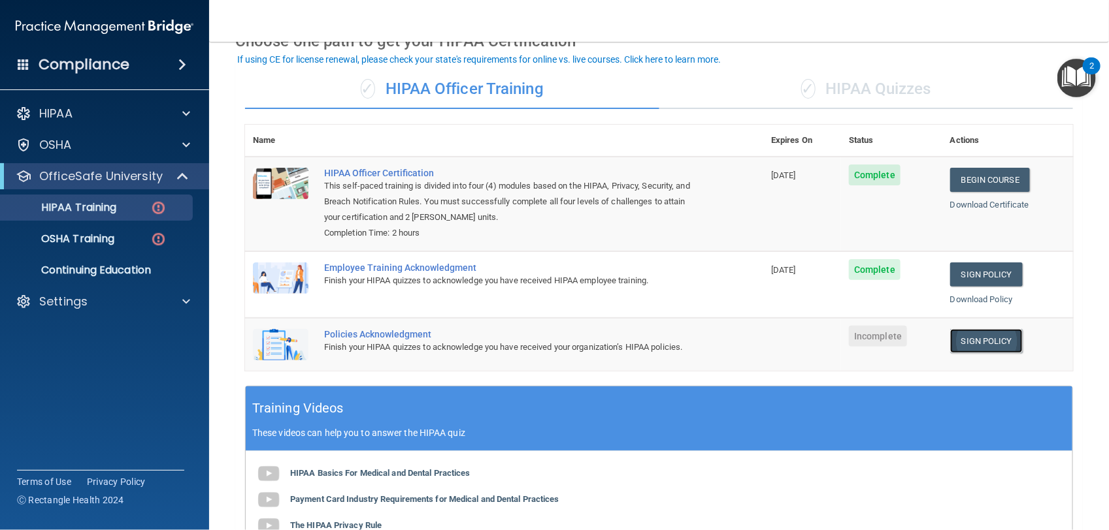
click at [971, 338] on link "Sign Policy" at bounding box center [986, 341] width 73 height 24
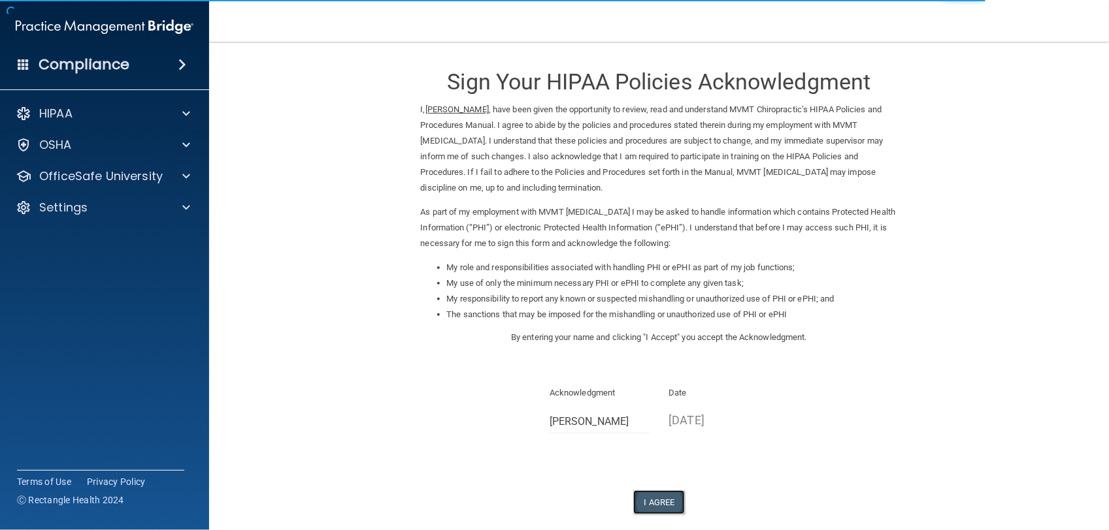
click at [660, 498] on button "I Agree" at bounding box center [659, 503] width 52 height 24
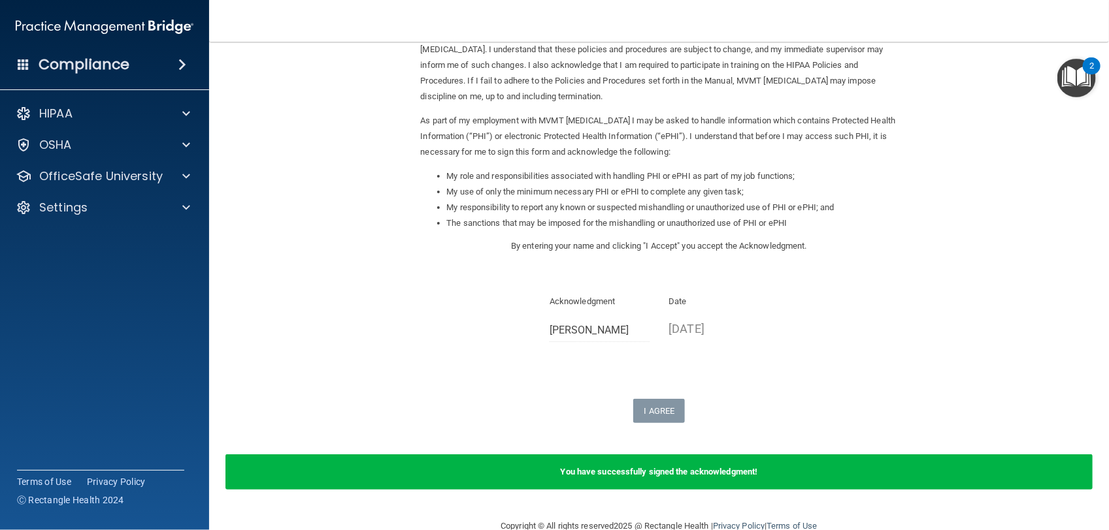
scroll to position [99, 0]
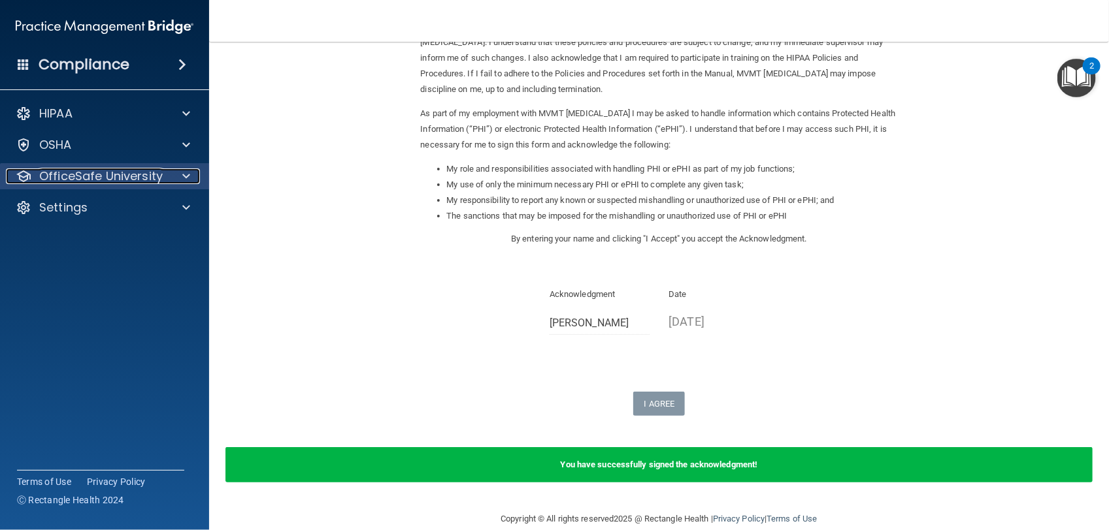
click at [129, 178] on p "OfficeSafe University" at bounding box center [100, 177] width 123 height 16
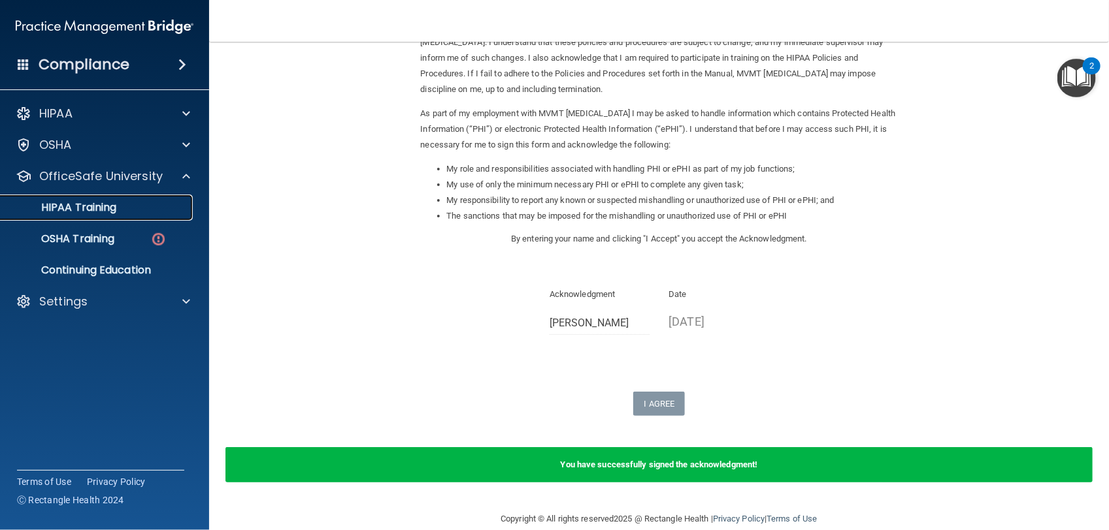
click at [138, 210] on div "HIPAA Training" at bounding box center [97, 207] width 178 height 13
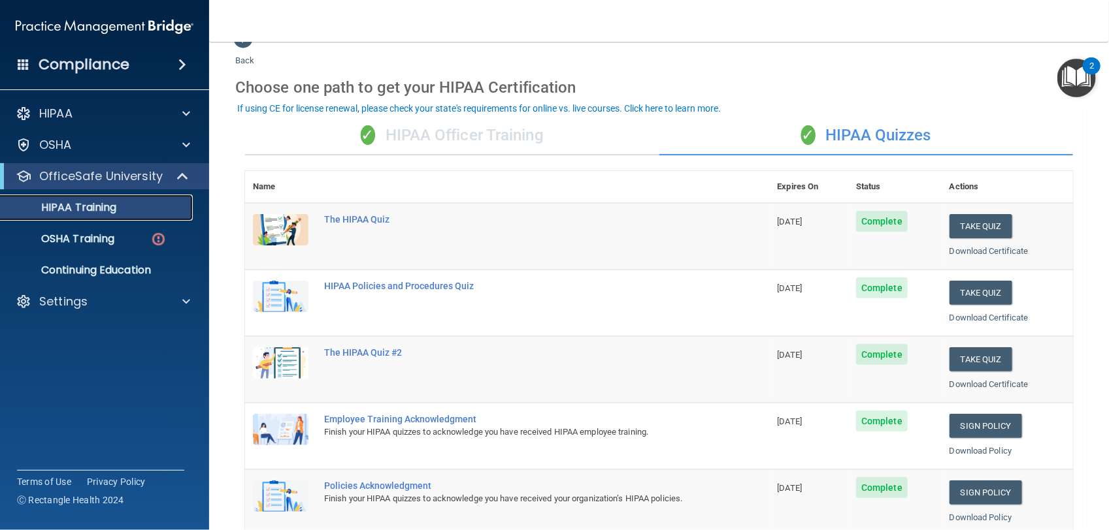
scroll to position [24, 0]
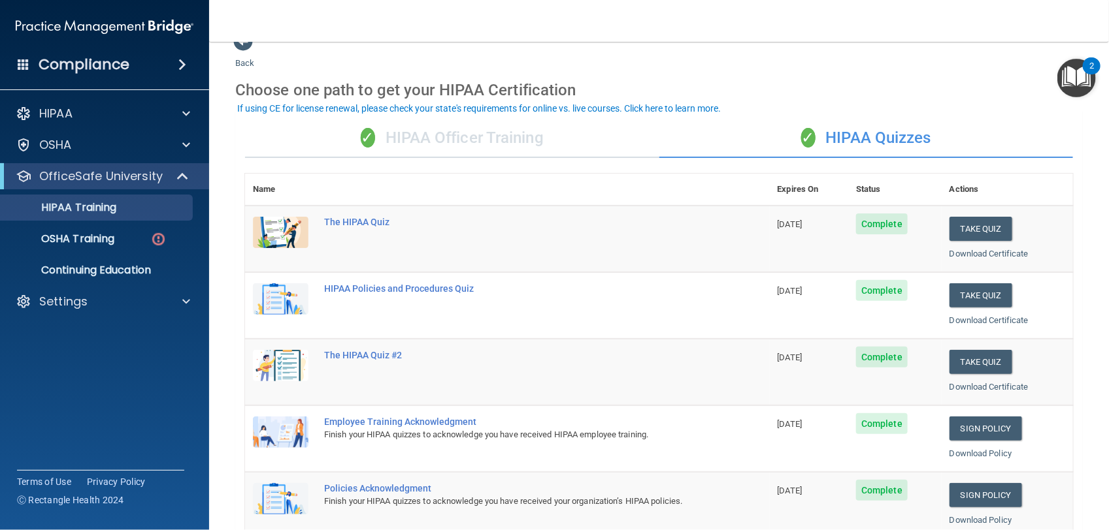
click at [500, 137] on div "✓ HIPAA Officer Training" at bounding box center [452, 138] width 414 height 39
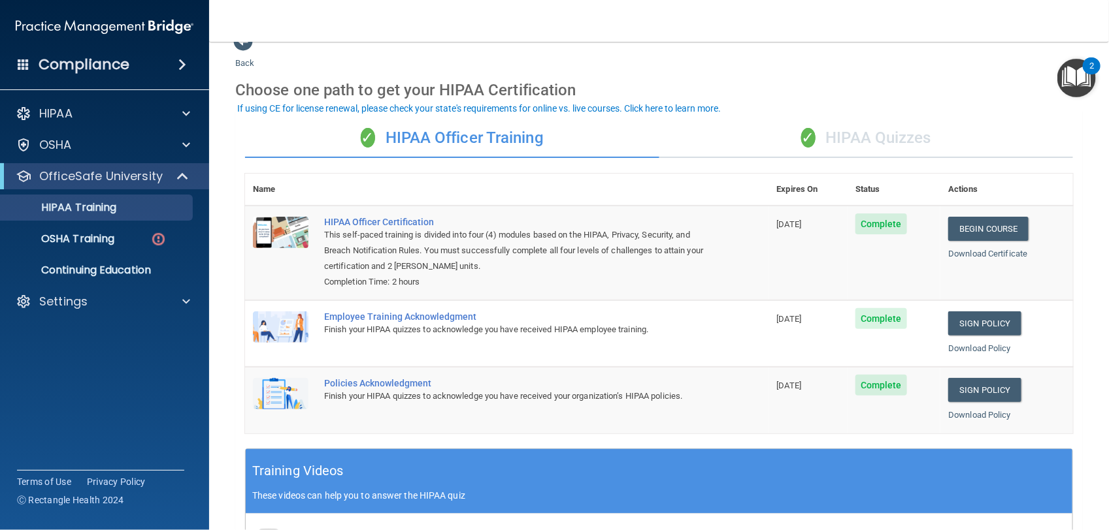
click at [821, 136] on div "✓ HIPAA Quizzes" at bounding box center [866, 138] width 414 height 39
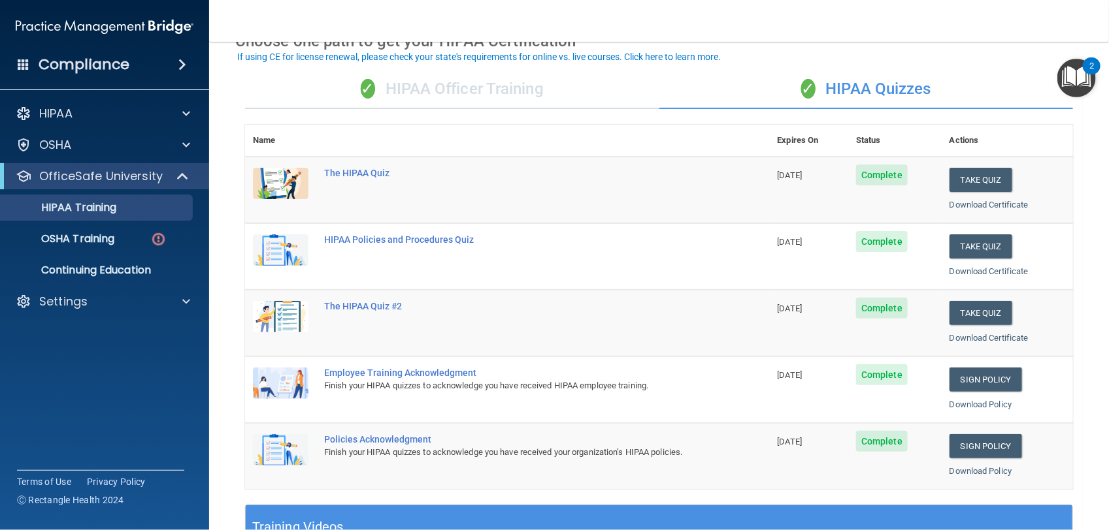
scroll to position [76, 0]
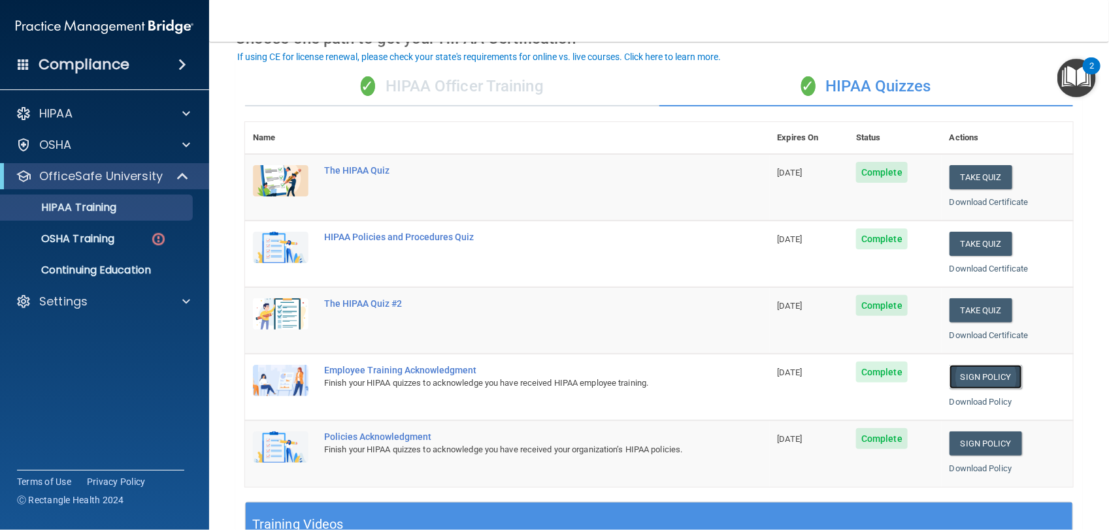
click at [984, 376] on link "Sign Policy" at bounding box center [985, 377] width 73 height 24
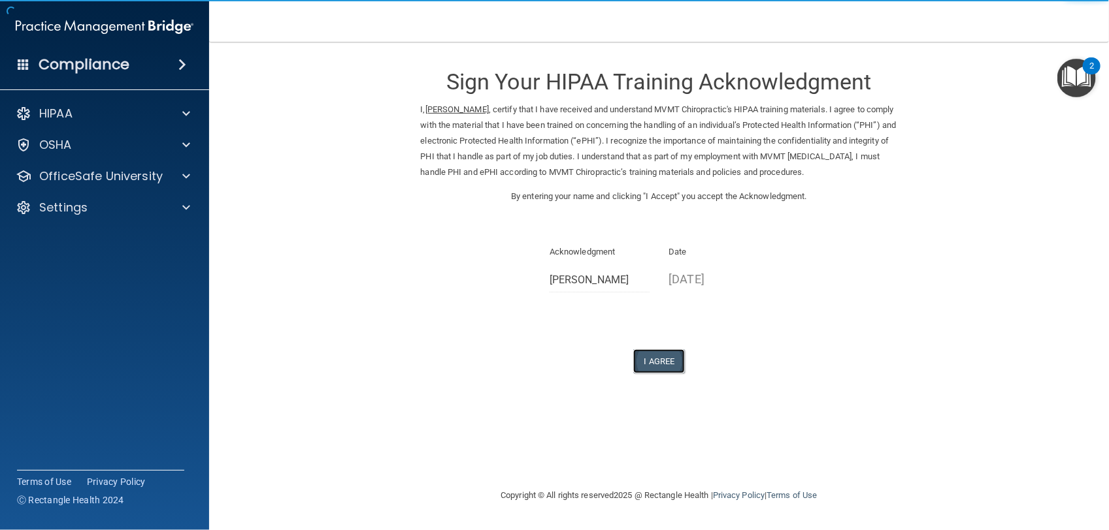
click at [670, 360] on button "I Agree" at bounding box center [659, 362] width 52 height 24
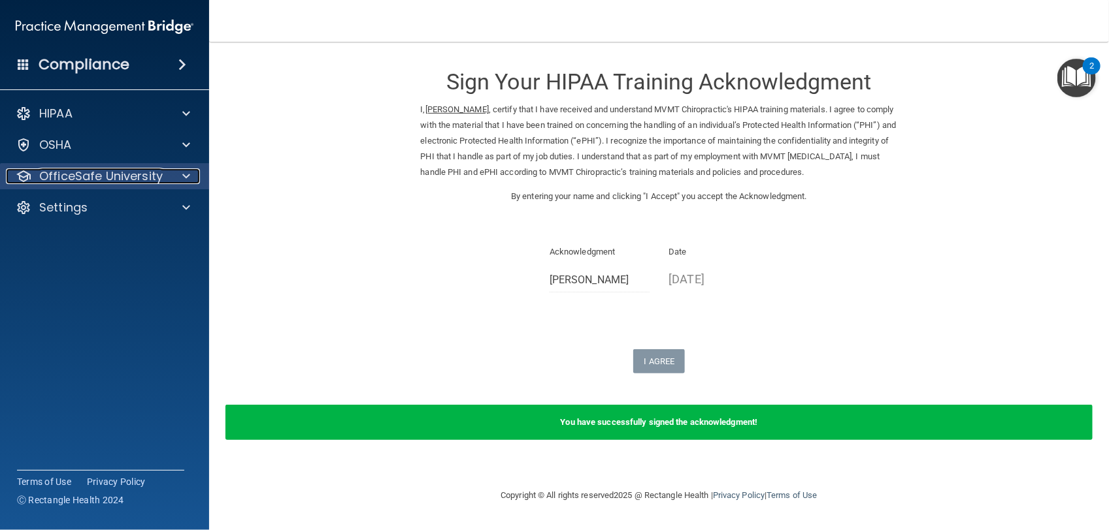
click at [110, 169] on p "OfficeSafe University" at bounding box center [100, 177] width 123 height 16
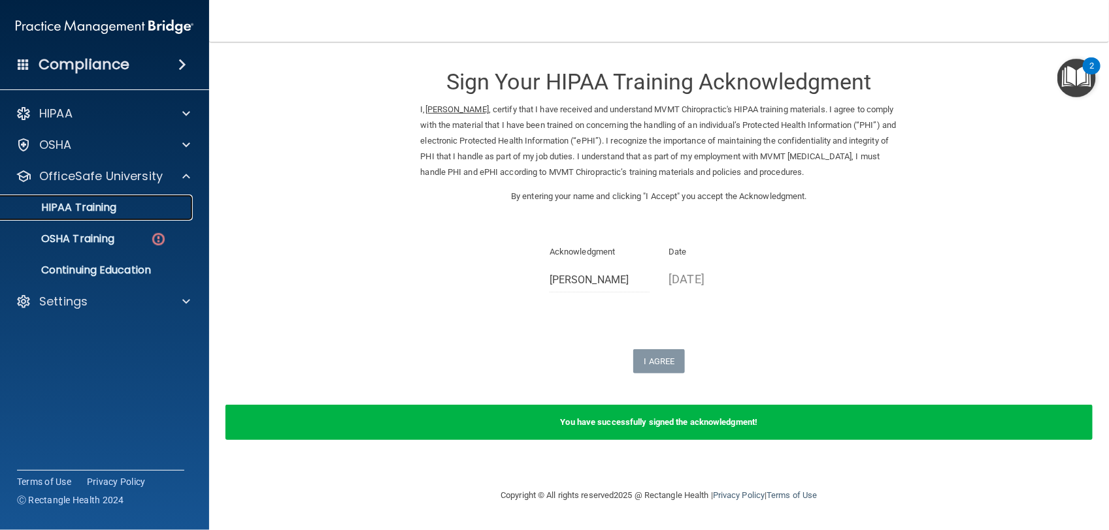
click at [139, 217] on link "HIPAA Training" at bounding box center [90, 208] width 206 height 26
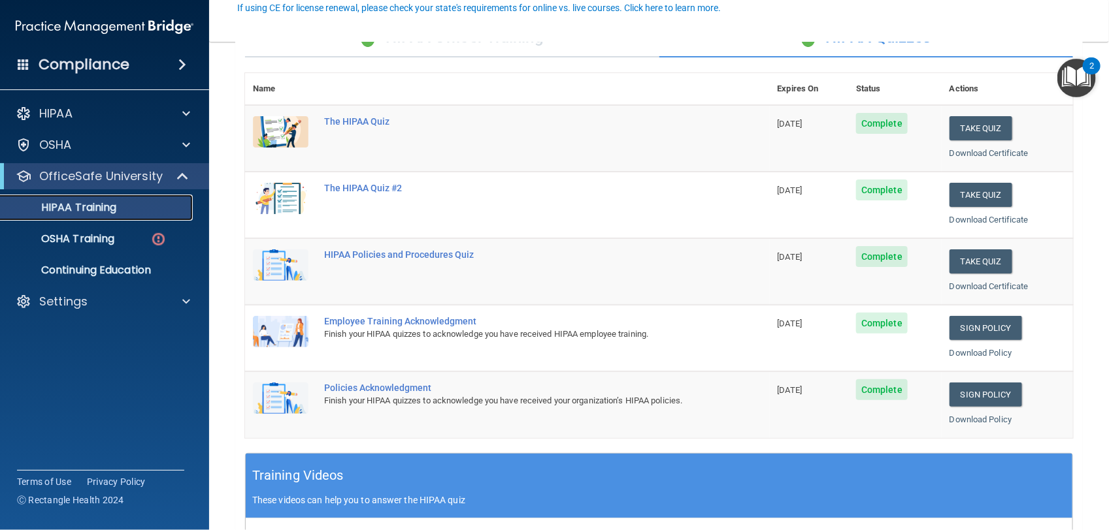
scroll to position [125, 0]
click at [970, 393] on link "Sign Policy" at bounding box center [985, 395] width 73 height 24
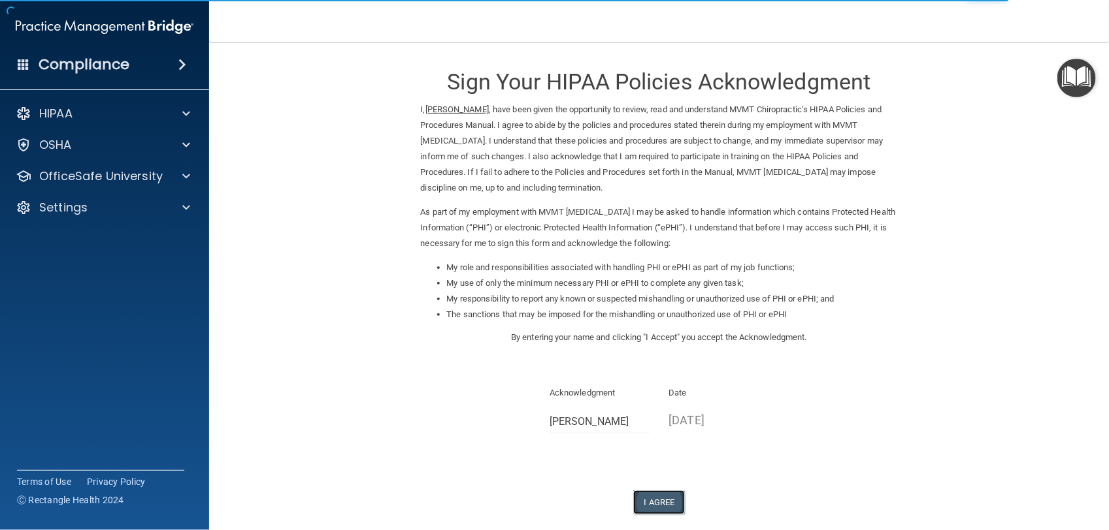
click at [647, 496] on button "I Agree" at bounding box center [659, 503] width 52 height 24
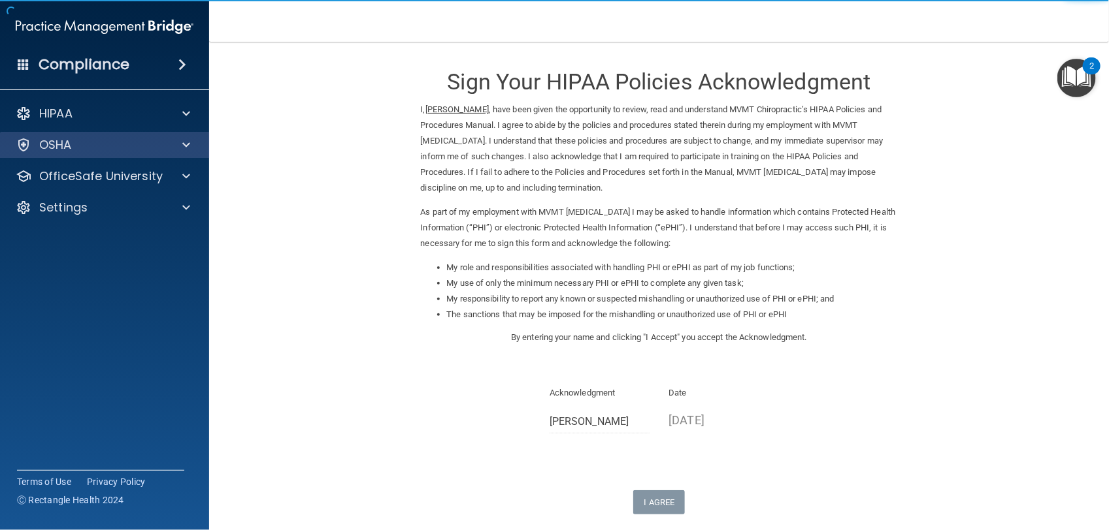
click at [54, 135] on div "OSHA" at bounding box center [105, 145] width 210 height 26
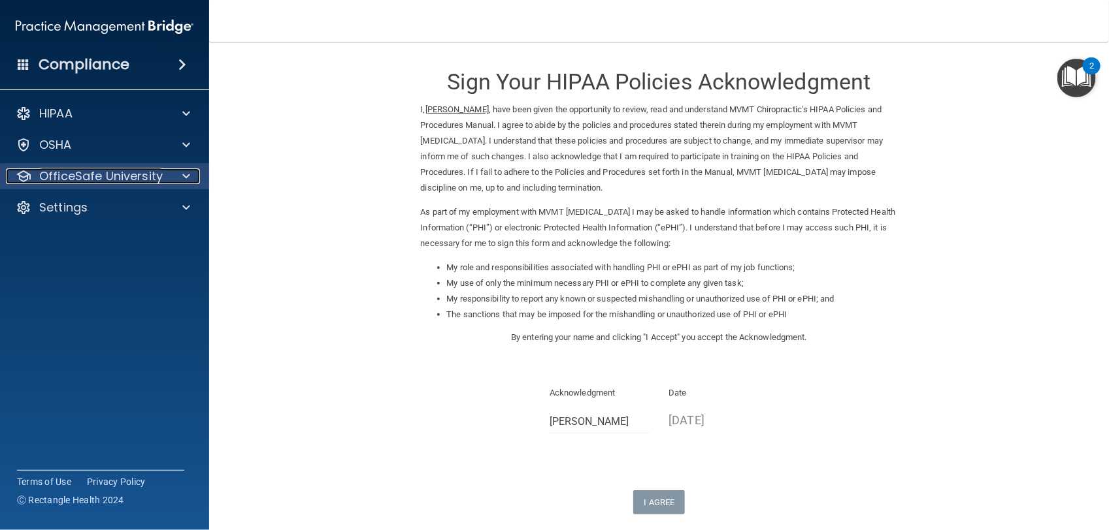
click at [184, 176] on span at bounding box center [186, 177] width 8 height 16
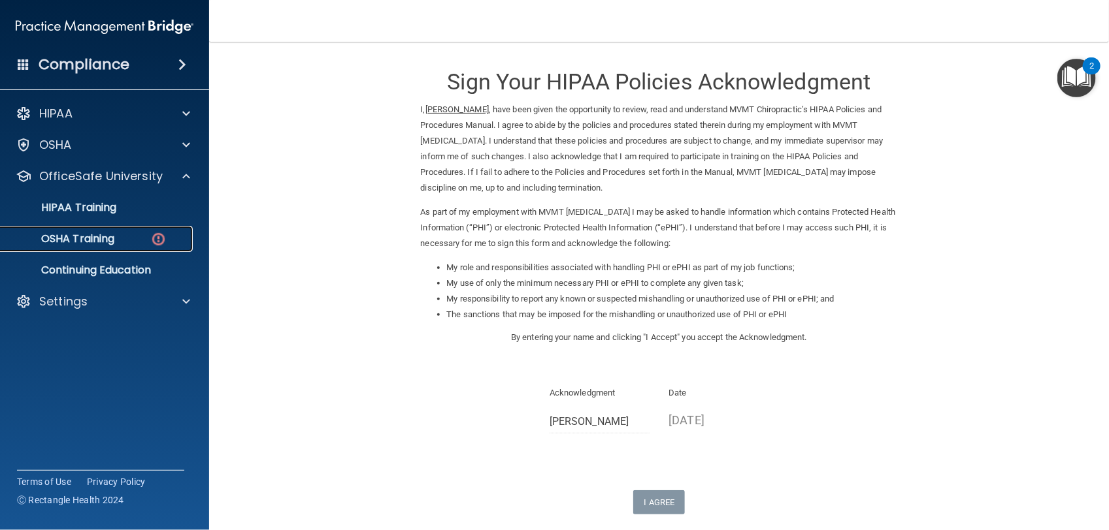
click at [114, 236] on p "OSHA Training" at bounding box center [61, 239] width 106 height 13
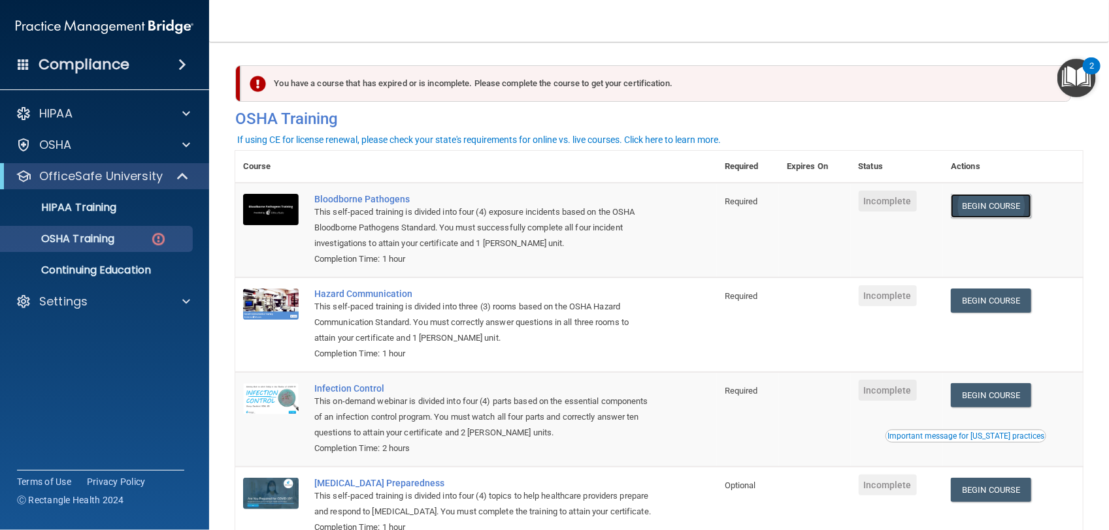
click at [974, 211] on link "Begin Course" at bounding box center [991, 206] width 80 height 24
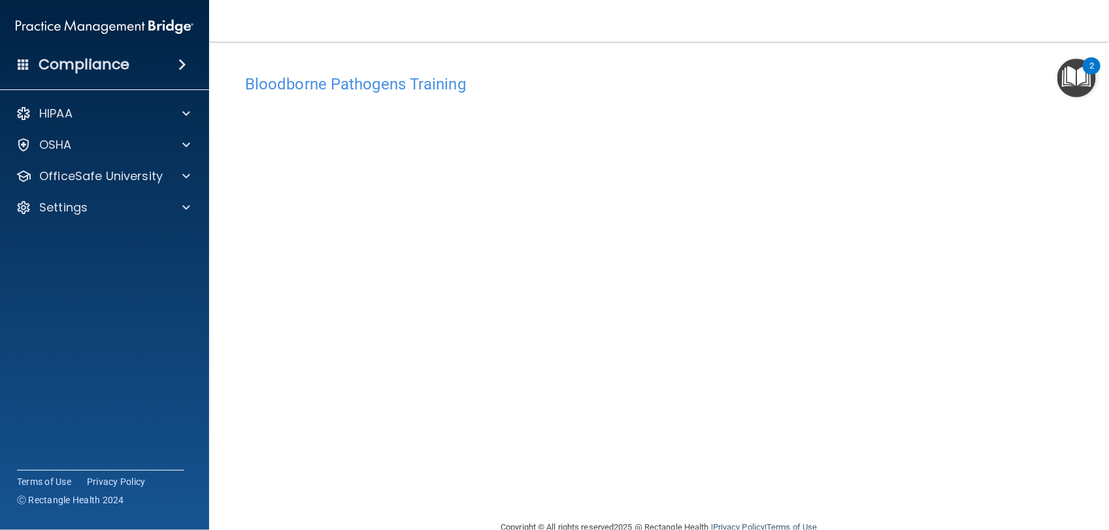
scroll to position [28, 0]
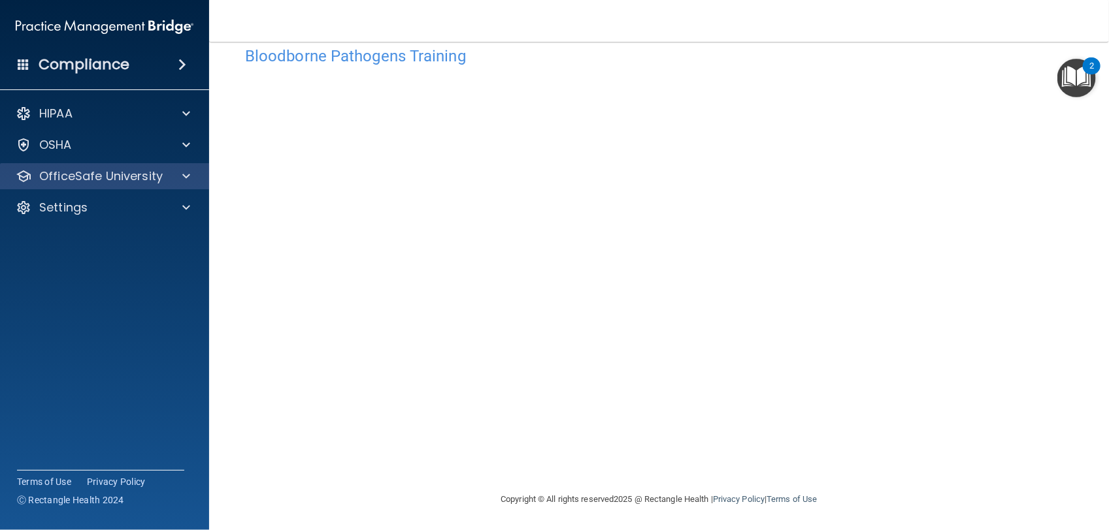
click at [180, 167] on div "OfficeSafe University" at bounding box center [105, 176] width 210 height 26
click at [155, 173] on p "OfficeSafe University" at bounding box center [100, 177] width 123 height 16
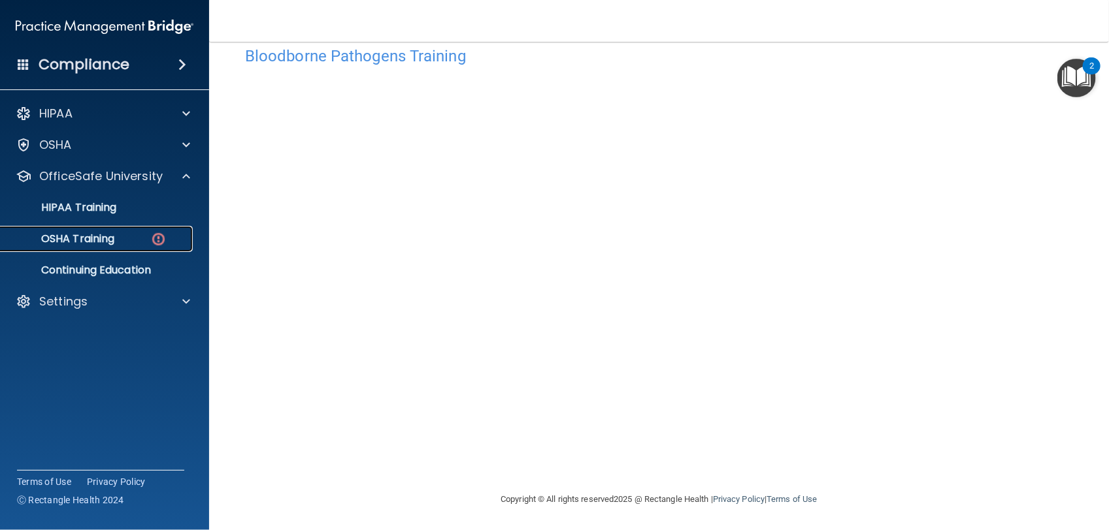
click at [145, 235] on div "OSHA Training" at bounding box center [97, 239] width 178 height 13
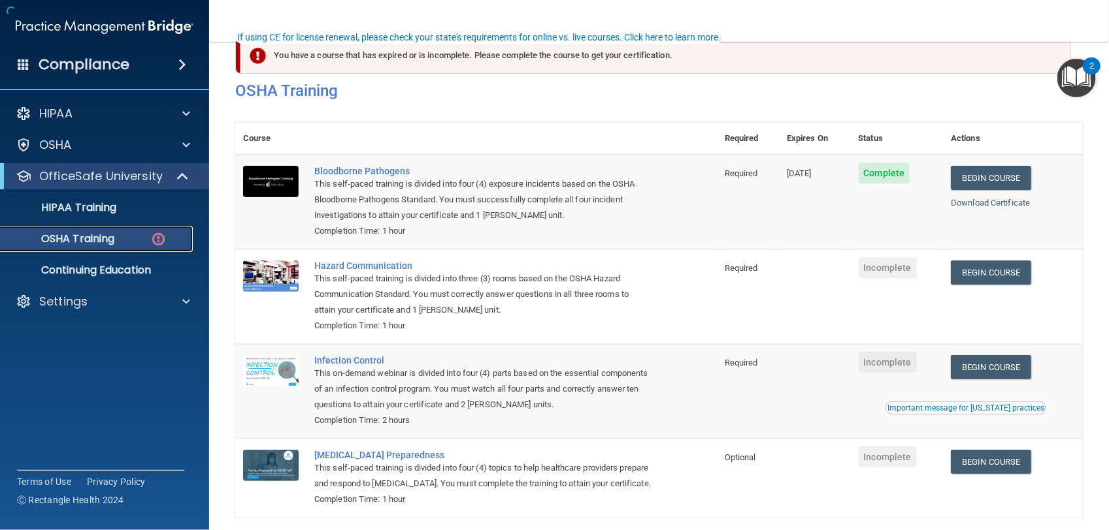
scroll to position [103, 0]
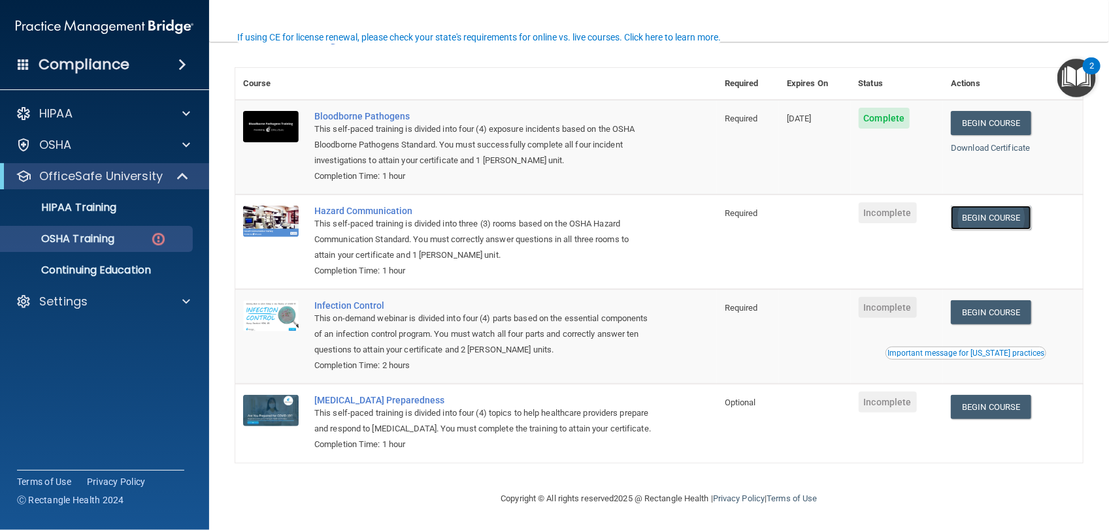
click at [980, 206] on link "Begin Course" at bounding box center [991, 218] width 80 height 24
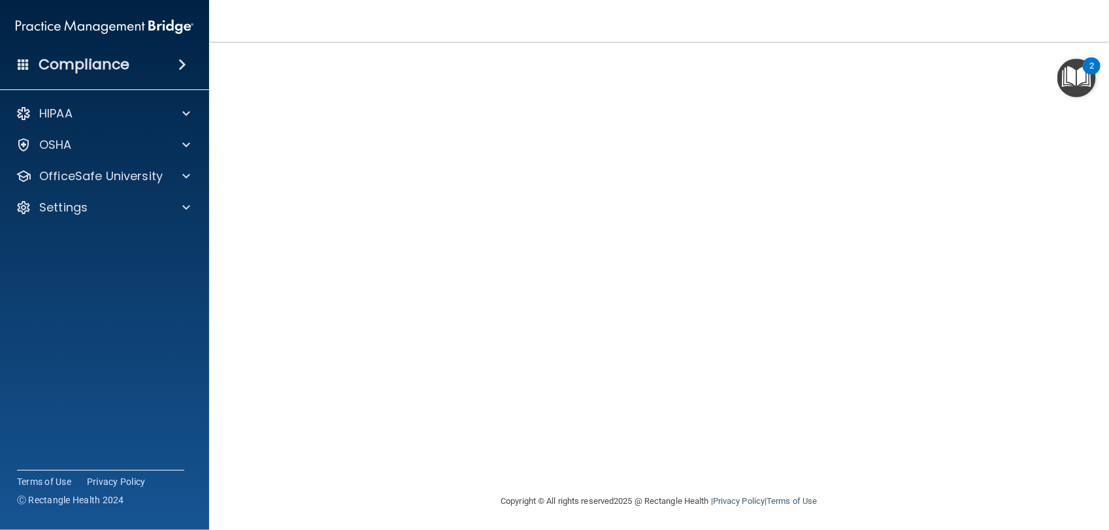
scroll to position [57, 0]
